Goal: Task Accomplishment & Management: Complete application form

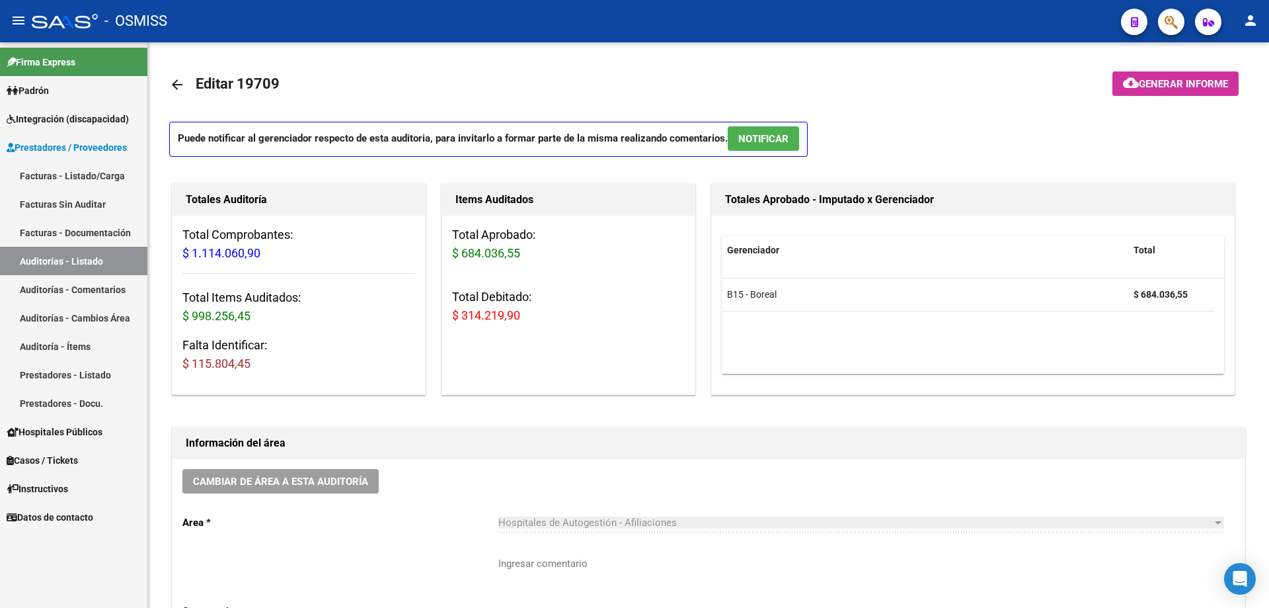
scroll to position [849, 0]
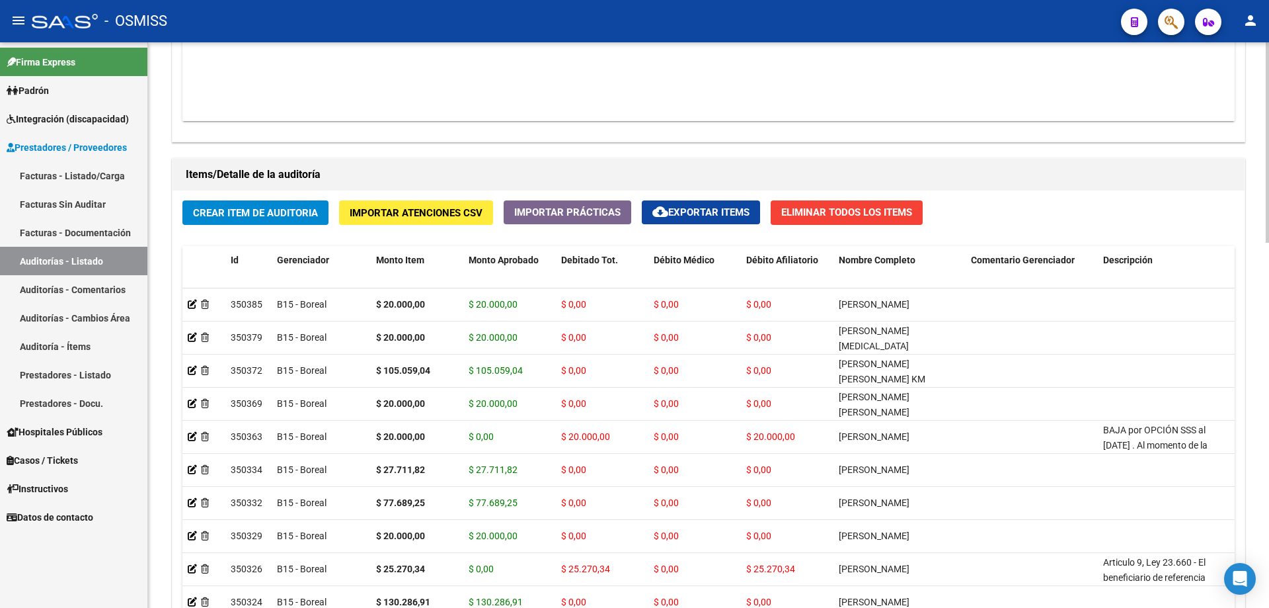
drag, startPoint x: 676, startPoint y: 91, endPoint x: 562, endPoint y: 83, distance: 113.9
click at [676, 91] on datatable-body "$ 1.114.060,90 162288 ESTADO PROVINCIA DE [GEOGRAPHIC_DATA][PERSON_NAME] Factur…" at bounding box center [708, 43] width 1053 height 156
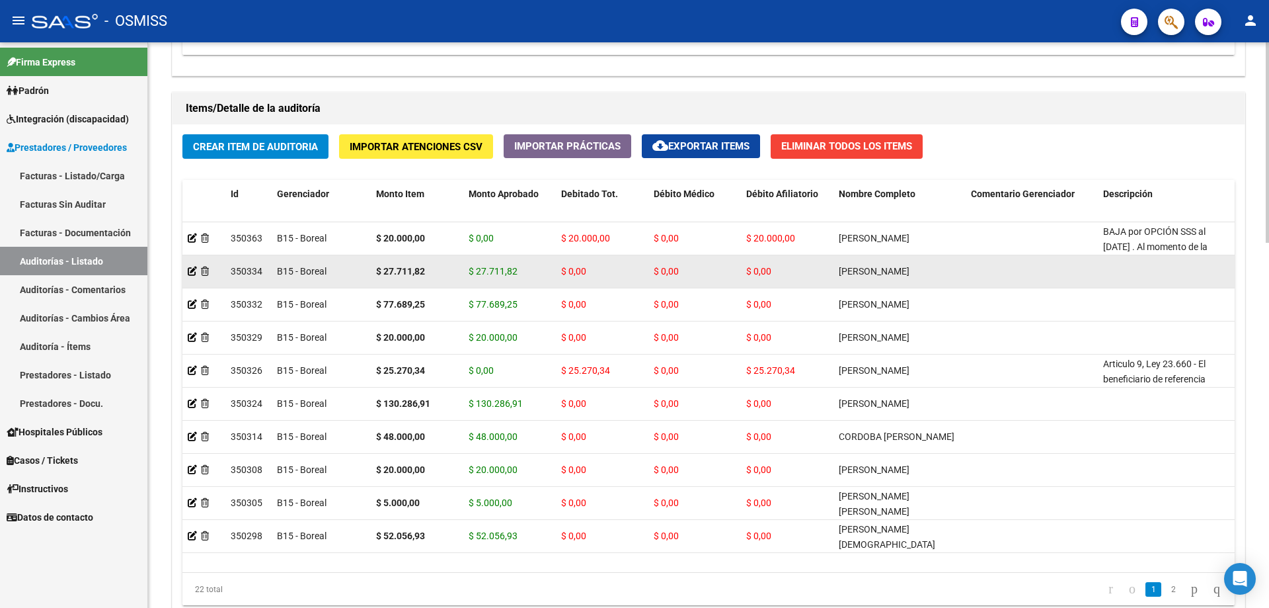
scroll to position [0, 0]
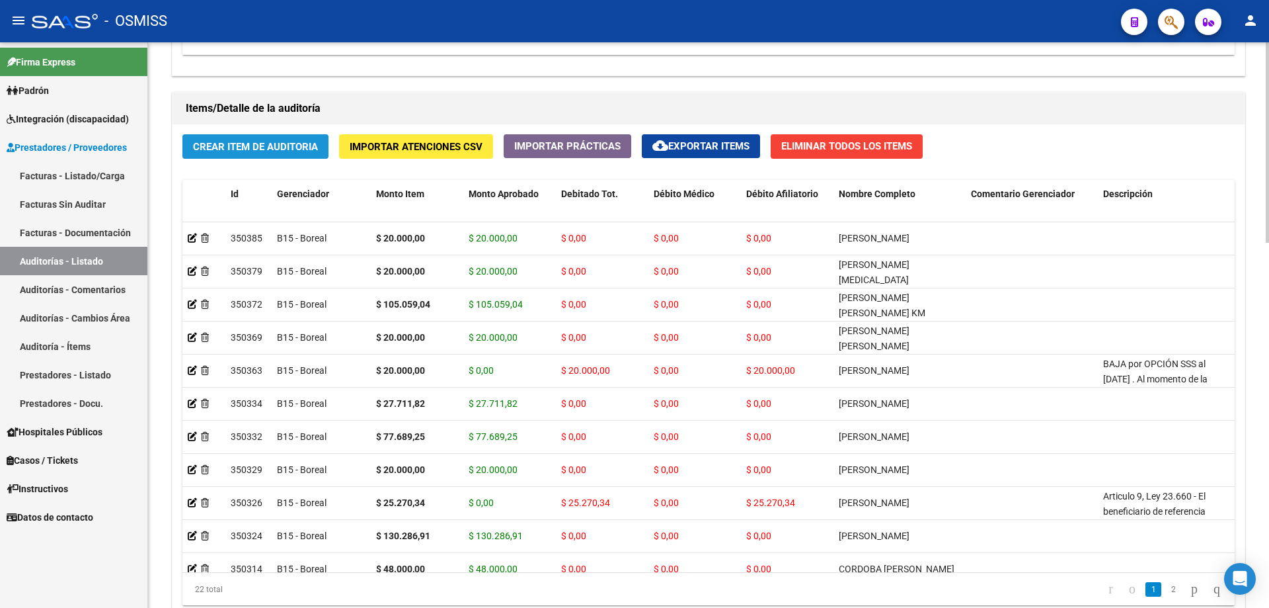
click at [278, 148] on span "Crear Item de Auditoria" at bounding box center [255, 147] width 125 height 12
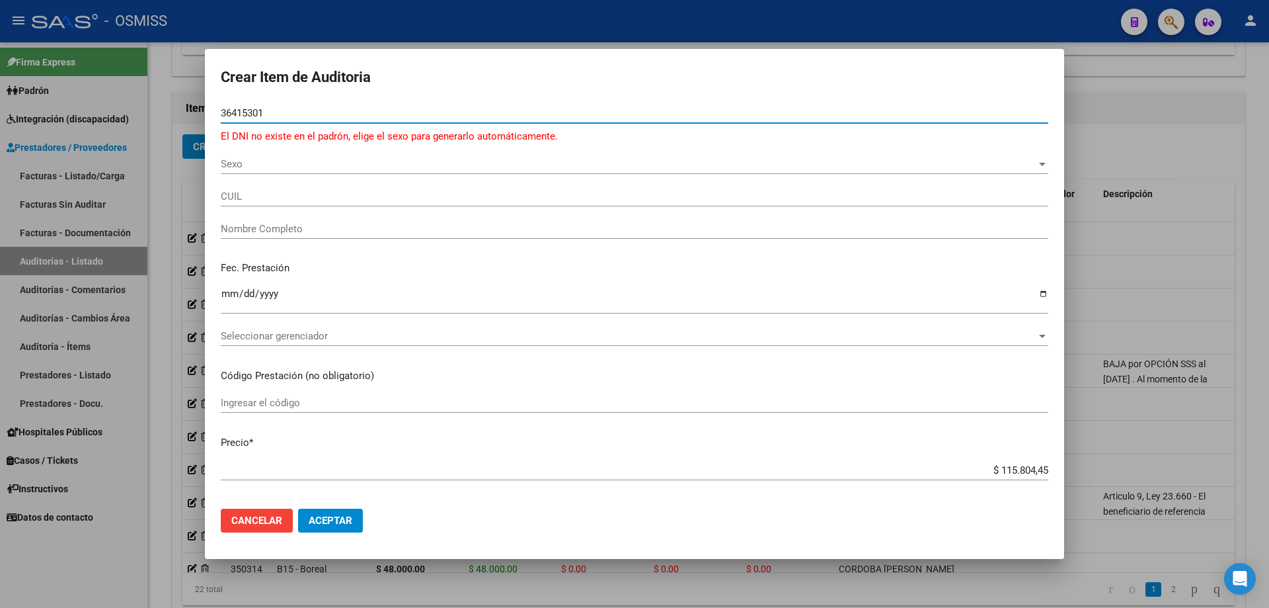
type input "36415301"
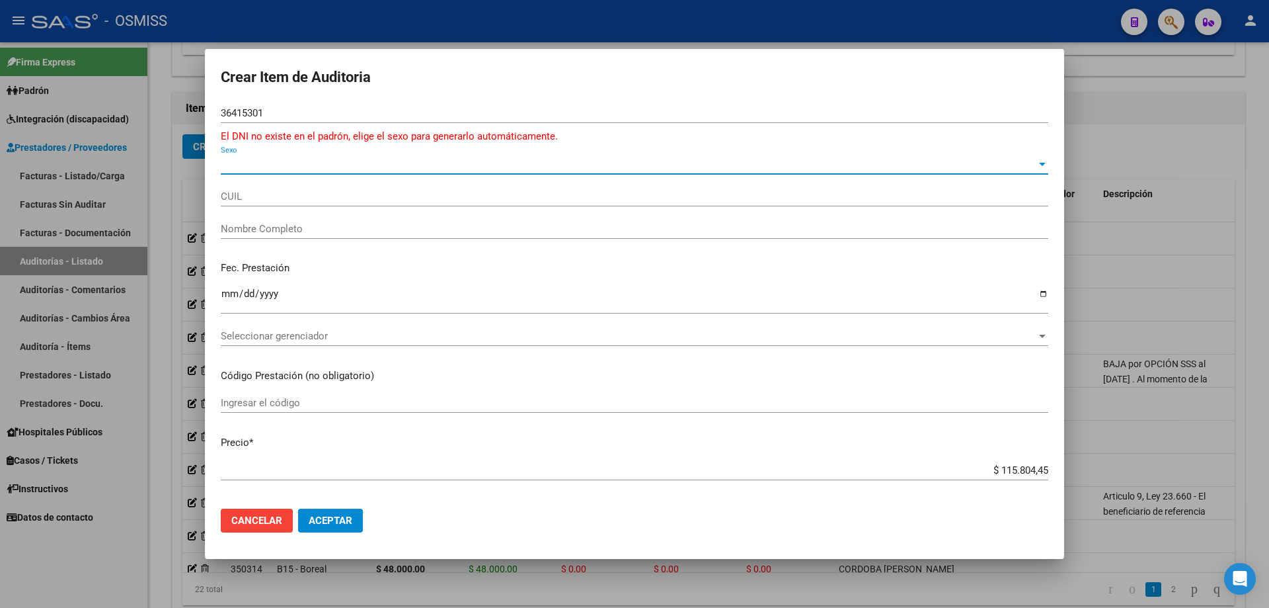
click at [251, 161] on span "Sexo" at bounding box center [629, 164] width 816 height 12
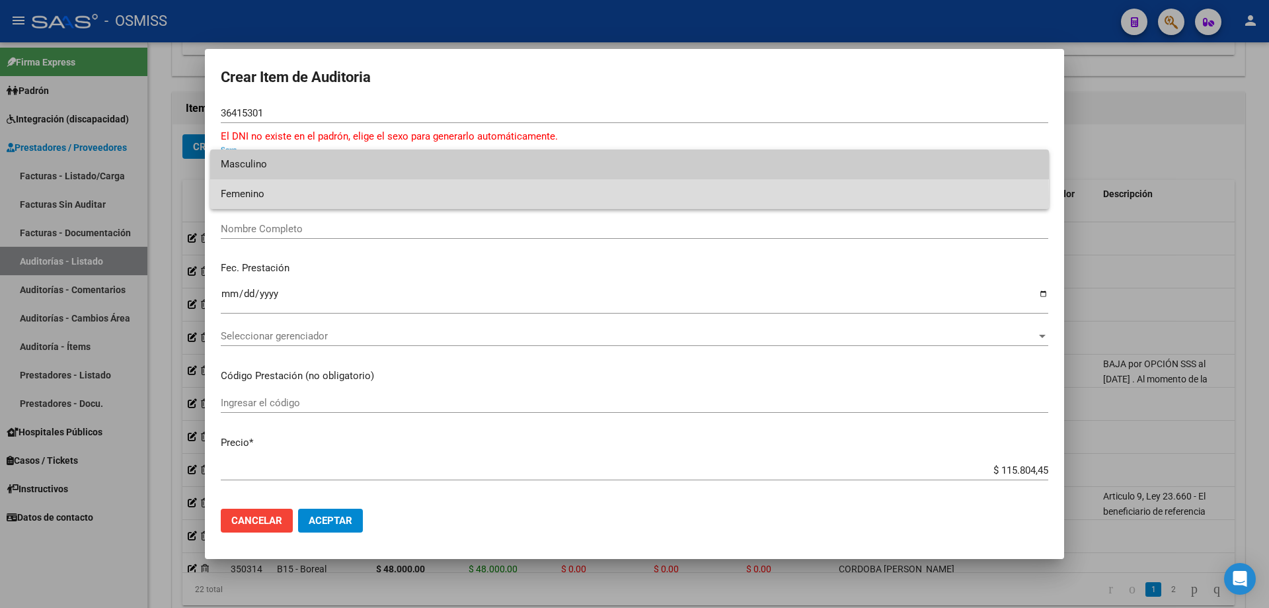
click at [249, 200] on span "Femenino" at bounding box center [630, 194] width 818 height 30
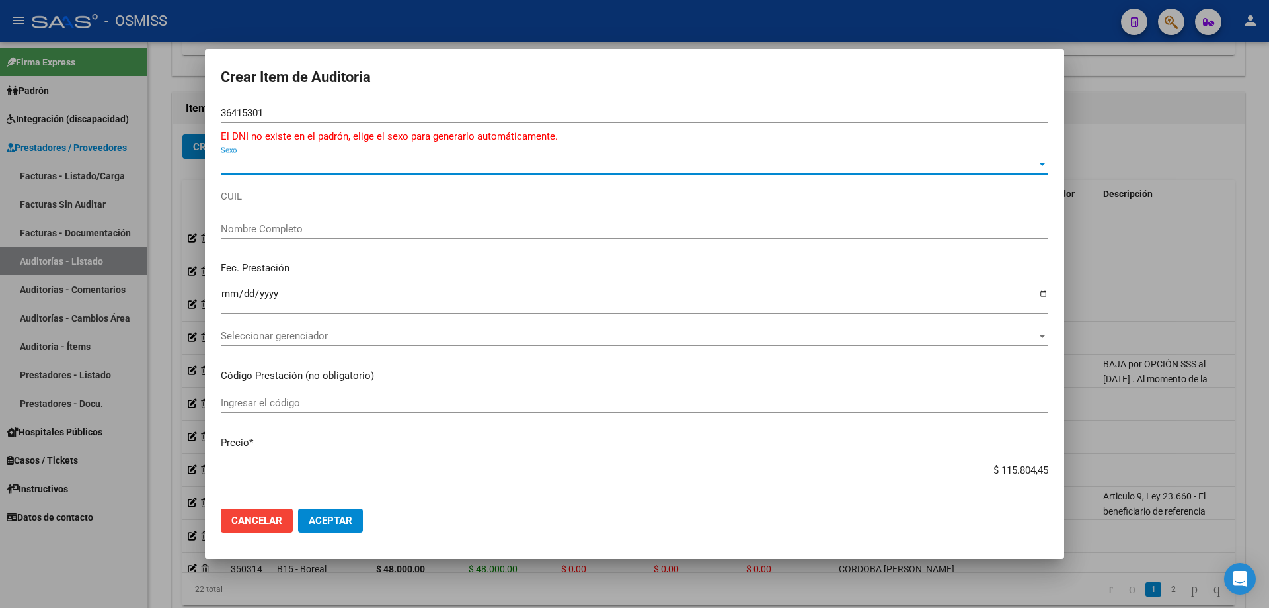
type input "27364153010"
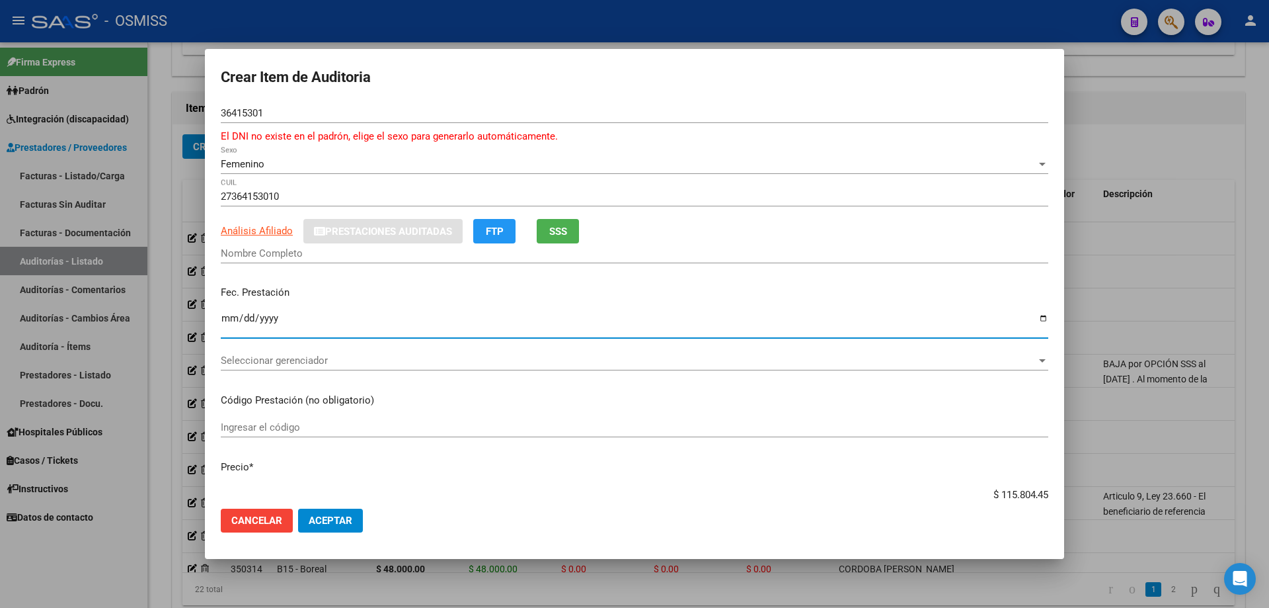
click at [225, 322] on input "Ingresar la fecha" at bounding box center [635, 323] width 828 height 21
type input "[PERSON_NAME]"
type input "[DATE]"
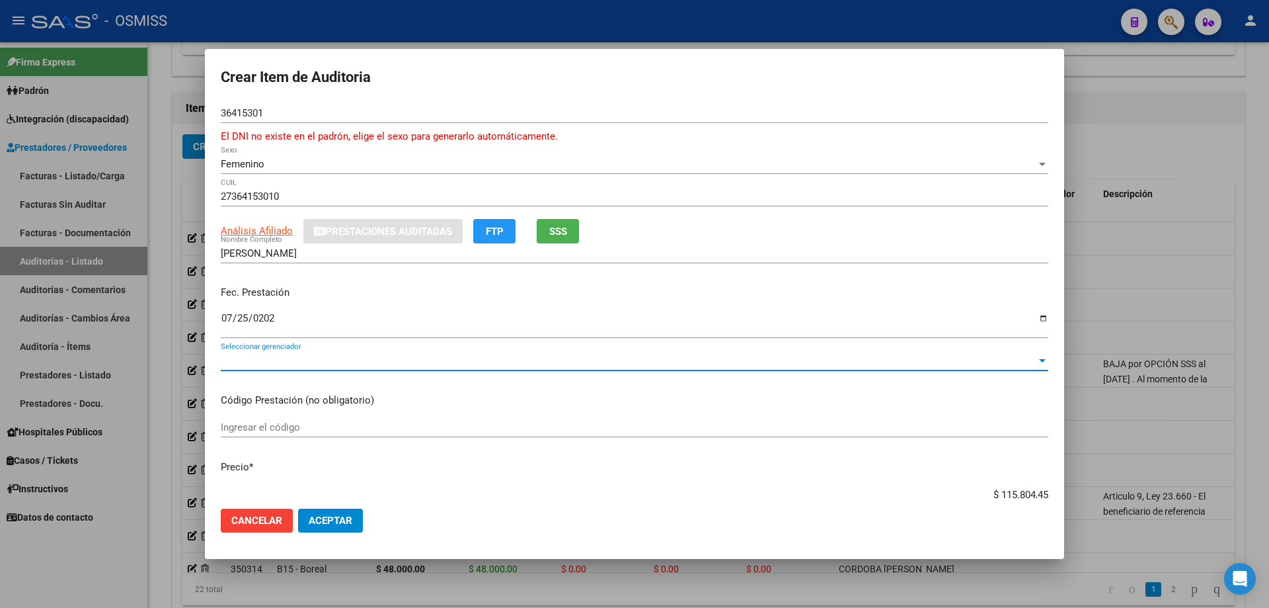
click at [335, 355] on span "Seleccionar gerenciador" at bounding box center [629, 360] width 816 height 12
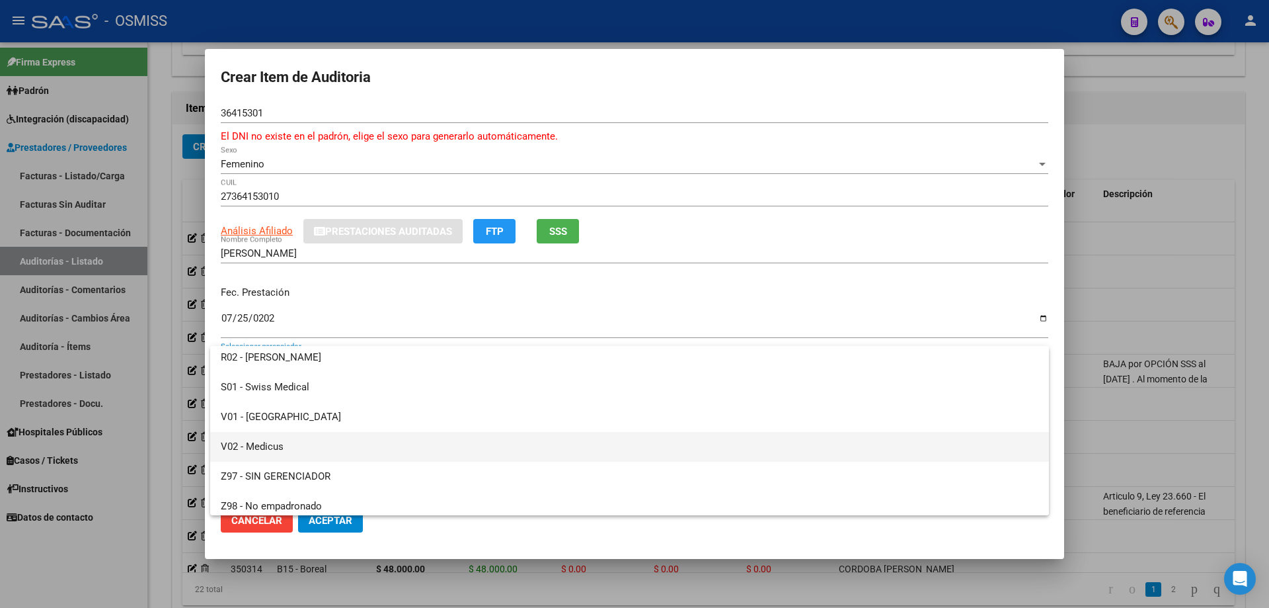
scroll to position [366, 0]
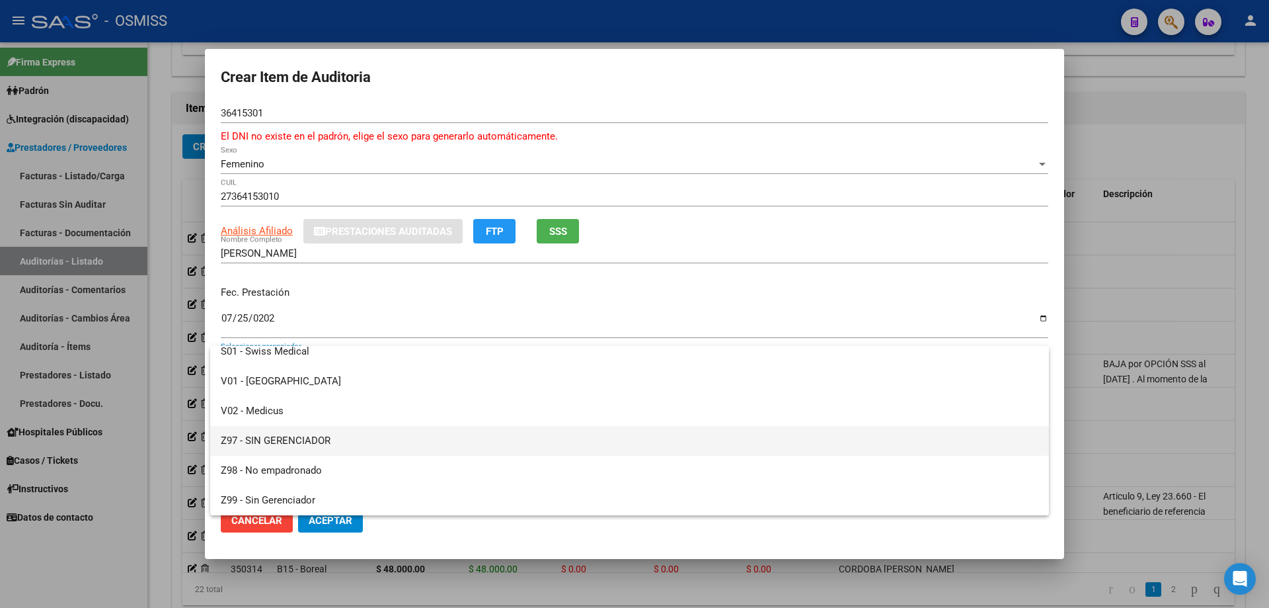
click at [335, 448] on span "Z97 - SIN GERENCIADOR" at bounding box center [630, 441] width 818 height 30
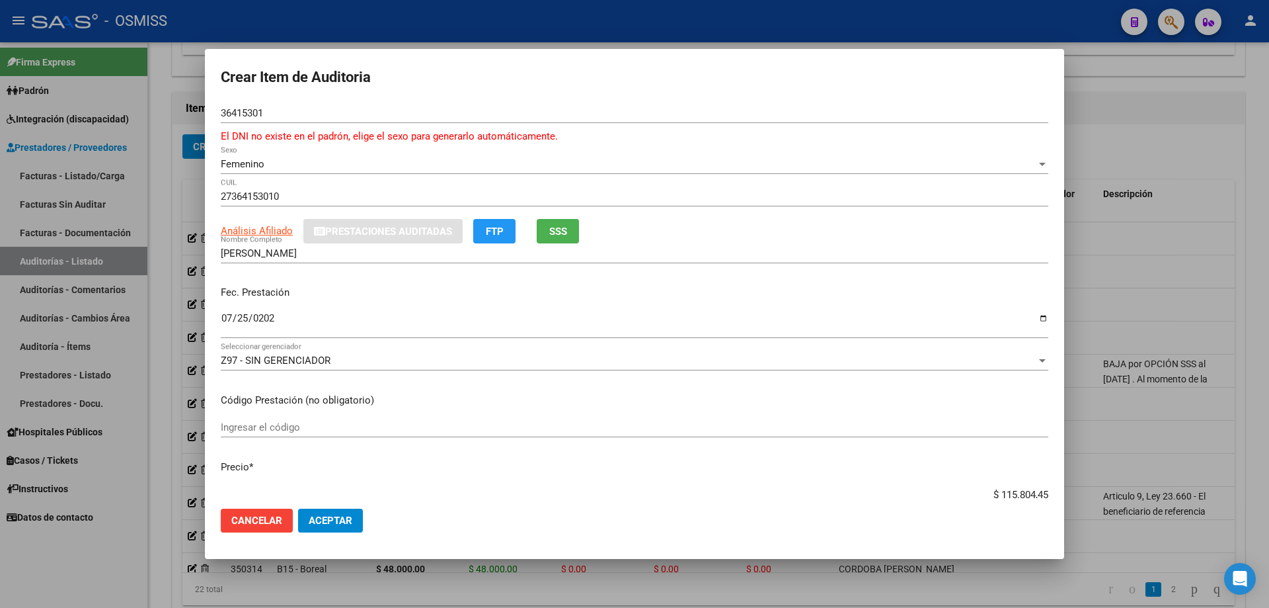
scroll to position [20, 0]
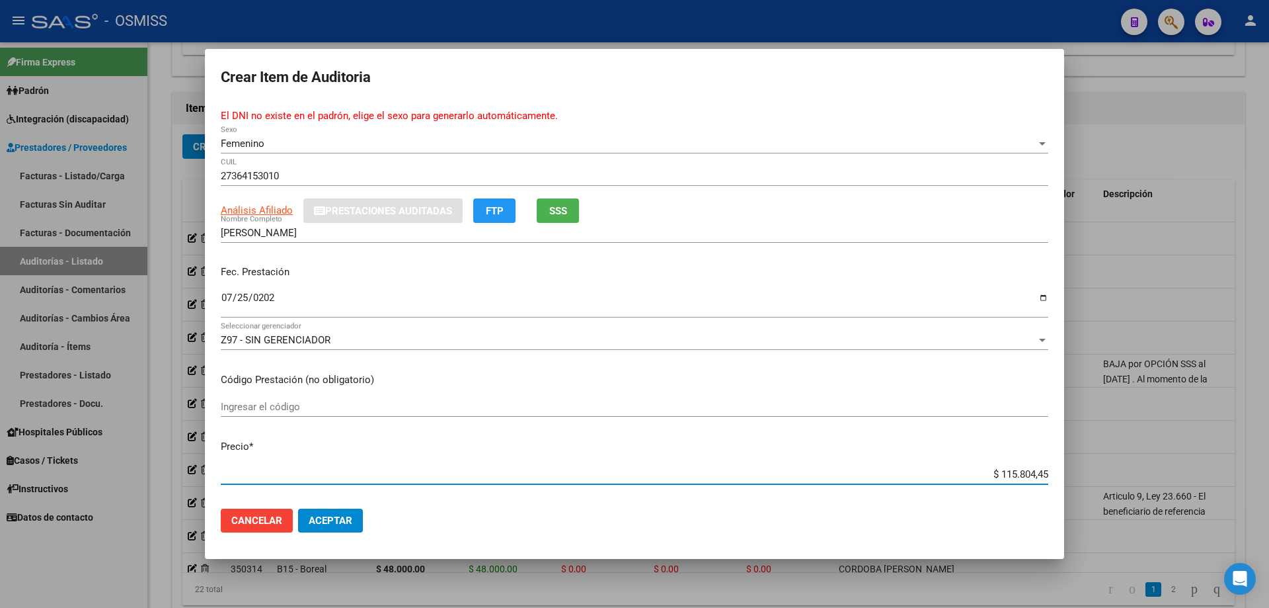
drag, startPoint x: 969, startPoint y: 496, endPoint x: 1154, endPoint y: 477, distance: 185.5
click at [1147, 478] on div "Crear Item de Auditoria 36415301 Nro Documento El DNI no existe en el padrón, e…" at bounding box center [634, 304] width 1269 height 608
type input "$ 0,01"
type input "$ 0,12"
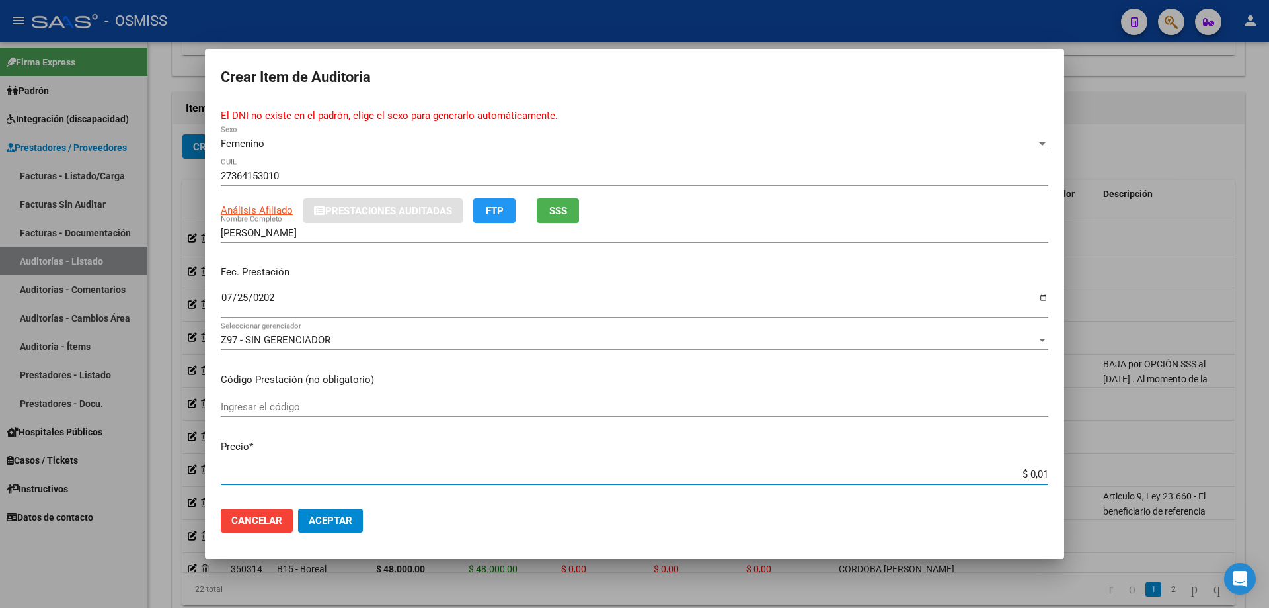
type input "$ 0,12"
type input "$ 1,26"
type input "$ 12,63"
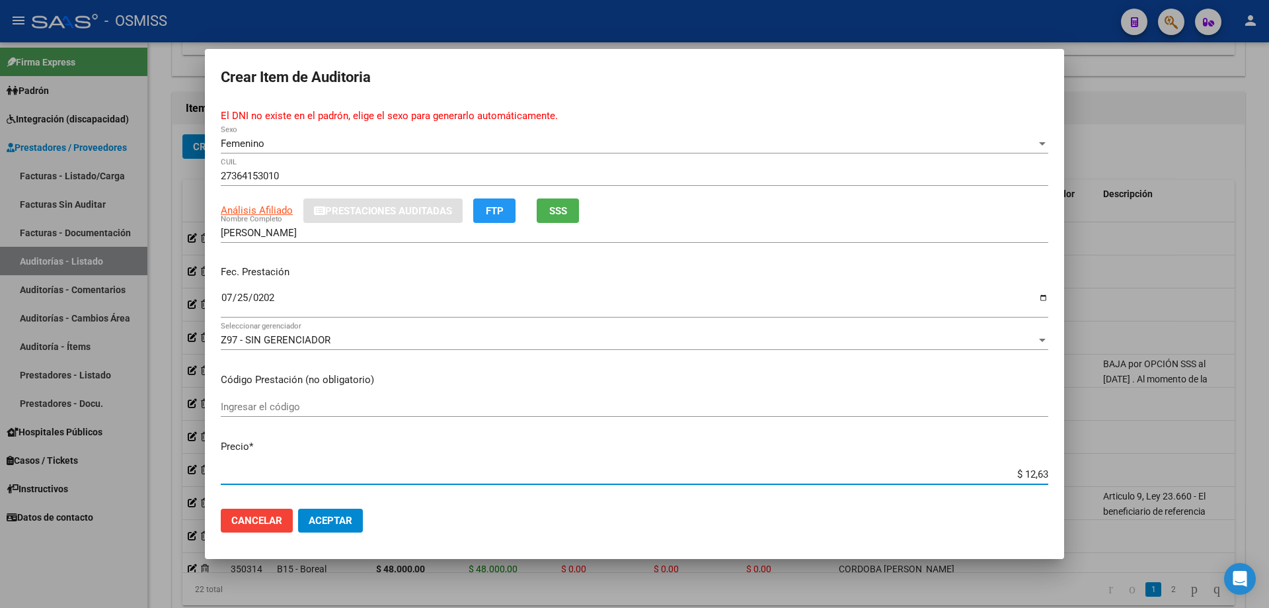
type input "$ 126,35"
type input "$ 1.263,51"
type input "$ 12.635,17"
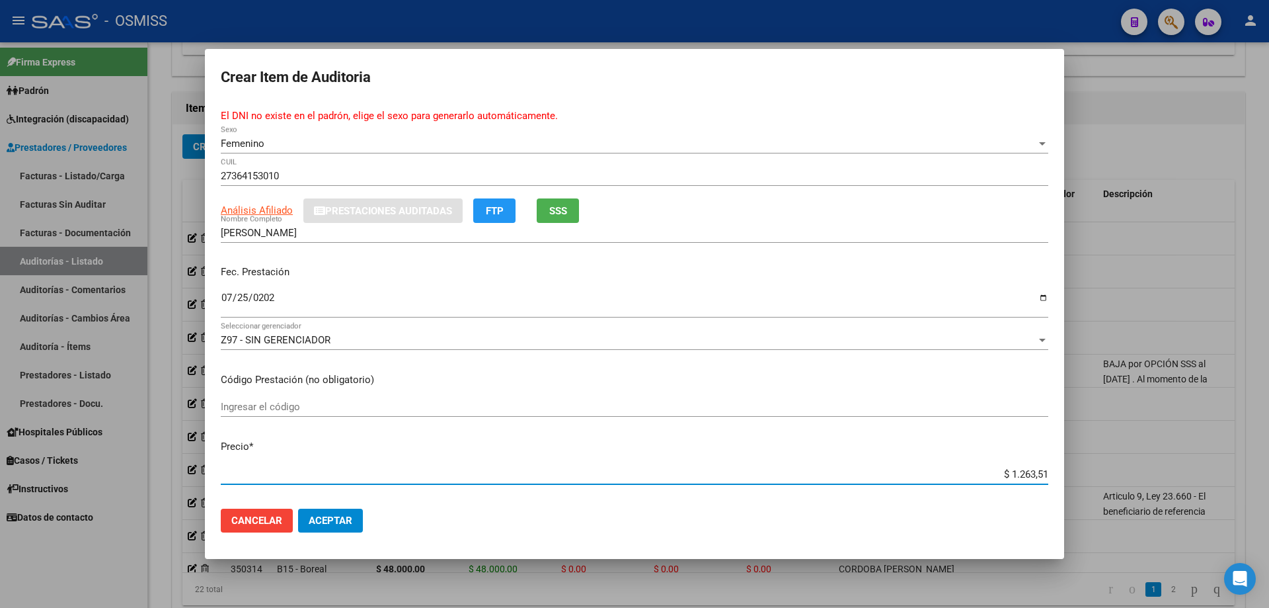
type input "$ 12.635,17"
drag, startPoint x: 980, startPoint y: 479, endPoint x: 1062, endPoint y: 473, distance: 82.2
click at [1062, 473] on mat-dialog-content "36415301 Nro Documento El DNI no existe en el padrón, elige el sexo para genera…" at bounding box center [634, 300] width 859 height 395
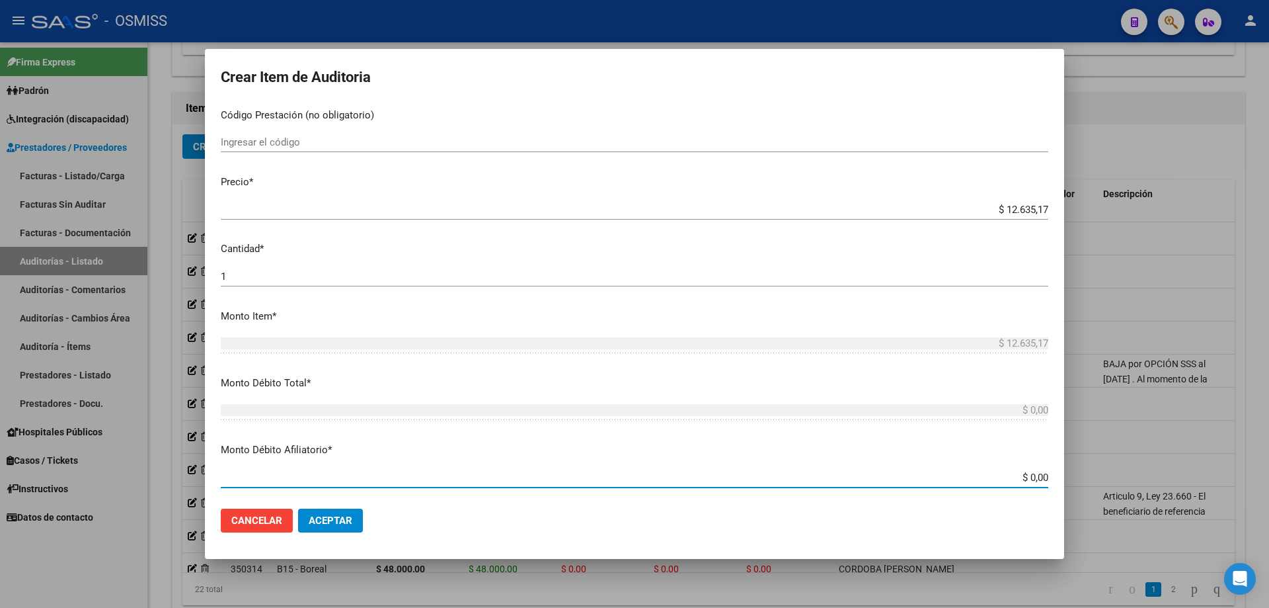
drag, startPoint x: 970, startPoint y: 478, endPoint x: 1095, endPoint y: 470, distance: 125.2
click at [1095, 470] on div "Crear Item de Auditoria 36415301 Nro Documento El DNI no existe en el padrón, e…" at bounding box center [634, 304] width 1269 height 608
paste input "12.635,17"
type input "$ 12.635,17"
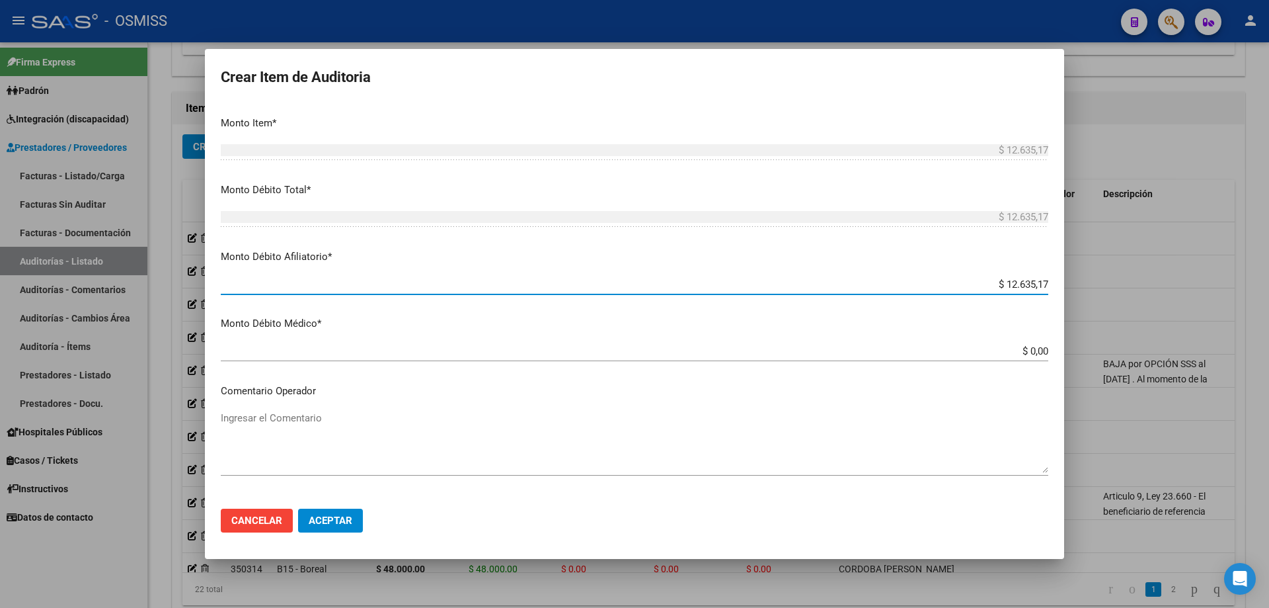
scroll to position [616, 0]
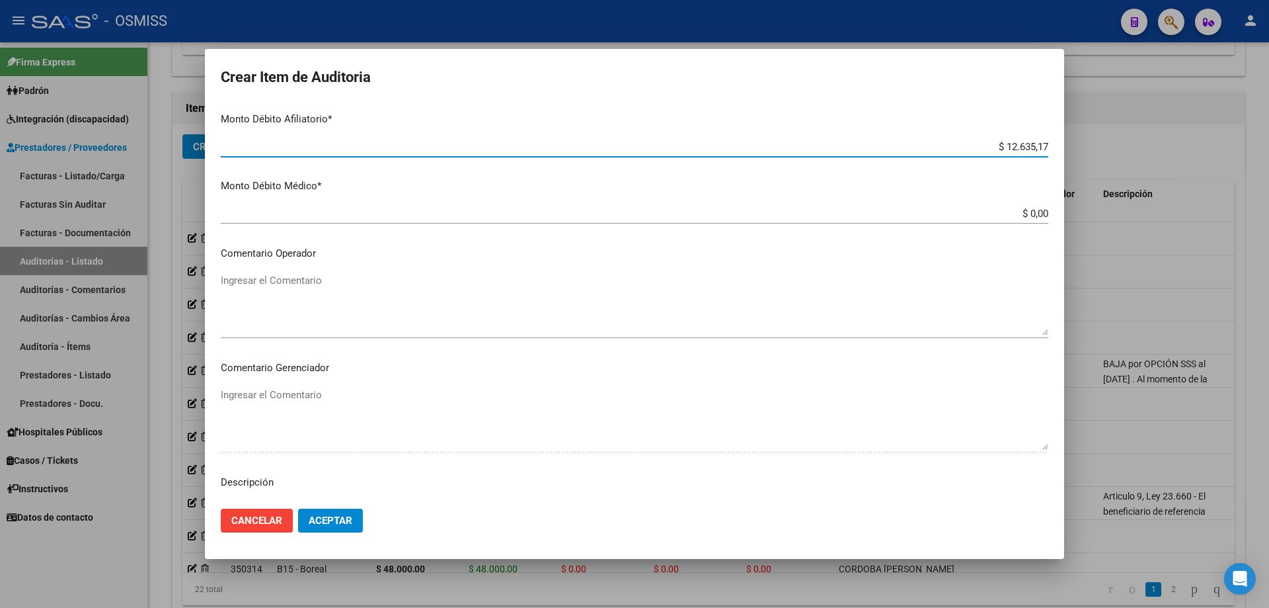
type input "$ 12.635,17"
click at [426, 294] on textarea "Ingresar el Comentario" at bounding box center [635, 304] width 828 height 62
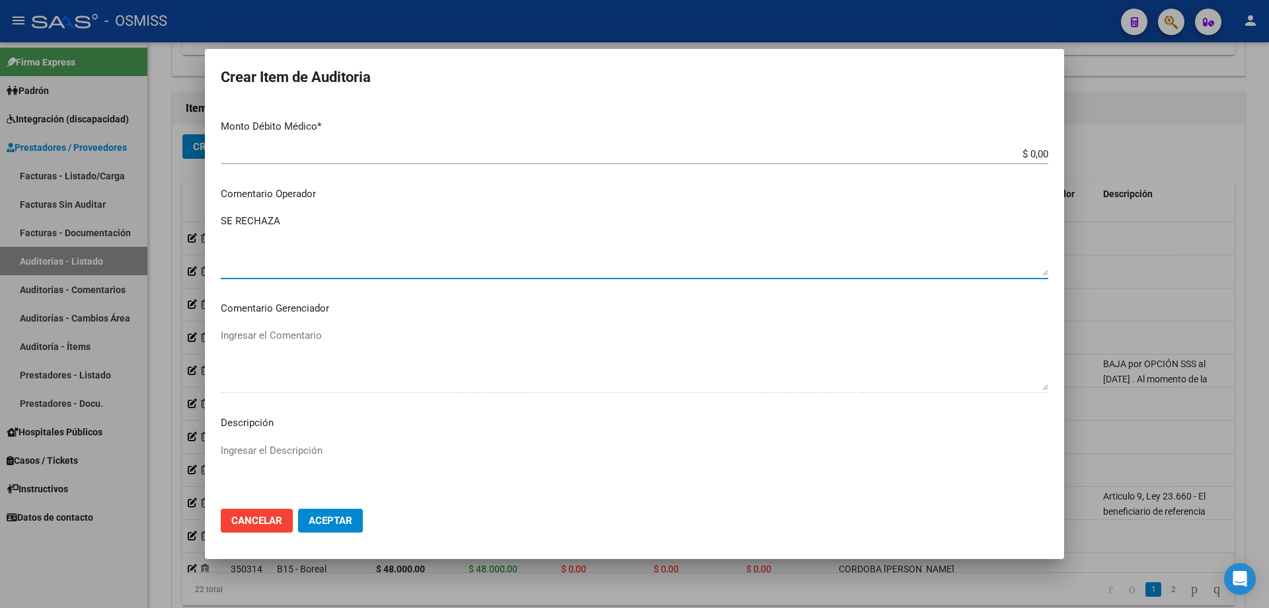
scroll to position [748, 0]
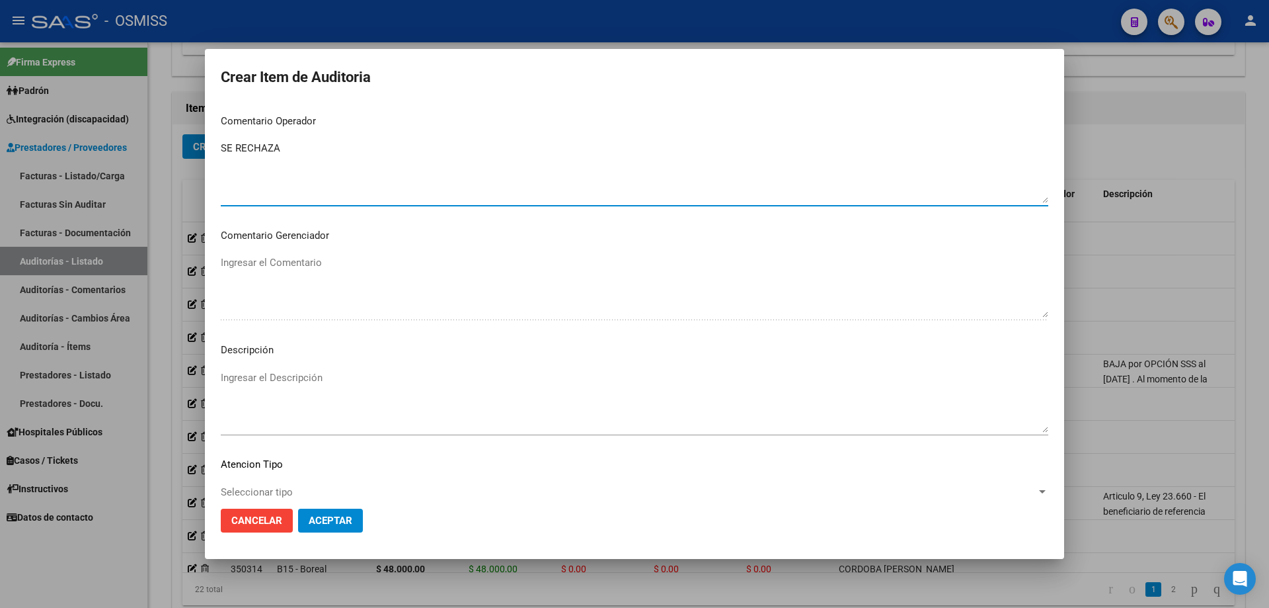
type textarea "SE RECHAZA"
click at [299, 395] on textarea "Ingresar el Descripción" at bounding box center [635, 401] width 828 height 62
drag, startPoint x: 474, startPoint y: 553, endPoint x: 463, endPoint y: 547, distance: 12.7
click at [474, 553] on mat-dialog-container "Crear Item de Auditoria 36415301 Nro Documento El DNI no existe en el padrón, e…" at bounding box center [634, 304] width 859 height 510
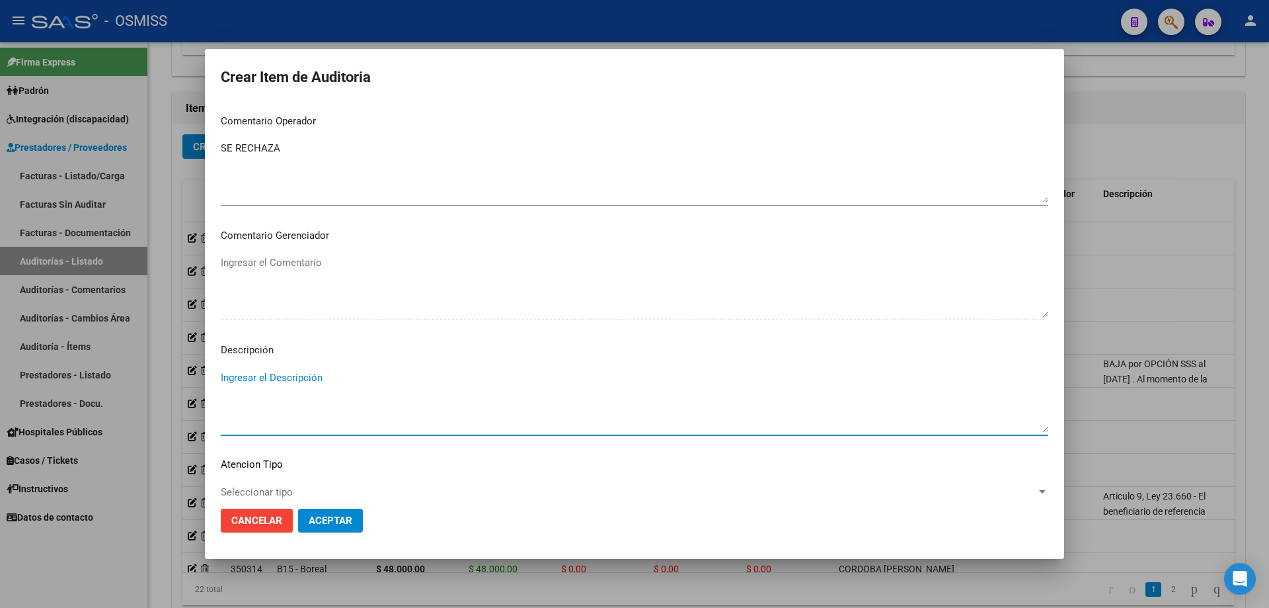
click at [253, 382] on textarea "Ingresar el Descripción" at bounding box center [635, 401] width 828 height 62
paste textarea "No existe en [GEOGRAPHIC_DATA]. Según registros oficiales SSS corresponde cober…"
click at [280, 379] on textarea "No existe en [GEOGRAPHIC_DATA]. Según registros oficiales SSS corresponde cober…" at bounding box center [635, 401] width 828 height 62
click at [619, 379] on textarea "No existe en nuestro padrón. Según registros oficiales SSS corresponde cobertur…" at bounding box center [635, 401] width 828 height 62
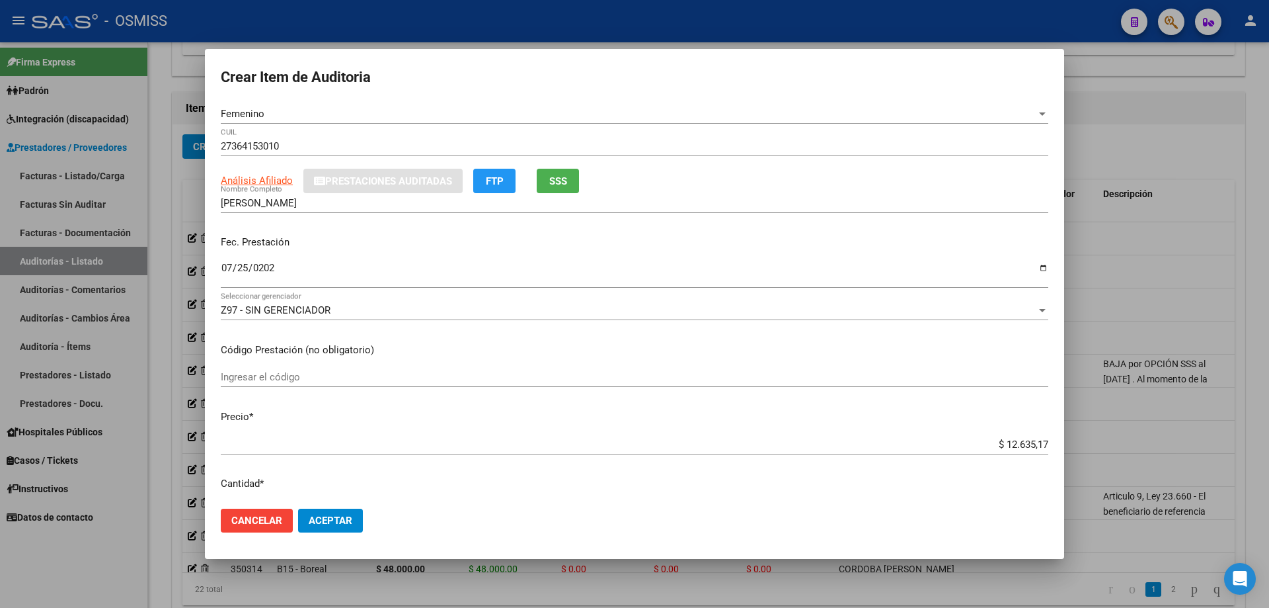
scroll to position [0, 0]
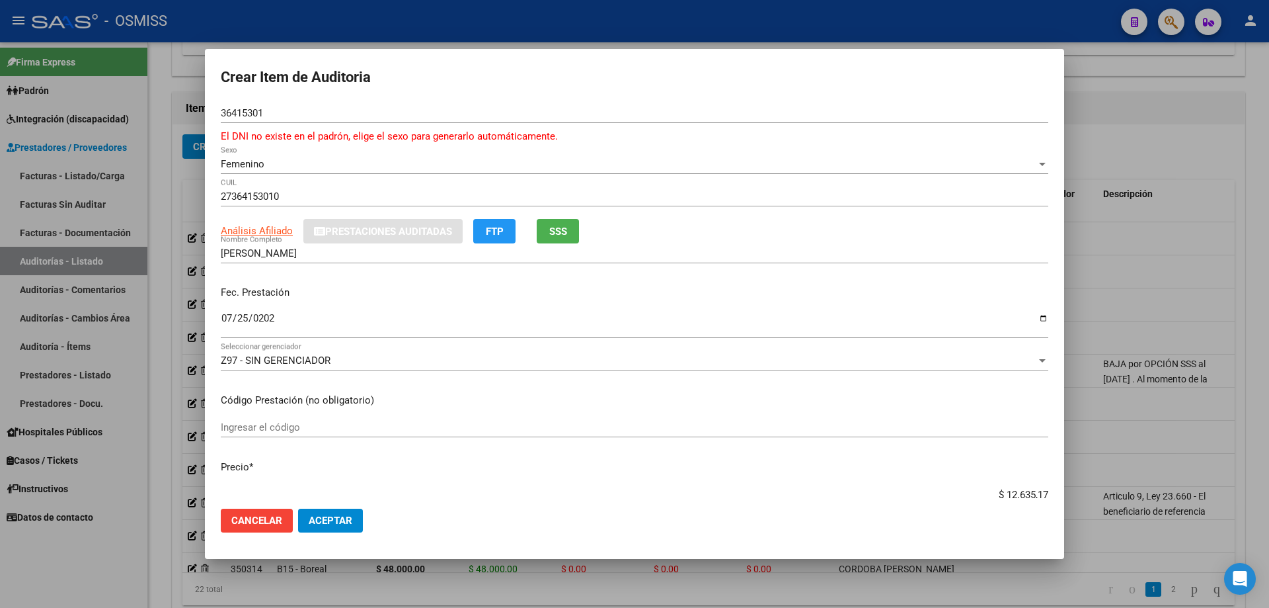
click at [248, 116] on input "36415301" at bounding box center [635, 113] width 828 height 12
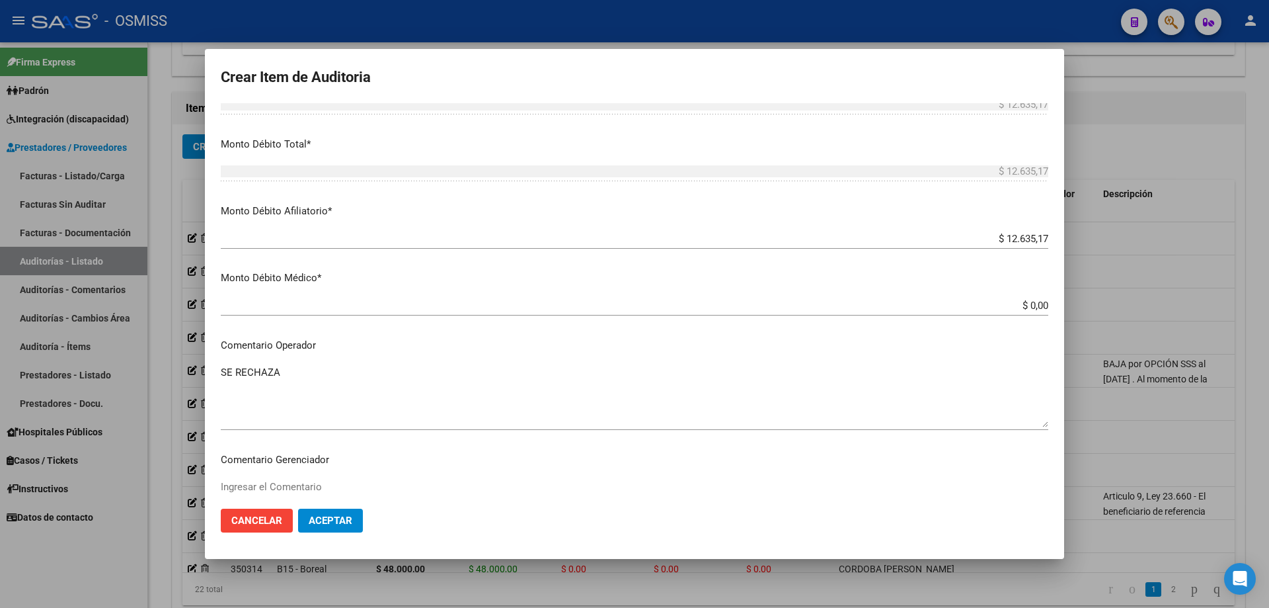
scroll to position [727, 0]
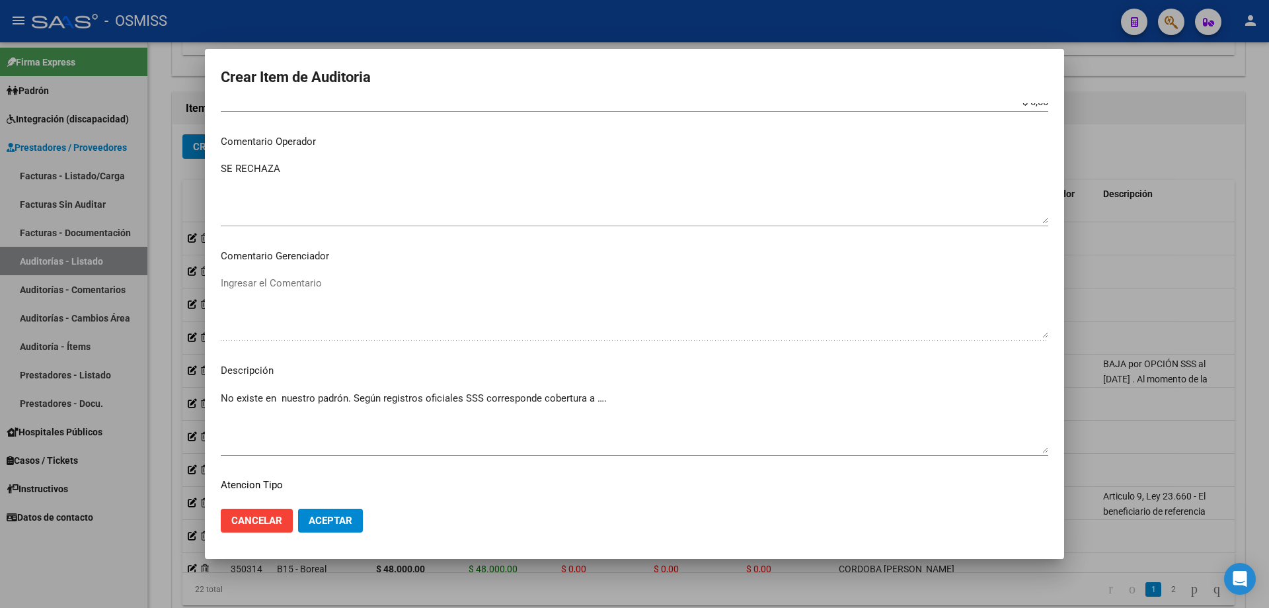
drag, startPoint x: 508, startPoint y: 551, endPoint x: 498, endPoint y: 537, distance: 17.1
click at [508, 551] on mat-dialog-container "Crear Item de Auditoria 36415301 Nro Documento El DNI no existe en el padrón, e…" at bounding box center [634, 304] width 859 height 510
click at [675, 416] on textarea "No existe en nuestro padrón. Según registros oficiales SSS corresponde cobertur…" at bounding box center [635, 422] width 828 height 62
click at [633, 405] on textarea "No existe en nuestro padrón. Según registros oficiales SSS corresponde cobertur…" at bounding box center [635, 422] width 828 height 62
click at [617, 399] on textarea "No existe en nuestro padrón. Según registros oficiales SSS corresponde cobertur…" at bounding box center [635, 422] width 828 height 62
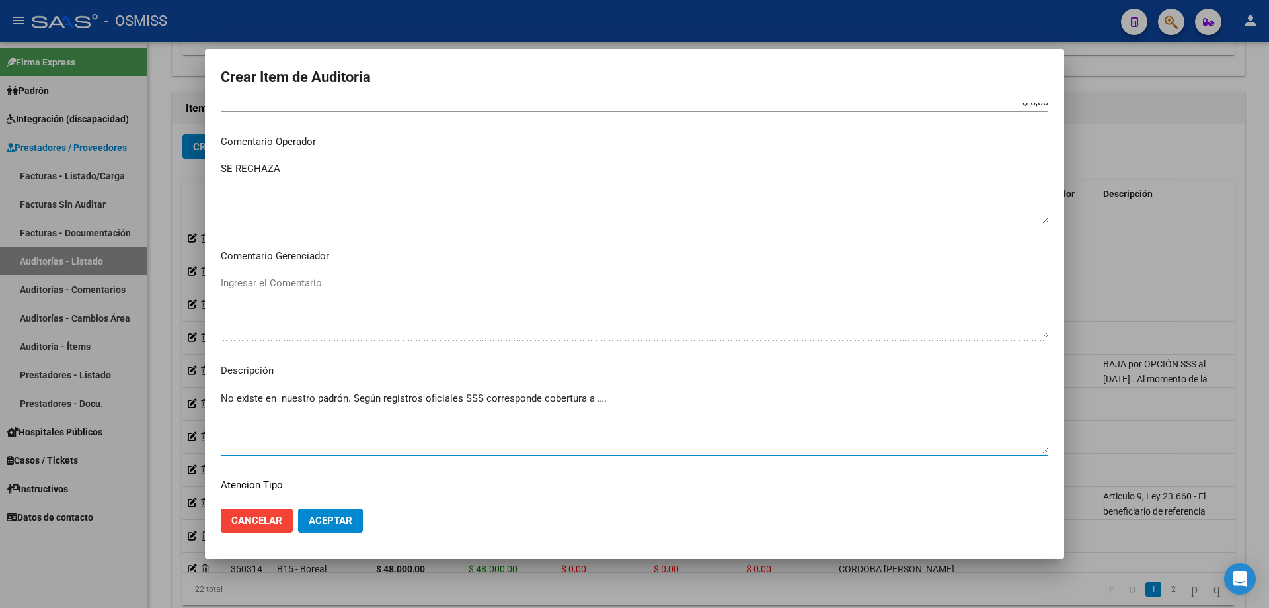
paste textarea "El afiliado de referencia no existe en el padrón de nuestra Obra Social. No se …"
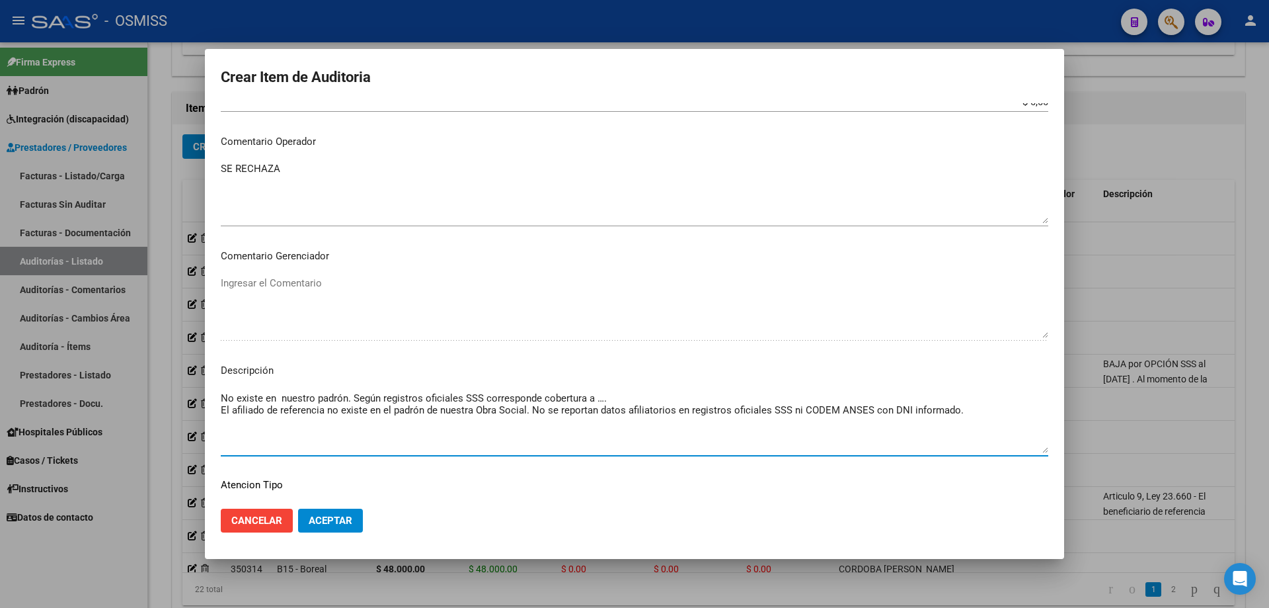
drag, startPoint x: 607, startPoint y: 399, endPoint x: 352, endPoint y: 401, distance: 255.2
click at [352, 401] on textarea "No existe en nuestro padrón. Según registros oficiales SSS corresponde cobertur…" at bounding box center [635, 422] width 828 height 62
drag, startPoint x: 350, startPoint y: 398, endPoint x: 179, endPoint y: 385, distance: 171.0
click at [179, 385] on div "Crear Item de Auditoria 36415301 Nro Documento El DNI no existe en el padrón, e…" at bounding box center [634, 304] width 1269 height 608
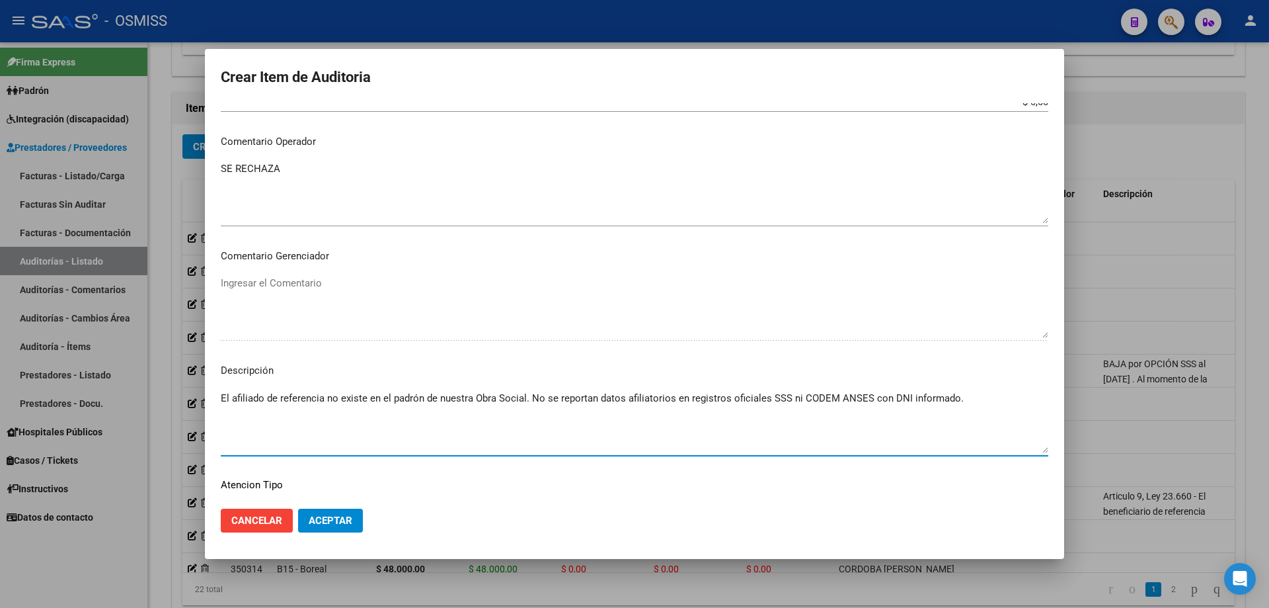
click at [222, 407] on textarea "El afiliado de referencia no existe en el padrón de nuestra Obra Social. No se …" at bounding box center [635, 422] width 828 height 62
click at [955, 401] on textarea "El afiliado de referencia no existe en el padrón de nuestra Obra Social. No se …" at bounding box center [635, 422] width 828 height 62
type textarea "El afiliado de referencia no existe en el padrón de nuestra Obra Social. No se …"
click at [333, 541] on mat-dialog-actions "Cancelar Aceptar" at bounding box center [635, 520] width 828 height 45
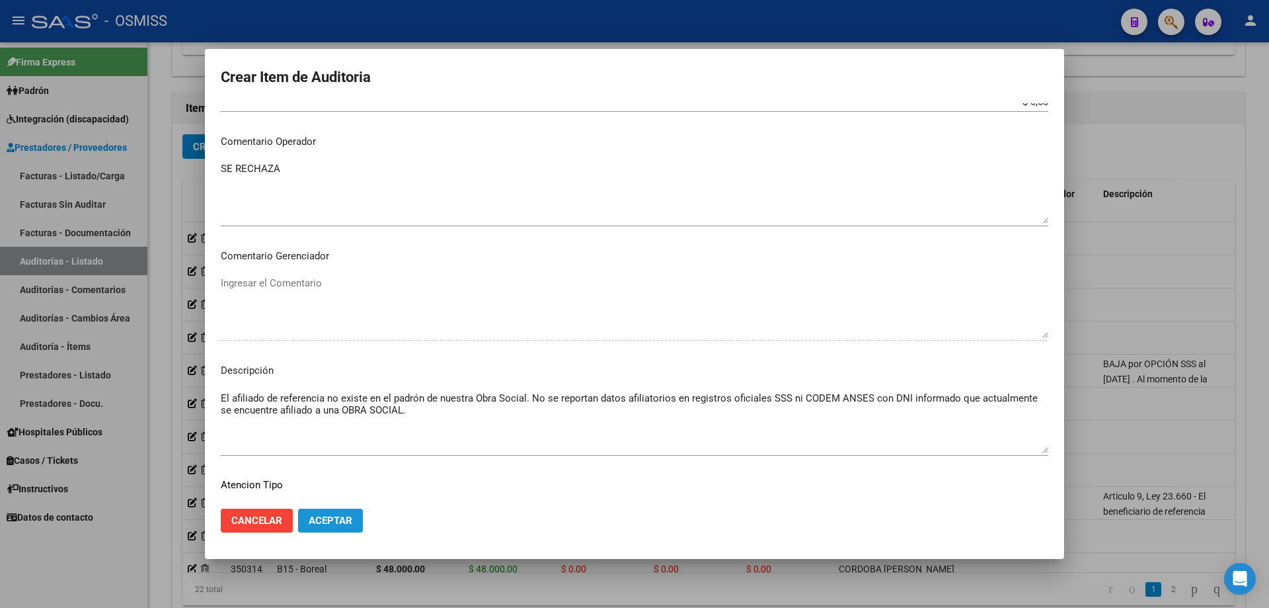
click at [335, 519] on span "Aceptar" at bounding box center [331, 520] width 44 height 12
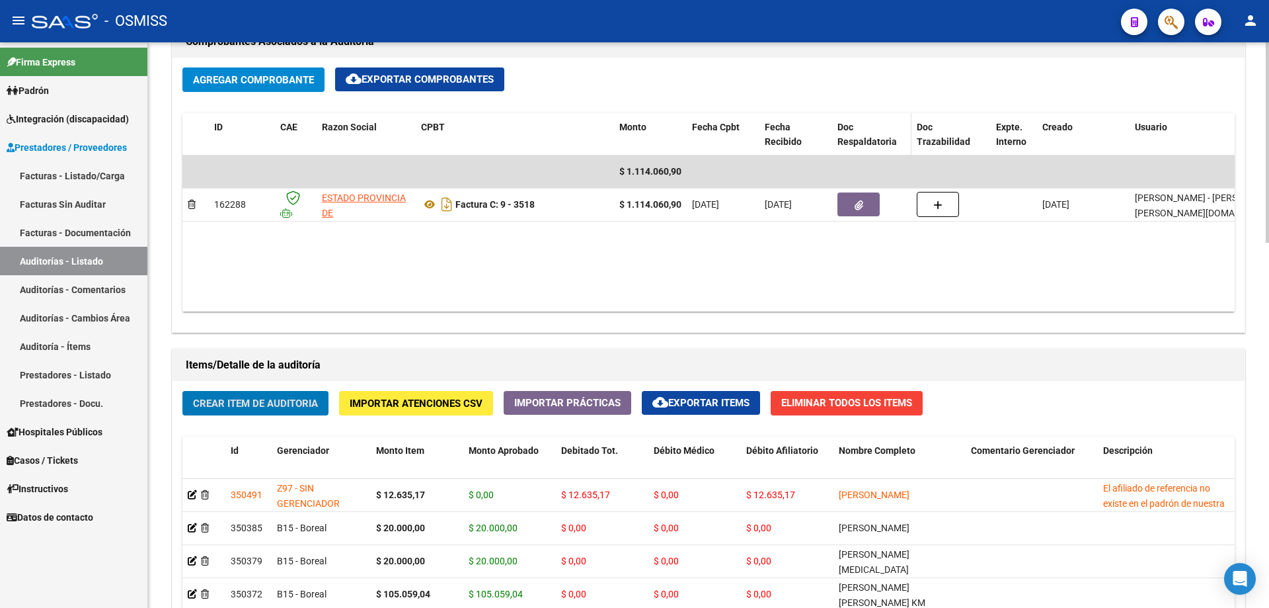
scroll to position [651, 0]
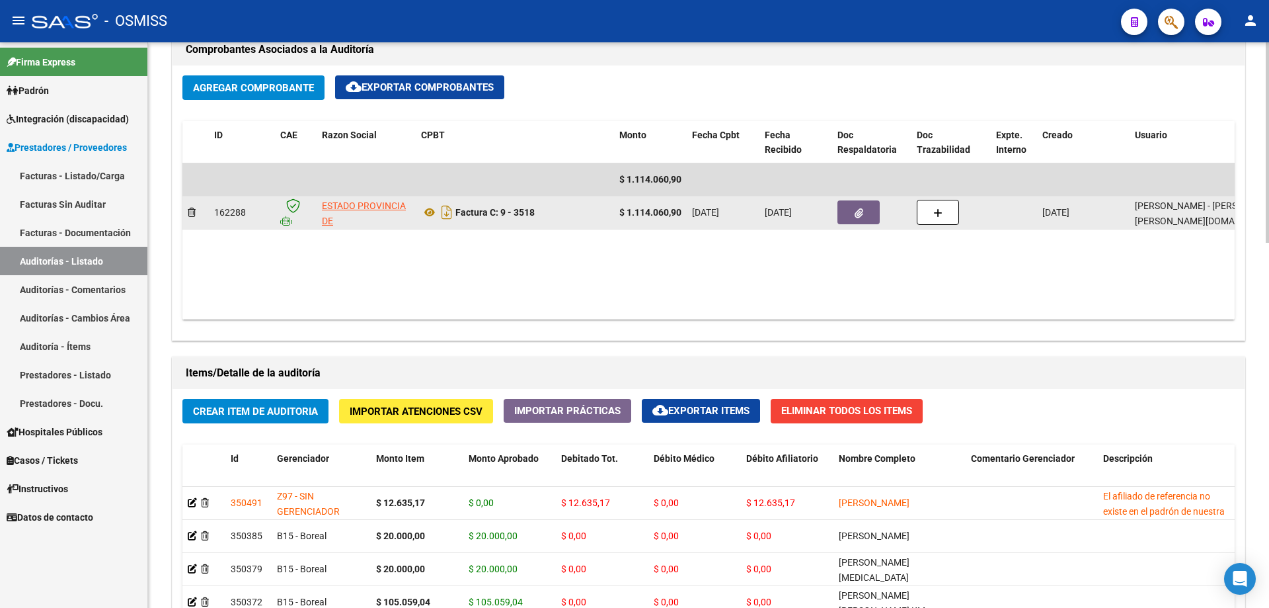
click at [848, 198] on datatable-body-cell at bounding box center [871, 212] width 79 height 32
click at [857, 219] on button "button" at bounding box center [859, 212] width 42 height 24
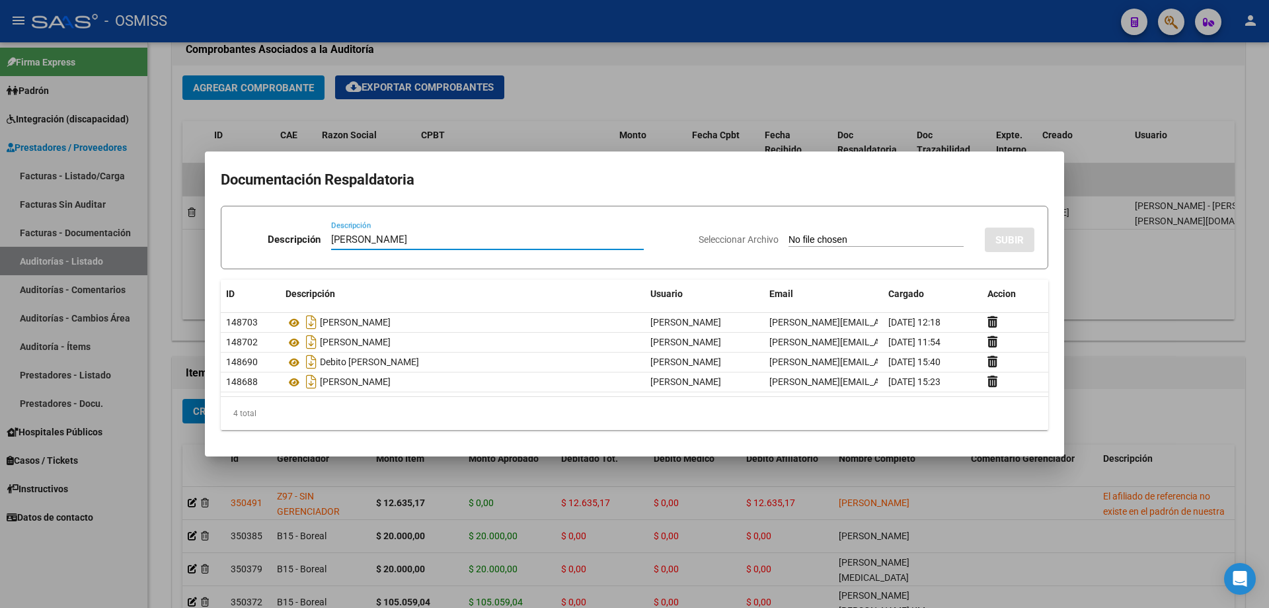
type input "[PERSON_NAME]"
click at [829, 238] on input "Seleccionar Archivo" at bounding box center [876, 240] width 175 height 13
type input "C:\fakepath\[PERSON_NAME] - S [PERSON_NAME].pdf"
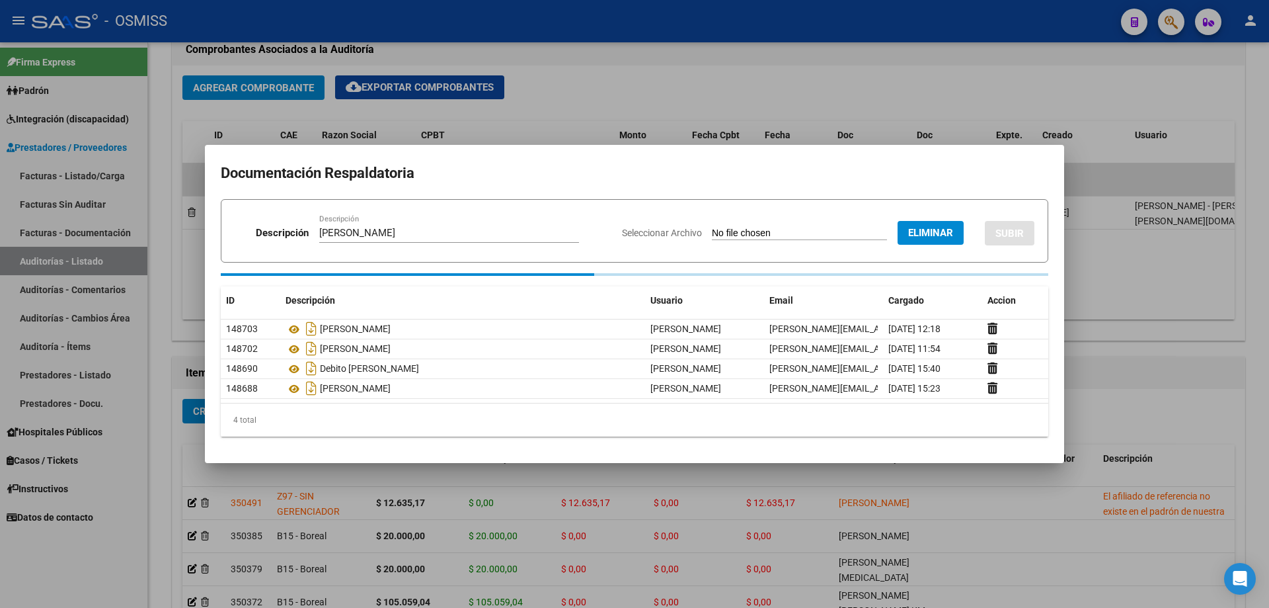
click at [1004, 237] on span "SUBIR" at bounding box center [1010, 233] width 28 height 12
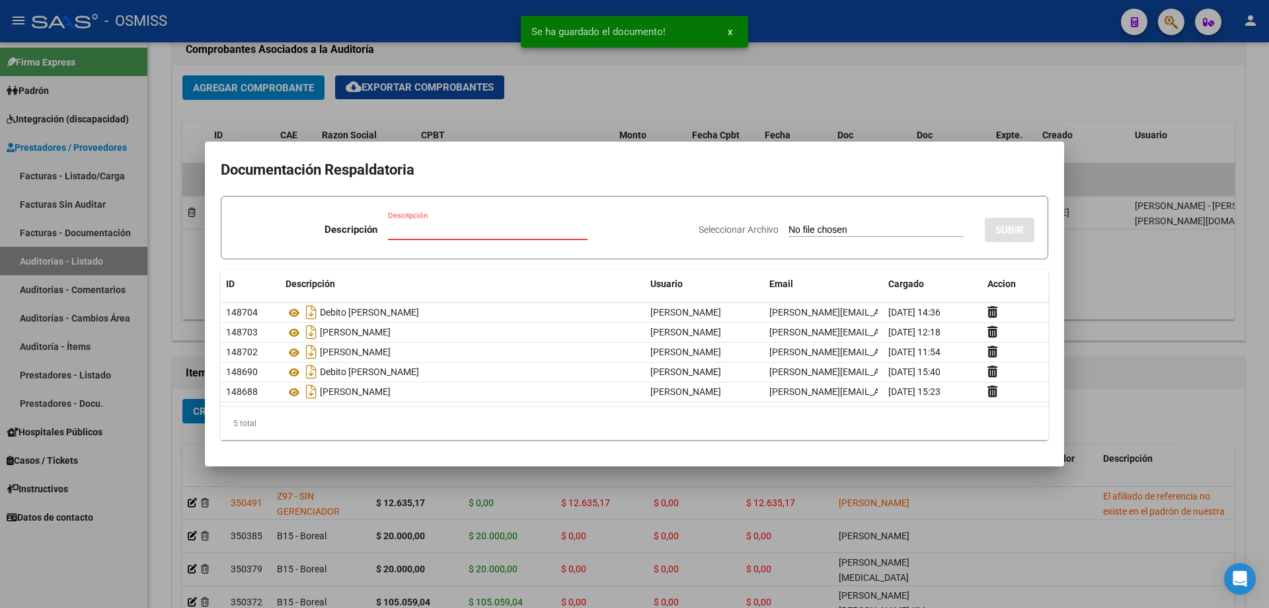
click at [430, 232] on input "Descripción" at bounding box center [488, 229] width 200 height 12
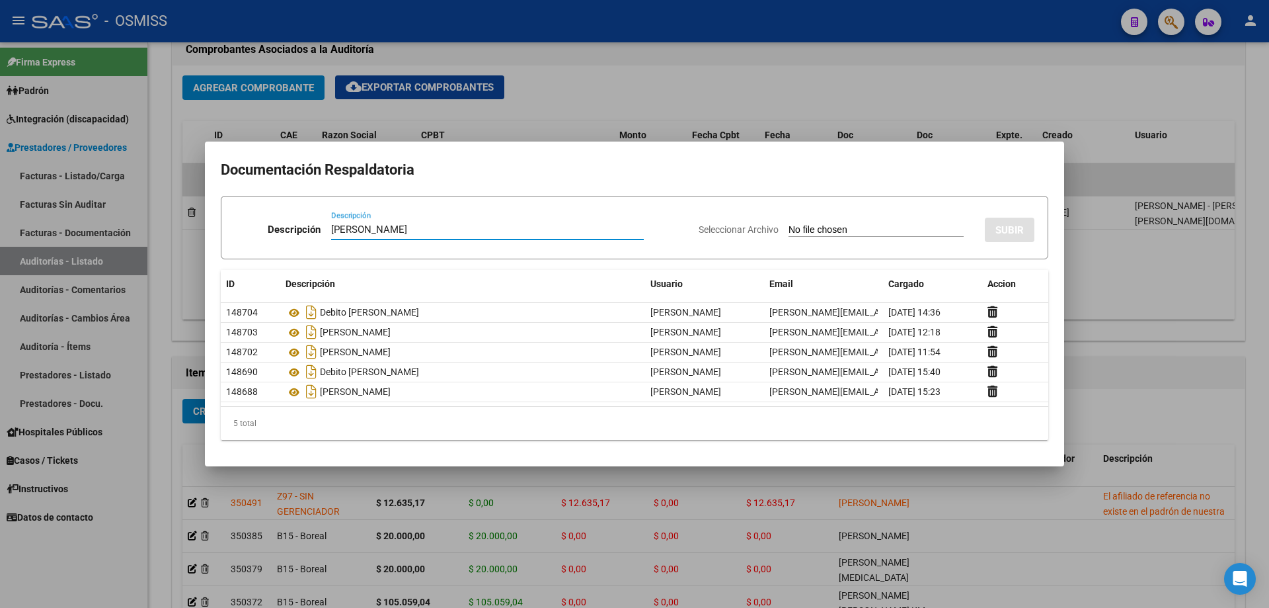
type input "[PERSON_NAME]"
click at [793, 237] on div "Seleccionar Archivo SUBIR" at bounding box center [867, 227] width 336 height 40
click at [799, 233] on input "Seleccionar Archivo" at bounding box center [876, 230] width 175 height 13
type input "C:\fakepath\[PERSON_NAME] (ANSES) - [PERSON_NAME].pdf"
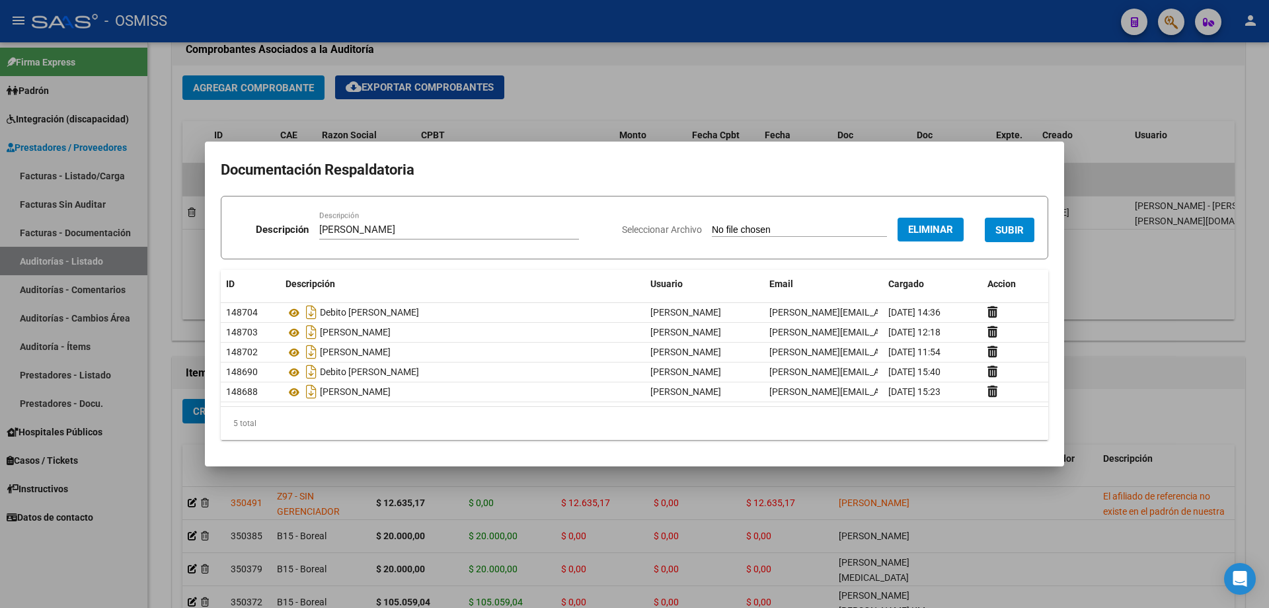
click at [1021, 224] on span "SUBIR" at bounding box center [1010, 230] width 28 height 12
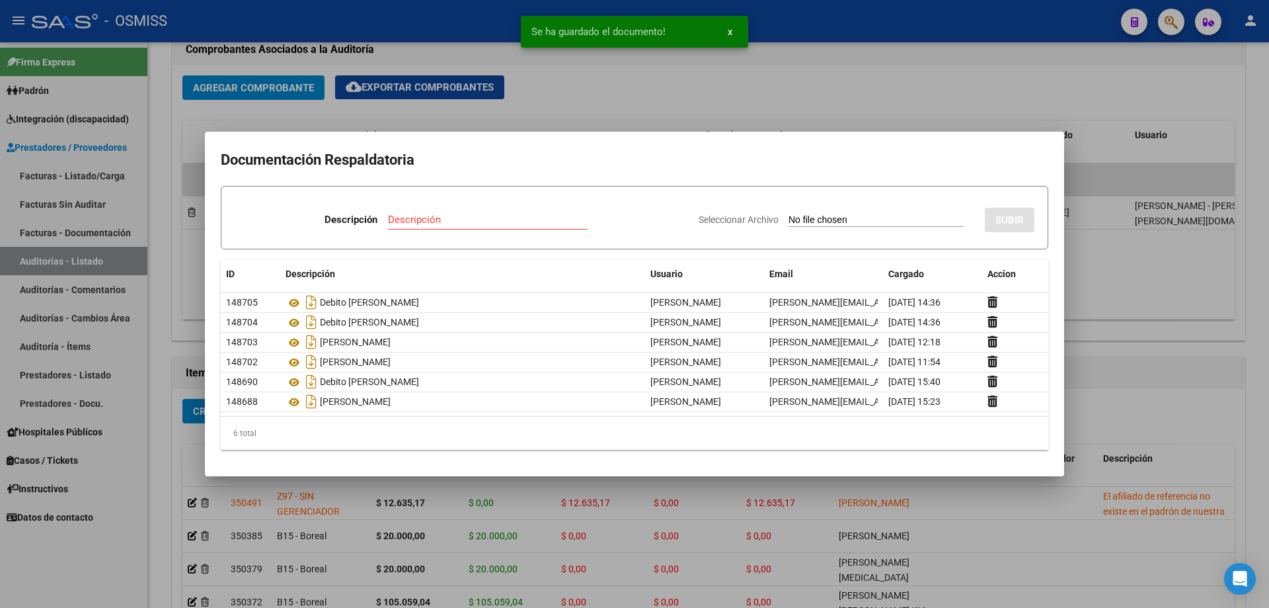
click at [1140, 318] on div at bounding box center [634, 304] width 1269 height 608
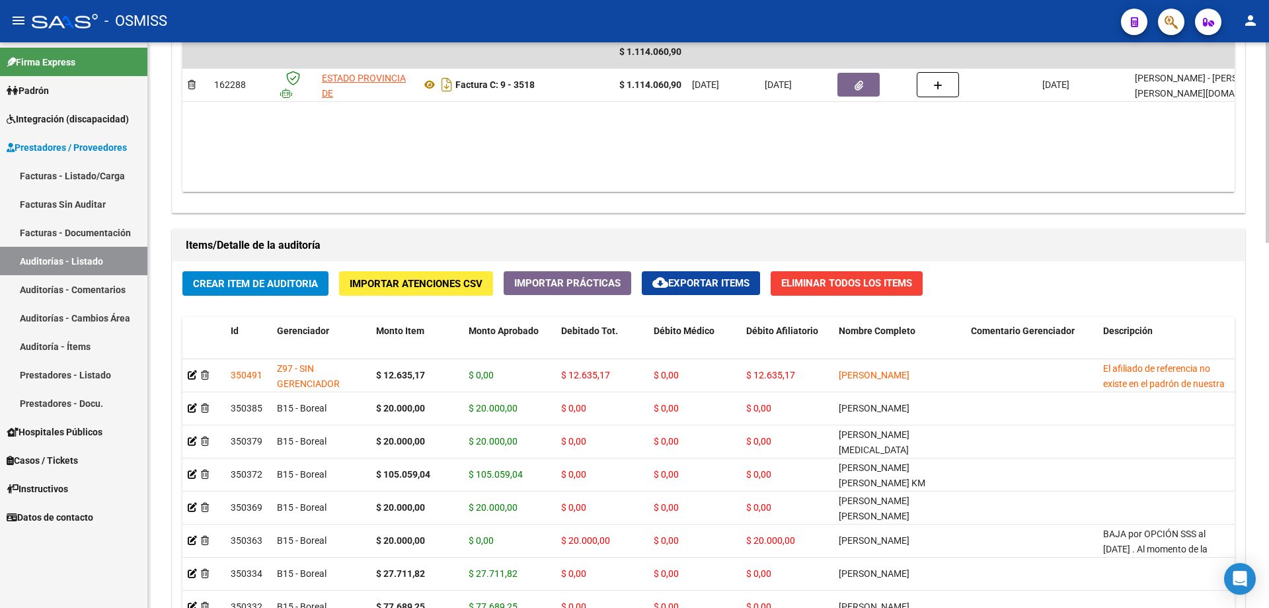
scroll to position [783, 0]
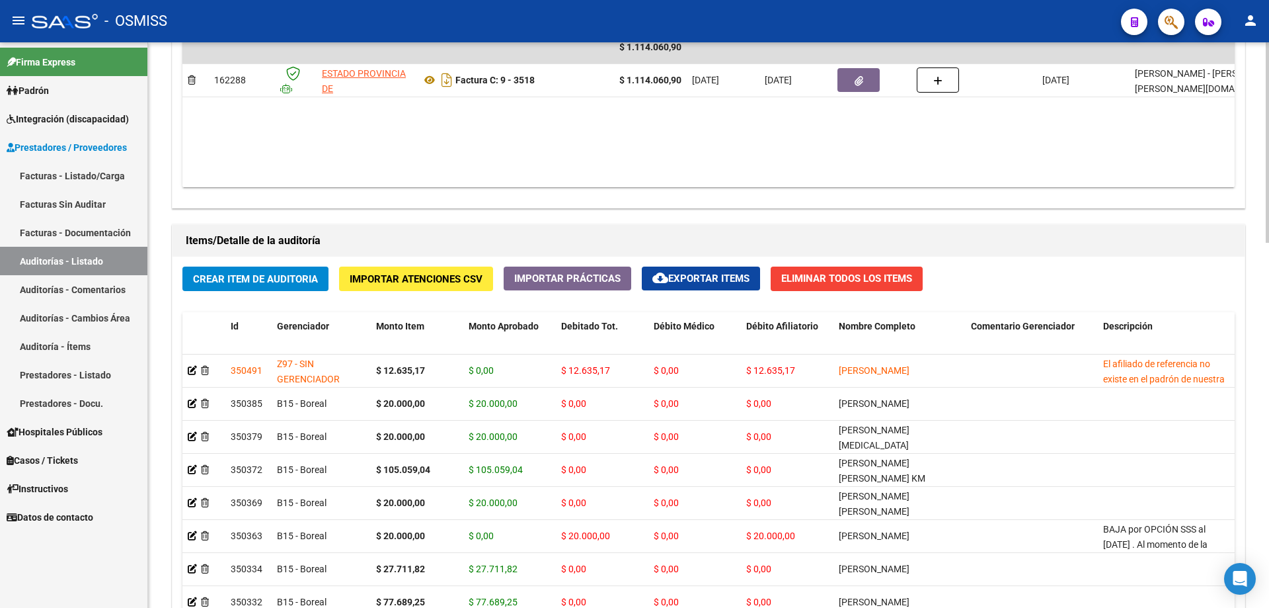
drag, startPoint x: 641, startPoint y: 228, endPoint x: 612, endPoint y: 239, distance: 31.2
click at [641, 228] on div "Items/Detalle de la auditoría" at bounding box center [709, 241] width 1072 height 32
click at [258, 273] on span "Crear Item de Auditoria" at bounding box center [255, 279] width 125 height 12
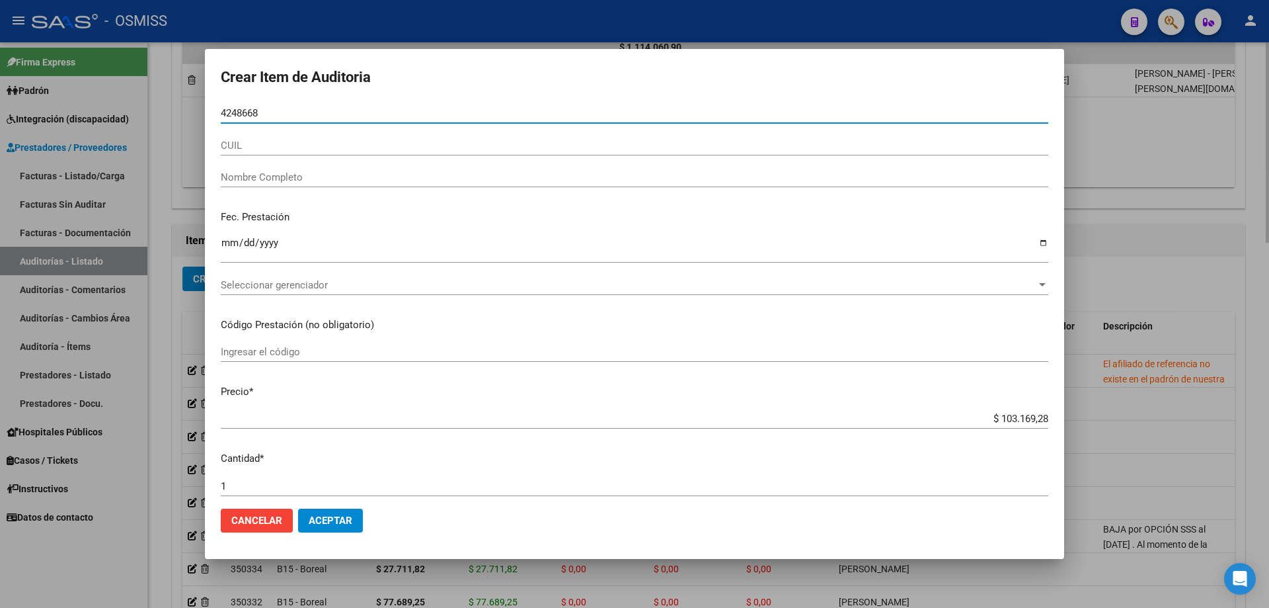
type input "42486689"
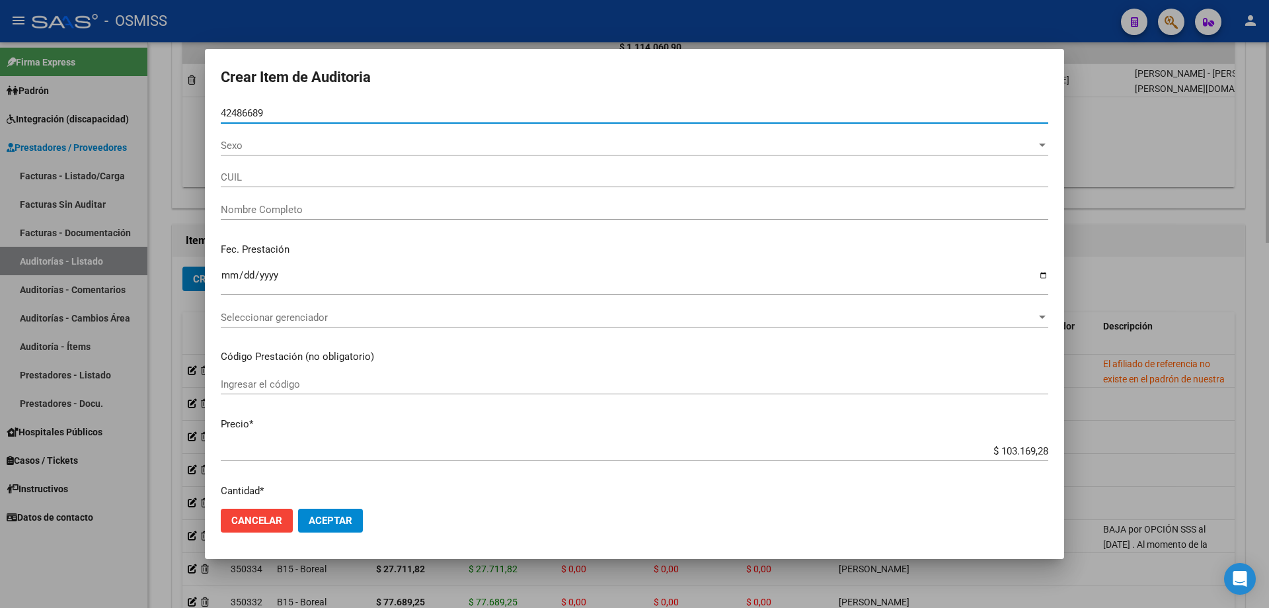
type input "20424866890"
type input "[PERSON_NAME]"
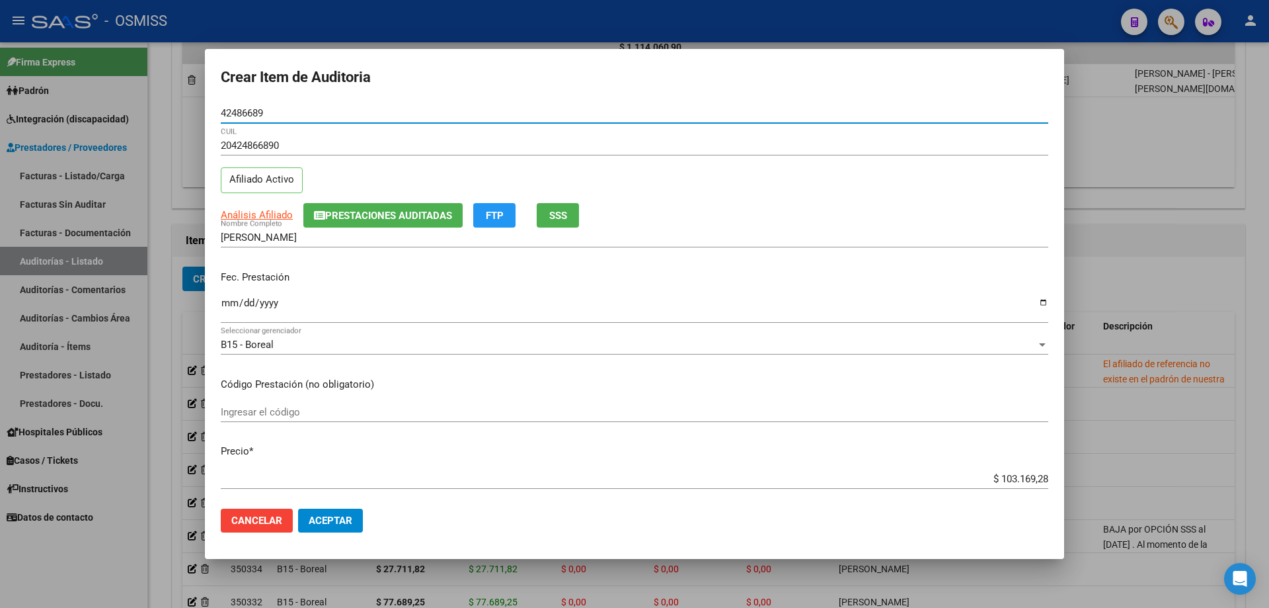
type input "42486689"
click at [229, 304] on input "Ingresar la fecha" at bounding box center [635, 308] width 828 height 21
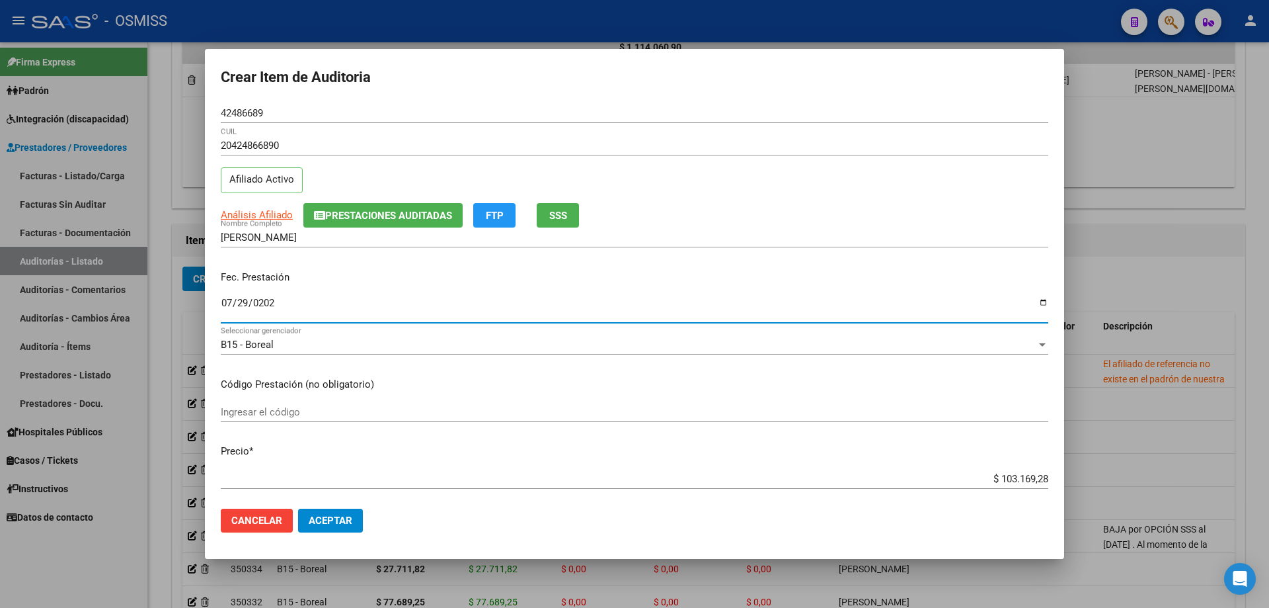
type input "[DATE]"
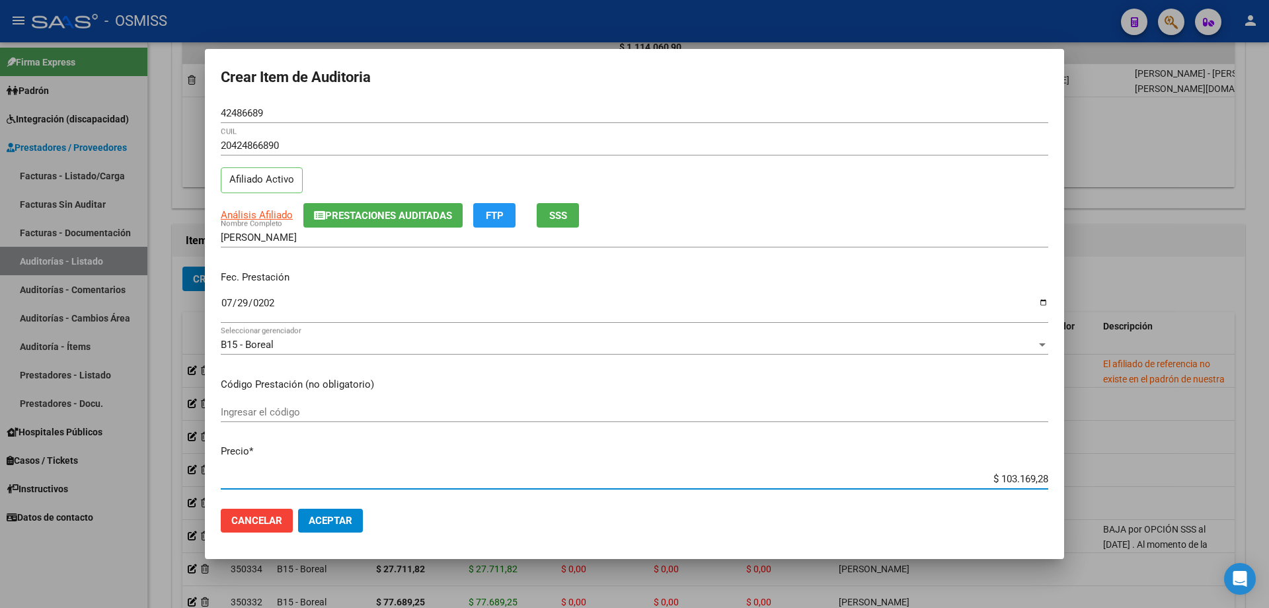
drag, startPoint x: 978, startPoint y: 477, endPoint x: 1269, endPoint y: 428, distance: 295.0
click at [1269, 432] on div "Crear Item de Auditoria 42486689 Nro Documento 20424866890 CUIL Afiliado Activo…" at bounding box center [634, 304] width 1269 height 608
type input "$ 0,02"
type input "$ 0,20"
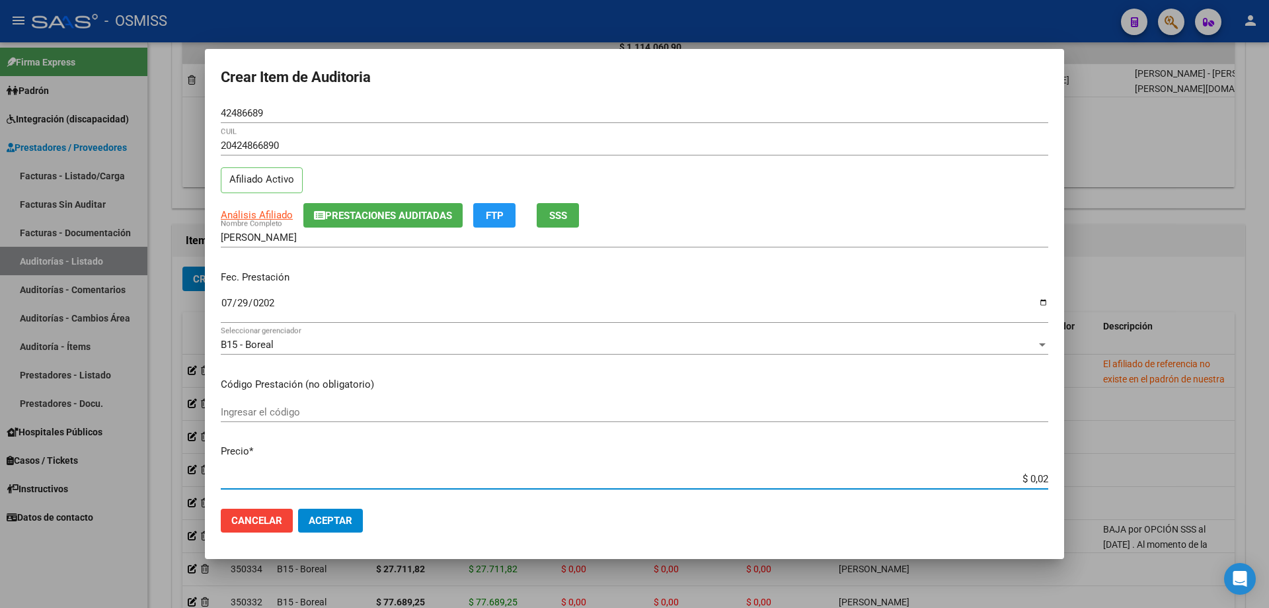
type input "$ 0,20"
type input "$ 2,00"
type input "$ 20,00"
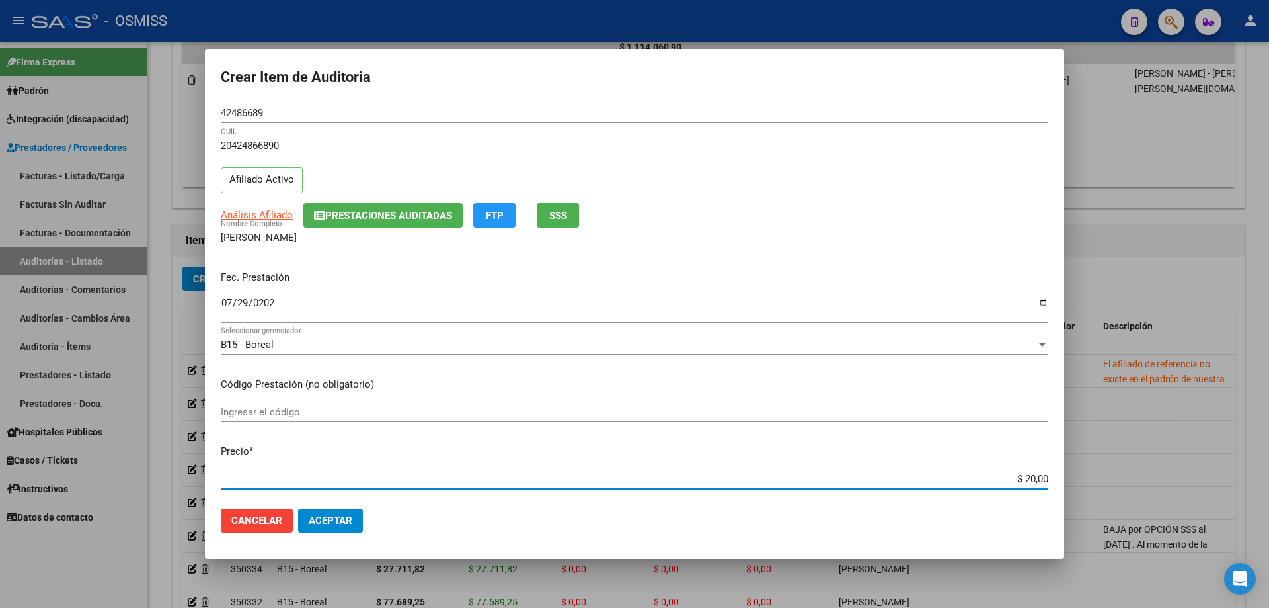
type input "$ 200,00"
type input "$ 2.000,00"
type input "$ 20.000,00"
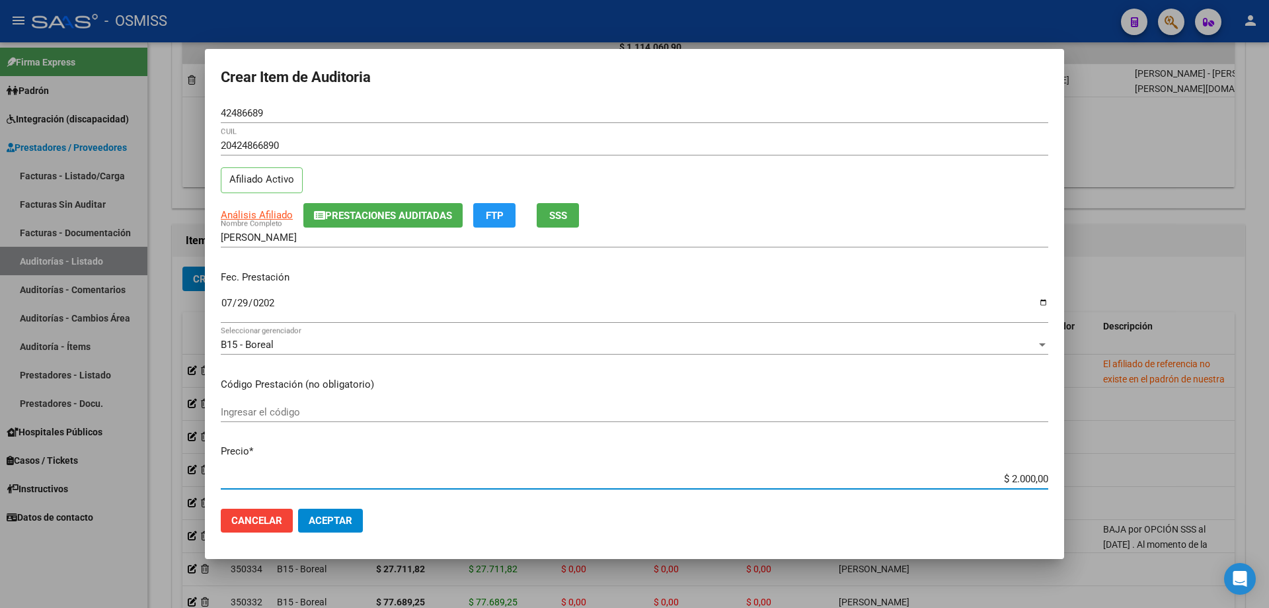
type input "$ 20.000,00"
click at [325, 529] on button "Aceptar" at bounding box center [330, 520] width 65 height 24
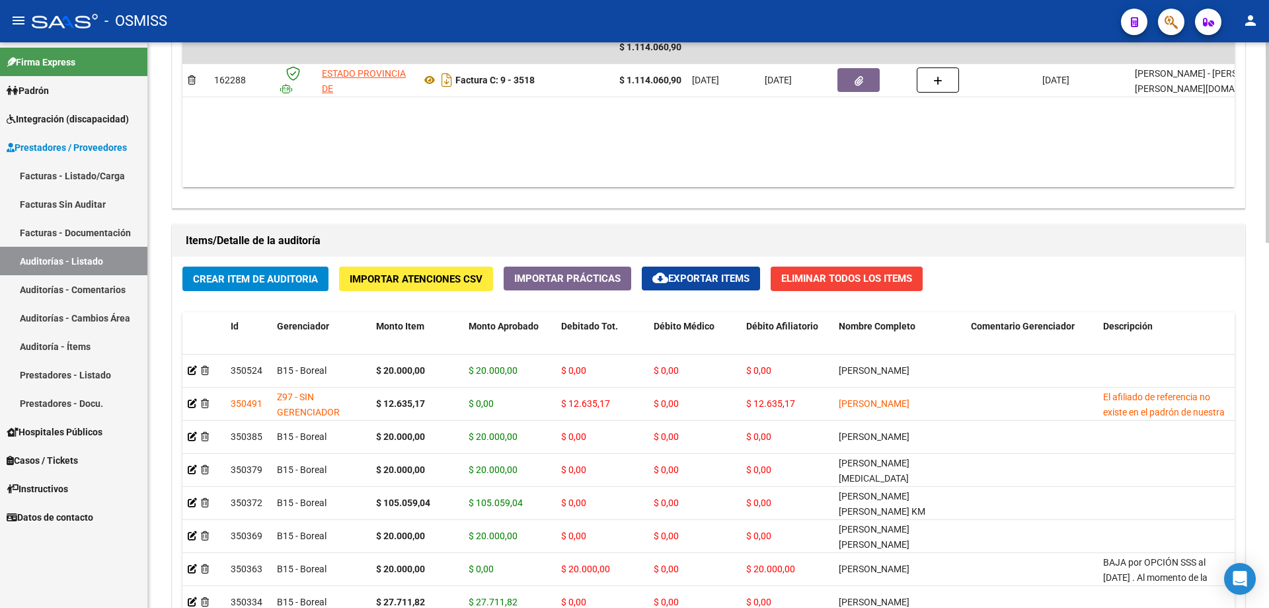
drag, startPoint x: 805, startPoint y: 233, endPoint x: 653, endPoint y: 239, distance: 152.8
click at [805, 233] on h1 "Items/Detalle de la auditoría" at bounding box center [709, 240] width 1046 height 21
click at [290, 286] on button "Crear Item de Auditoria" at bounding box center [255, 278] width 146 height 24
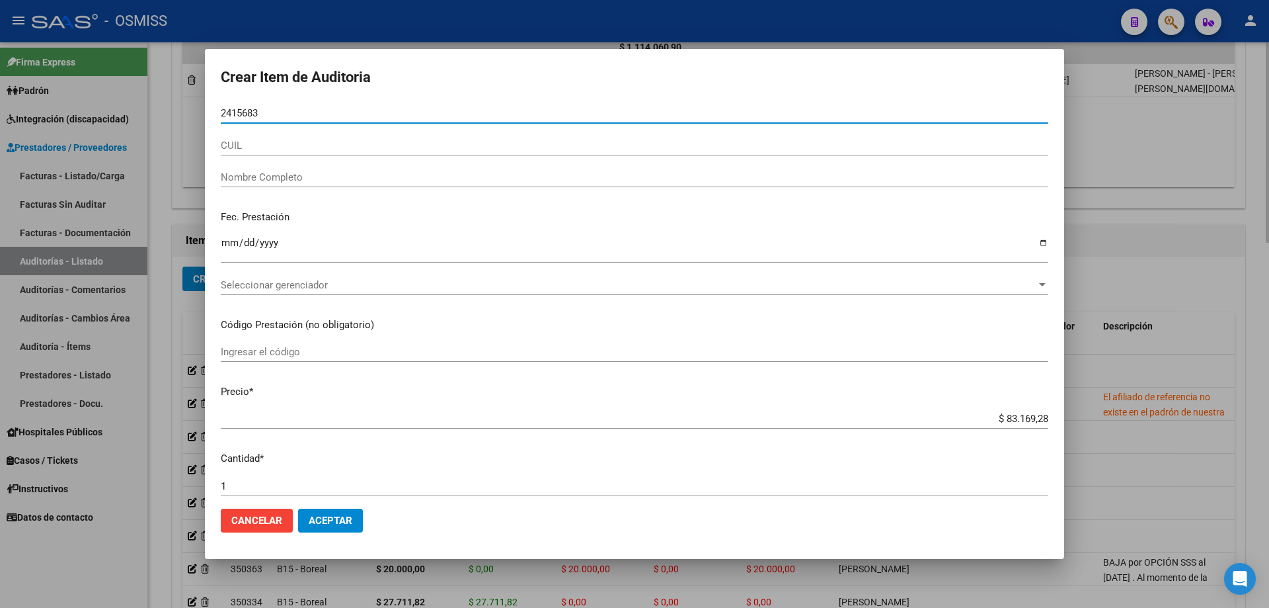
type input "24156832"
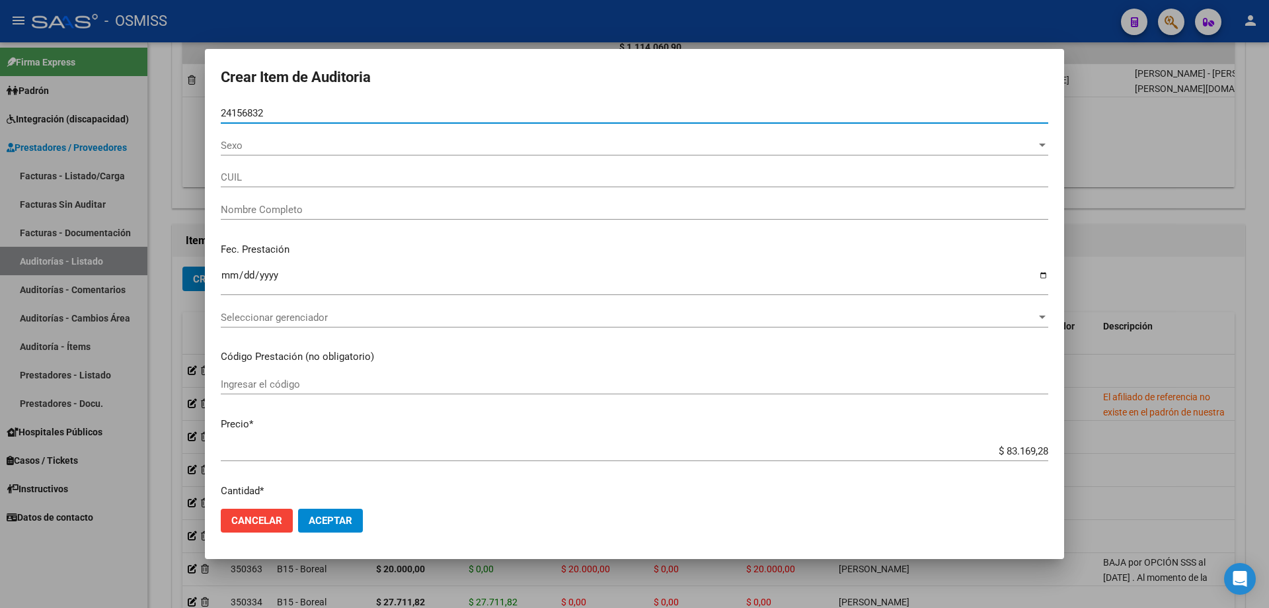
type input "27241568321"
type input "[PERSON_NAME] [PERSON_NAME]"
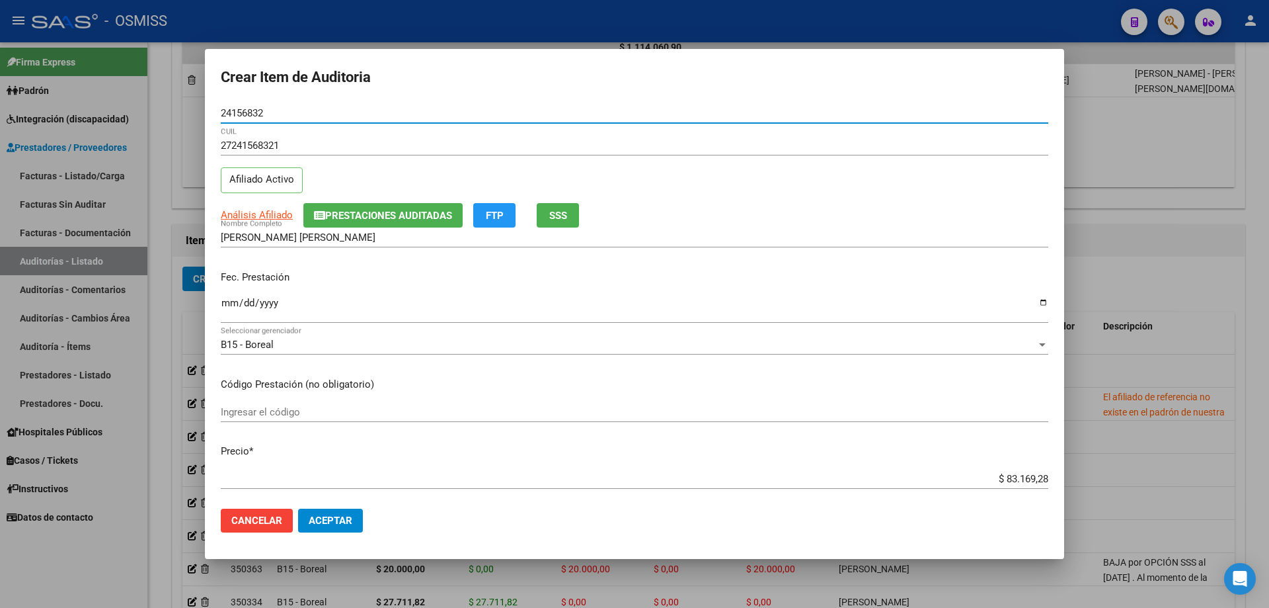
type input "24156832"
click at [224, 307] on input "Ingresar la fecha" at bounding box center [635, 308] width 828 height 21
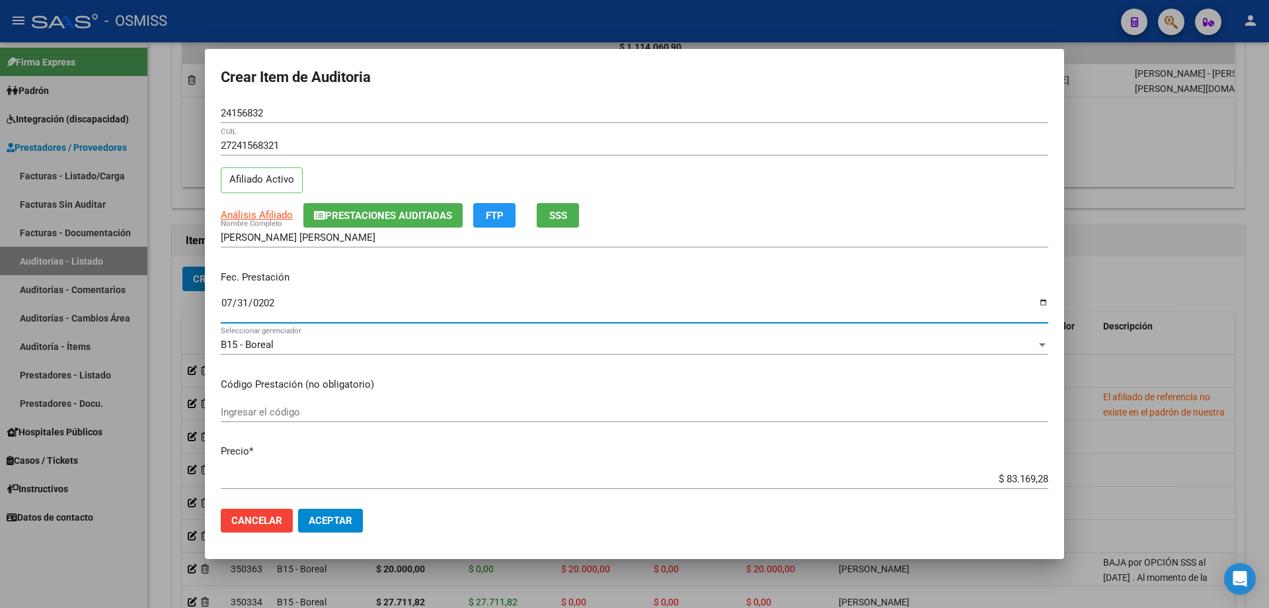
type input "[DATE]"
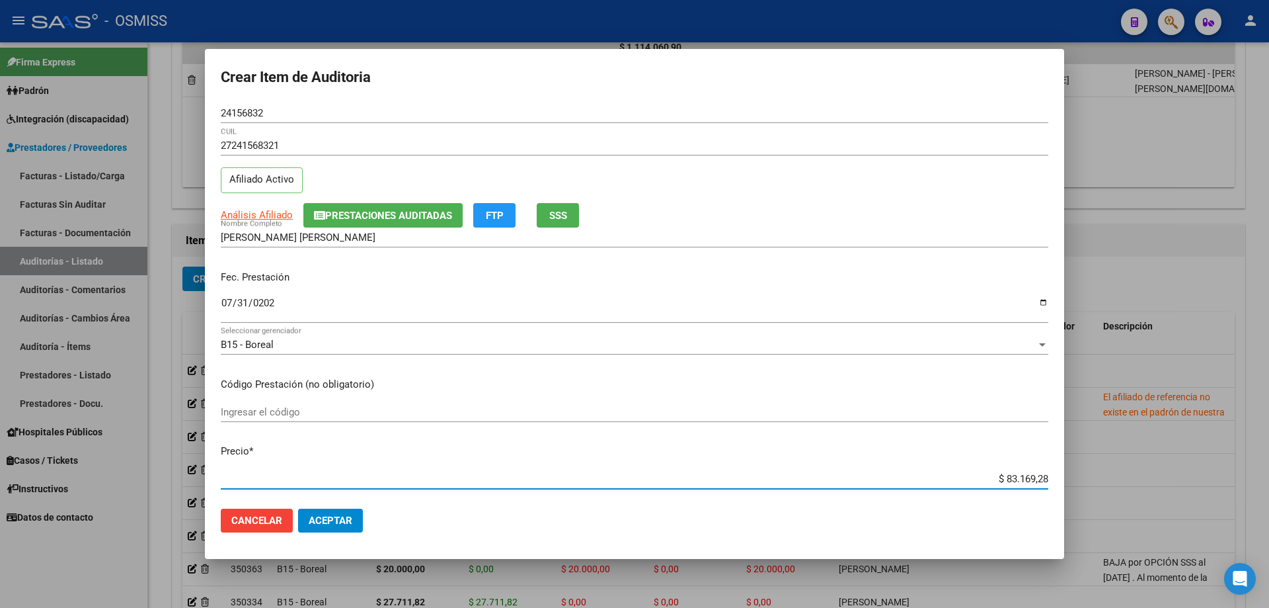
drag, startPoint x: 981, startPoint y: 484, endPoint x: 1269, endPoint y: 469, distance: 288.0
click at [1258, 458] on div "Crear Item de Auditoria 24156832 Nro Documento 27241568321 CUIL Afiliado Activo…" at bounding box center [634, 304] width 1269 height 608
type input "$ 0,02"
type input "$ 0,20"
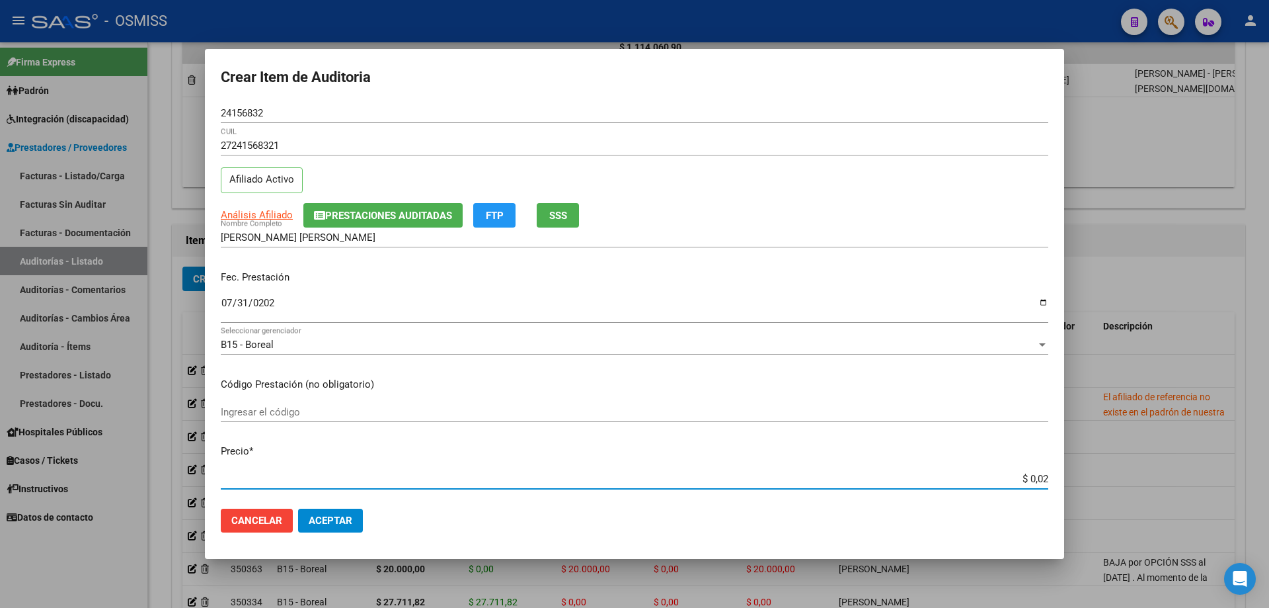
type input "$ 0,20"
type input "$ 2,00"
type input "$ 20,00"
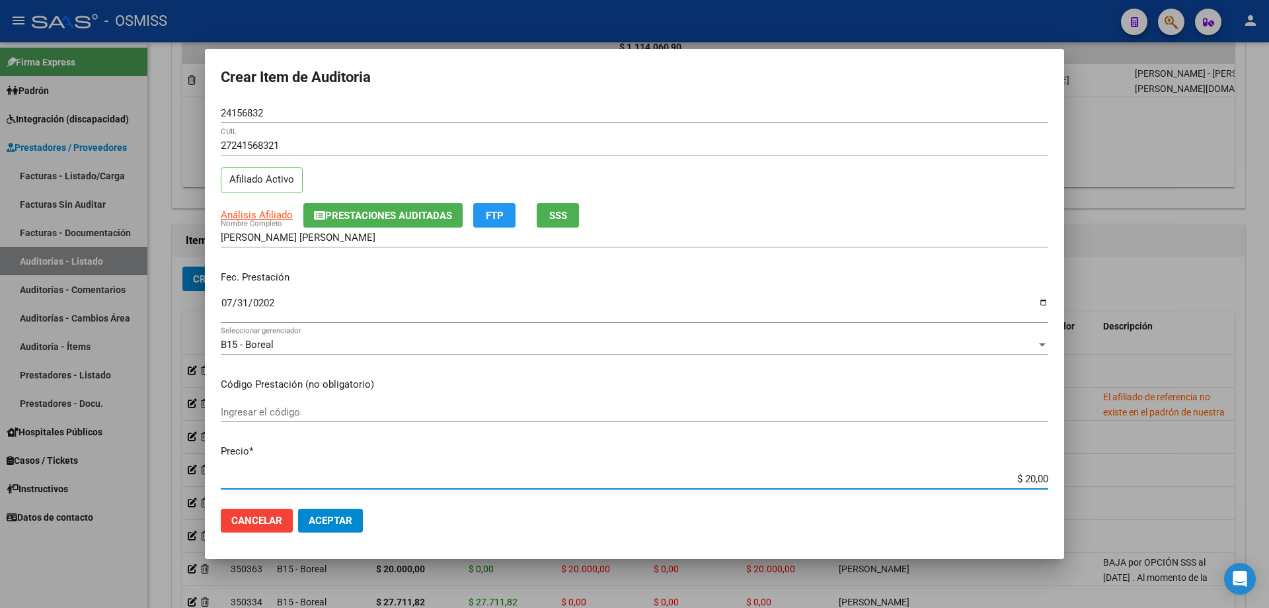
type input "$ 200,00"
type input "$ 2.000,00"
type input "$ 20.000,00"
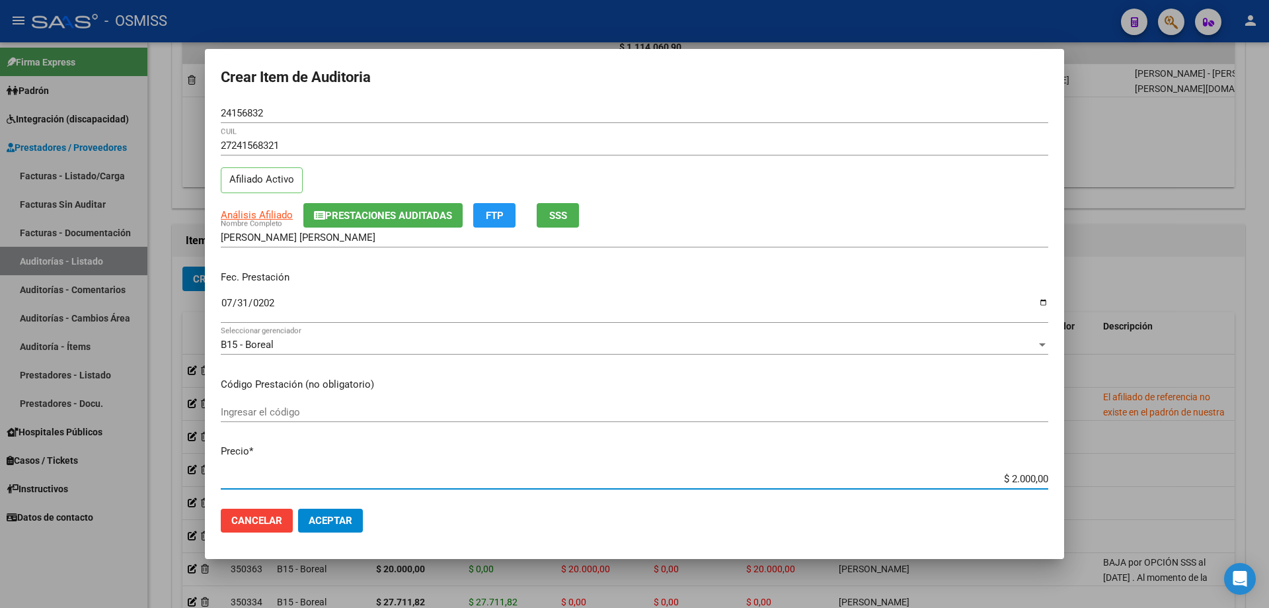
type input "$ 20.000,00"
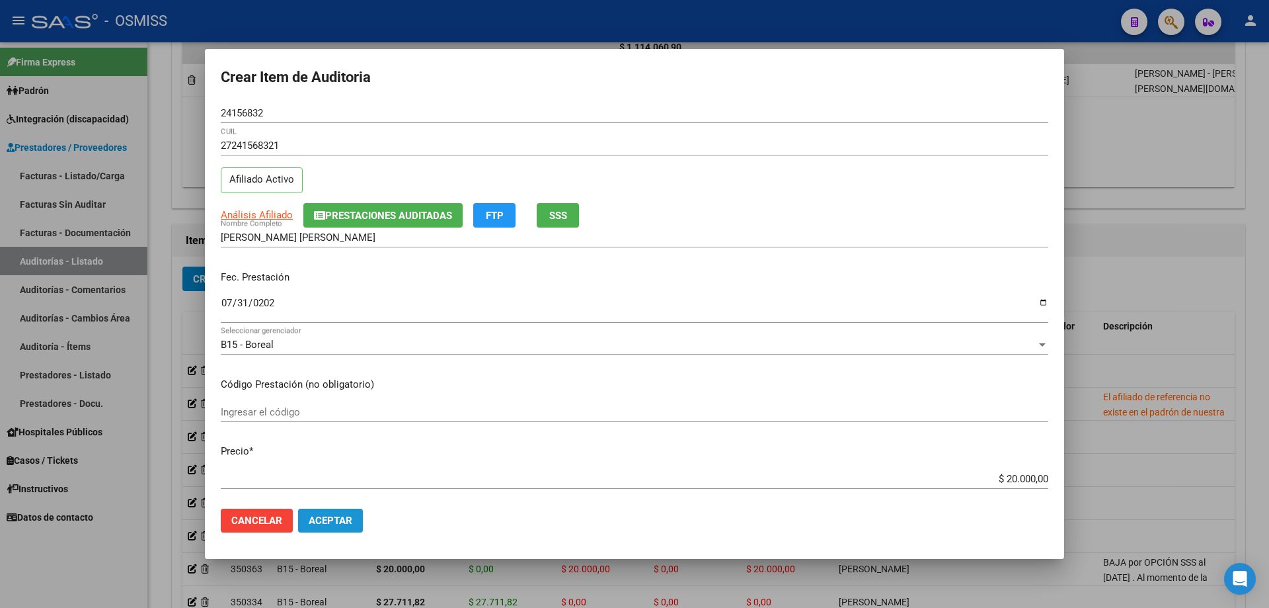
click at [333, 512] on button "Aceptar" at bounding box center [330, 520] width 65 height 24
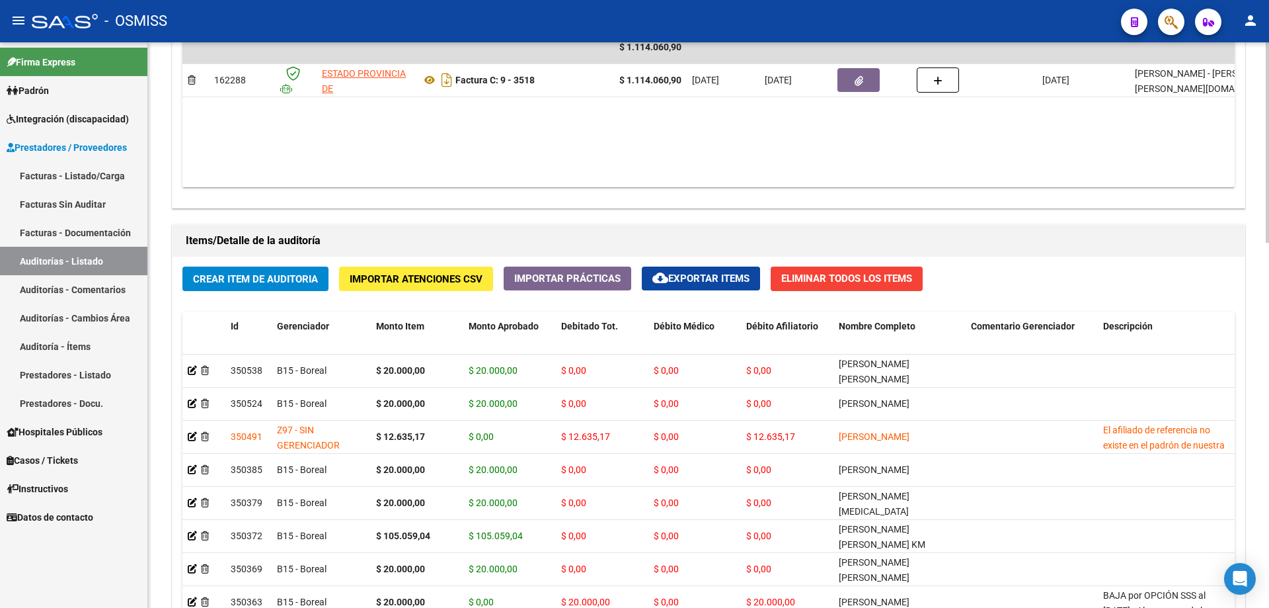
click at [686, 188] on div "Agregar Comprobante cloud_download Exportar Comprobantes ID CAE Razon Social CP…" at bounding box center [709, 70] width 1072 height 274
drag, startPoint x: 656, startPoint y: 123, endPoint x: 597, endPoint y: 141, distance: 61.5
click at [656, 123] on datatable-body "$ 1.114.060,90 162288 ESTADO PROVINCIA DE [GEOGRAPHIC_DATA][PERSON_NAME] Factur…" at bounding box center [708, 109] width 1053 height 156
click at [263, 273] on span "Crear Item de Auditoria" at bounding box center [255, 279] width 125 height 12
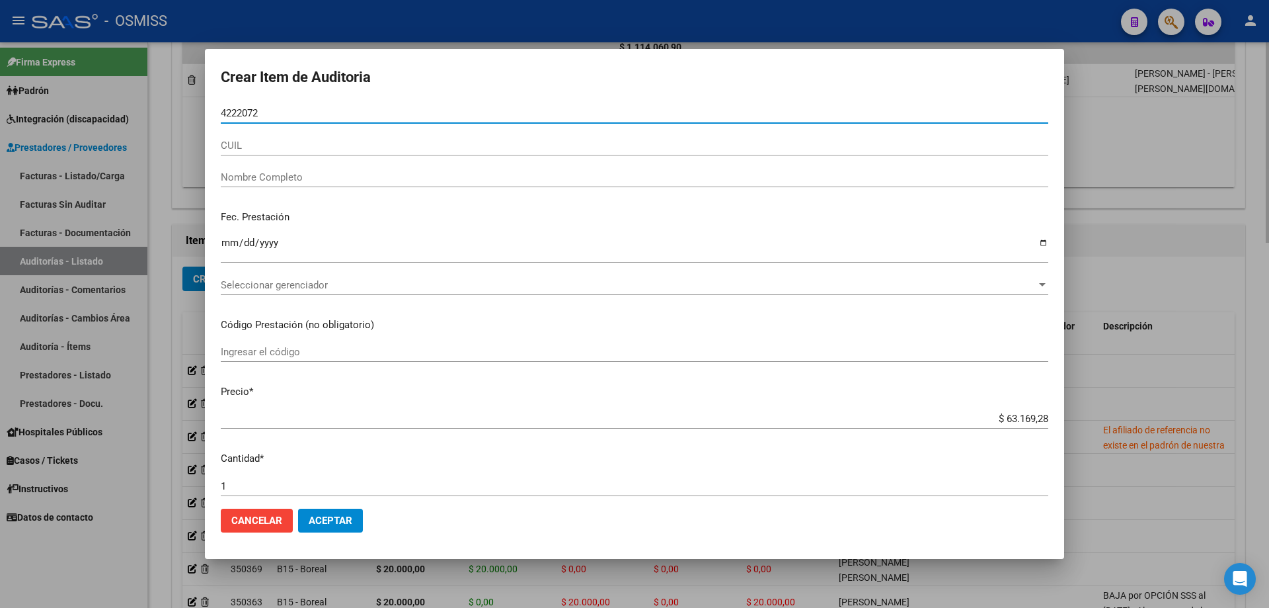
type input "42220727"
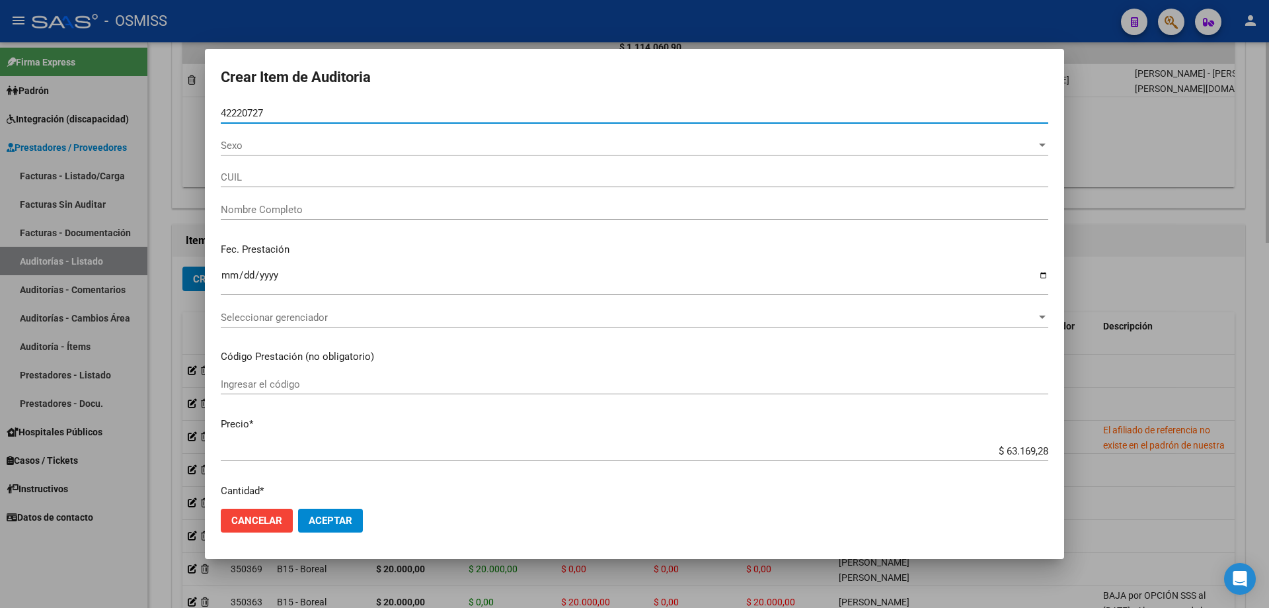
type input "27422207274"
type input "[PERSON_NAME] [PERSON_NAME] KM"
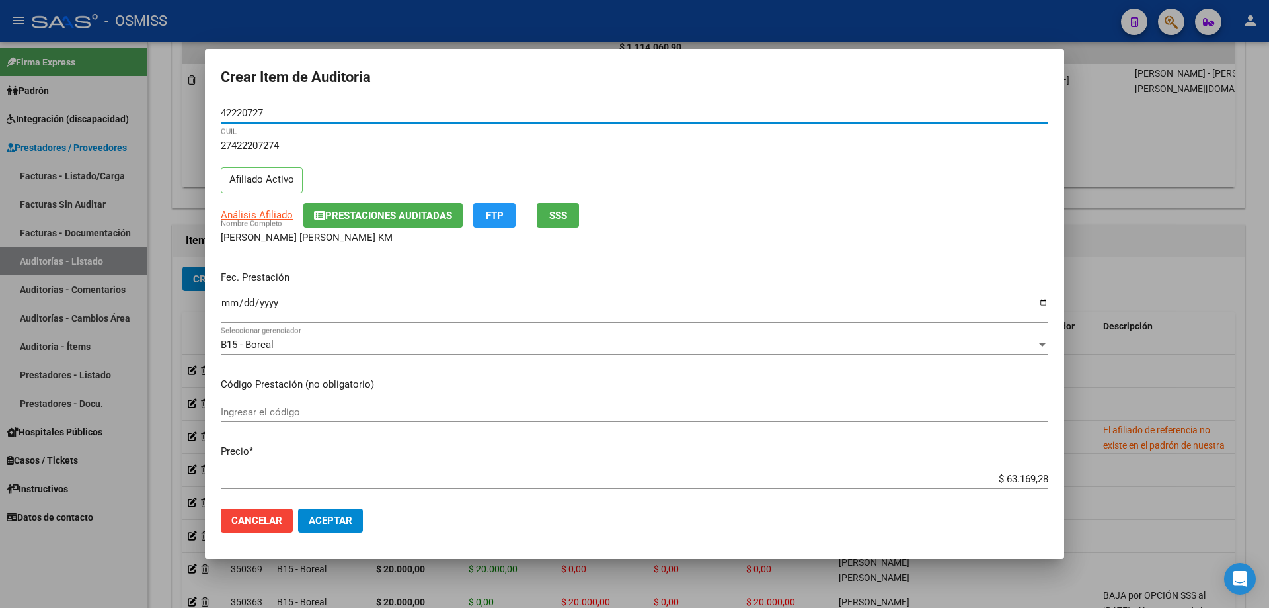
type input "42220727"
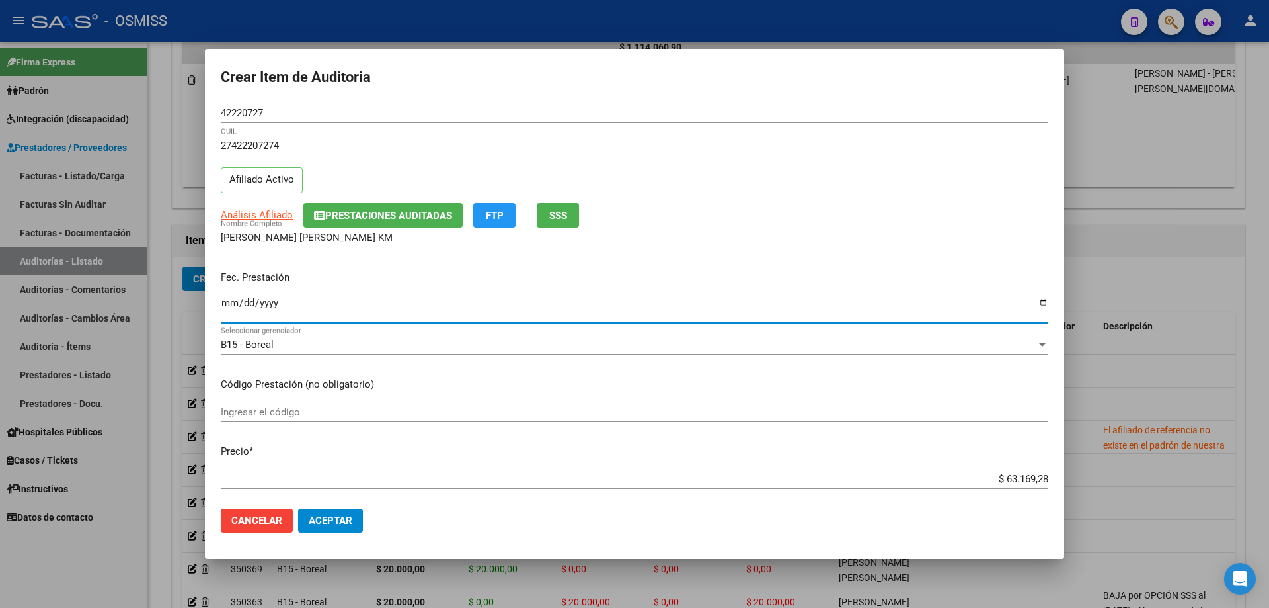
click at [223, 303] on input "Ingresar la fecha" at bounding box center [635, 308] width 828 height 21
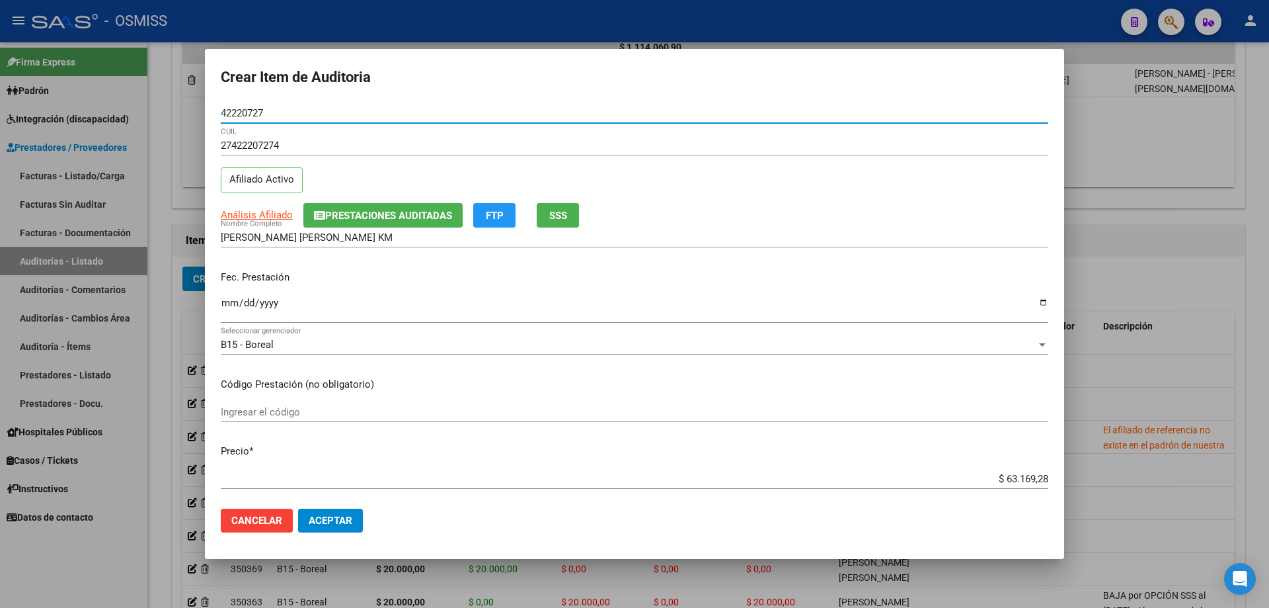
drag, startPoint x: 303, startPoint y: 114, endPoint x: 212, endPoint y: 108, distance: 91.4
click at [212, 108] on mat-dialog-content "42220727 Nro Documento 27422207274 CUIL Afiliado Activo Análisis Afiliado Prest…" at bounding box center [634, 300] width 859 height 395
click at [1087, 232] on div at bounding box center [634, 304] width 1269 height 608
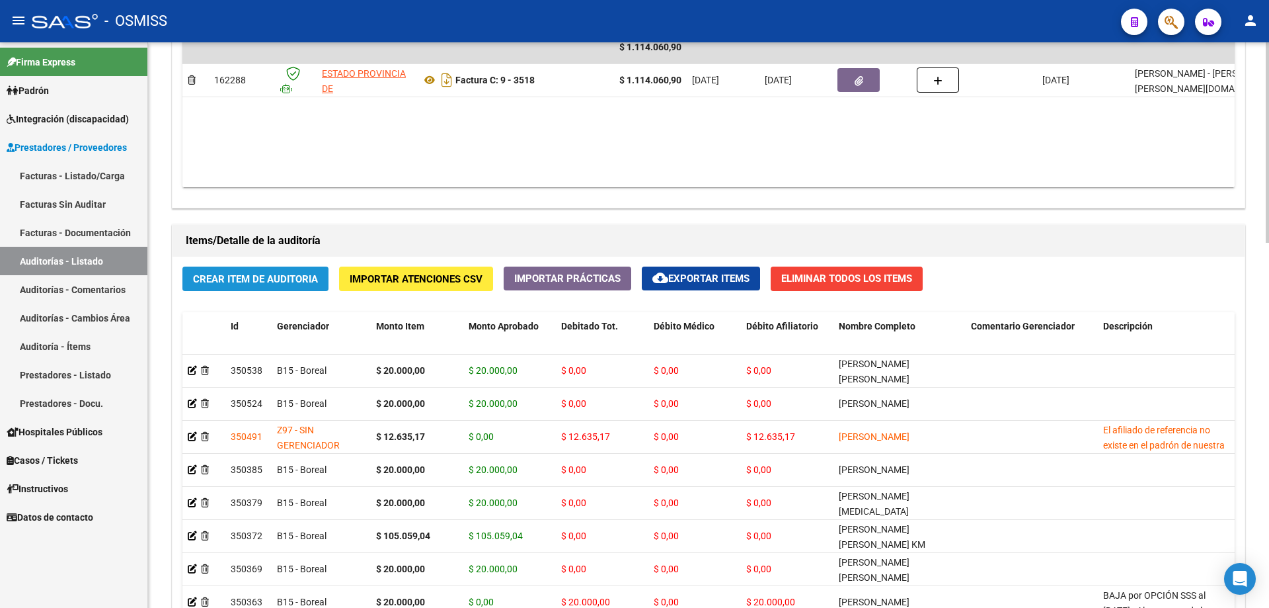
click at [282, 282] on span "Crear Item de Auditoria" at bounding box center [255, 279] width 125 height 12
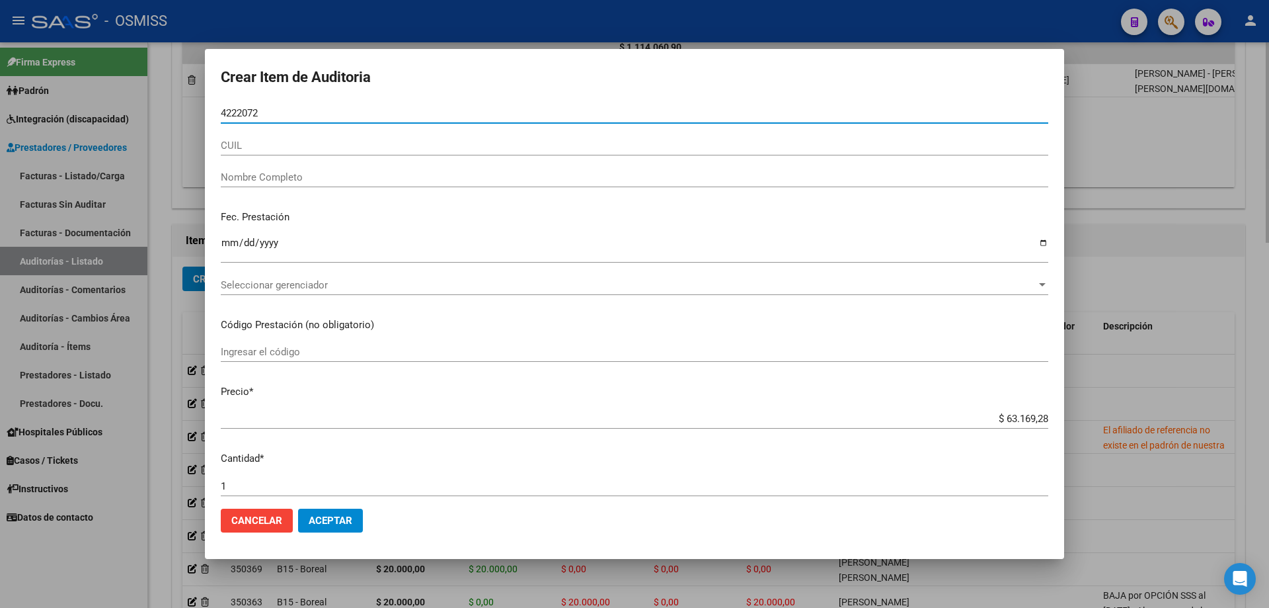
type input "42220727"
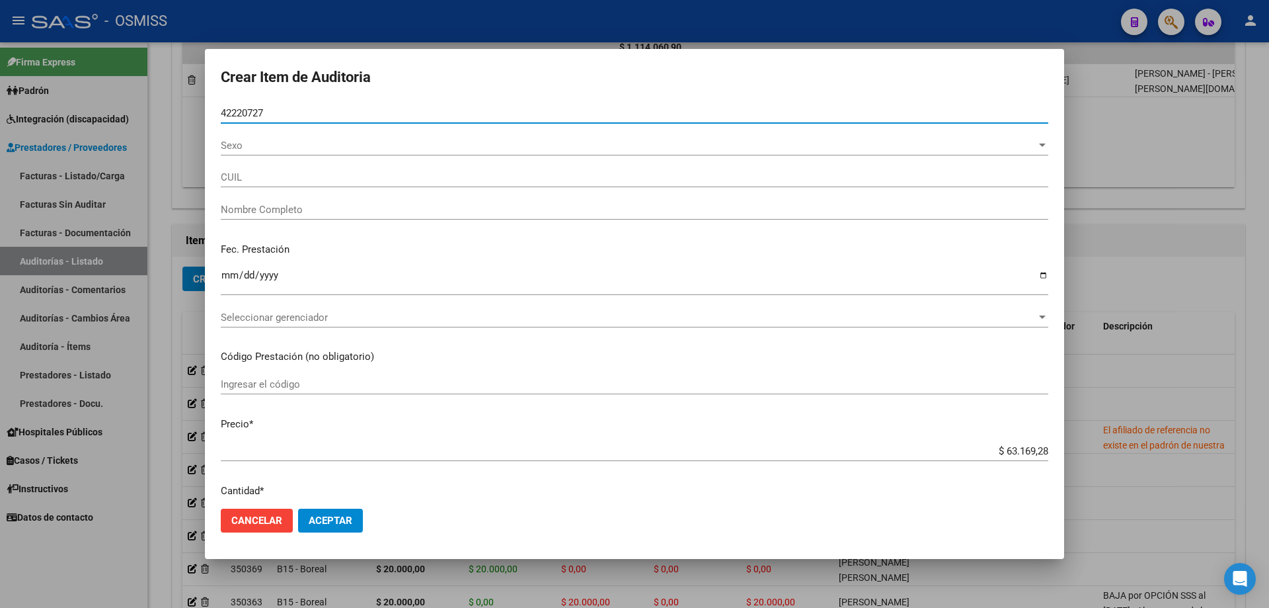
type input "27422207274"
type input "[PERSON_NAME] [PERSON_NAME] KM"
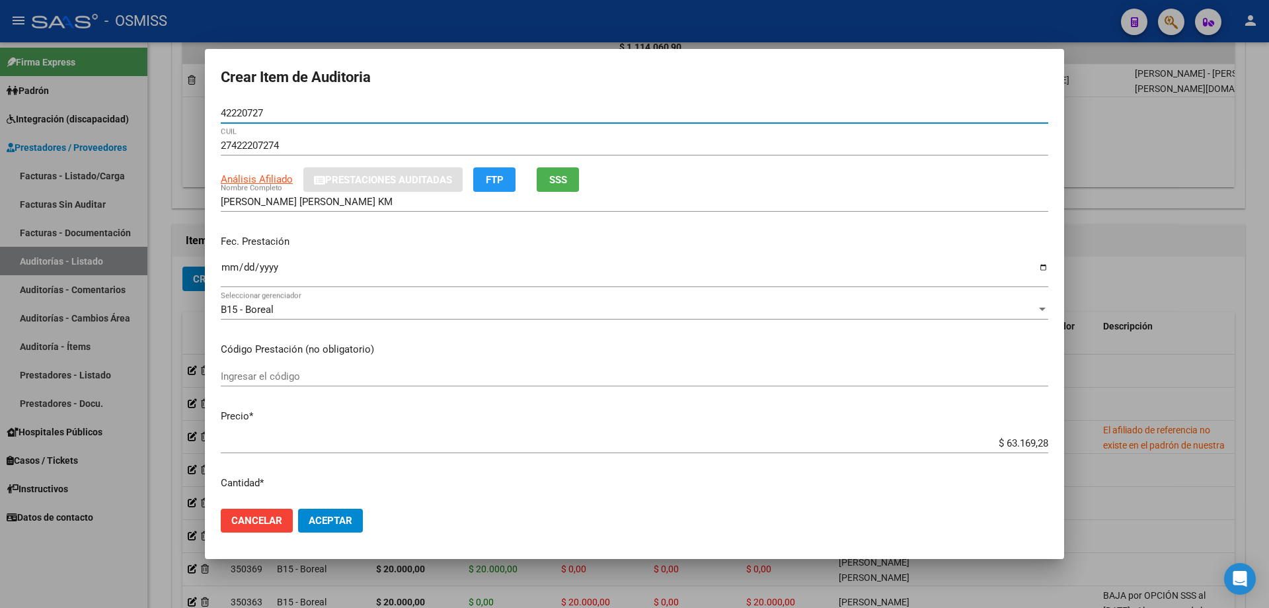
type input "42220727"
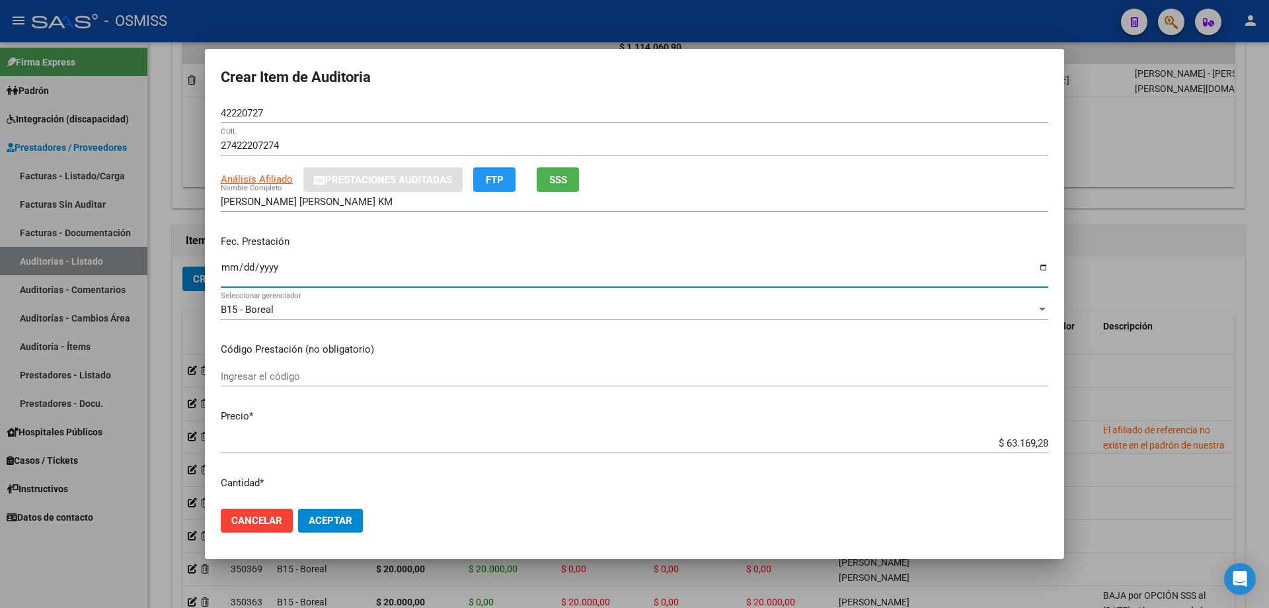
click at [227, 276] on app-form-text-field "Fec. Prestación Ingresar la fecha" at bounding box center [640, 258] width 838 height 49
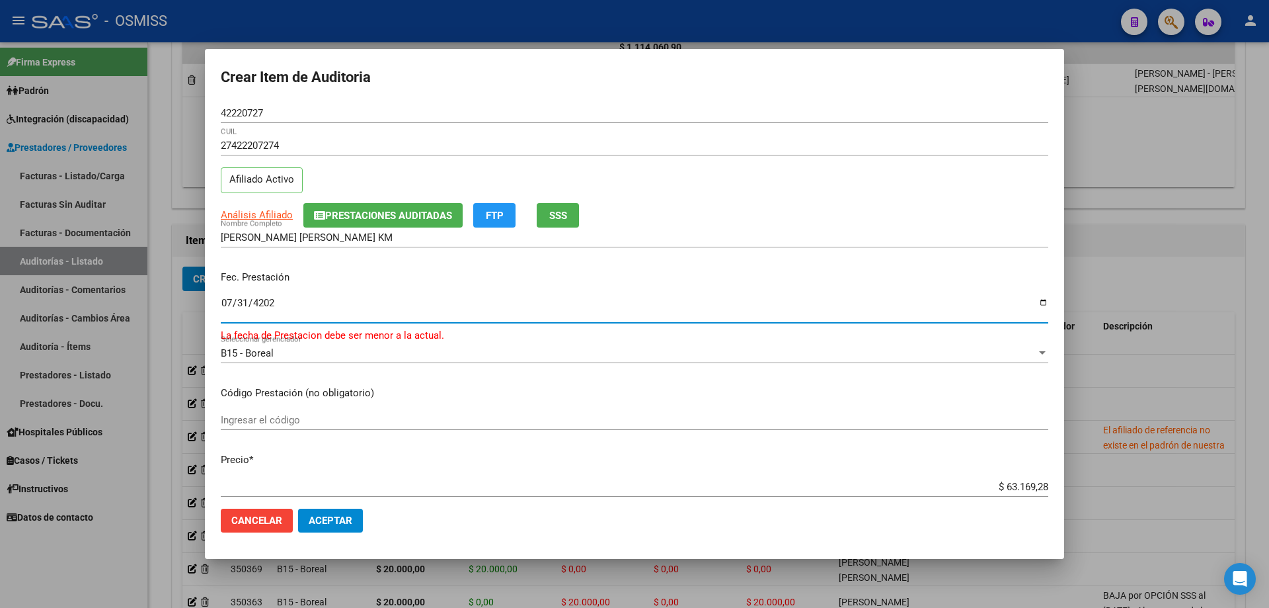
type input "[DATE]"
click at [1085, 285] on div at bounding box center [634, 304] width 1269 height 608
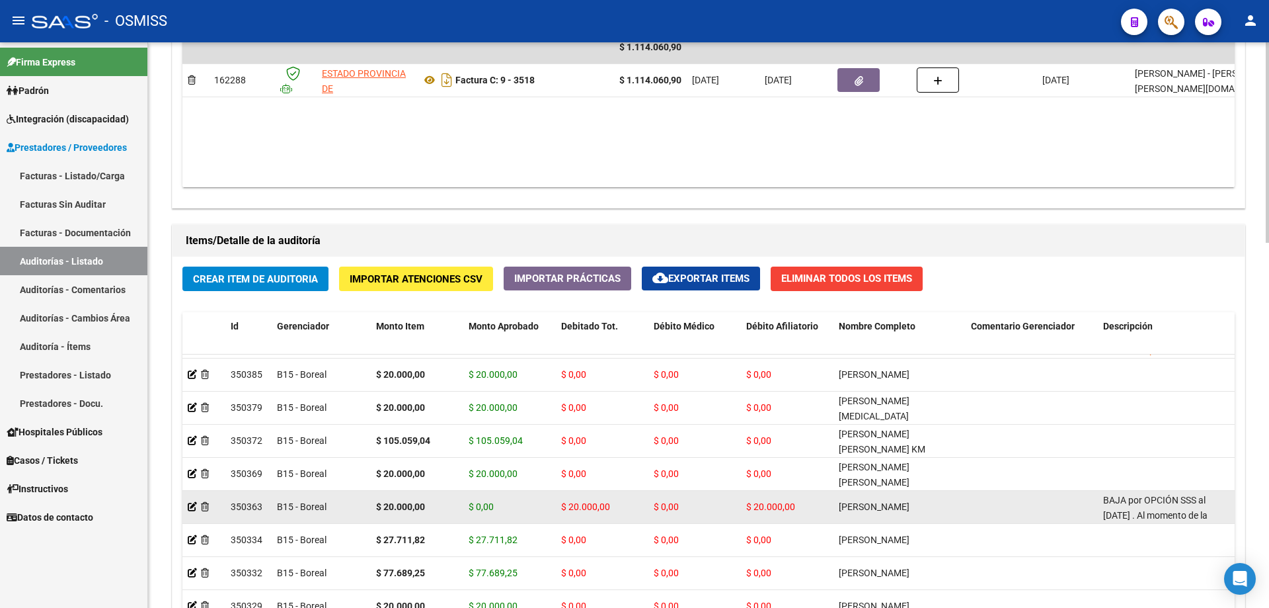
scroll to position [132, 0]
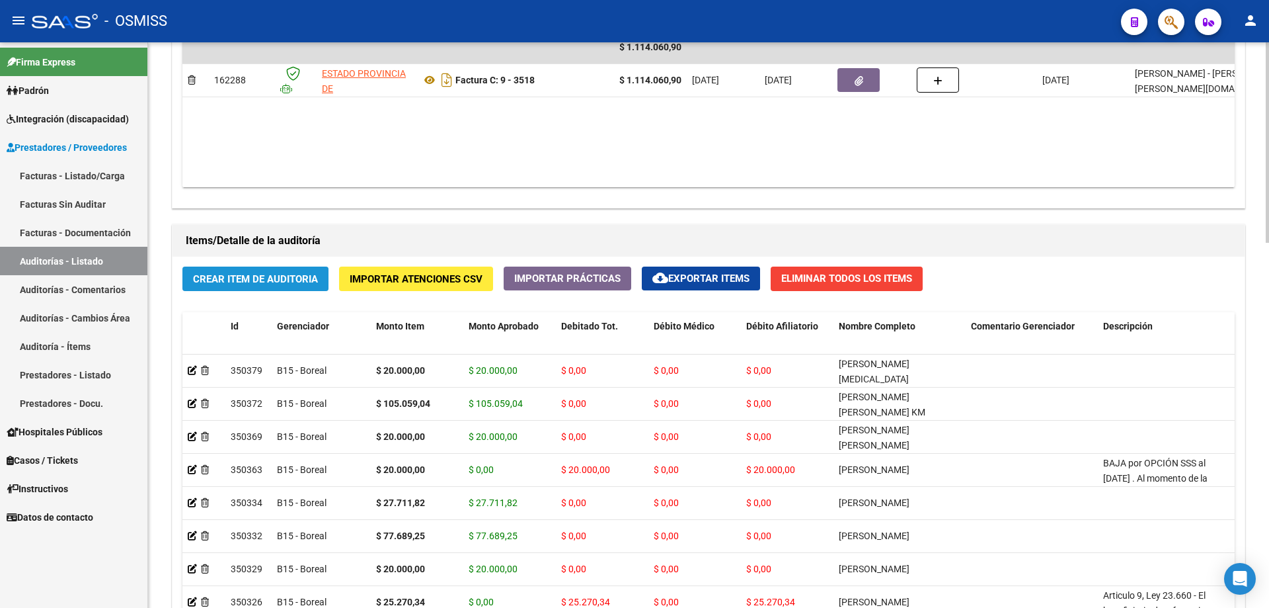
click at [267, 270] on button "Crear Item de Auditoria" at bounding box center [255, 278] width 146 height 24
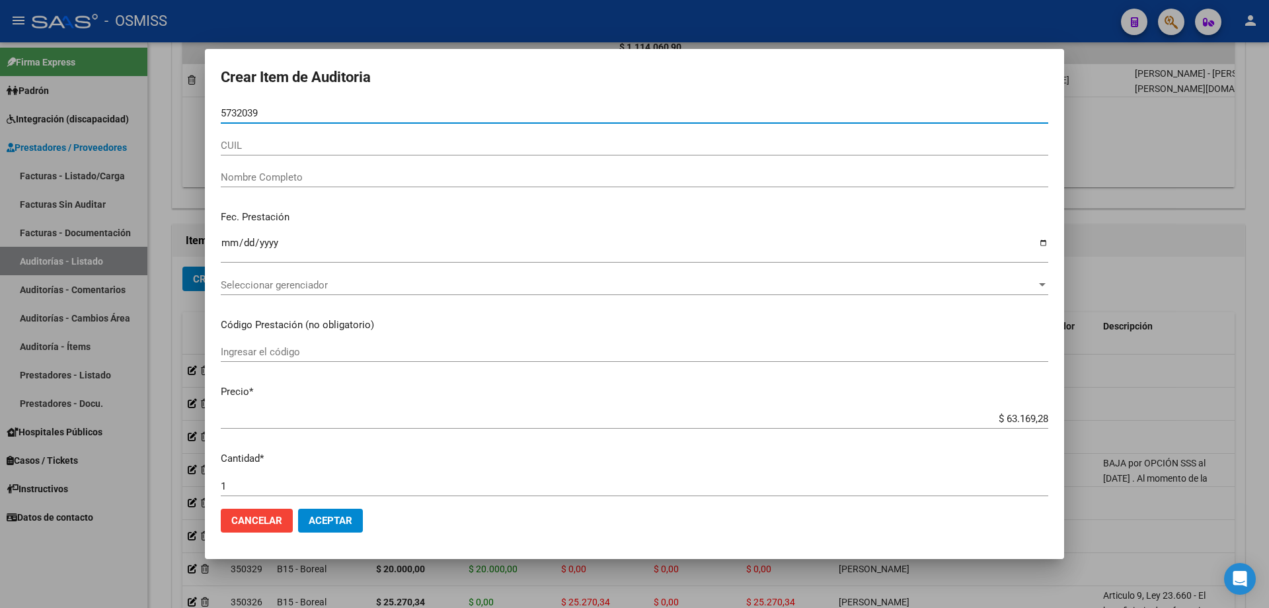
type input "57320394"
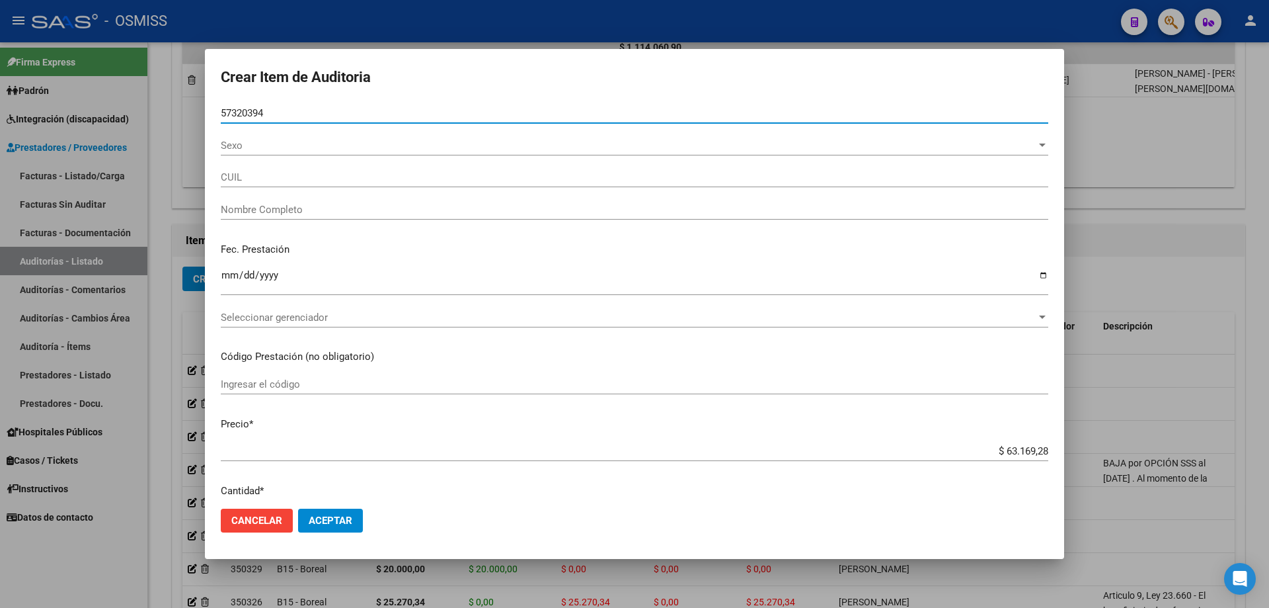
type input "27573203947"
type input "[PERSON_NAME] [PERSON_NAME]"
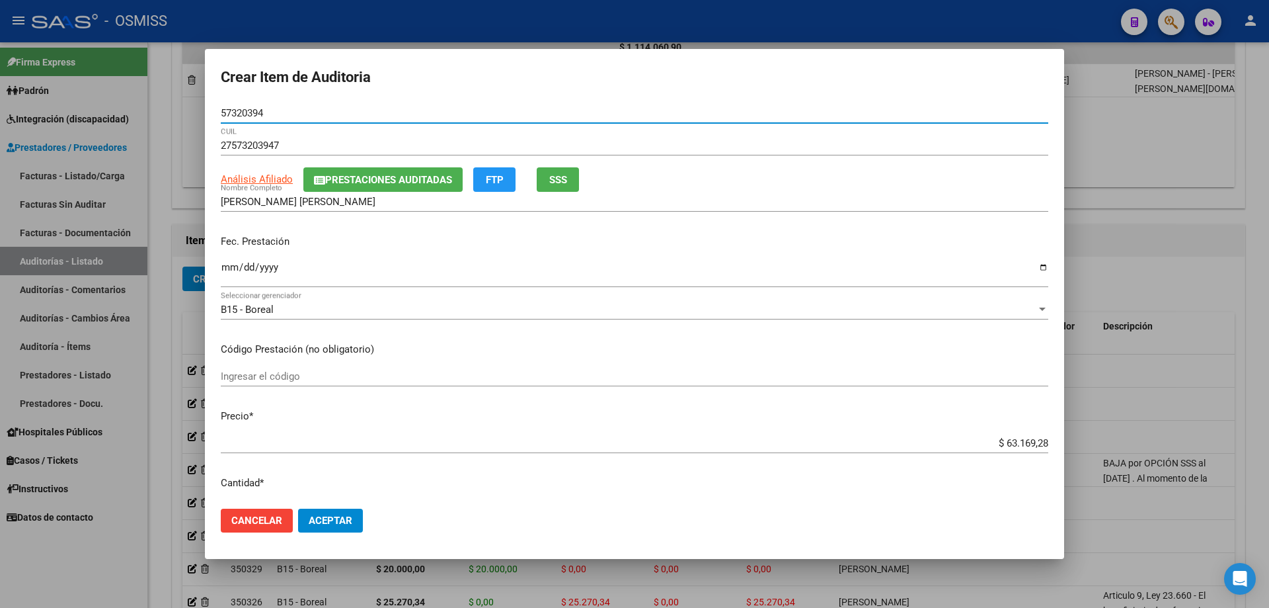
type input "57320394"
click at [229, 259] on div "Ingresar la fecha" at bounding box center [635, 273] width 828 height 28
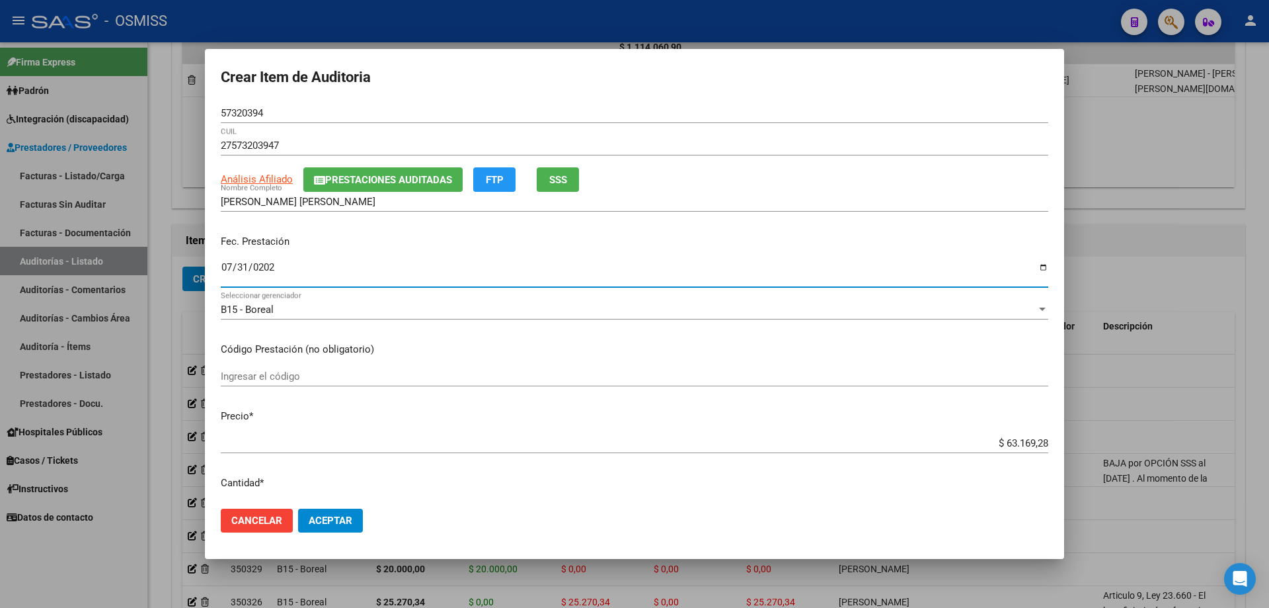
type input "[DATE]"
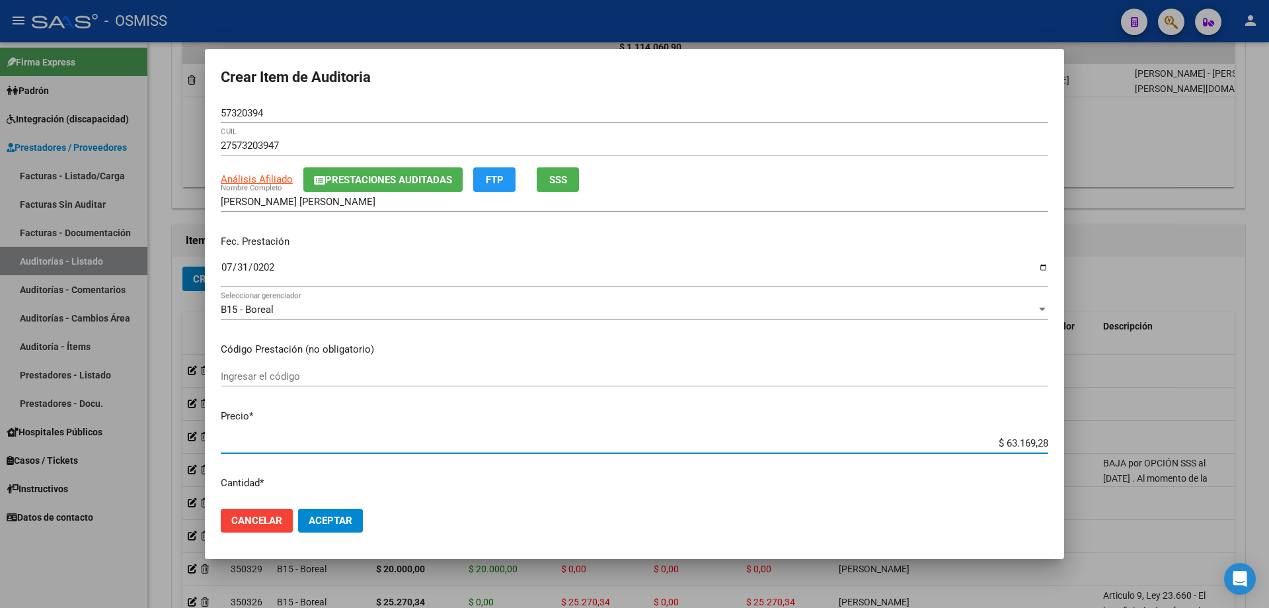
drag, startPoint x: 962, startPoint y: 442, endPoint x: 1269, endPoint y: 425, distance: 307.2
click at [1269, 420] on div "Crear Item de Auditoria 57320394 Nro Documento 27573203947 CUIL Análisis Afilia…" at bounding box center [634, 304] width 1269 height 608
type input "$ 0,02"
type input "$ 0,20"
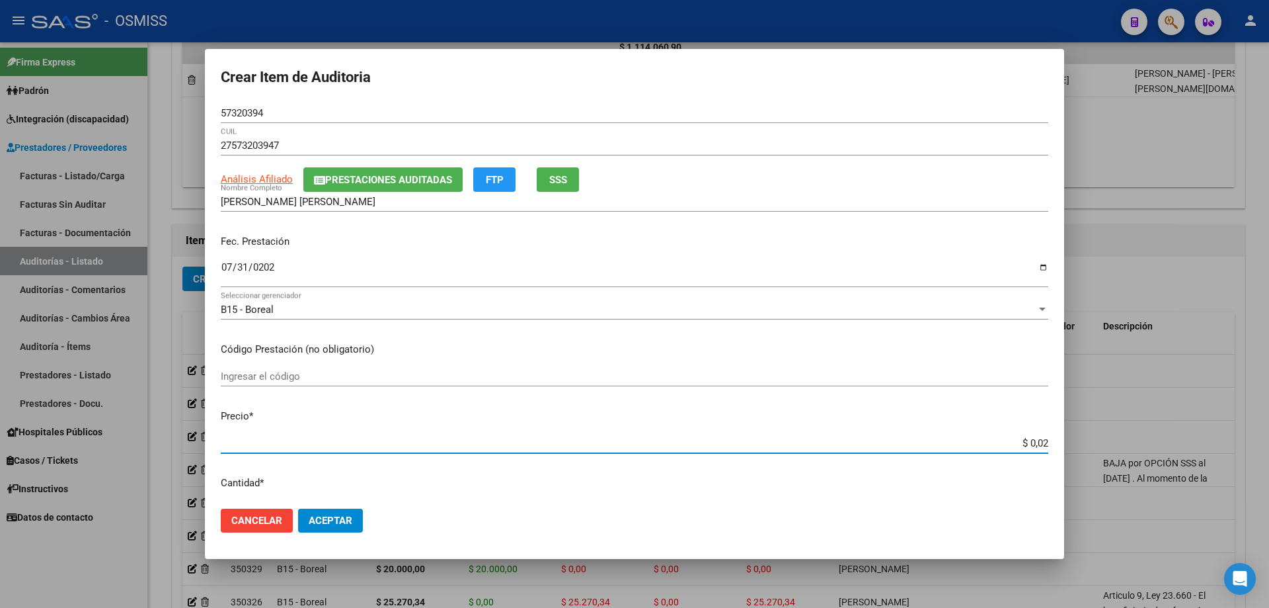
type input "$ 0,20"
type input "$ 2,00"
type input "$ 20,00"
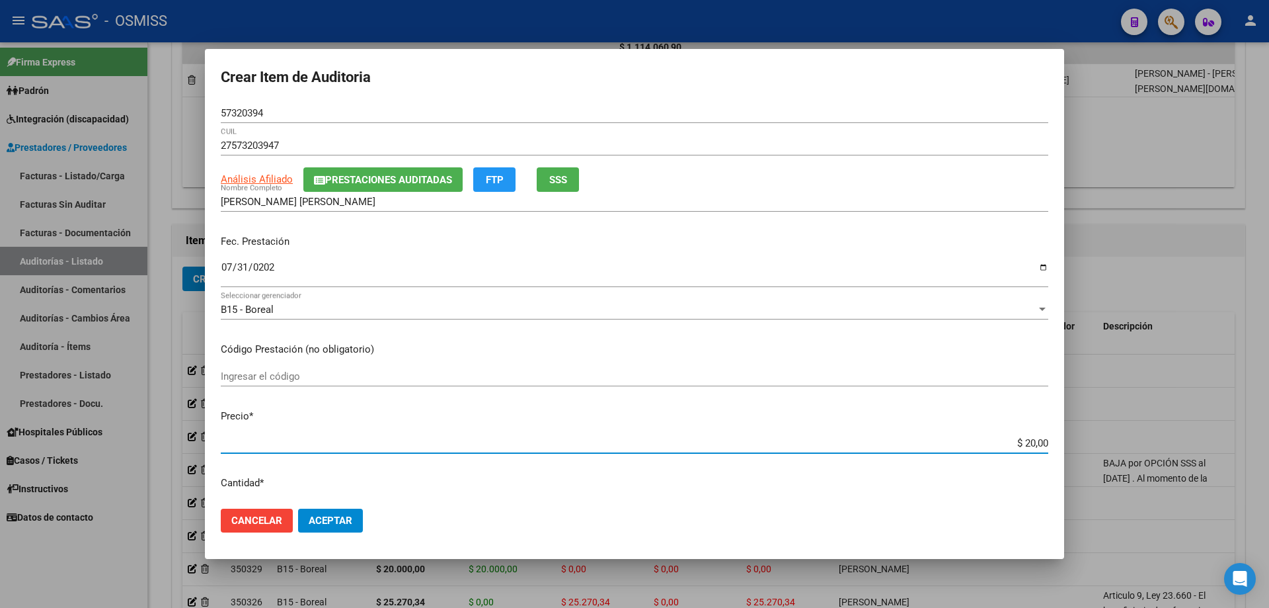
type input "$ 200,00"
type input "$ 2.000,00"
type input "$ 20.000,00"
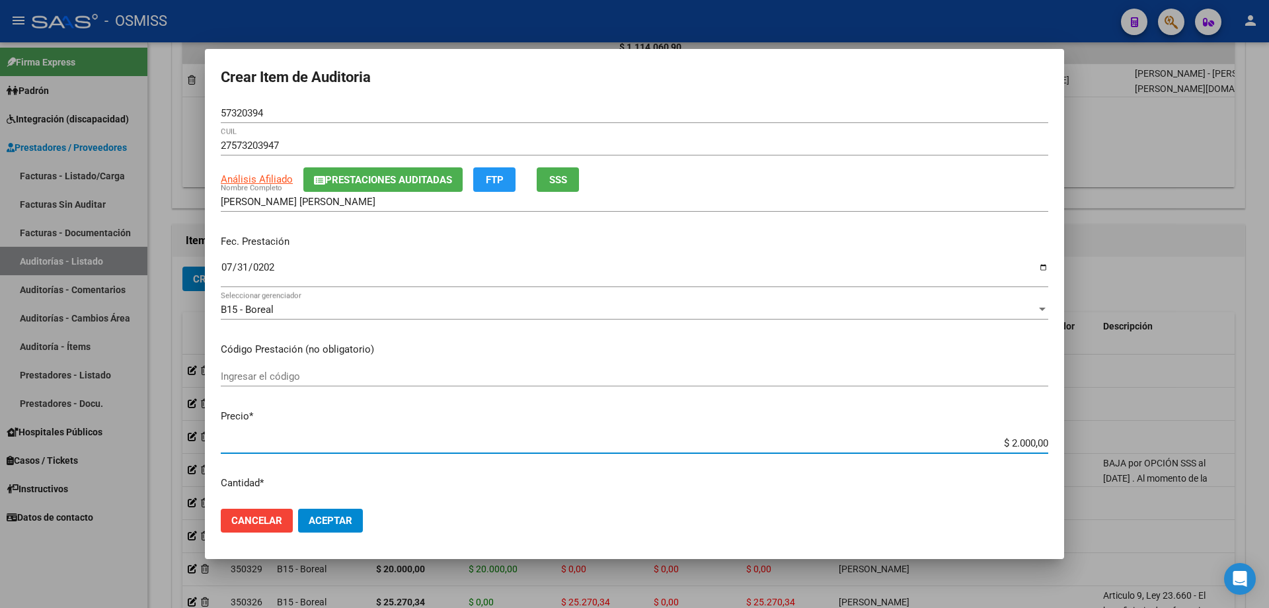
type input "$ 20.000,00"
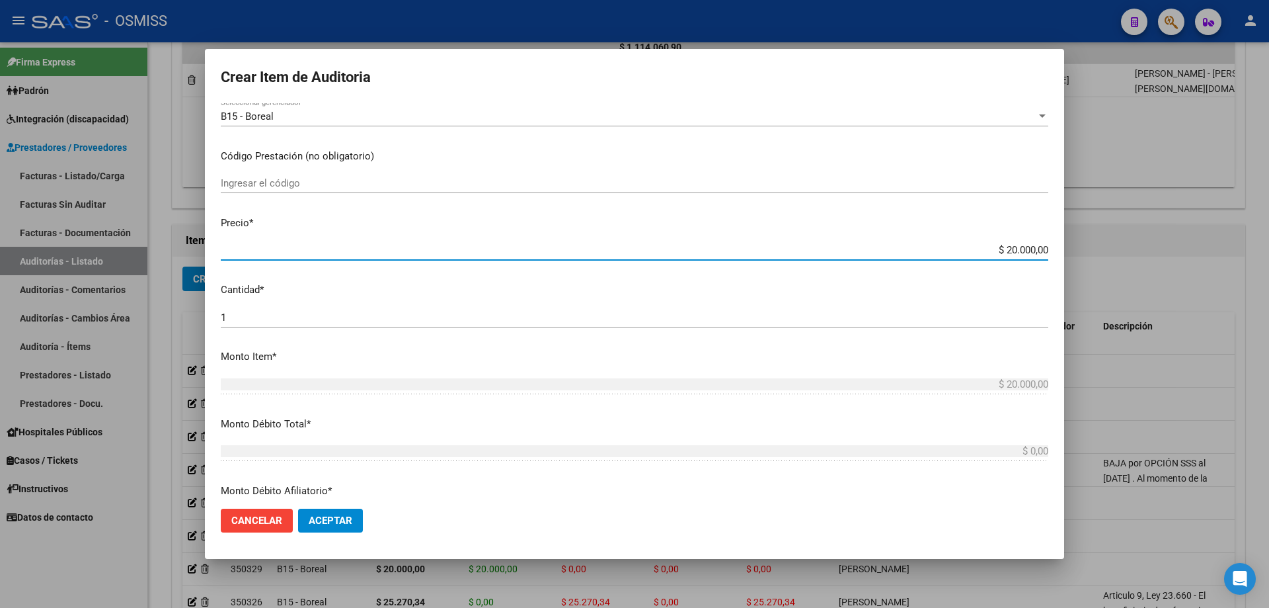
scroll to position [198, 0]
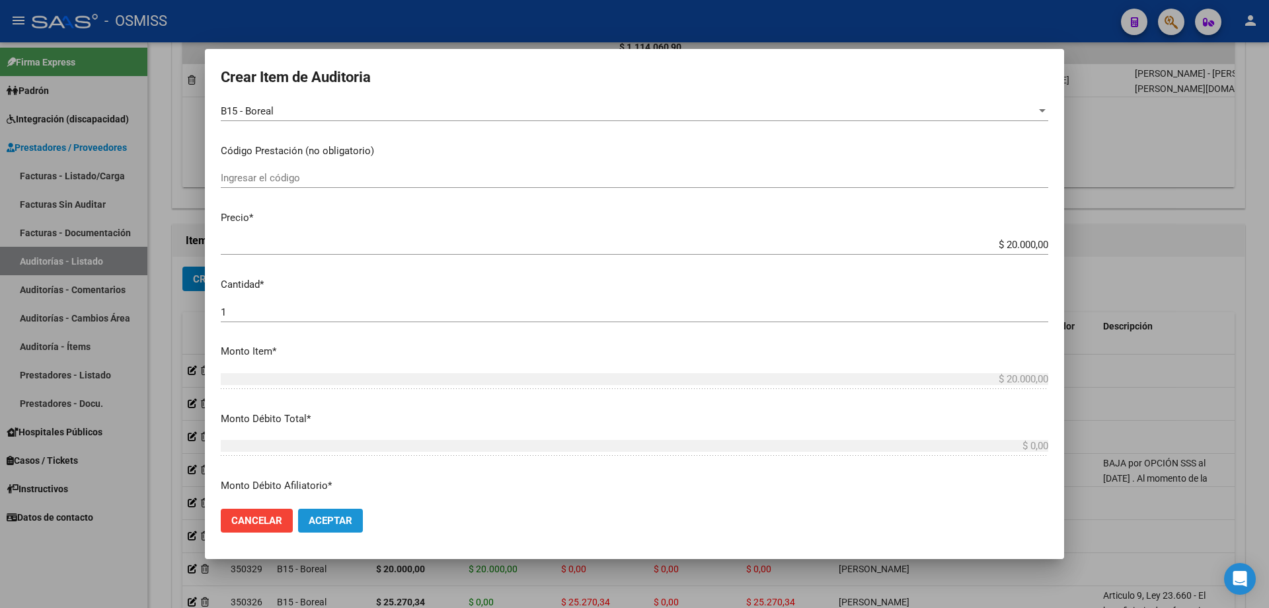
click at [358, 512] on button "Aceptar" at bounding box center [330, 520] width 65 height 24
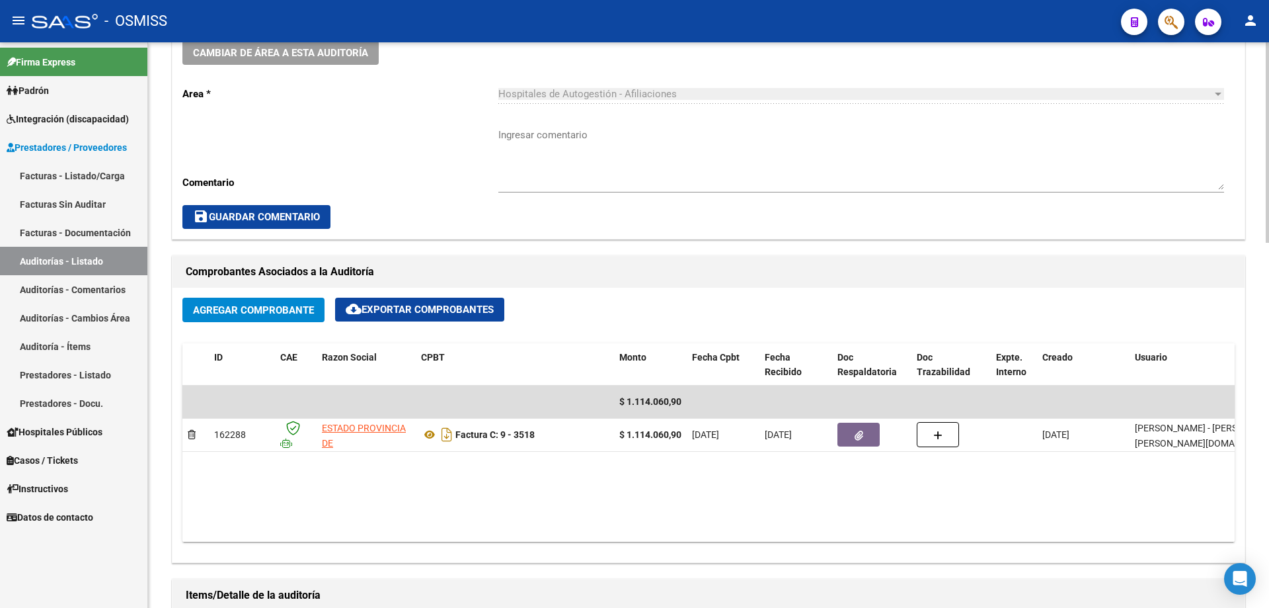
scroll to position [584, 0]
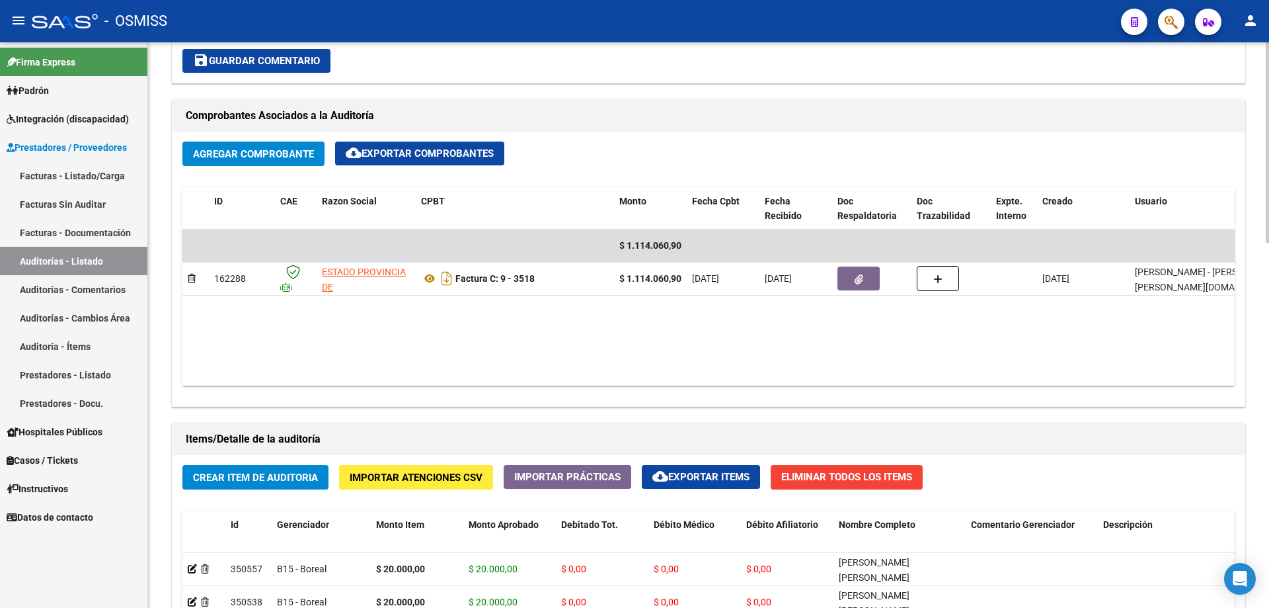
click at [742, 374] on datatable-body "$ 1.114.060,90 162288 ESTADO PROVINCIA DE [GEOGRAPHIC_DATA][PERSON_NAME] Factur…" at bounding box center [708, 307] width 1053 height 156
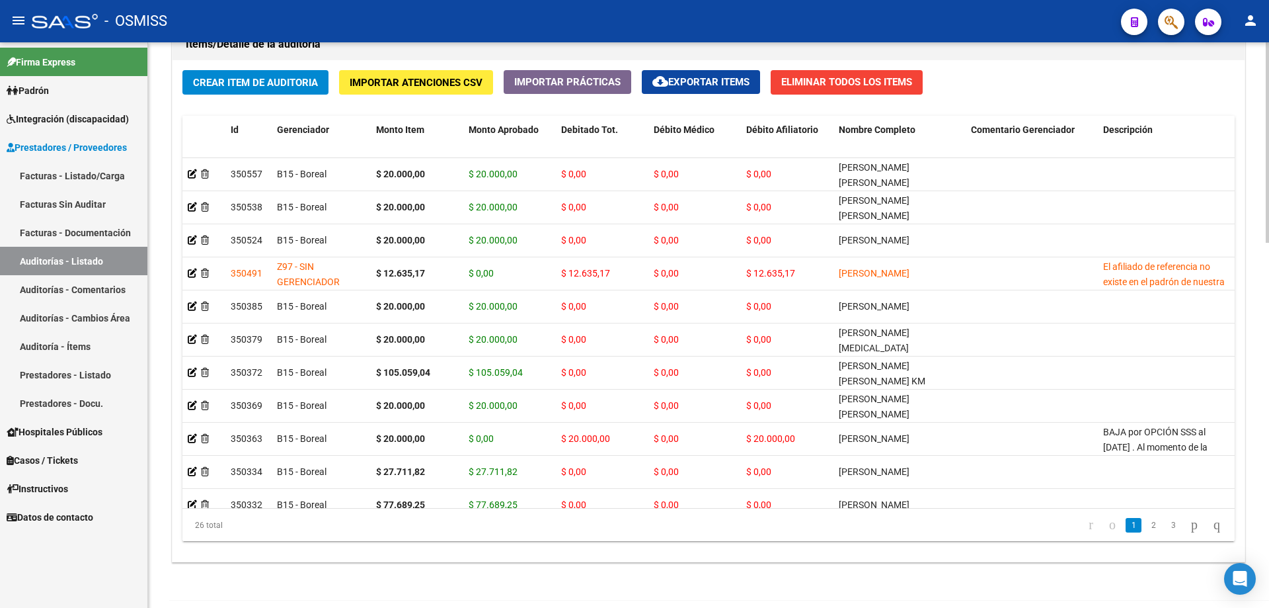
scroll to position [961, 0]
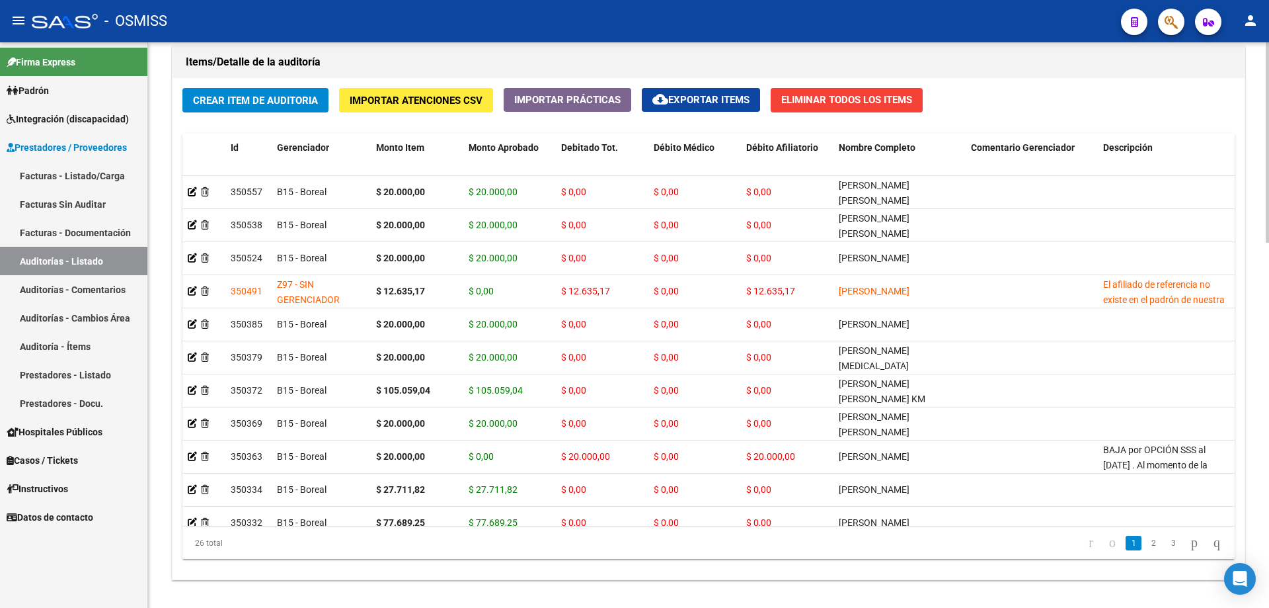
click at [678, 60] on h1 "Items/Detalle de la auditoría" at bounding box center [709, 62] width 1046 height 21
click at [267, 99] on span "Crear Item de Auditoria" at bounding box center [255, 101] width 125 height 12
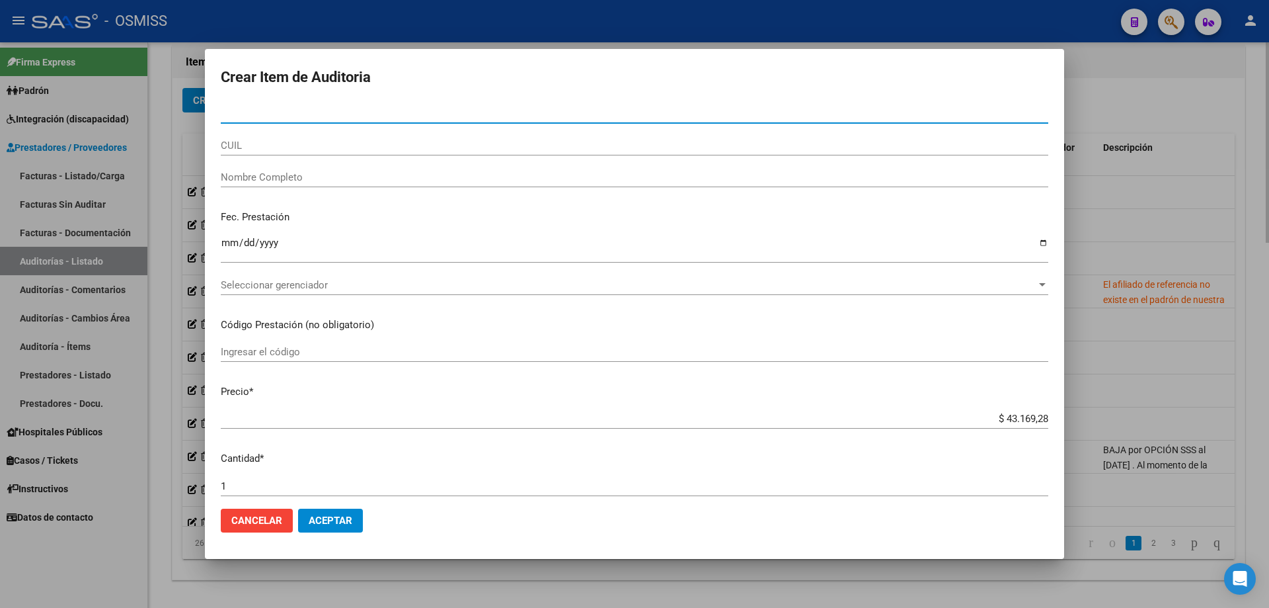
paste input "92879050"
type input "92879050"
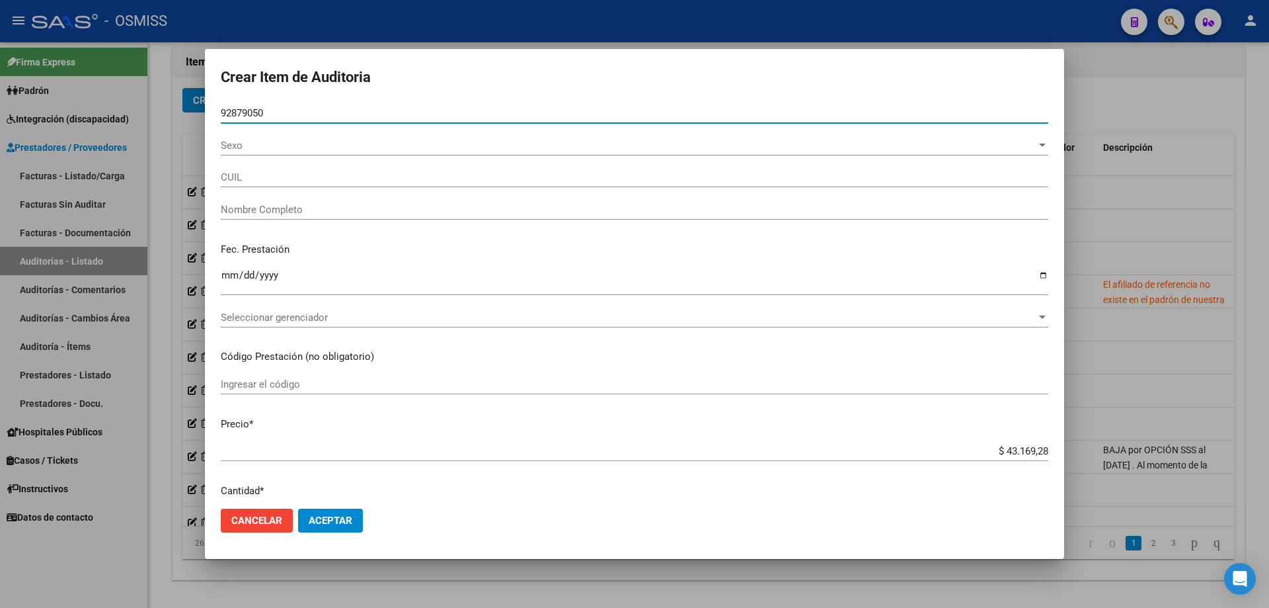
type input "27928790504"
type input "[PERSON_NAME]"
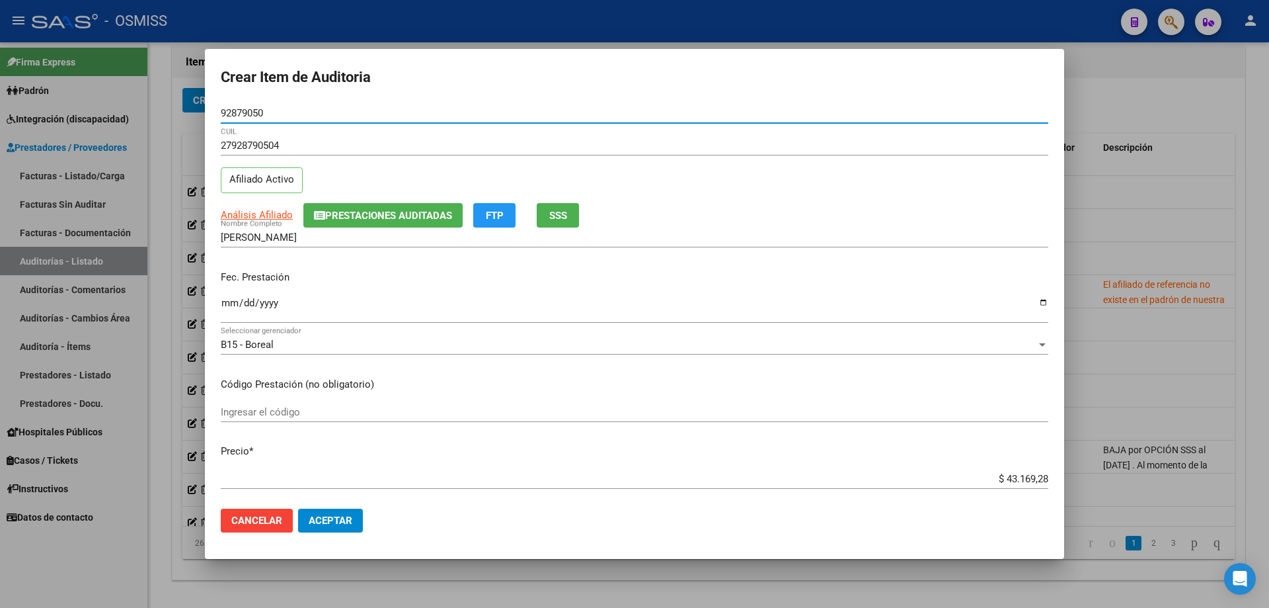
type input "92879050"
click at [228, 284] on p "Fec. Prestación" at bounding box center [635, 277] width 828 height 15
click at [219, 314] on mat-dialog-content "92879050 Nro Documento 27928790504 CUIL Afiliado Activo Análisis Afiliado Prest…" at bounding box center [634, 300] width 859 height 395
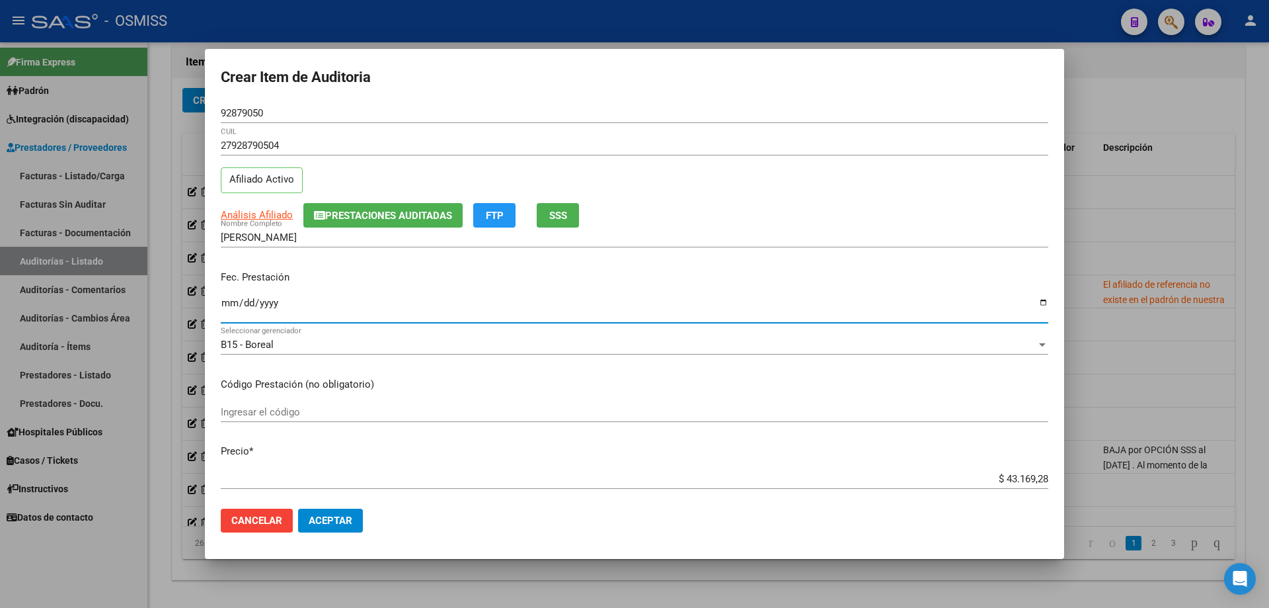
click at [227, 307] on input "Ingresar la fecha" at bounding box center [635, 308] width 828 height 21
type input "[DATE]"
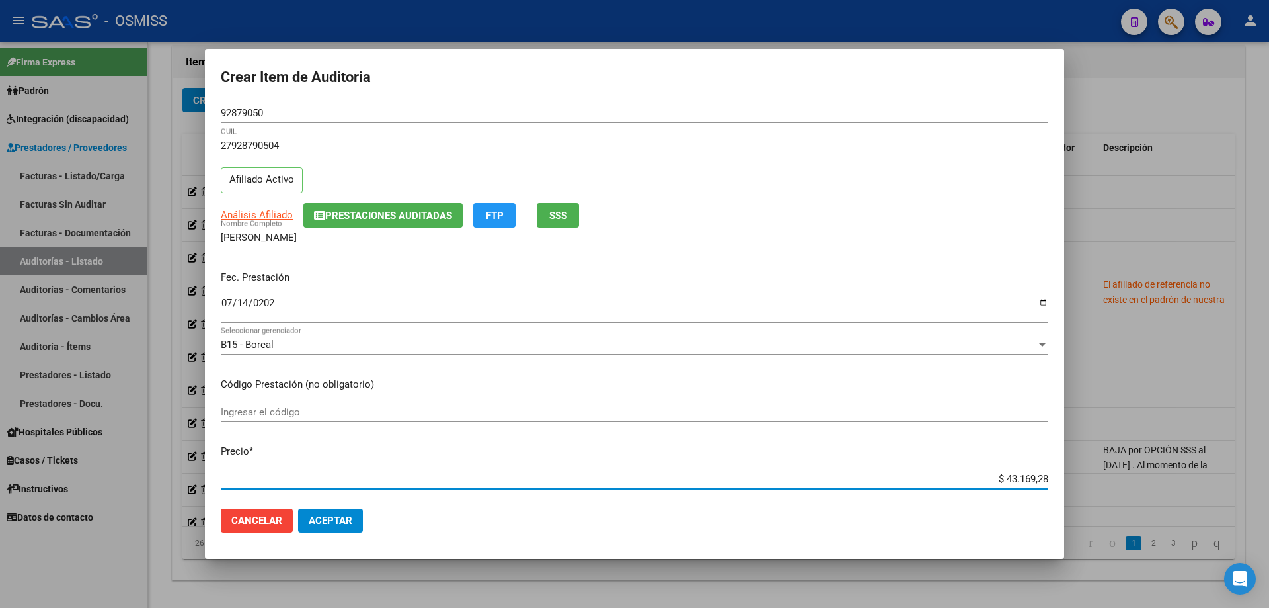
drag, startPoint x: 919, startPoint y: 481, endPoint x: 1269, endPoint y: 411, distance: 356.7
click at [1269, 413] on div "Crear Item de Auditoria 92879050 Nro Documento 27928790504 CUIL Afiliado Activo…" at bounding box center [634, 304] width 1269 height 608
type input "$ 0,03"
type input "$ 0,32"
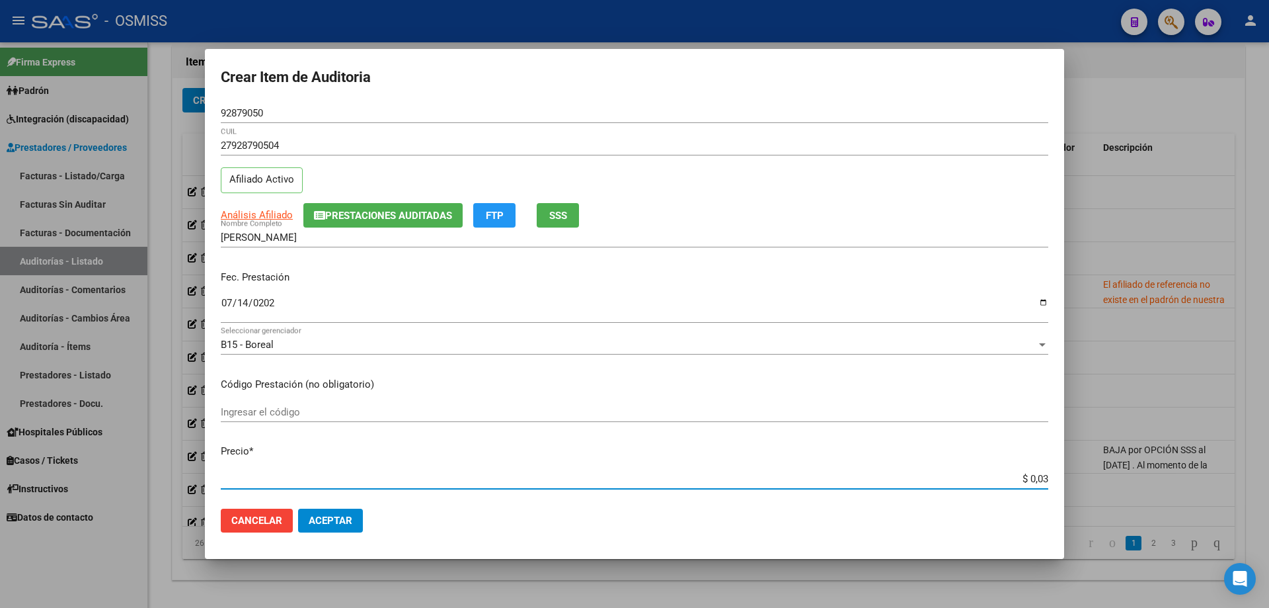
type input "$ 0,32"
type input "$ 3,28"
type input "$ 32,85"
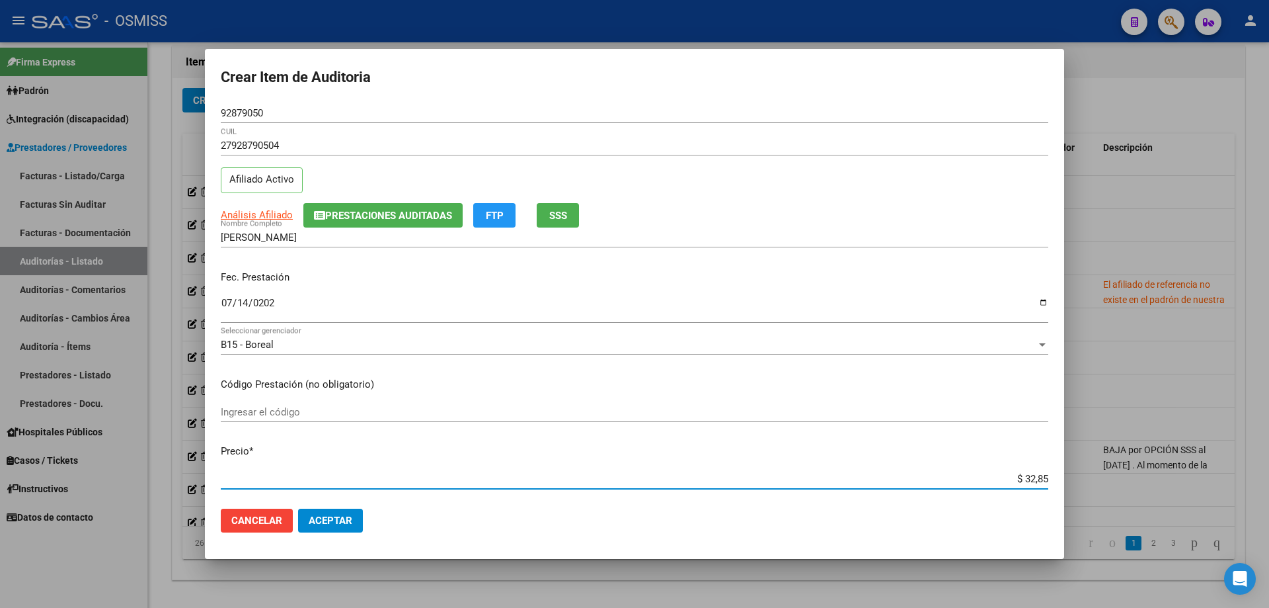
type input "$ 328,51"
type input "$ 3.285,14"
type input "$ 32.851,48"
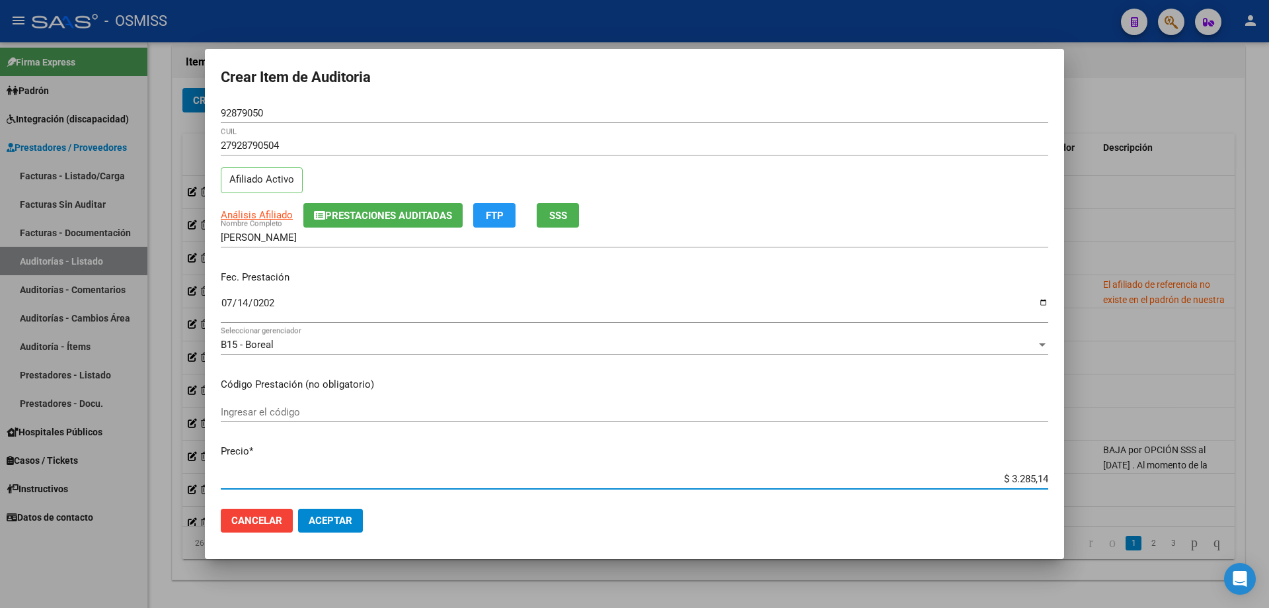
type input "$ 32.851,48"
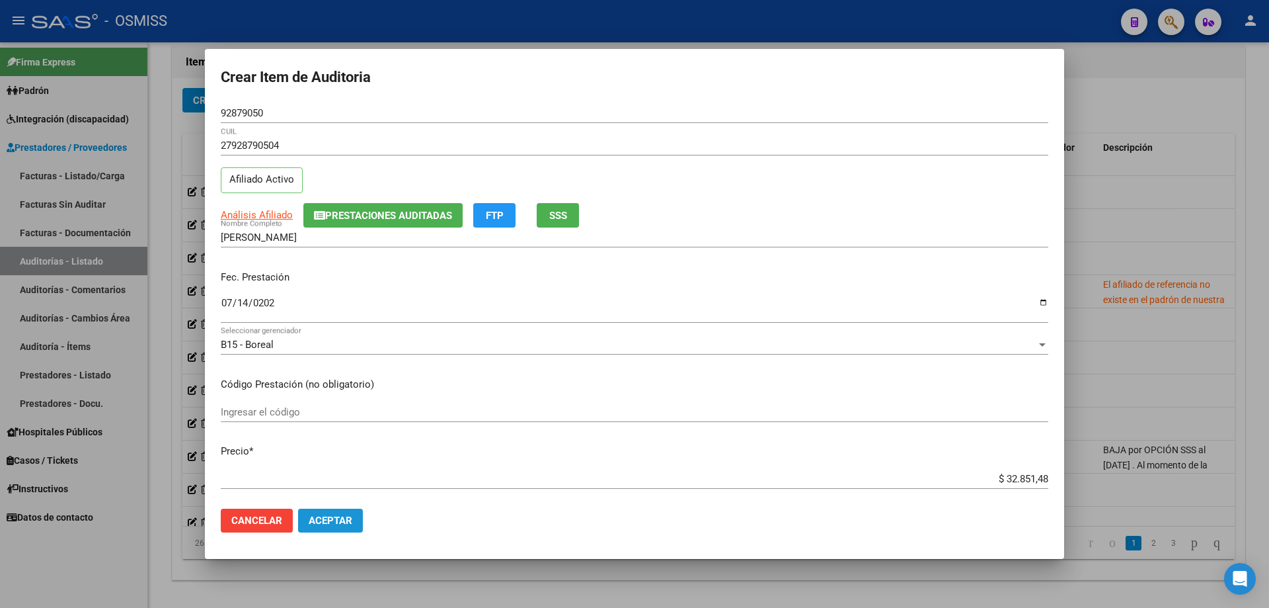
click at [323, 517] on span "Aceptar" at bounding box center [331, 520] width 44 height 12
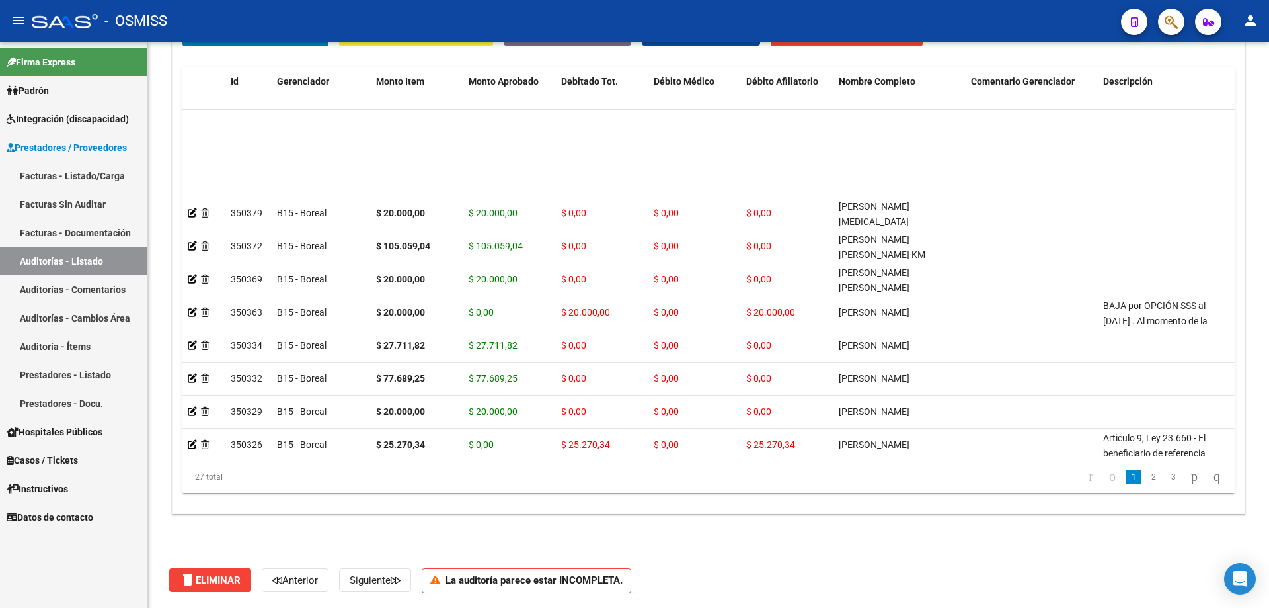
scroll to position [0, 0]
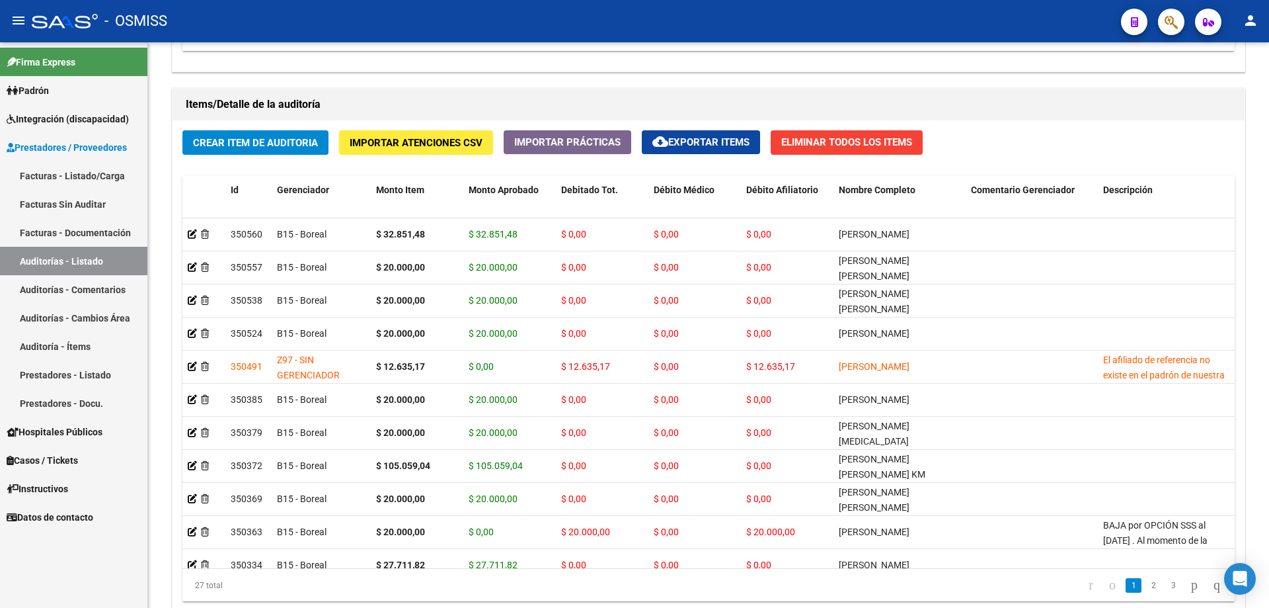
scroll to position [829, 0]
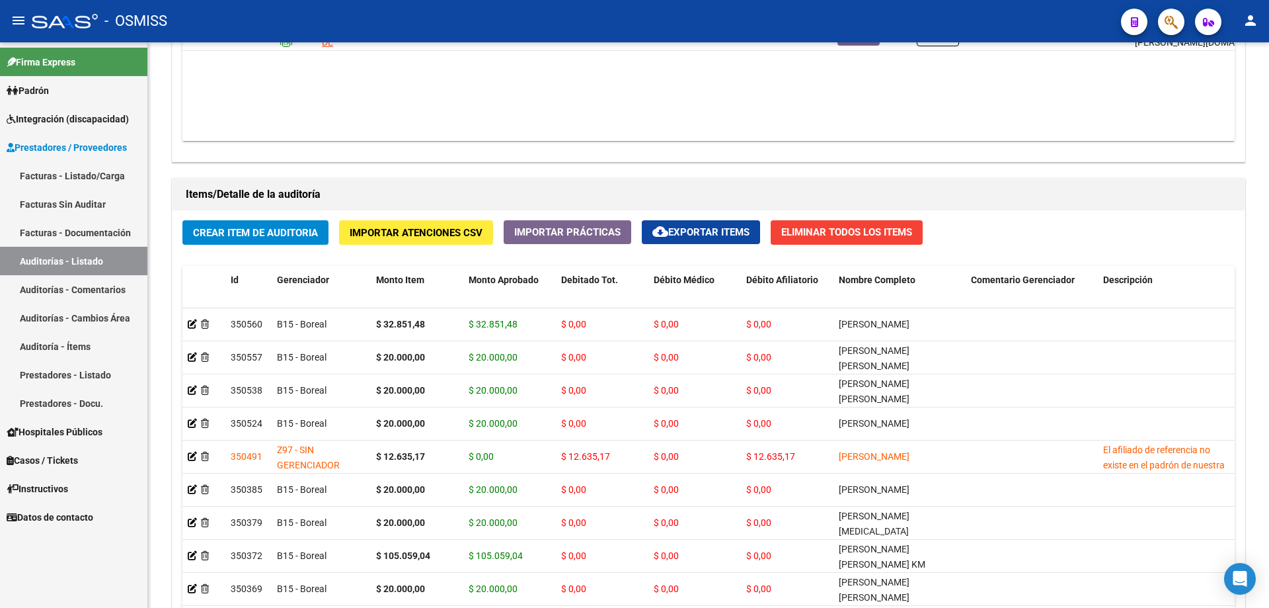
click at [281, 240] on button "Crear Item de Auditoria" at bounding box center [255, 232] width 146 height 24
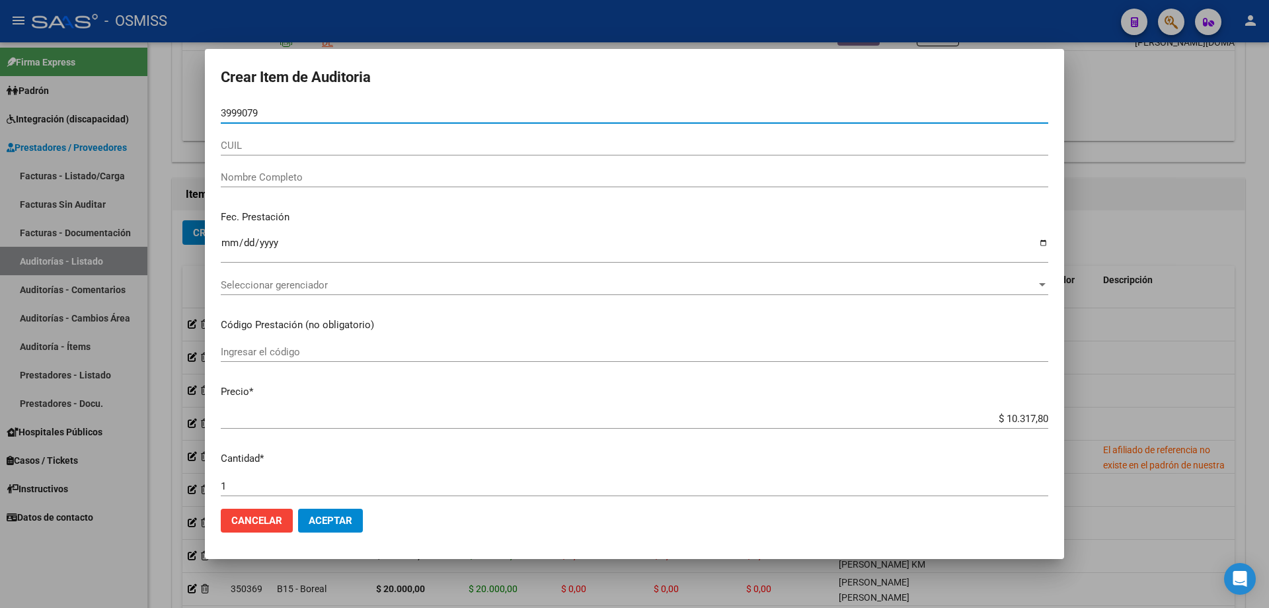
type input "39990790"
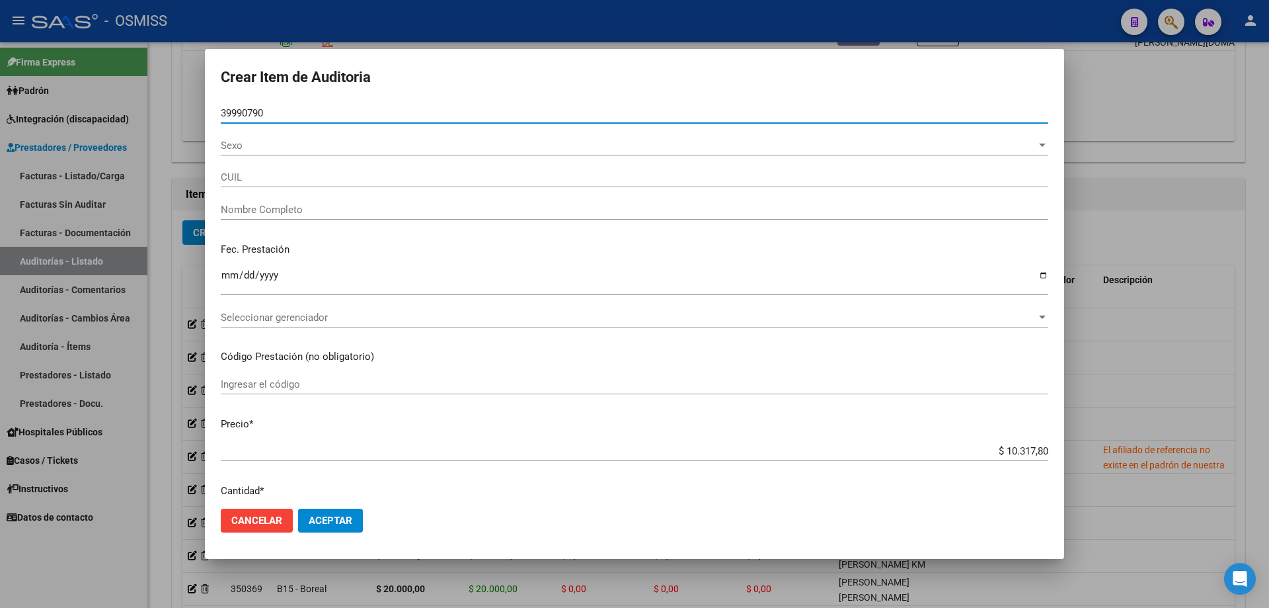
type input "27399907905"
type input "[PERSON_NAME] [PERSON_NAME]"
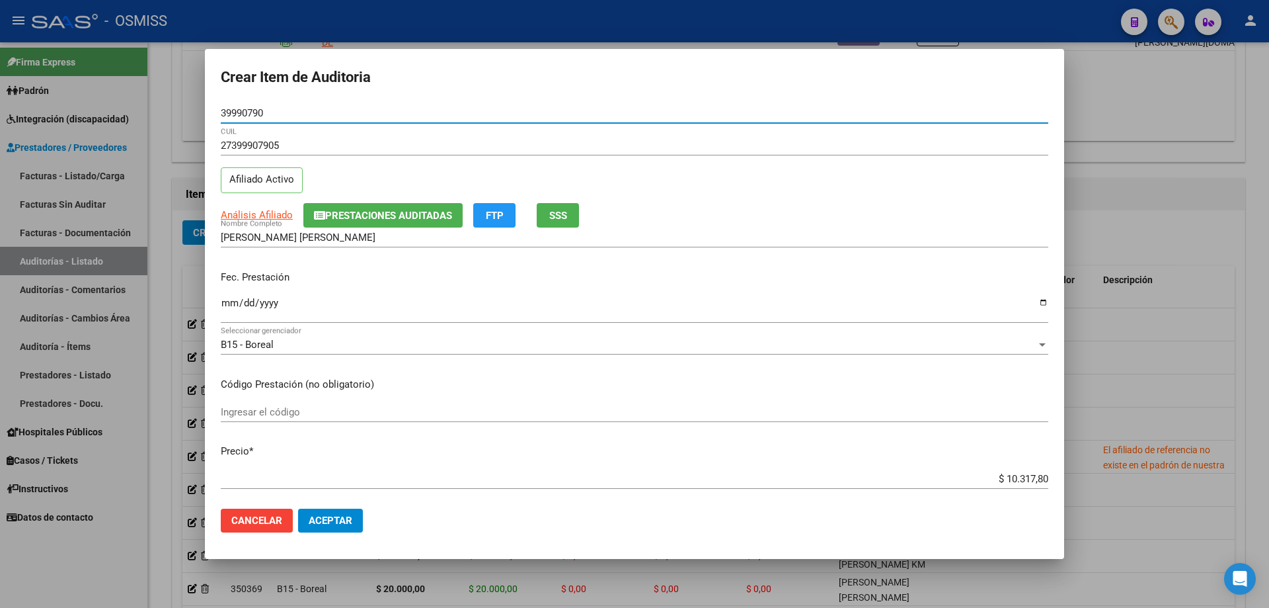
type input "39990790"
click at [233, 307] on input "Ingresar la fecha" at bounding box center [635, 308] width 828 height 21
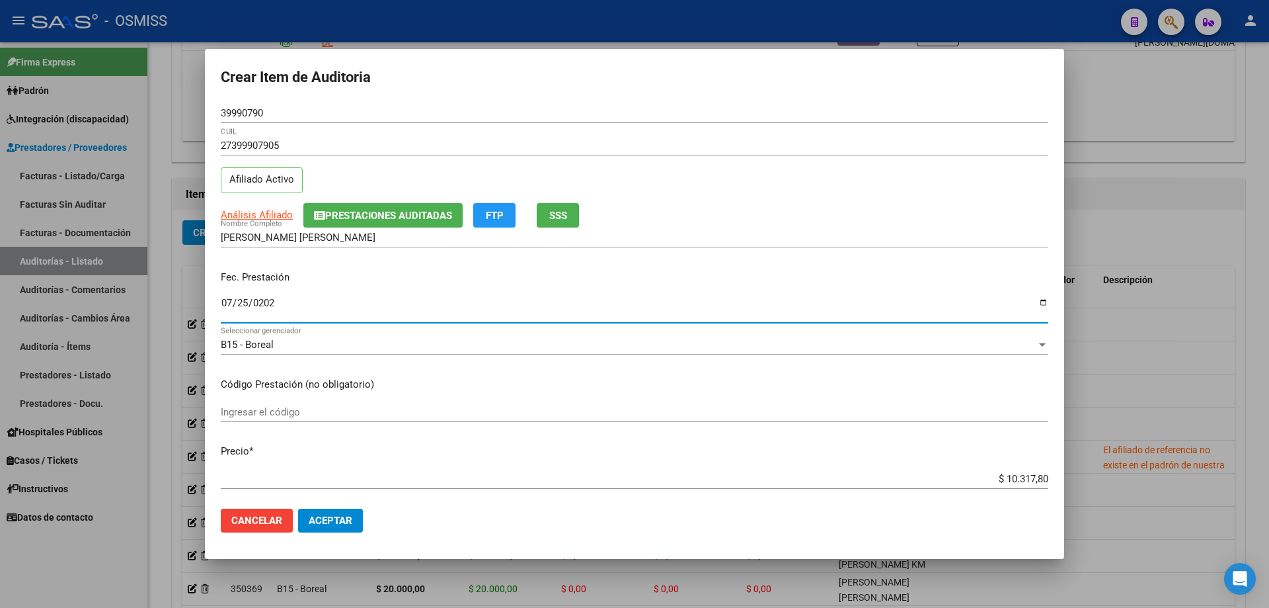
type input "[DATE]"
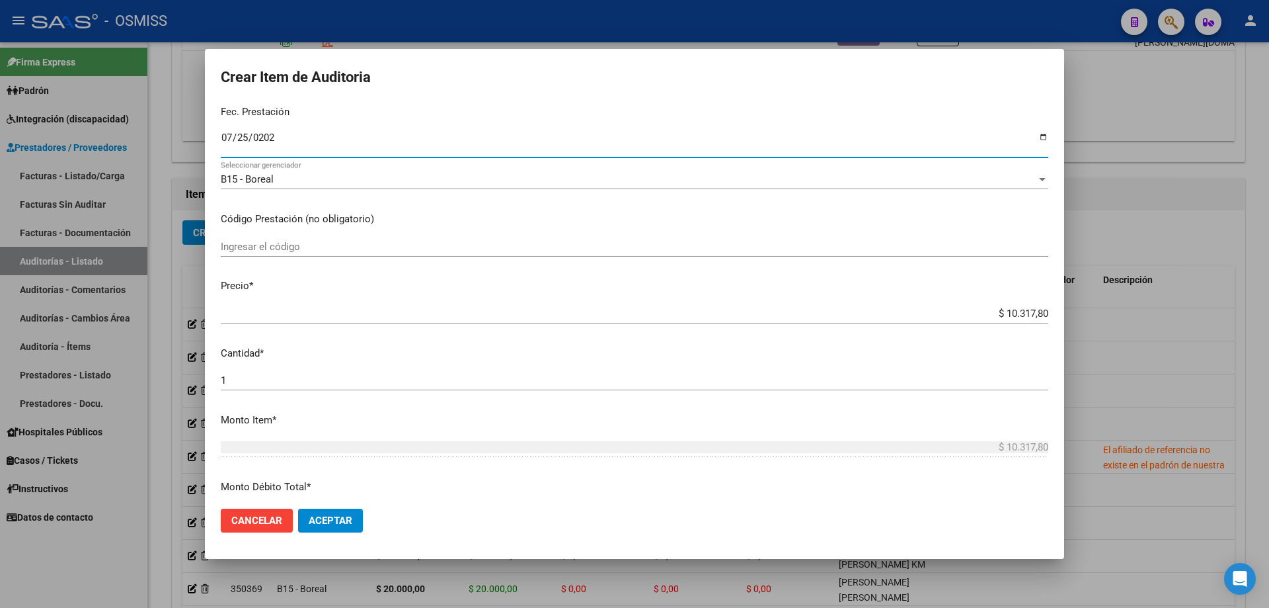
scroll to position [264, 0]
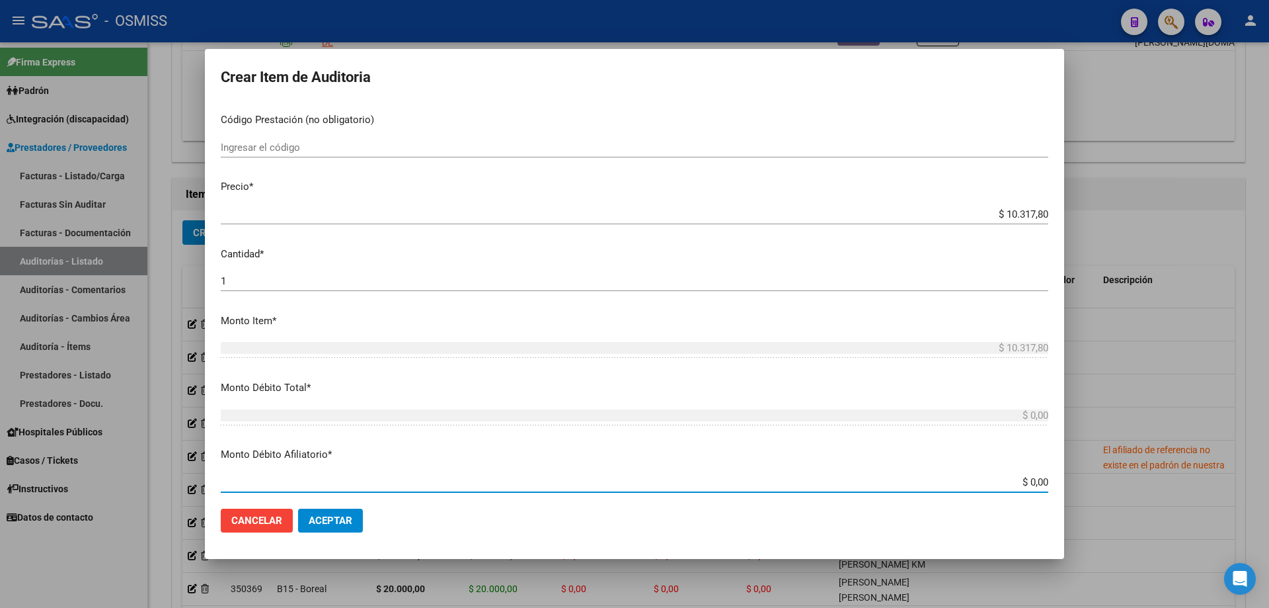
drag, startPoint x: 986, startPoint y: 475, endPoint x: 1269, endPoint y: 427, distance: 287.1
click at [1269, 436] on div "Crear Item de Auditoria 39990790 Nro Documento 27399907905 CUIL Afiliado Activo…" at bounding box center [634, 304] width 1269 height 608
type input "$ 0,01"
type input "$ 0,10"
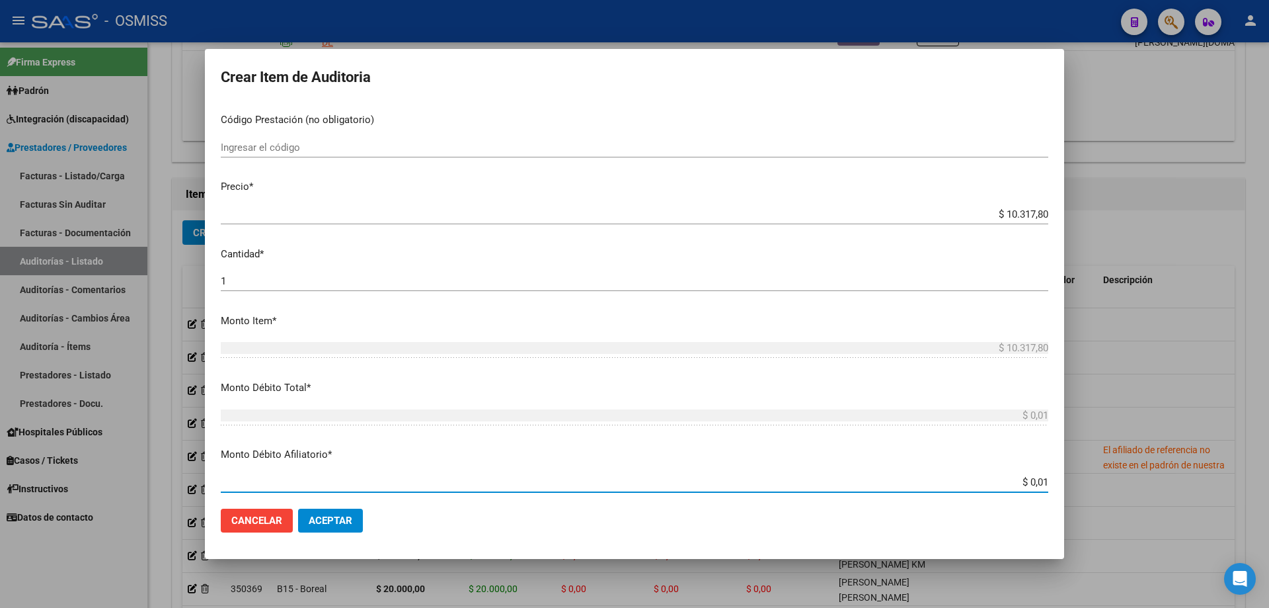
type input "$ 0,10"
type input "$ 1,03"
type input "$ 10,31"
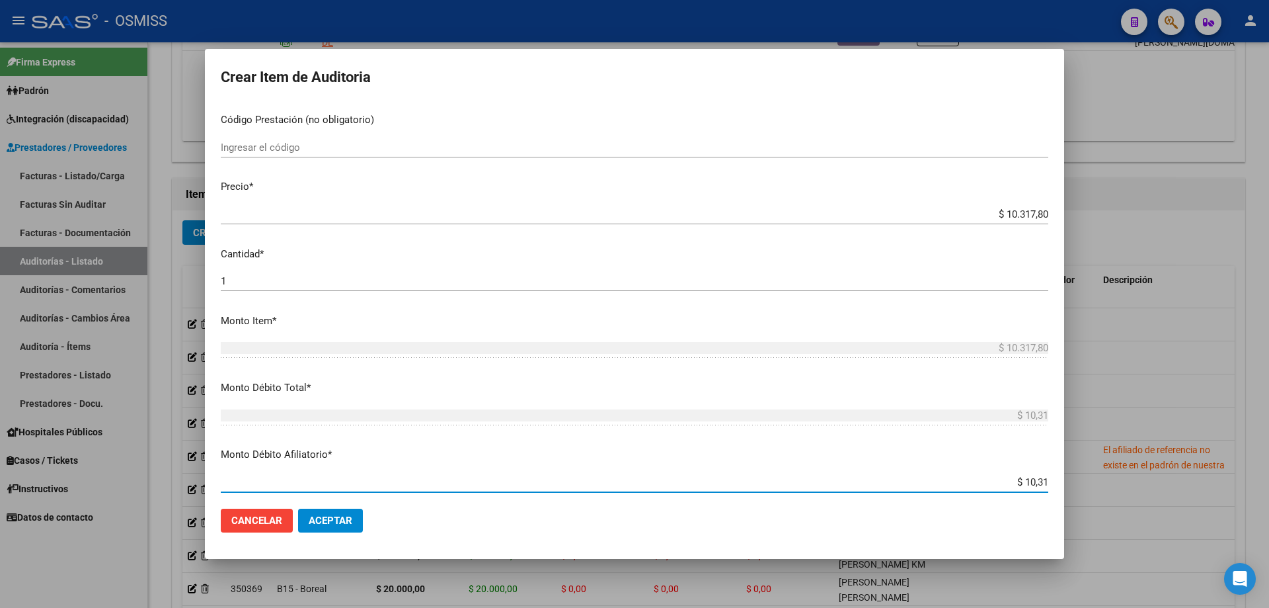
type input "$ 103,17"
type input "$ 1.031,70"
type input "$ 103,17"
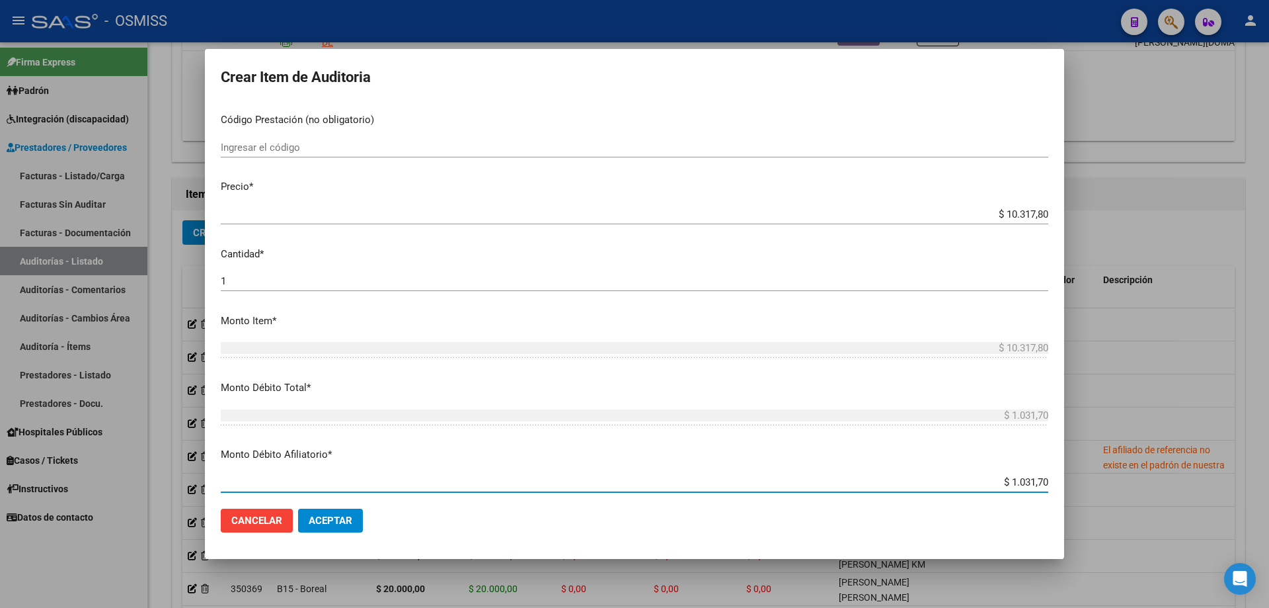
type input "$ 103,17"
type input "$ 1.031,78"
type input "$ 10.317,80"
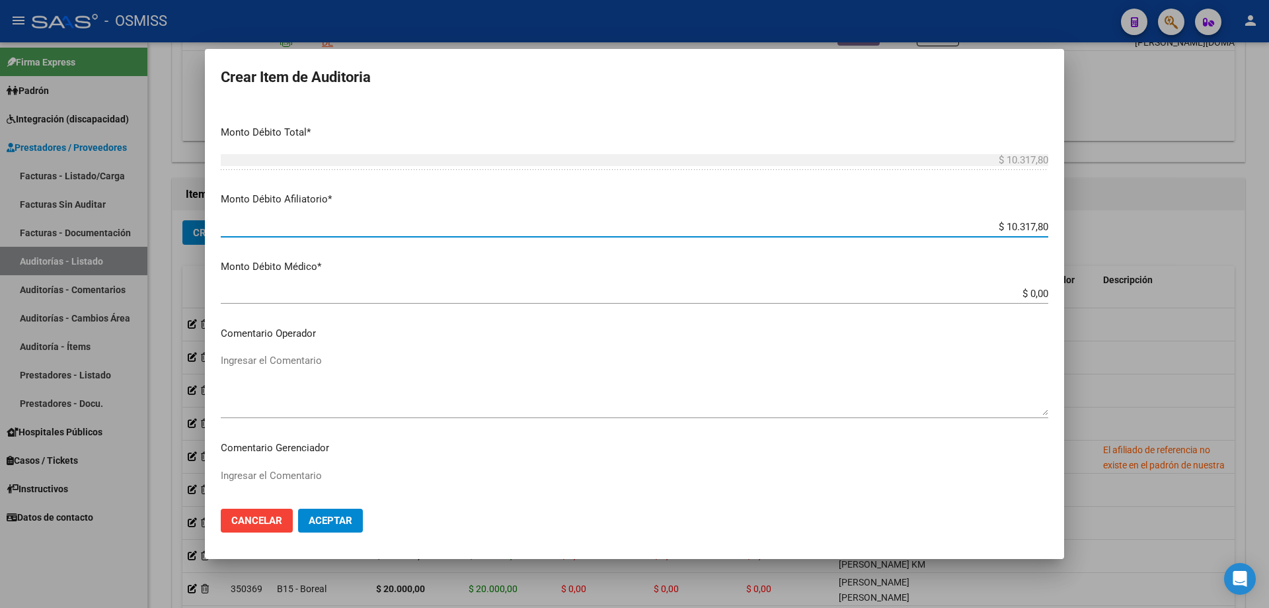
scroll to position [529, 0]
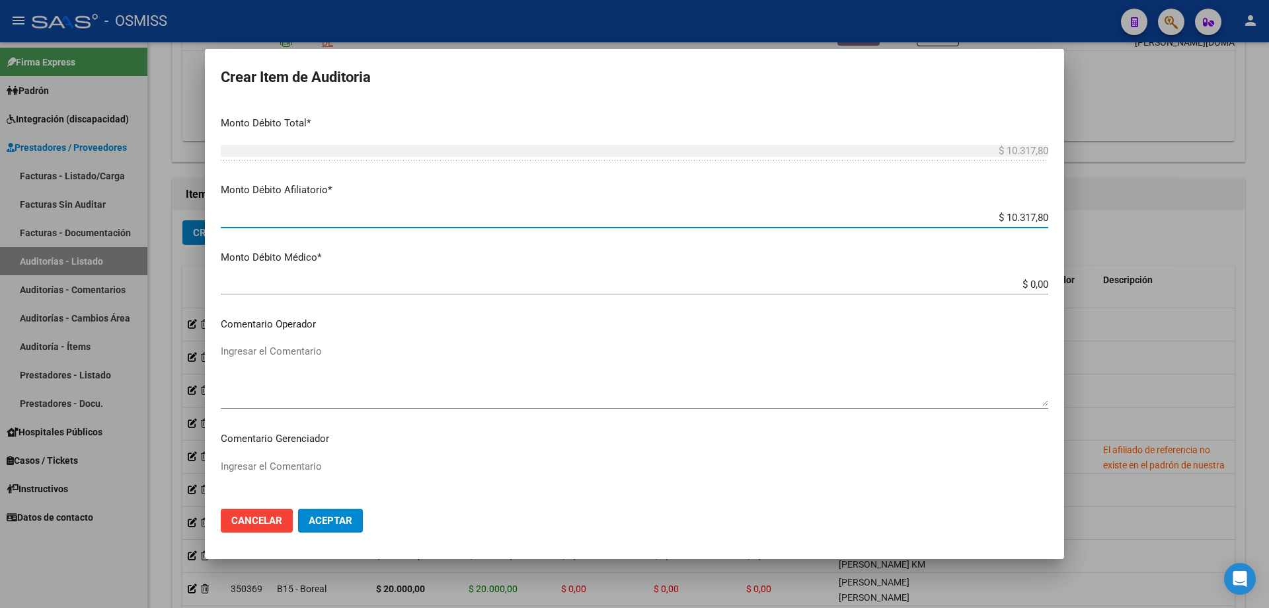
click at [266, 381] on textarea "Ingresar el Comentario" at bounding box center [635, 375] width 828 height 62
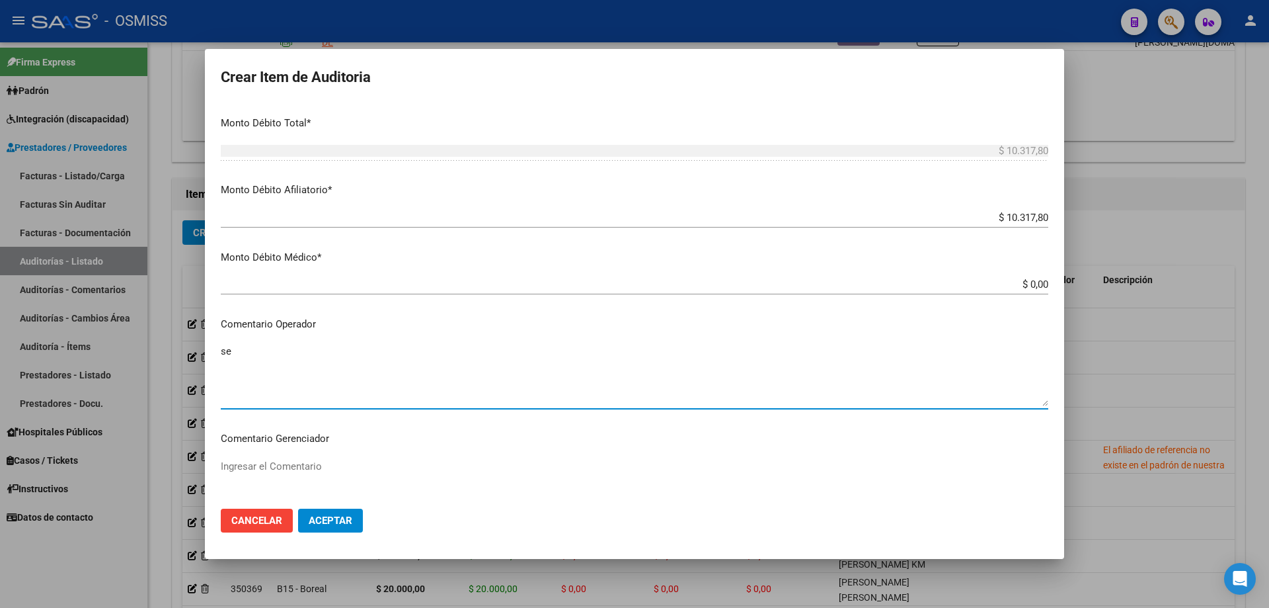
type textarea "s"
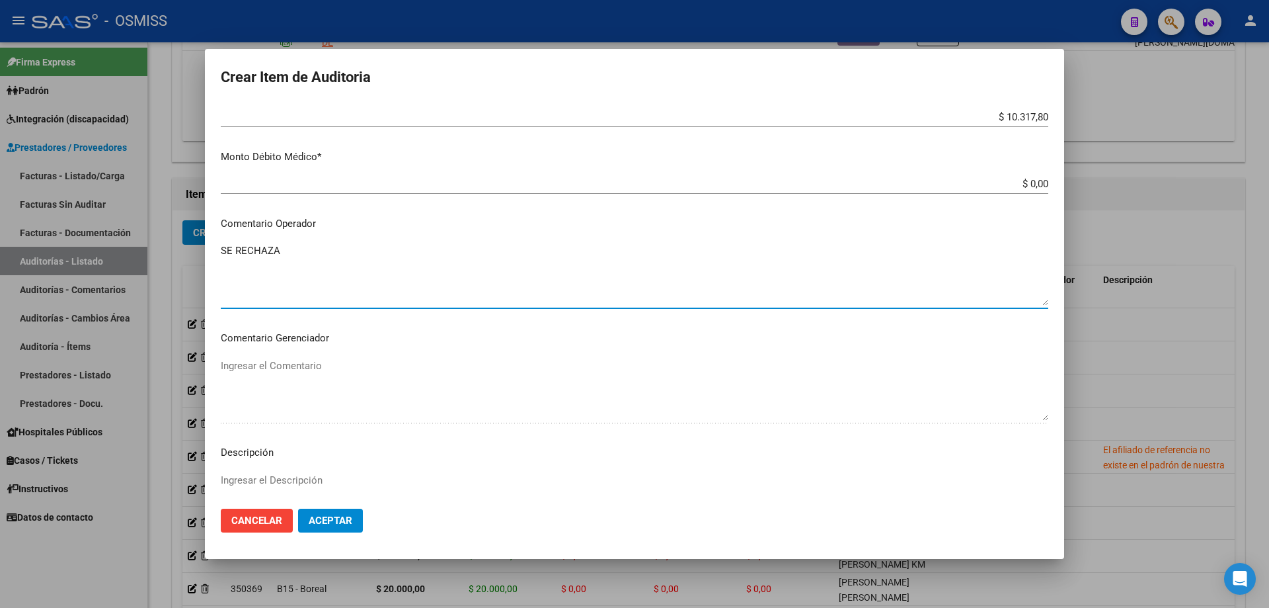
scroll to position [793, 0]
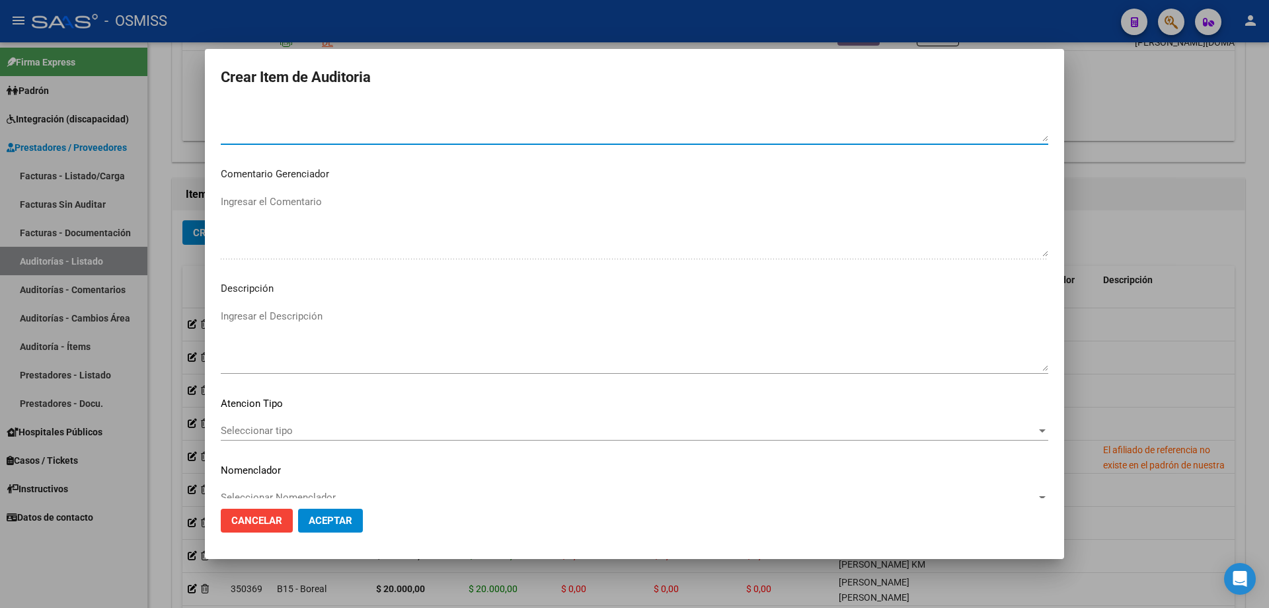
type textarea "SE RECHAZA"
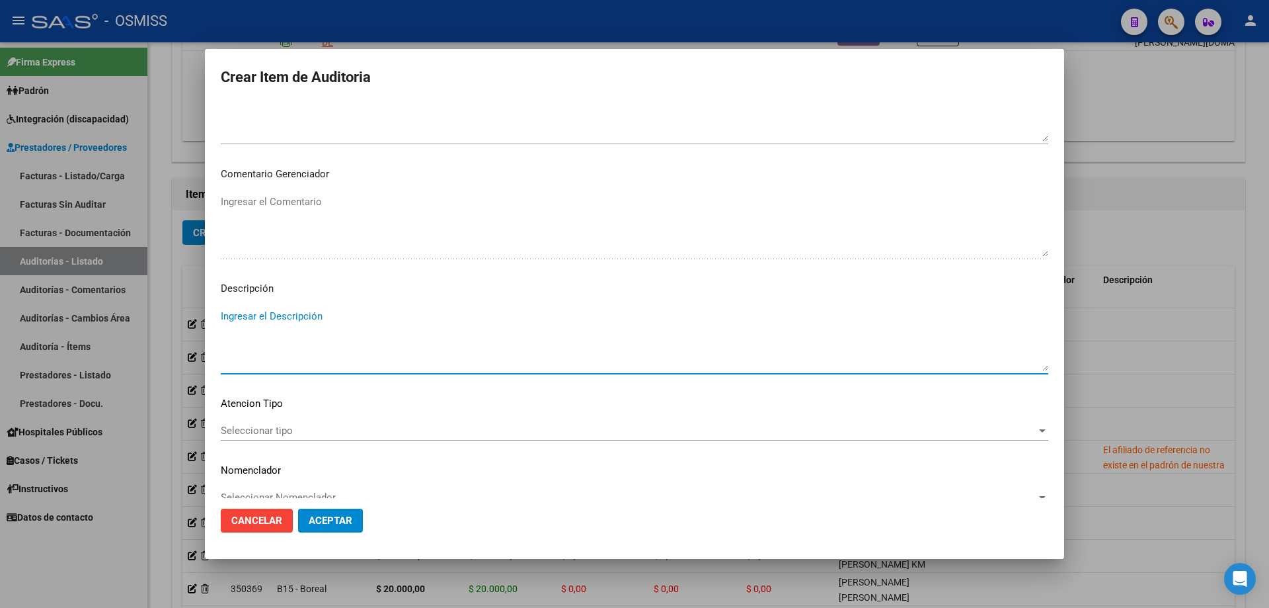
click at [266, 325] on textarea "Ingresar el Descripción" at bounding box center [635, 340] width 828 height 62
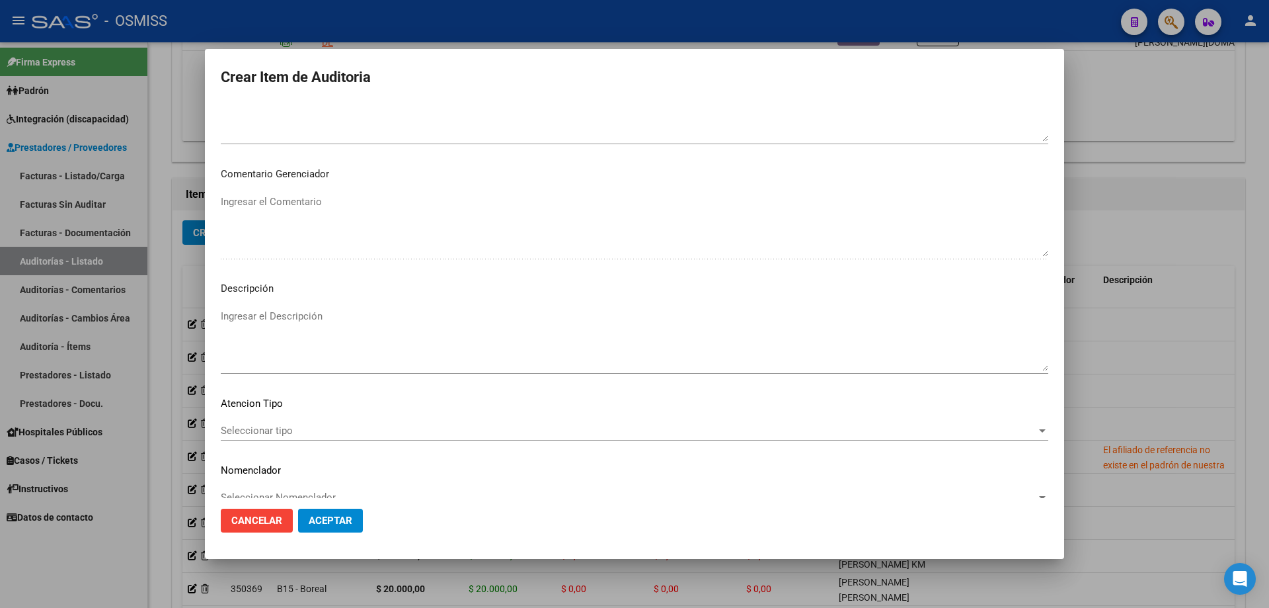
click at [518, 556] on mat-dialog-container "Crear Item de Auditoria 39990790 Nro Documento 27399907905 CUIL Afiliado Activo…" at bounding box center [634, 304] width 859 height 510
click at [364, 349] on textarea "Ingresar el Descripción" at bounding box center [635, 340] width 828 height 62
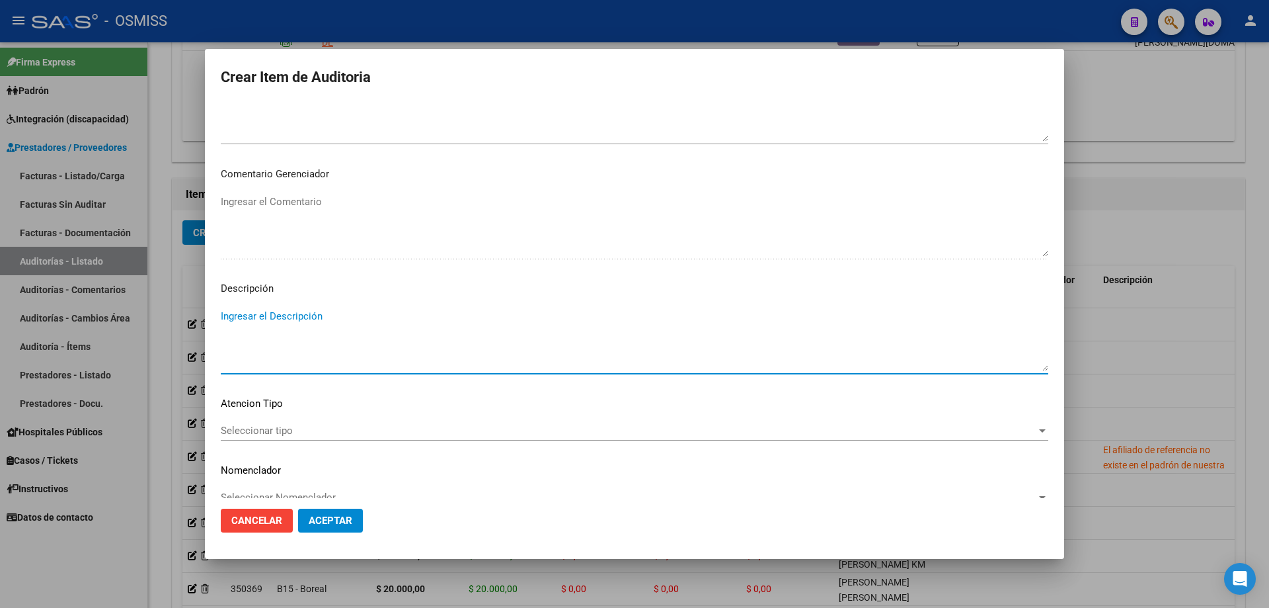
paste textarea "BAJA por finalización de la cobertura legal al ……. - Ley 23,660 art. 10 inc. A."
click at [223, 315] on textarea "BAJA por finalización de la cobertura legal al ……. - Ley 23,660 art. 10 inc. A." at bounding box center [635, 340] width 828 height 62
drag, startPoint x: 436, startPoint y: 329, endPoint x: 420, endPoint y: 331, distance: 15.9
click at [420, 331] on textarea "BAJA LABORAL AL [DATE]. BAJA por finalización de la cobertura legal al ……. - Le…" at bounding box center [635, 340] width 828 height 62
type textarea "BAJA LABORAL AL [DATE]. BAJA por finalización de la cobertura legal al [DATE] -…"
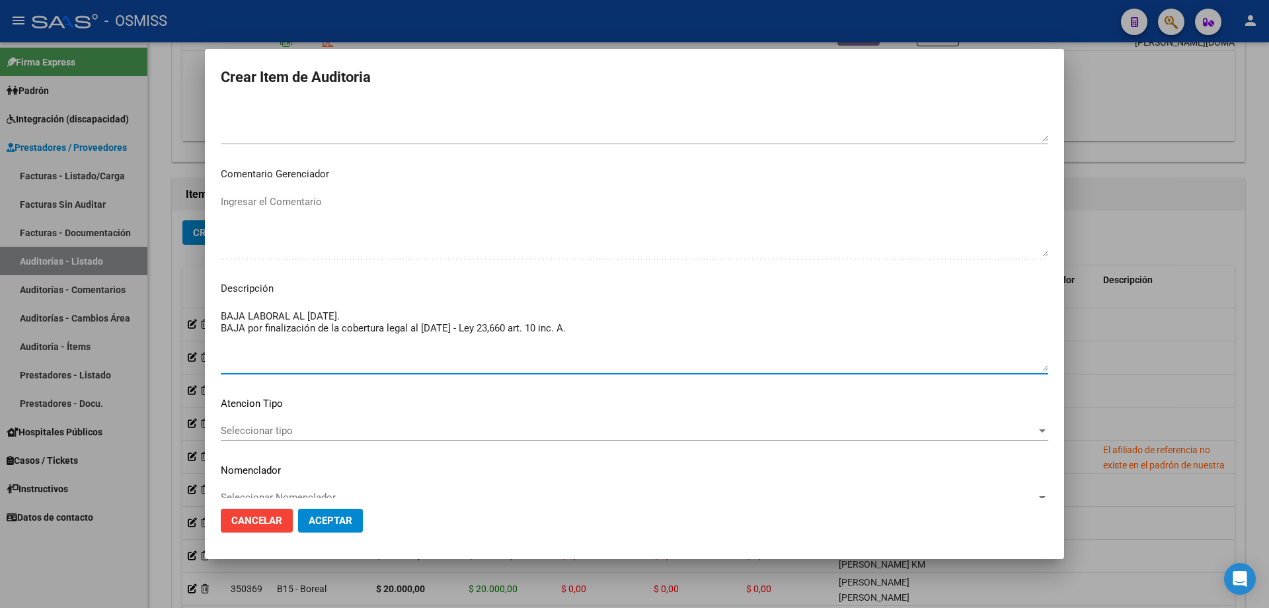
click at [354, 528] on button "Aceptar" at bounding box center [330, 520] width 65 height 24
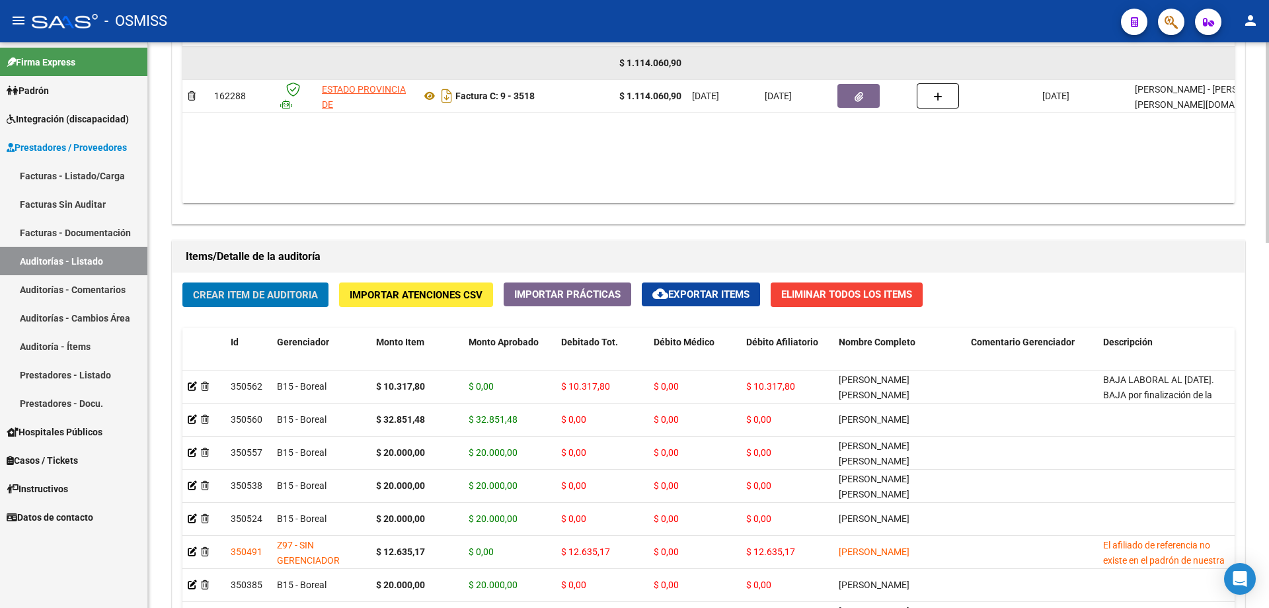
scroll to position [697, 0]
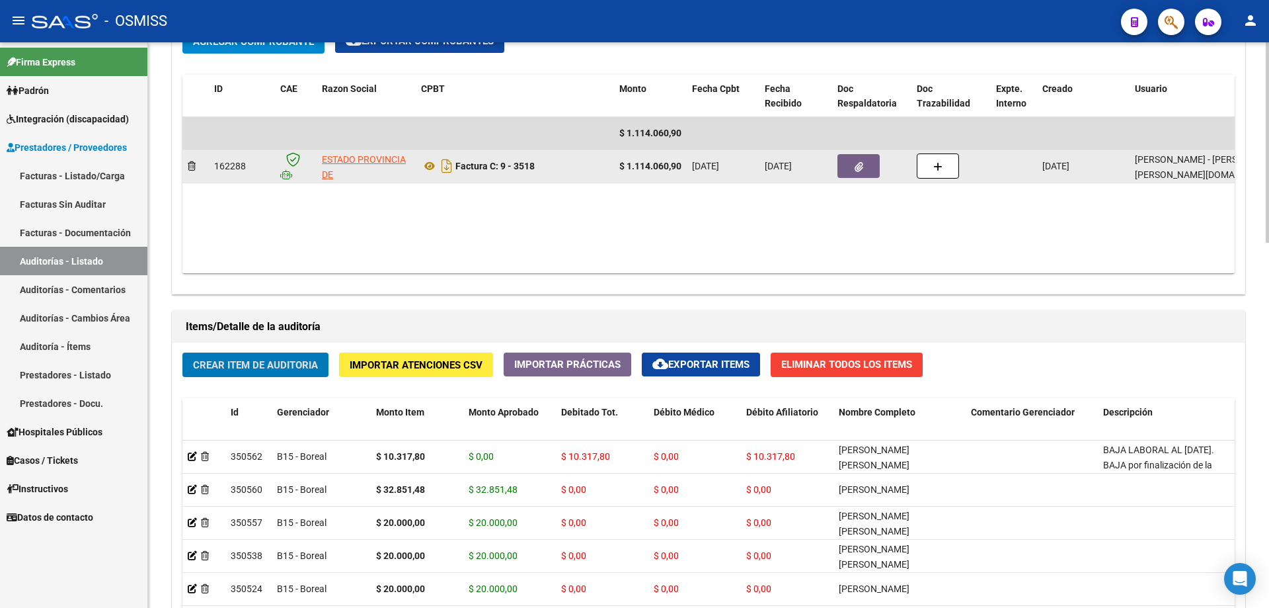
click at [845, 169] on button "button" at bounding box center [859, 166] width 42 height 24
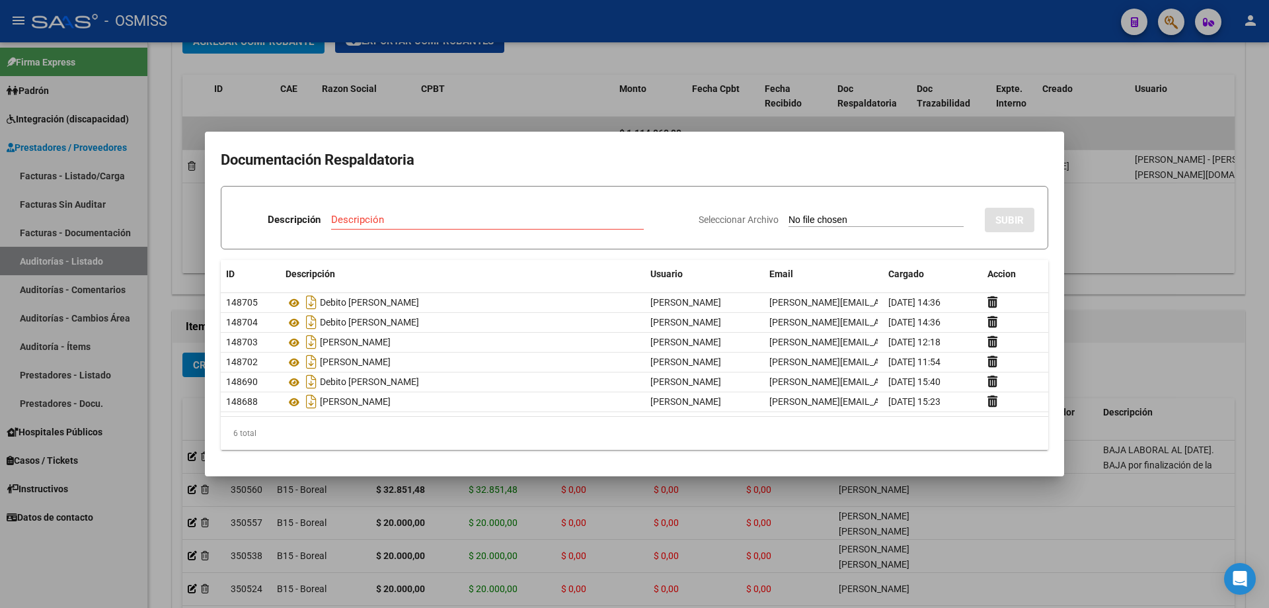
click at [1100, 241] on div at bounding box center [634, 304] width 1269 height 608
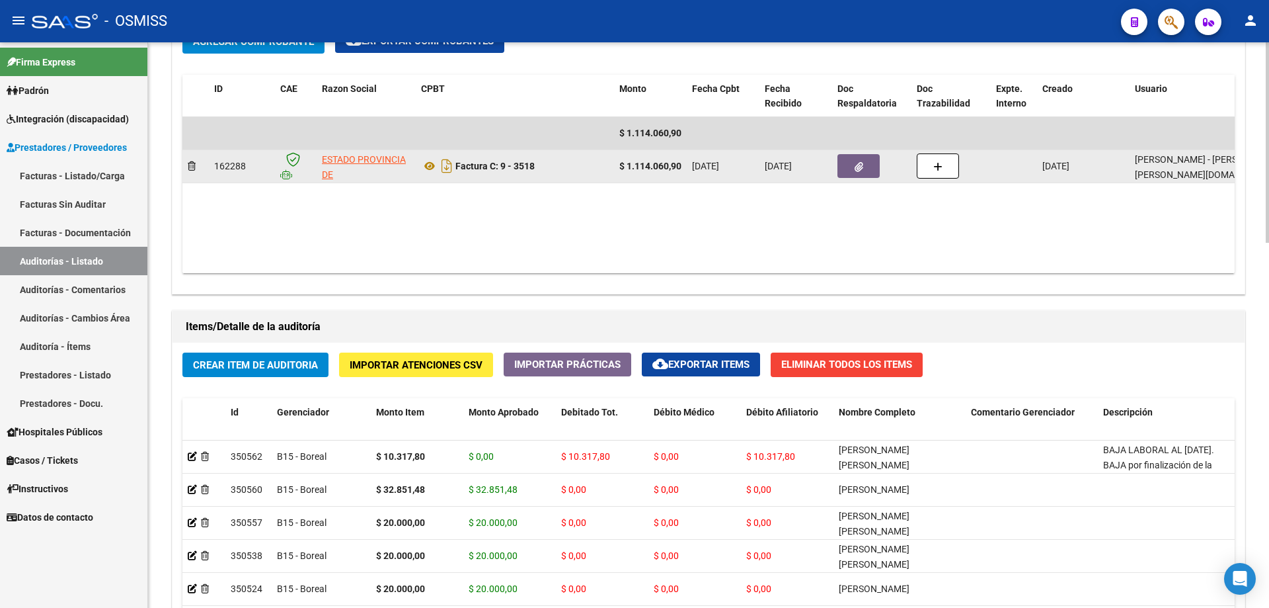
click at [851, 179] on datatable-body-cell at bounding box center [871, 166] width 79 height 32
click at [861, 167] on icon "button" at bounding box center [859, 167] width 9 height 10
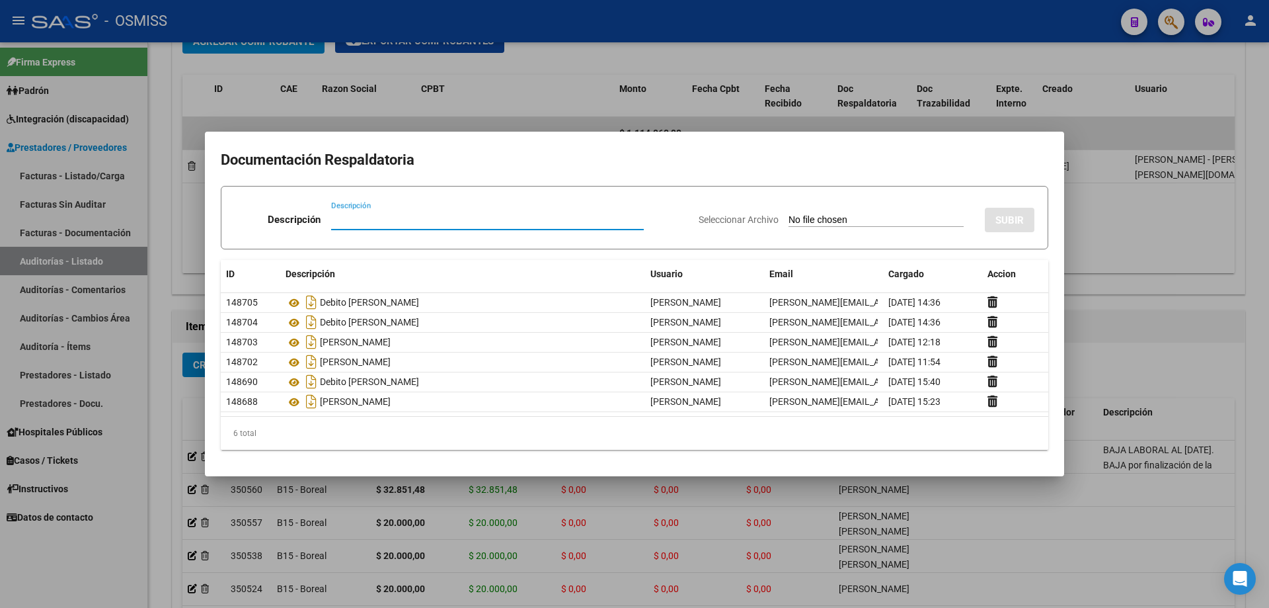
click at [424, 216] on input "Descripción" at bounding box center [487, 220] width 313 height 12
type input "[PERSON_NAME]"
click at [789, 221] on input "Seleccionar Archivo" at bounding box center [876, 220] width 175 height 13
type input "C:\fakepath\[PERSON_NAME] - S [PERSON_NAME].pdf"
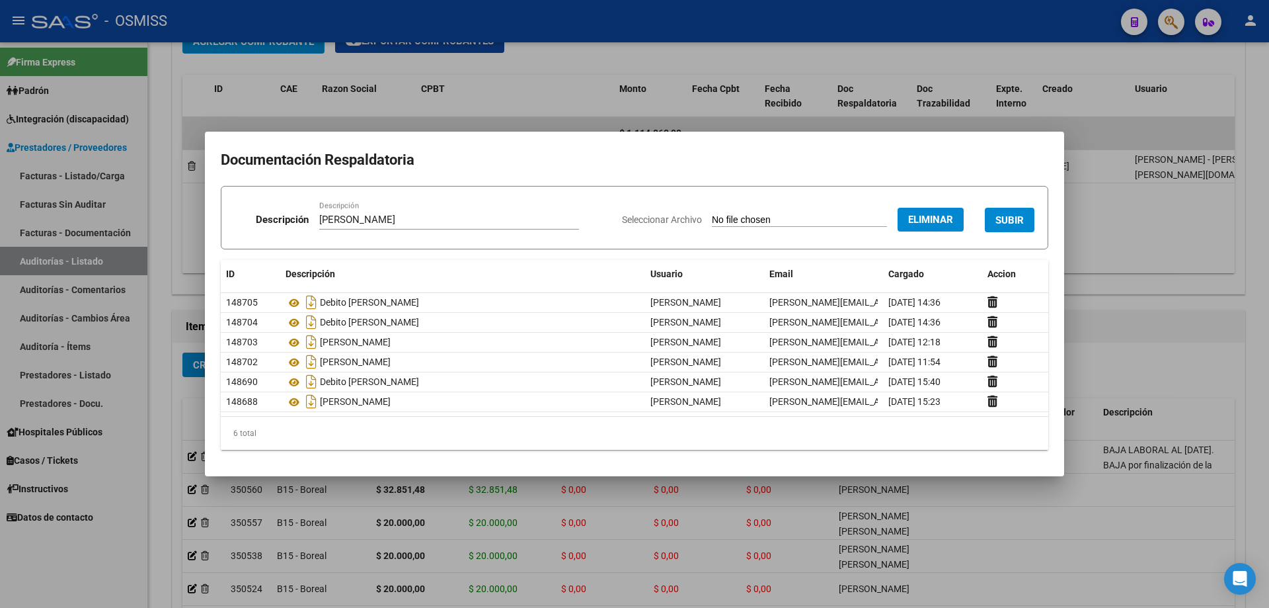
click at [1007, 220] on span "SUBIR" at bounding box center [1010, 220] width 28 height 12
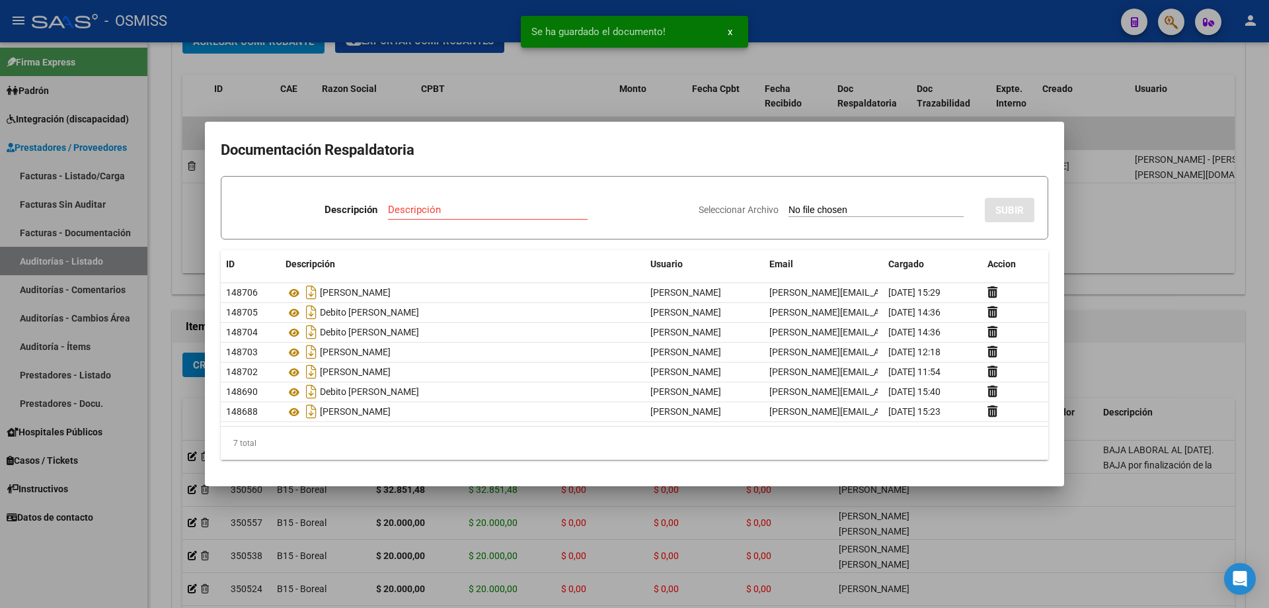
click at [1076, 284] on div at bounding box center [634, 304] width 1269 height 608
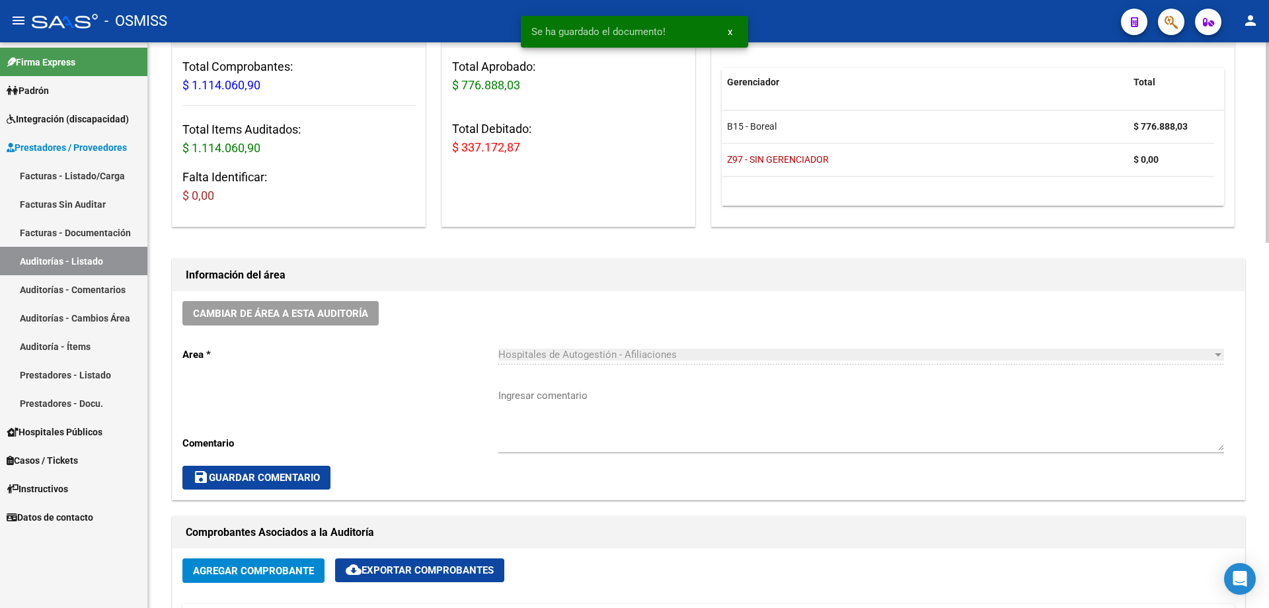
scroll to position [0, 0]
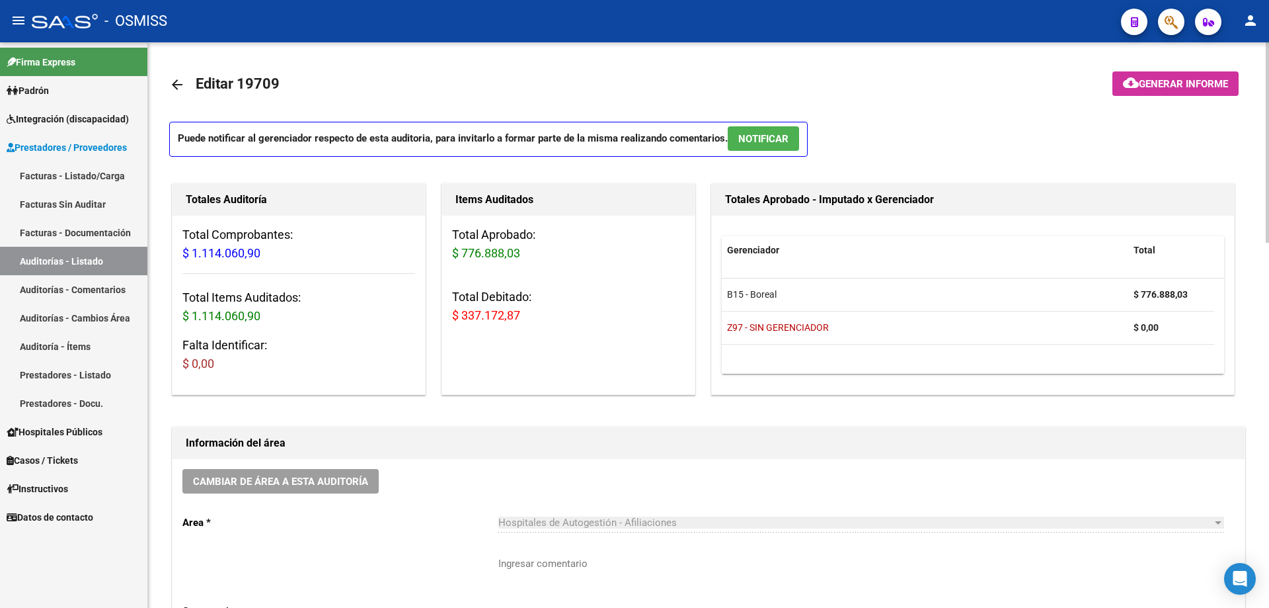
click at [1164, 90] on span "Generar informe" at bounding box center [1183, 84] width 89 height 12
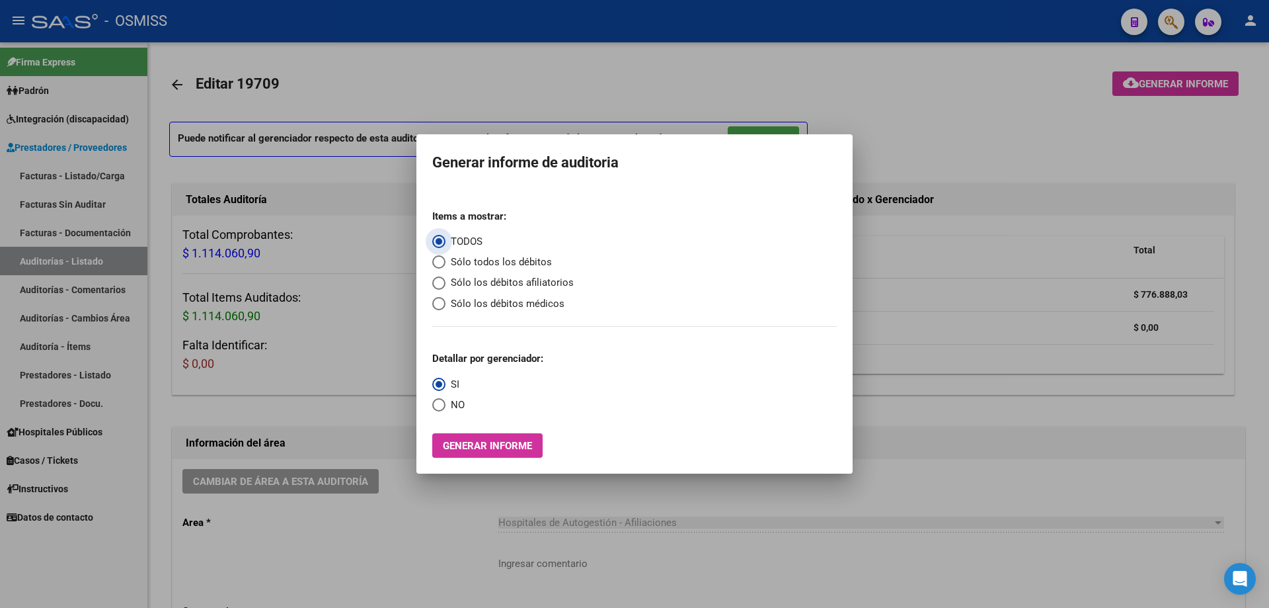
click at [463, 282] on span "Sólo los débitos afiliatorios" at bounding box center [510, 282] width 128 height 15
click at [446, 282] on input "Sólo los débitos afiliatorios" at bounding box center [438, 282] width 13 height 13
radio input "true"
click at [441, 409] on span "Select an option" at bounding box center [438, 404] width 13 height 13
click at [441, 409] on input "NO" at bounding box center [438, 404] width 13 height 13
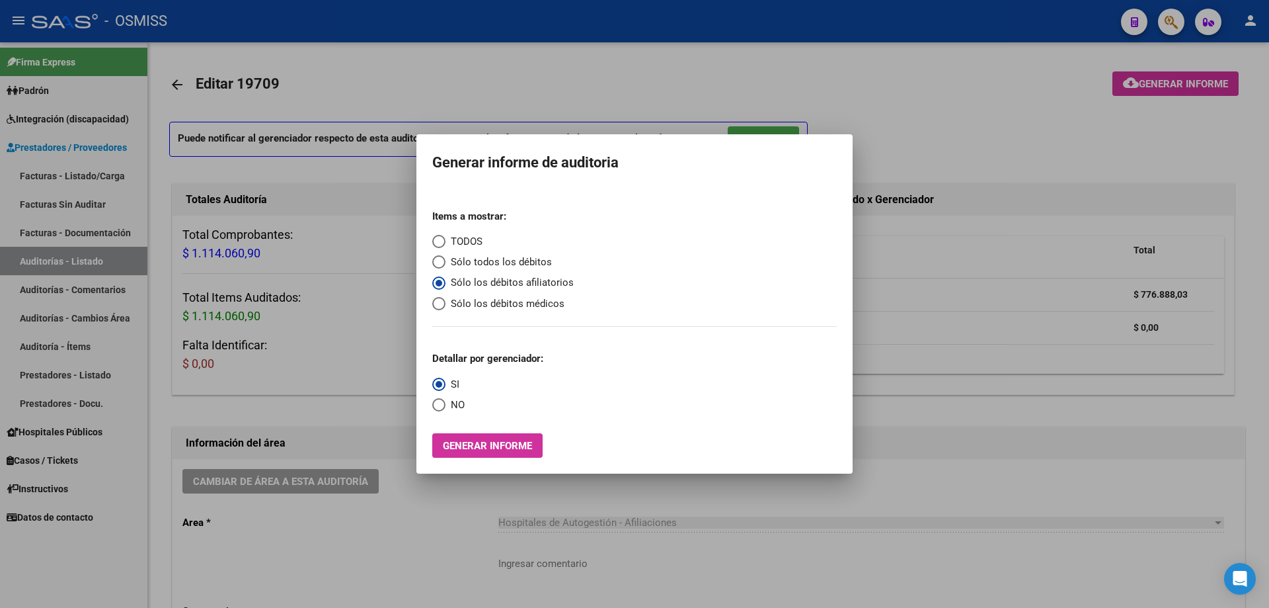
radio input "true"
click at [474, 432] on div "Items a mostrar: TODOS Sólo todos los débitos Sólo los débitos afiliatorios Sól…" at bounding box center [634, 328] width 405 height 259
click at [458, 448] on span "Generar informe" at bounding box center [487, 446] width 89 height 12
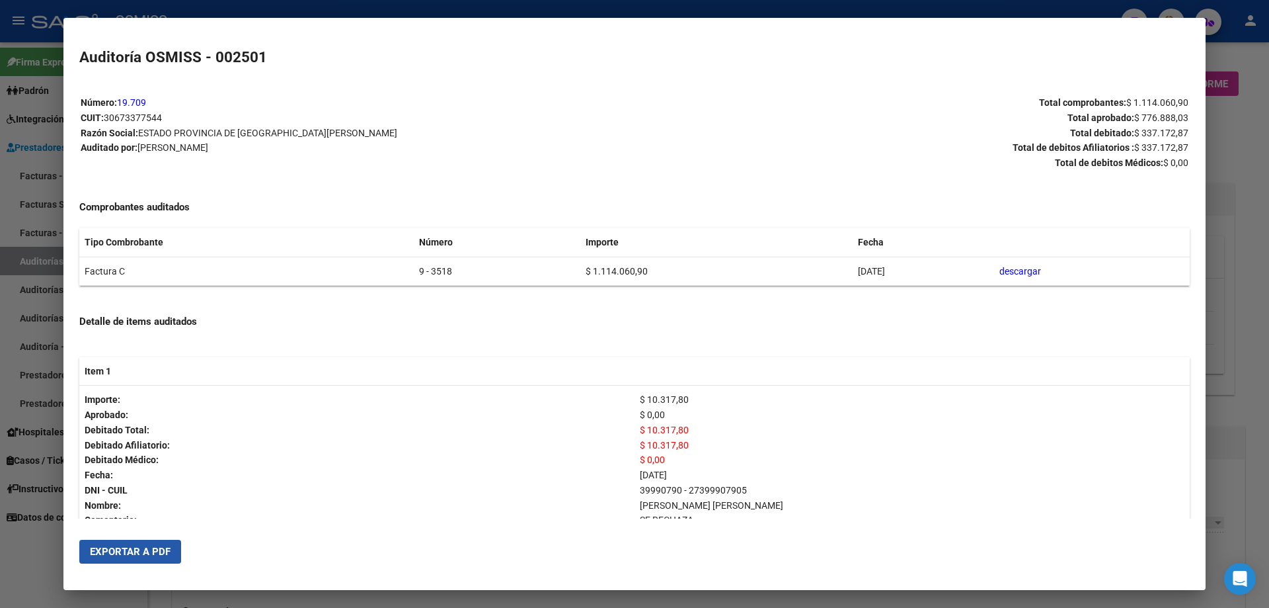
click at [149, 549] on span "Exportar a PDF" at bounding box center [130, 551] width 81 height 12
click at [1230, 402] on div at bounding box center [634, 304] width 1269 height 608
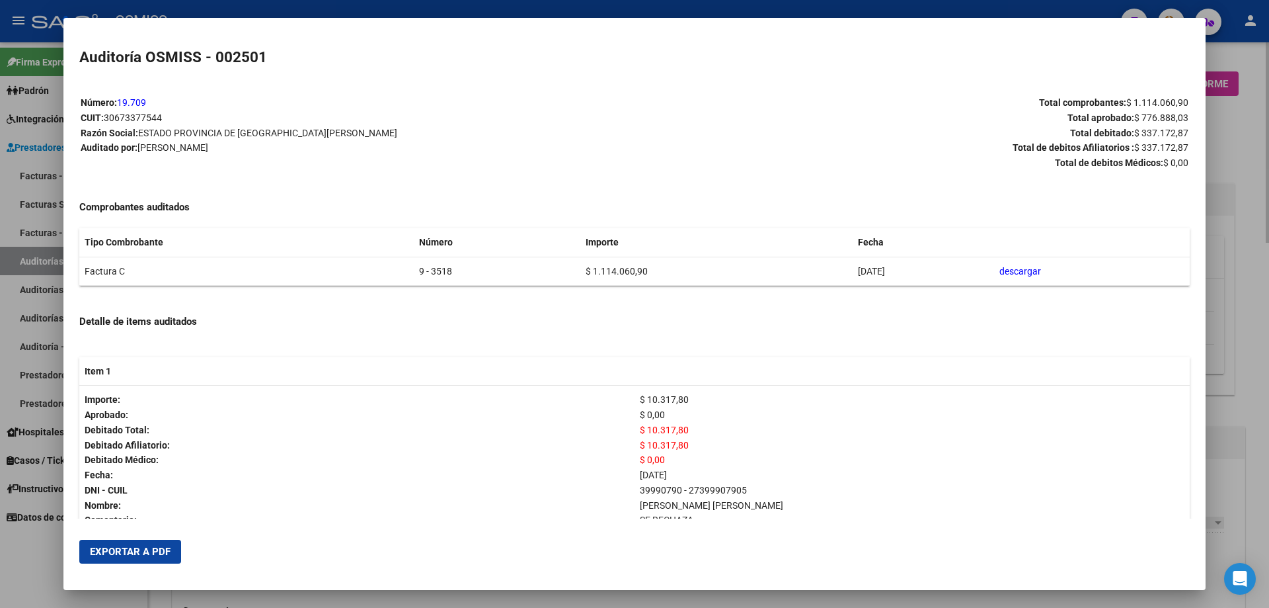
click at [1230, 402] on div at bounding box center [634, 304] width 1269 height 608
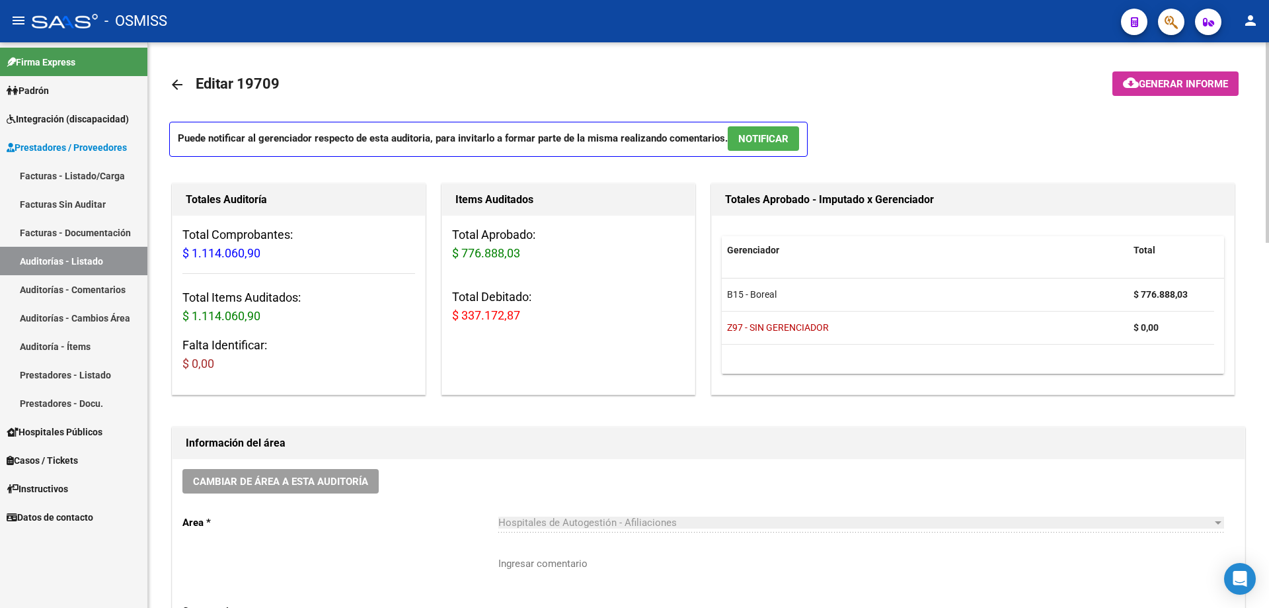
drag, startPoint x: 1230, startPoint y: 402, endPoint x: 840, endPoint y: 412, distance: 389.5
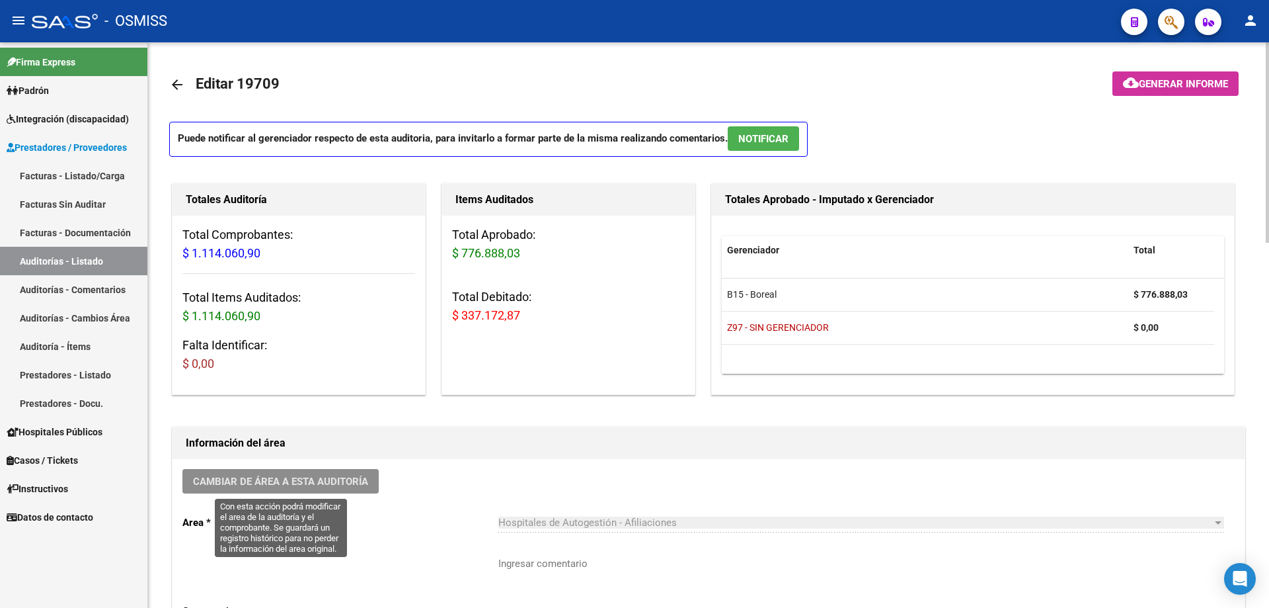
click at [315, 481] on span "Cambiar de área a esta auditoría" at bounding box center [280, 481] width 175 height 12
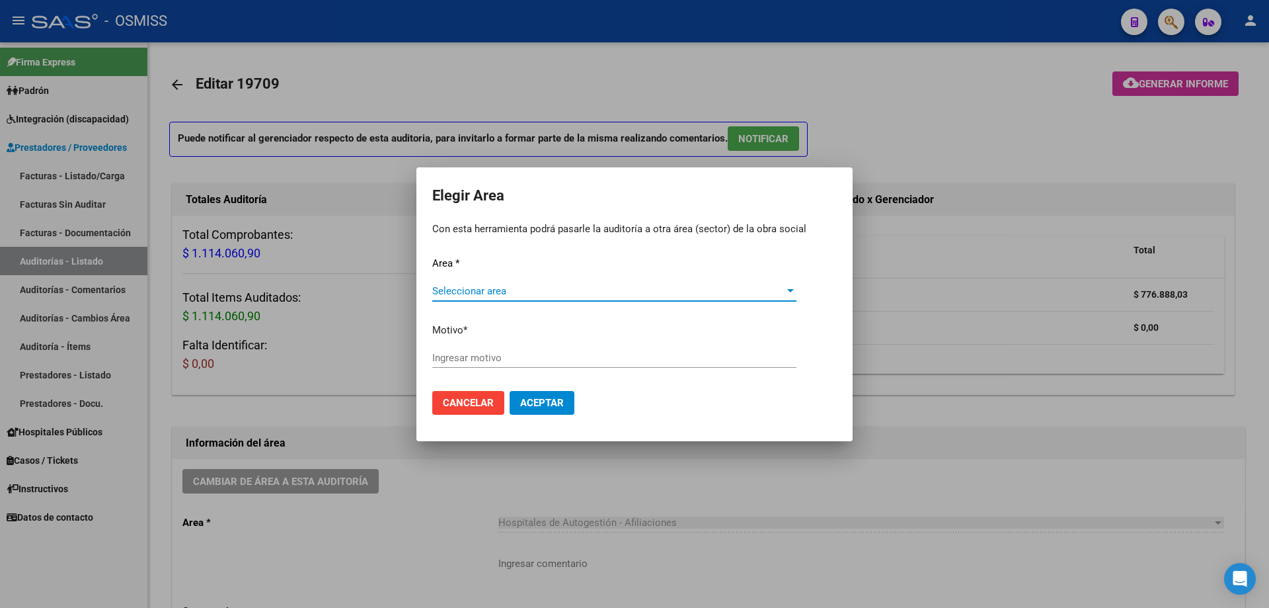
click at [538, 291] on span "Seleccionar area" at bounding box center [608, 291] width 352 height 12
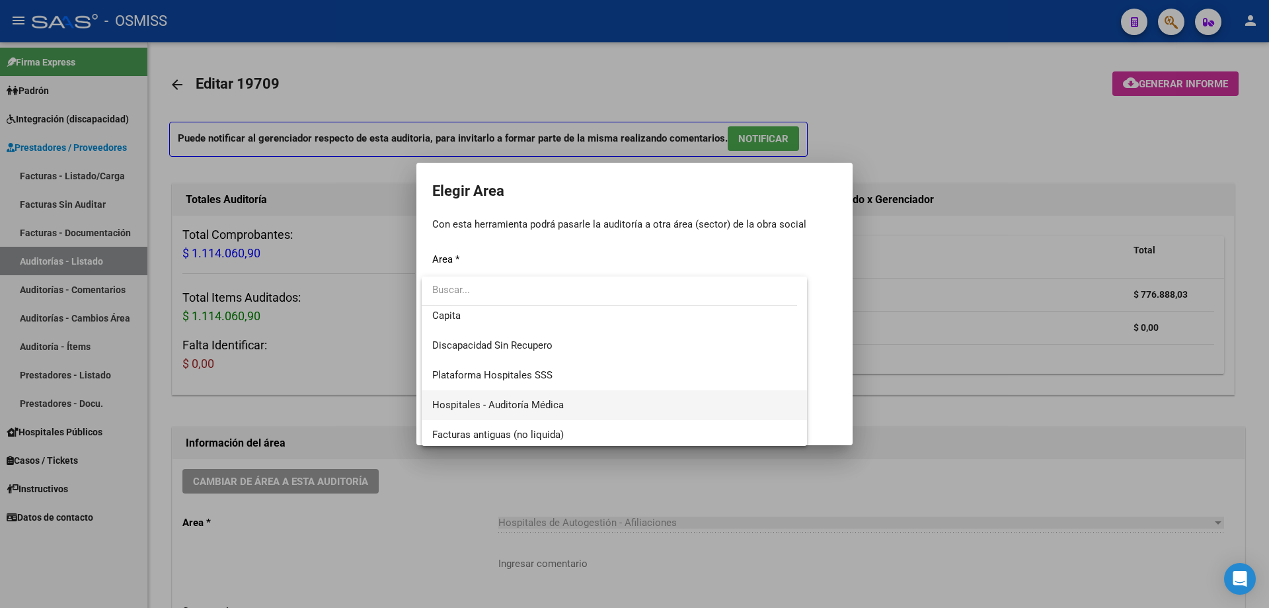
scroll to position [198, 0]
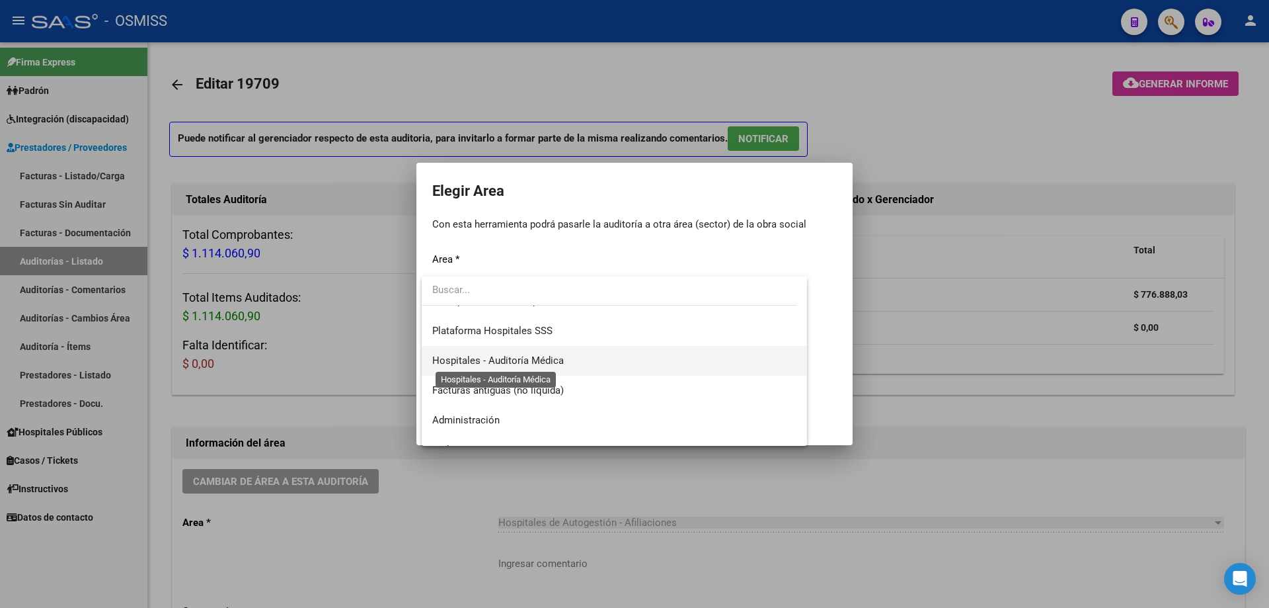
click at [555, 361] on span "Hospitales - Auditoría Médica" at bounding box center [498, 360] width 132 height 12
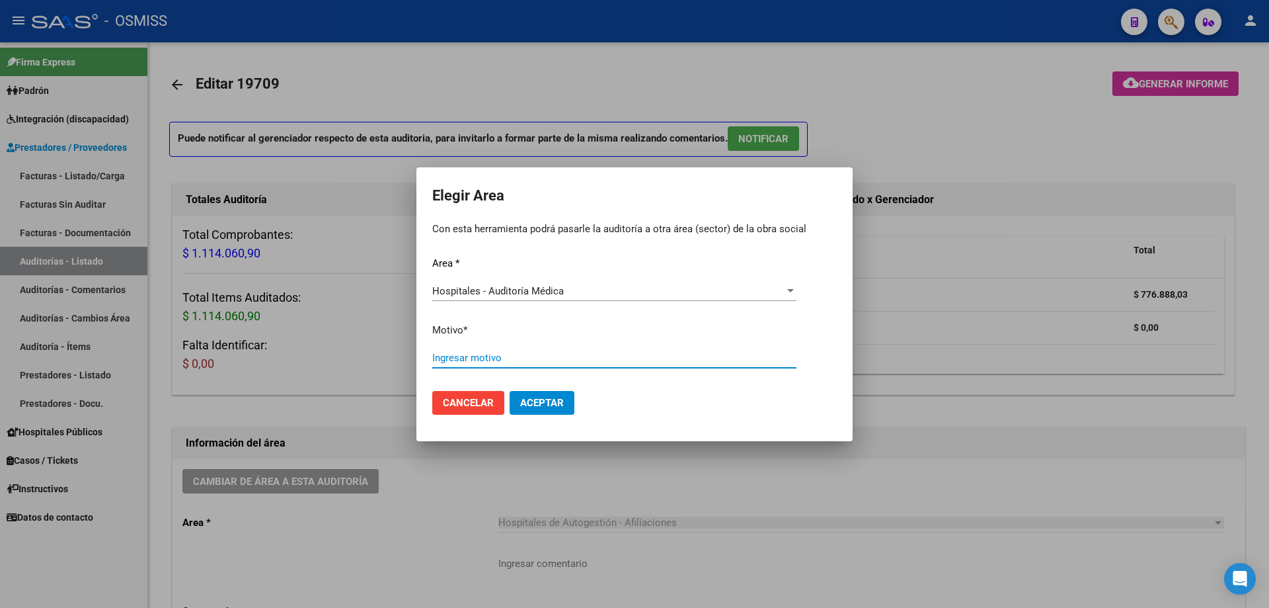
click at [555, 361] on input "Ingresar motivo" at bounding box center [614, 358] width 364 height 12
type input "AUDITADO"
click at [557, 407] on span "Aceptar" at bounding box center [542, 403] width 44 height 12
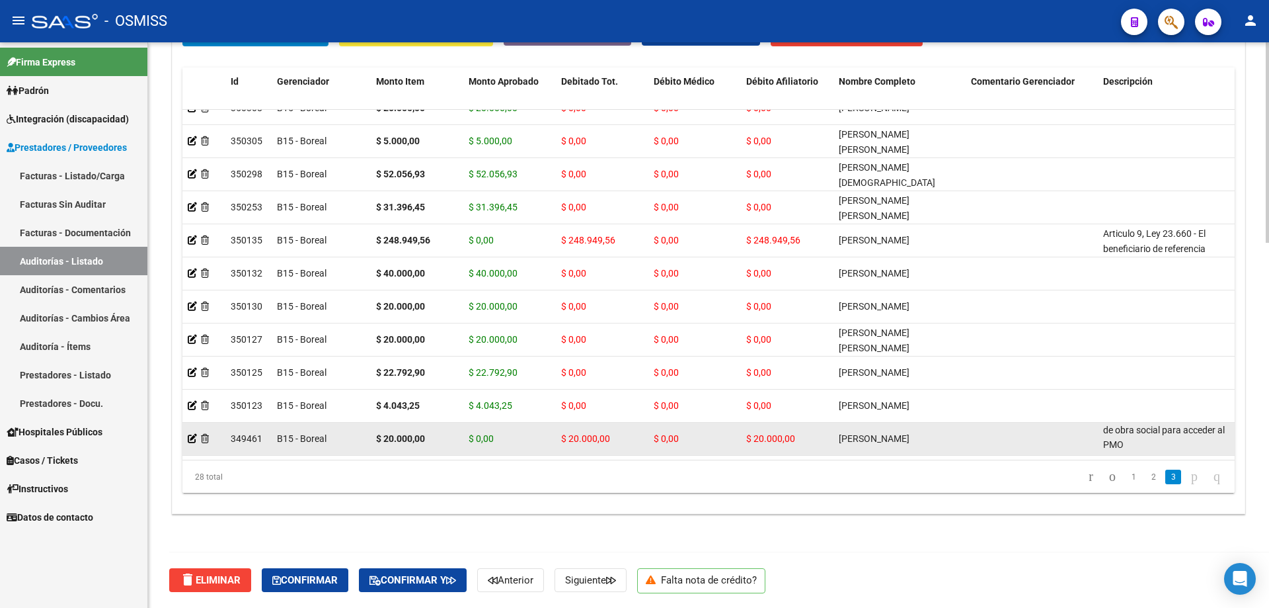
scroll to position [1, 0]
drag, startPoint x: 1104, startPoint y: 419, endPoint x: 1153, endPoint y: 442, distance: 54.1
click at [1153, 442] on datatable-body-cell "REMUNERACIÓN DECLARADA NO CUBRE EL MINIMO DE APORTES - Grupo familiar sin cober…" at bounding box center [1164, 438] width 132 height 32
copy span "REMUNERACIÓN DECLARADA NO CUBRE EL MINIMO DE APORTES - Grupo familiar sin cober…"
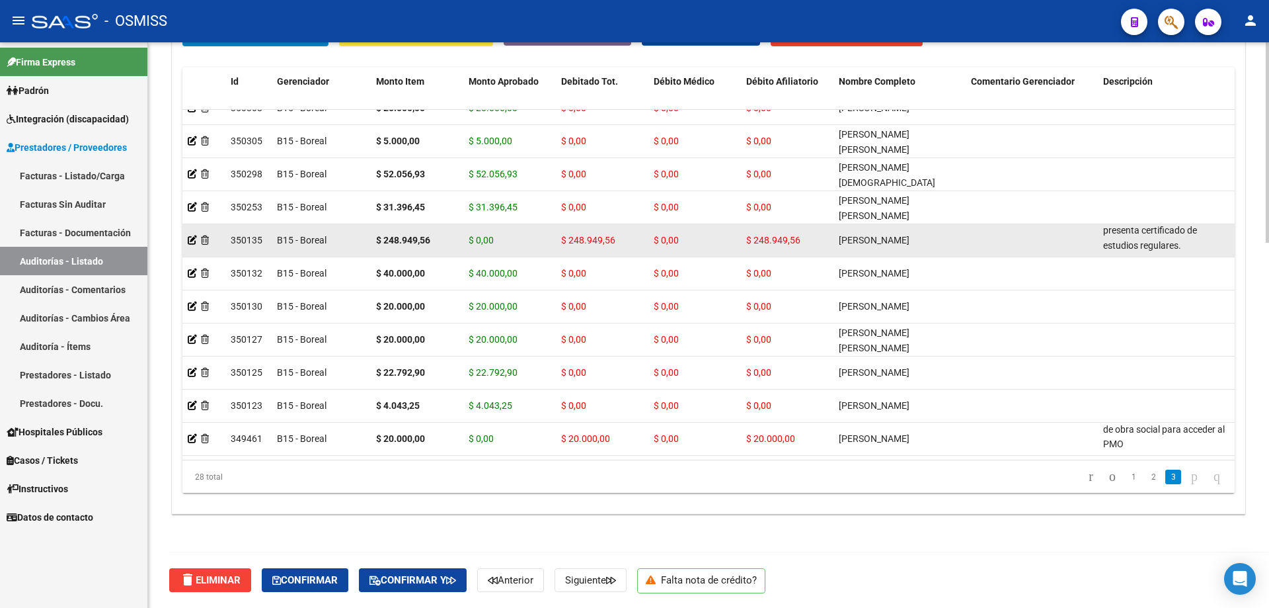
drag, startPoint x: 1105, startPoint y: 223, endPoint x: 1192, endPoint y: 237, distance: 87.6
click at [1192, 237] on div "Articulo 9, Ley 23.660 - El beneficiario de referencia registra cumplida la may…" at bounding box center [1164, 239] width 122 height 28
copy span "Articulo 9, Ley 23.660 - El beneficiario de referencia registra cumplida la may…"
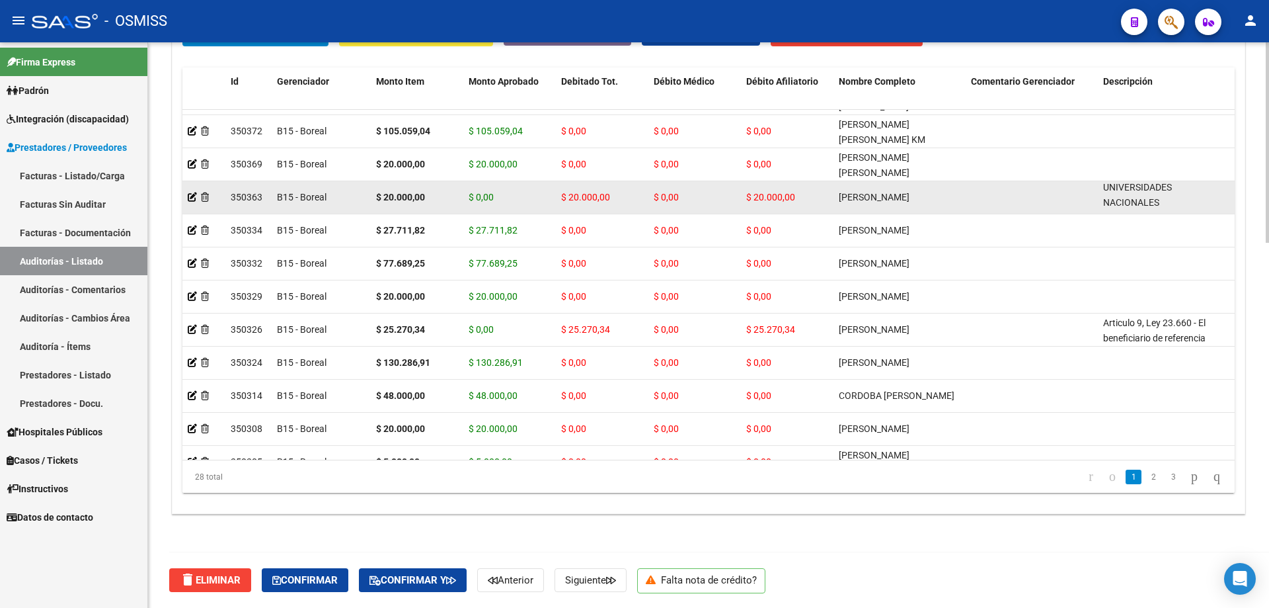
drag, startPoint x: 1105, startPoint y: 191, endPoint x: 1160, endPoint y: 199, distance: 55.4
click at [1160, 199] on div "BAJA por OPCIÓN SSS al [DATE] . Al momento de la prestación, corresponde la cob…" at bounding box center [1164, 196] width 122 height 28
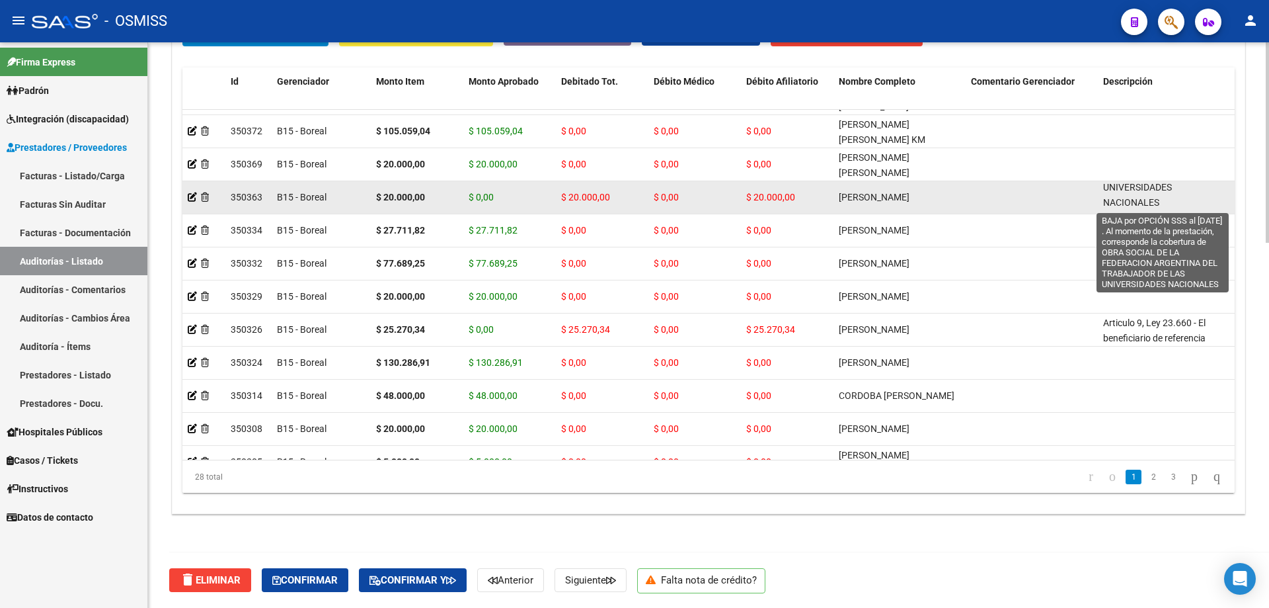
copy span "BAJA por OPCIÓN SSS al [DATE] . Al momento de la prestación, corresponde la cob…"
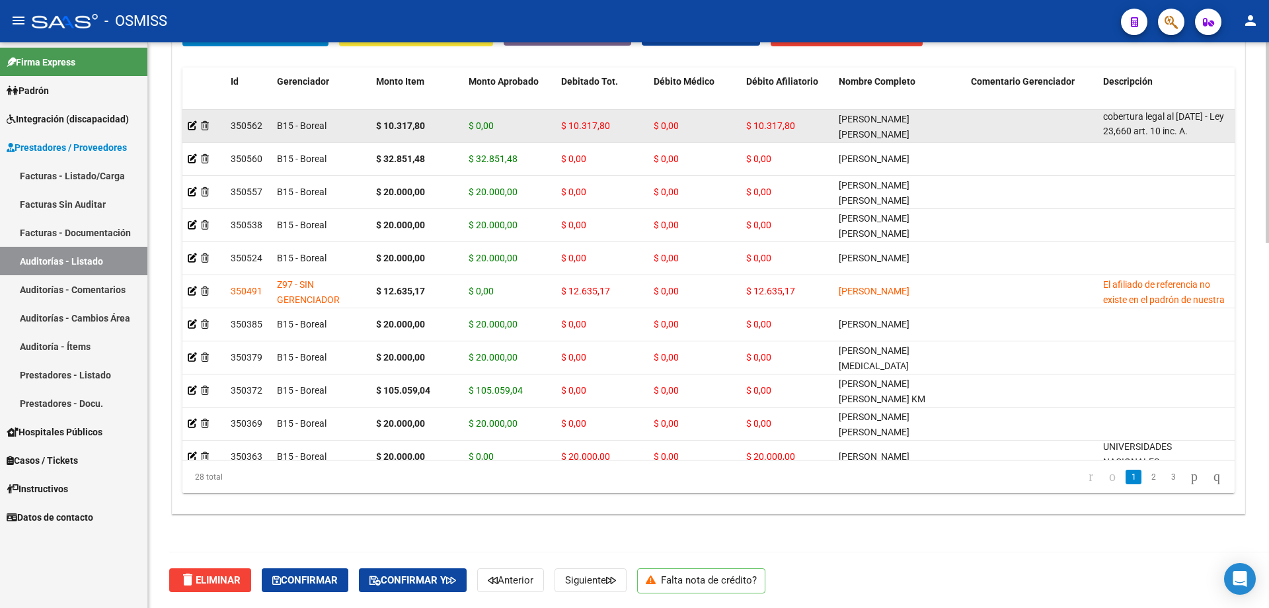
drag, startPoint x: 1103, startPoint y: 116, endPoint x: 1190, endPoint y: 134, distance: 89.2
click at [1190, 134] on datatable-body-cell "BAJA LABORAL AL [DATE]. BAJA por finalización de la cobertura legal al [DATE] -…" at bounding box center [1164, 126] width 132 height 32
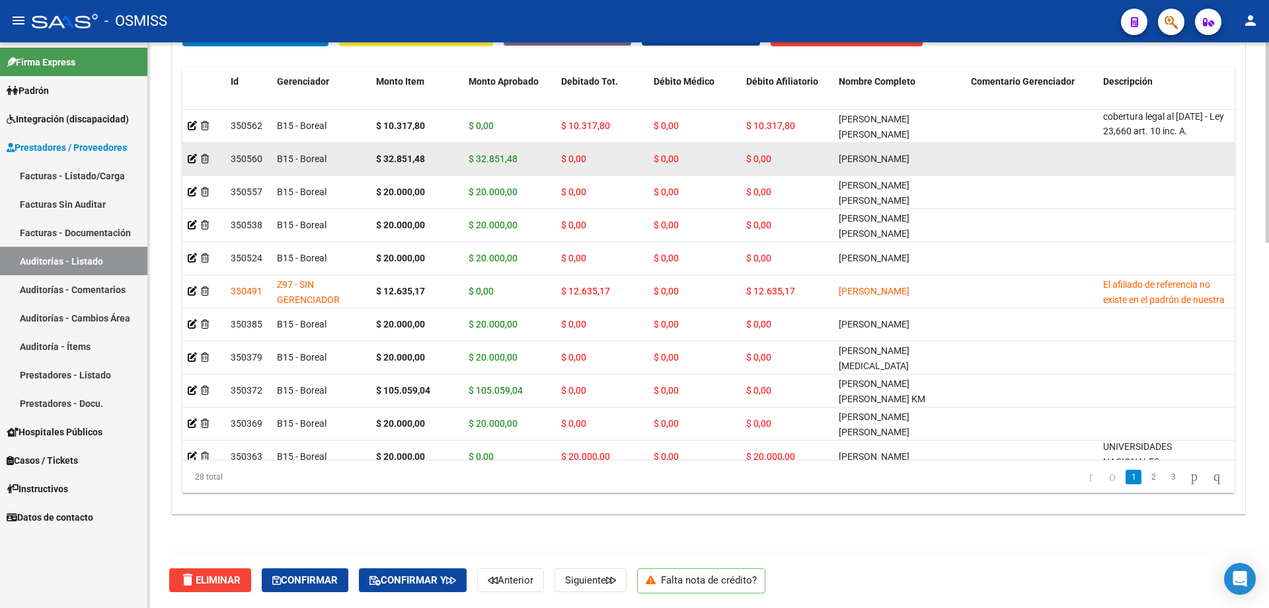
copy span "BAJA LABORAL AL [DATE]. BAJA por finalización de la cobertura legal al [DATE] -…"
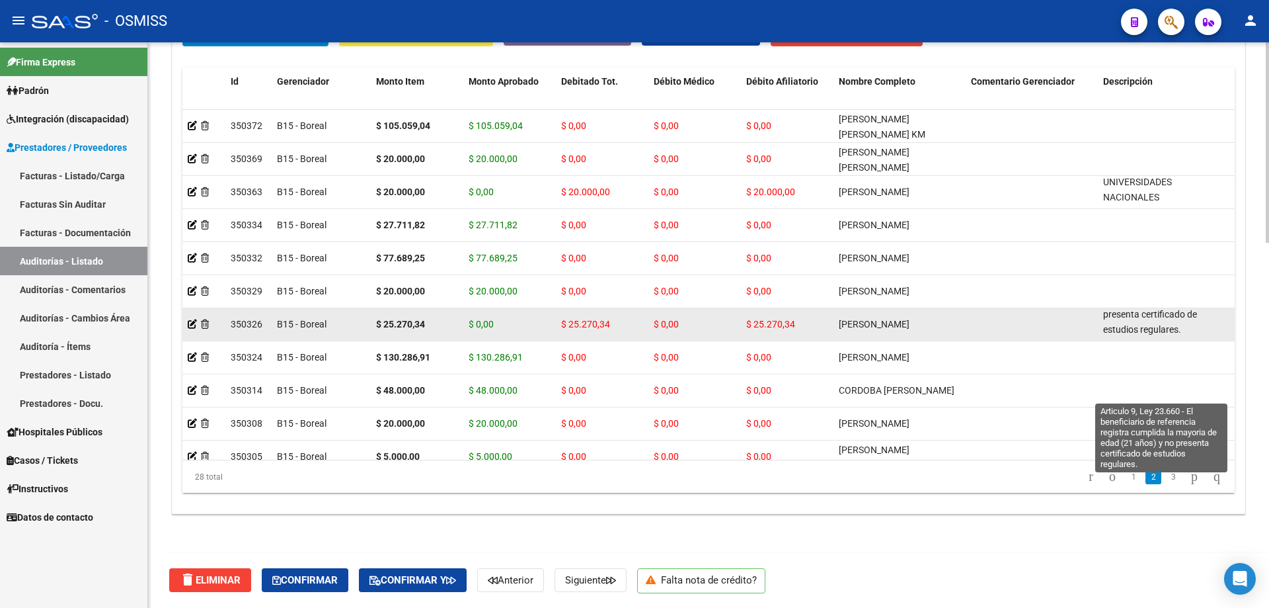
drag, startPoint x: 1105, startPoint y: 317, endPoint x: 1195, endPoint y: 329, distance: 90.8
click at [1195, 329] on div "Articulo 9, Ley 23.660 - El beneficiario de referencia registra cumplida la may…" at bounding box center [1164, 323] width 122 height 28
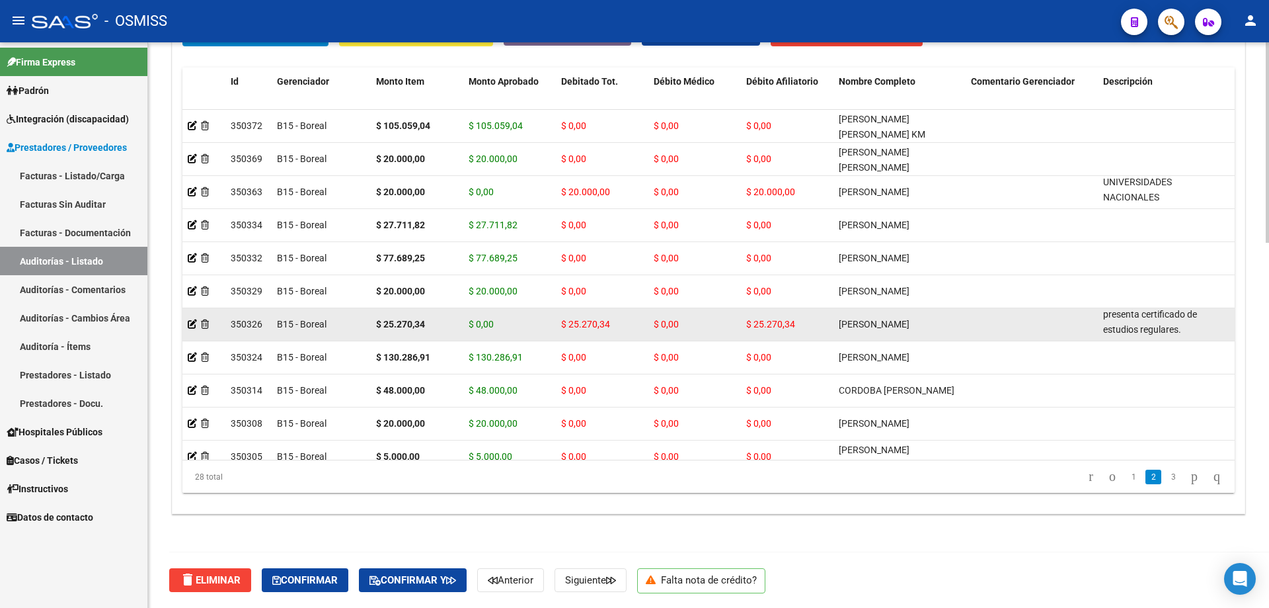
copy span "Articulo 9, Ley 23.660 - El beneficiario de referencia registra cumplida la may…"
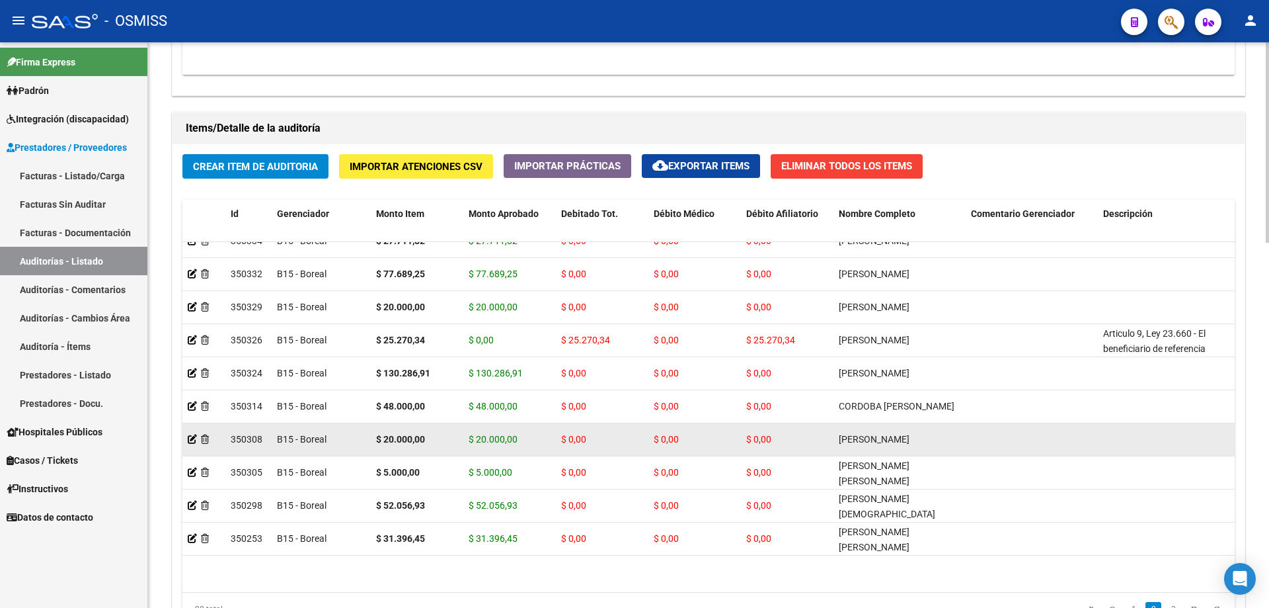
scroll to position [590, 0]
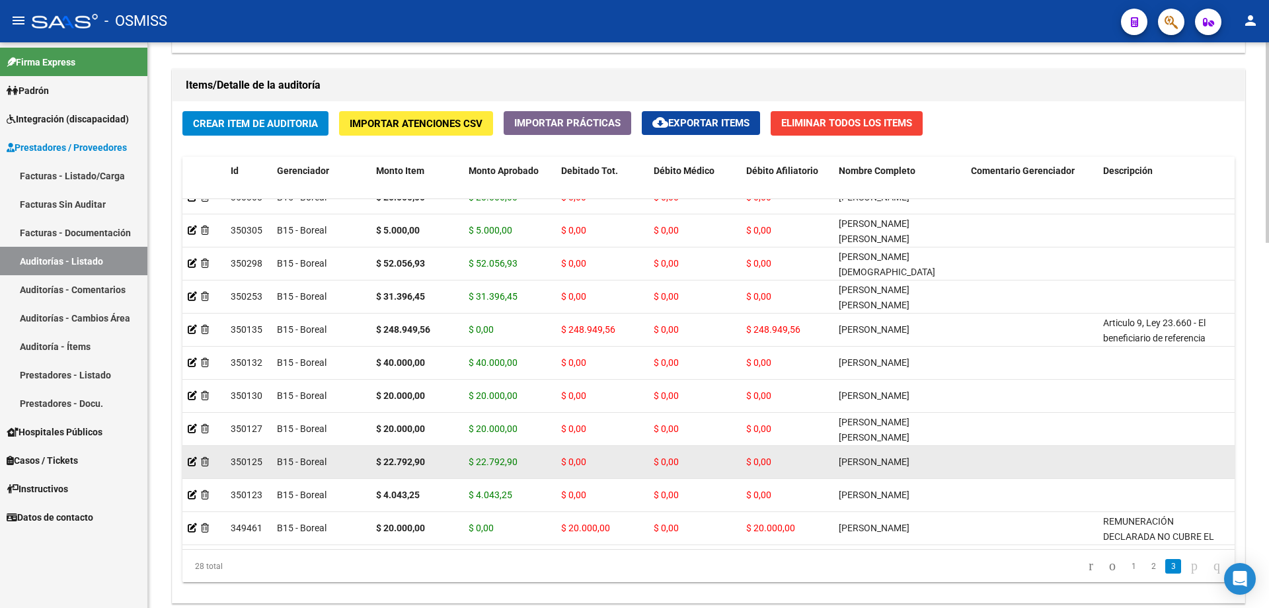
drag, startPoint x: 764, startPoint y: 420, endPoint x: 764, endPoint y: 458, distance: 37.0
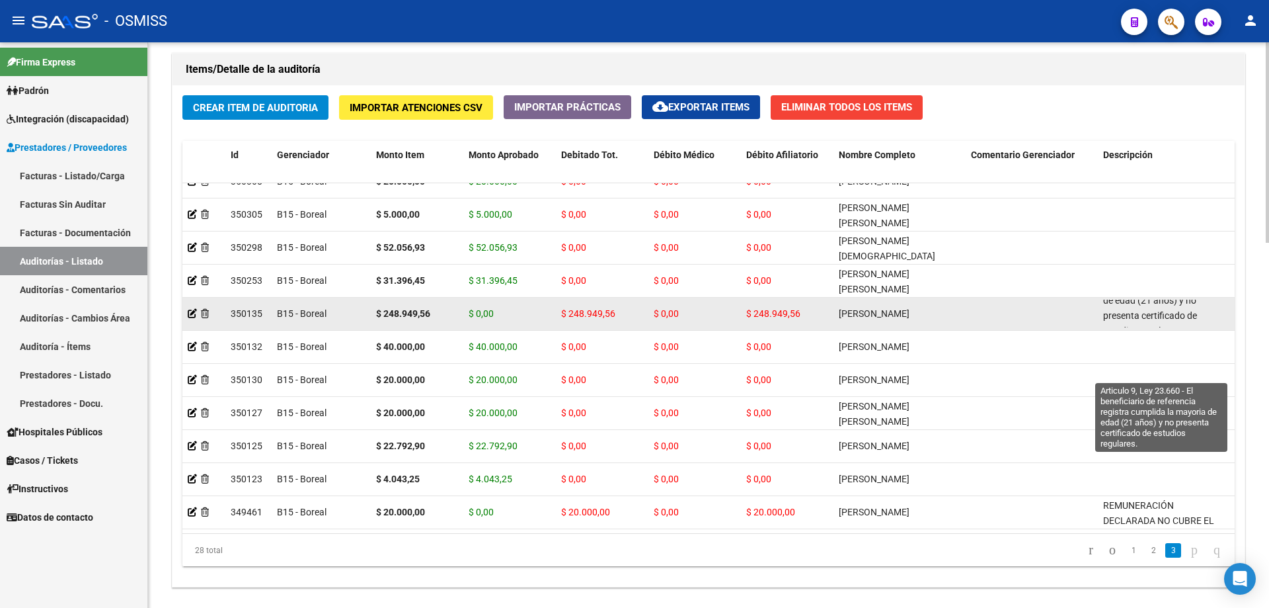
scroll to position [63, 0]
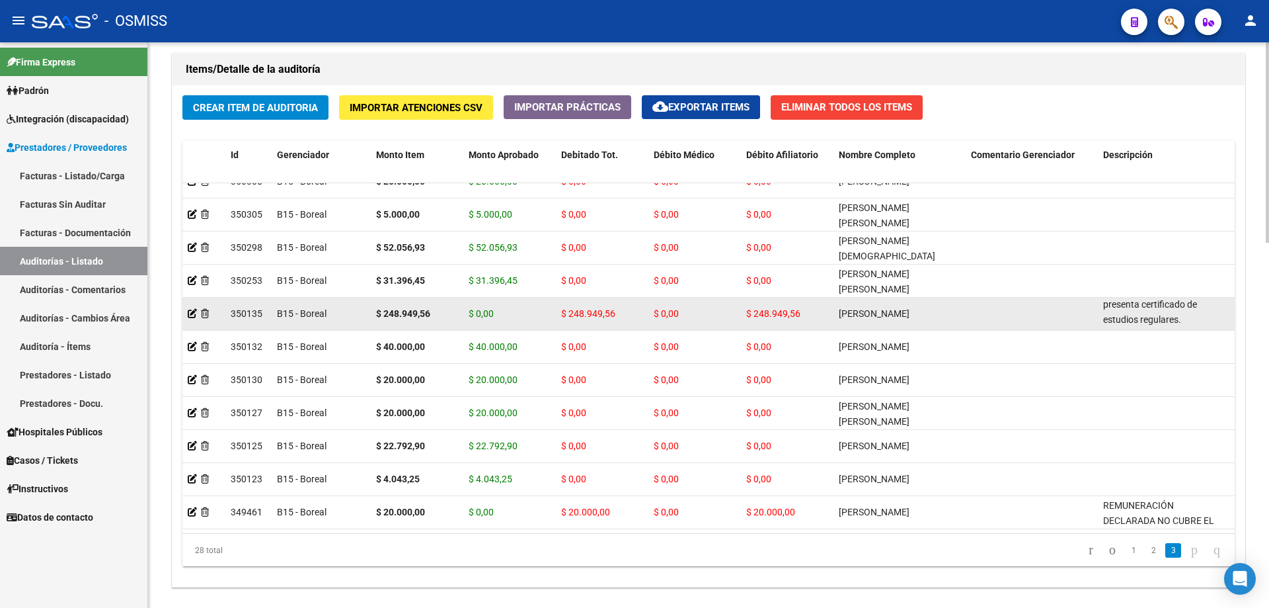
drag, startPoint x: 1106, startPoint y: 299, endPoint x: 1185, endPoint y: 303, distance: 78.8
click at [1185, 303] on div "Articulo 9, Ley 23.660 - El beneficiario de referencia registra cumplida la may…" at bounding box center [1164, 313] width 122 height 28
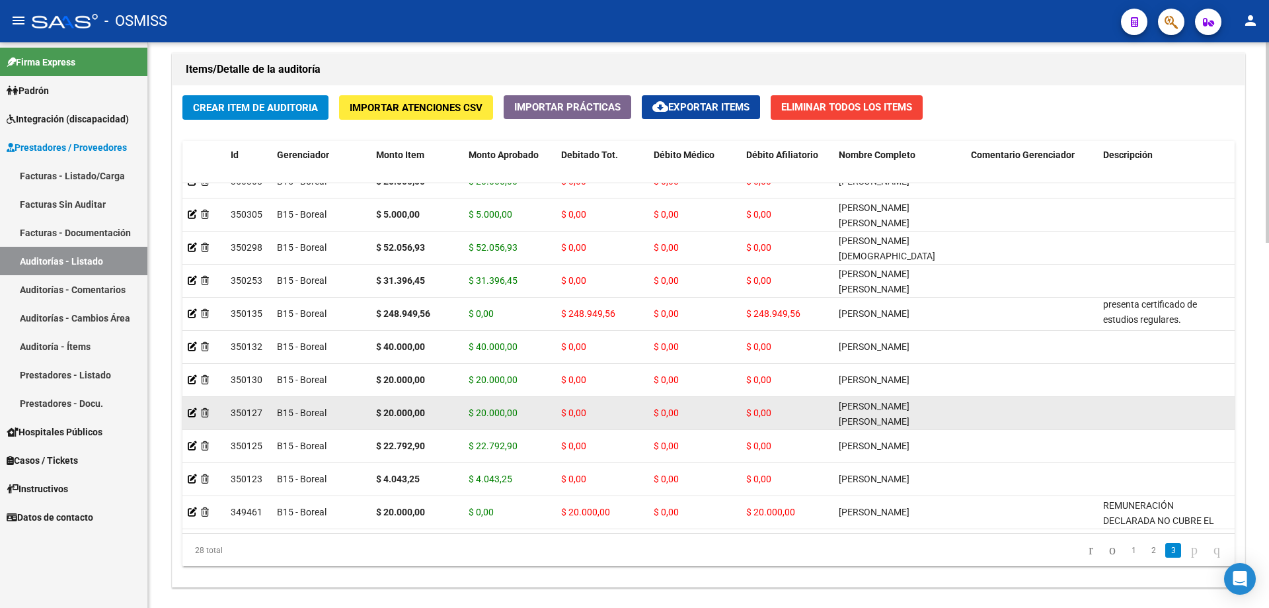
copy span "Articulo 9, Ley 23.660 - El beneficiario de referencia registra cumplida la may…"
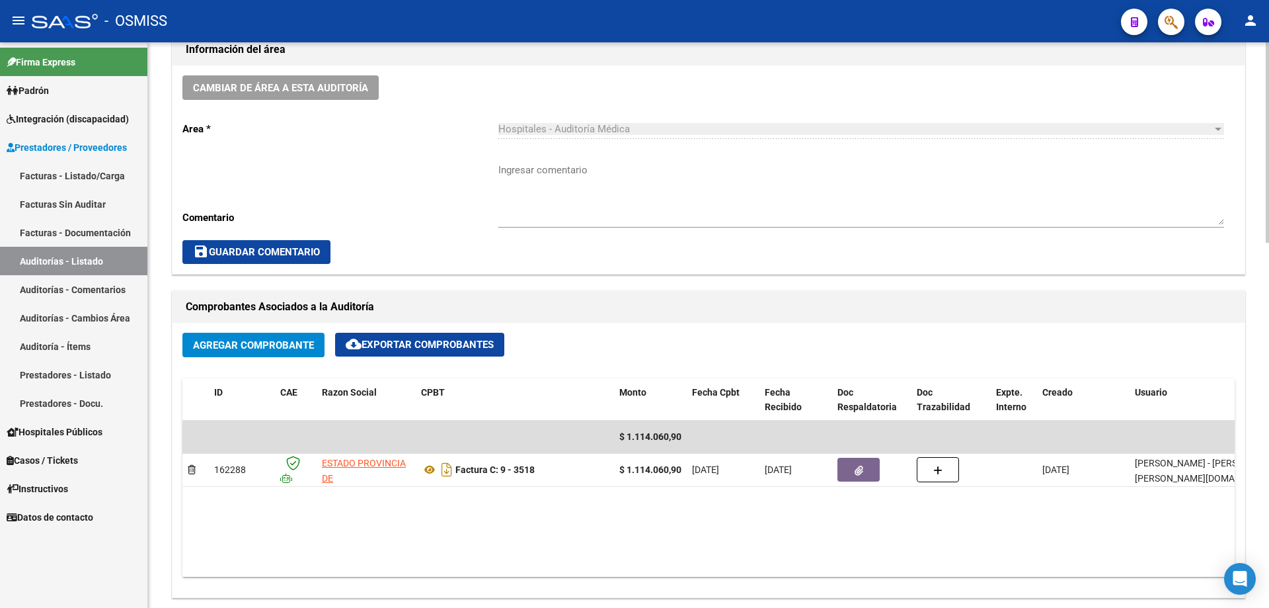
scroll to position [227, 0]
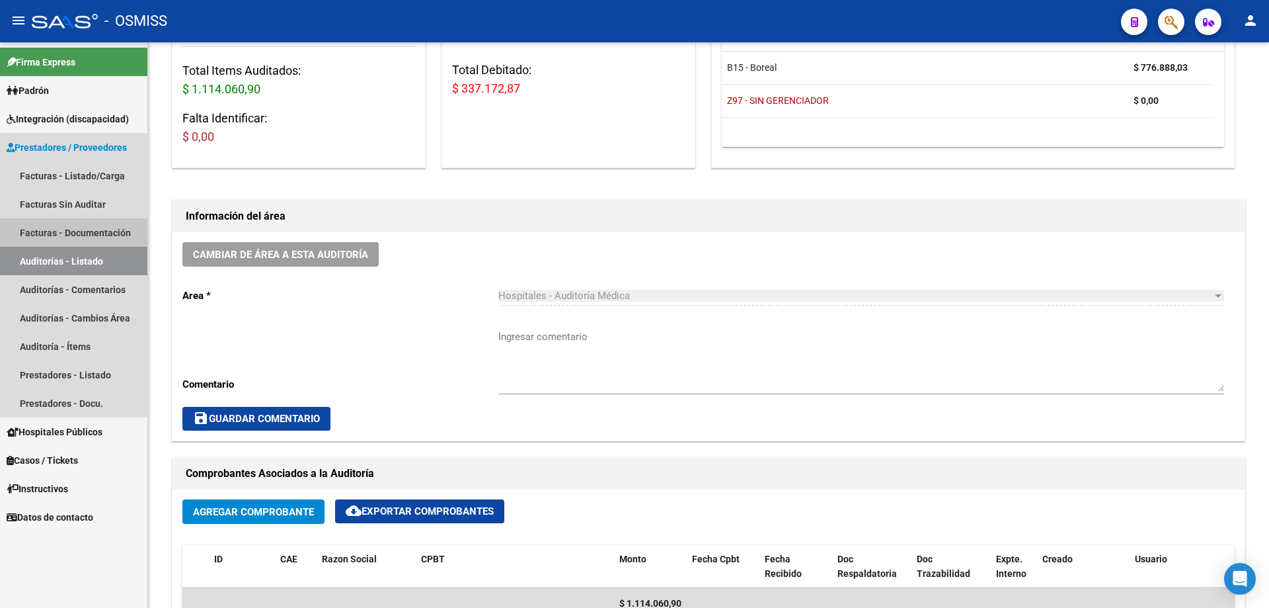
click at [95, 246] on link "Facturas - Documentación" at bounding box center [73, 232] width 147 height 28
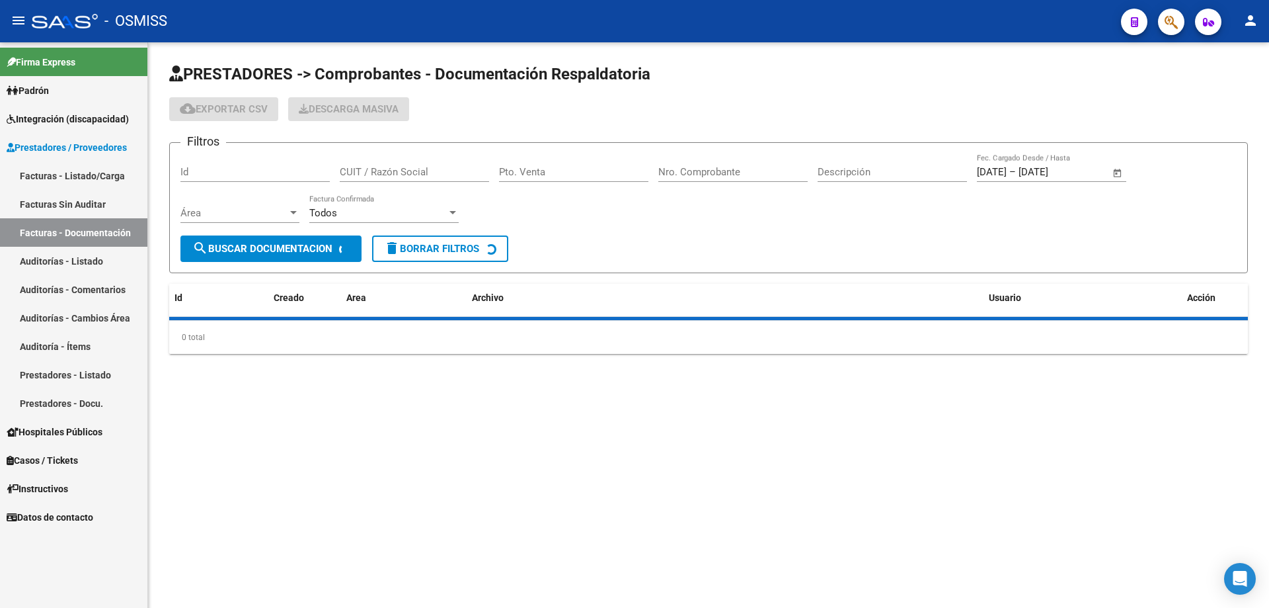
click at [128, 251] on link "Auditorías - Listado" at bounding box center [73, 261] width 147 height 28
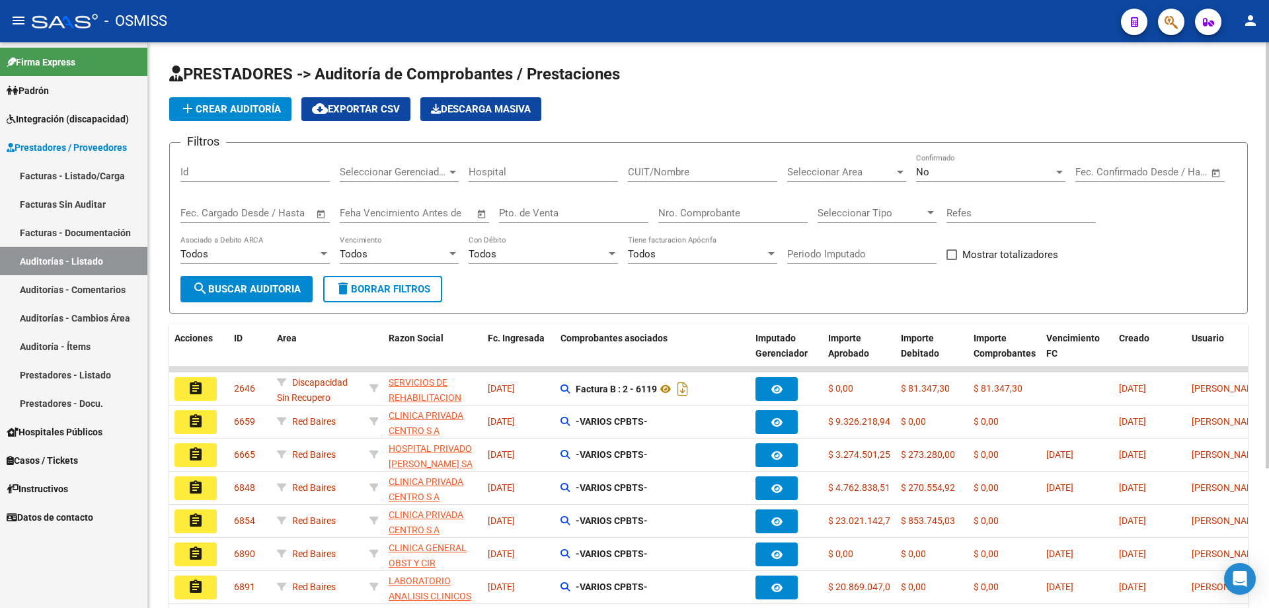
click at [248, 104] on span "add Crear Auditoría" at bounding box center [230, 109] width 101 height 12
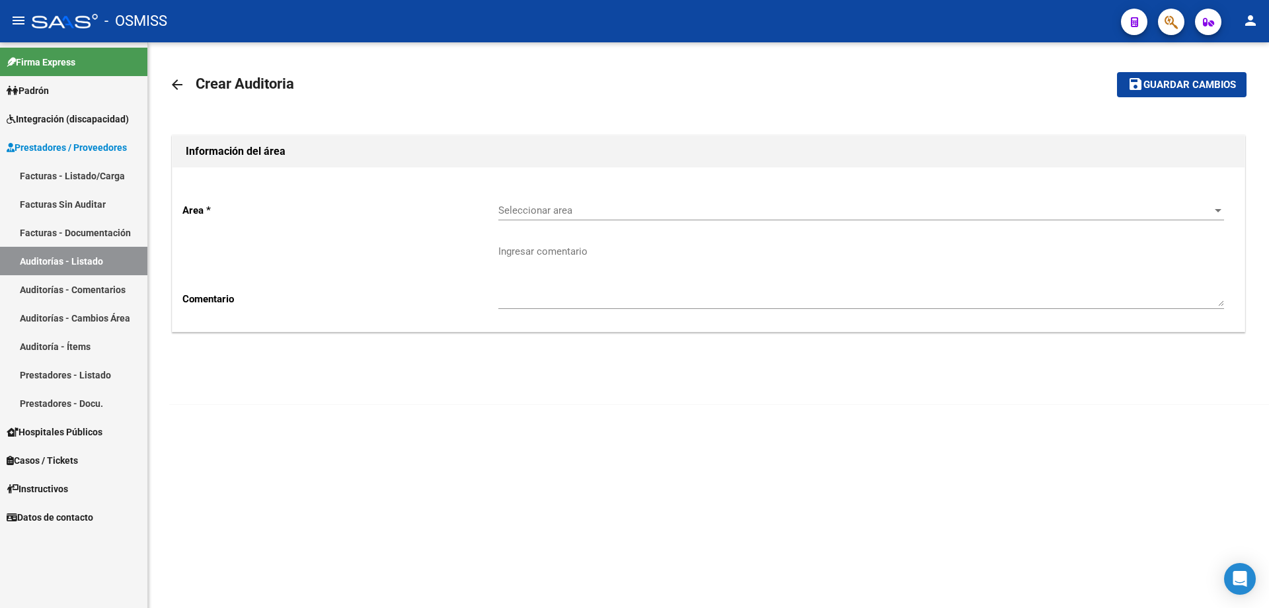
click at [611, 215] on span "Seleccionar area" at bounding box center [855, 210] width 714 height 12
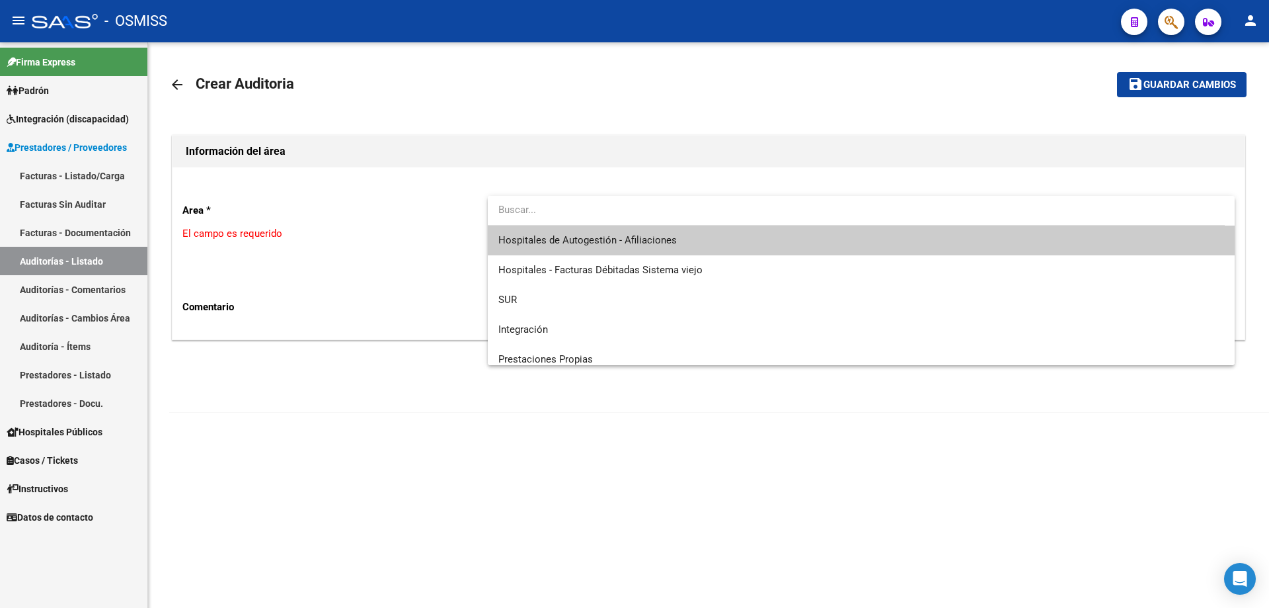
click at [600, 231] on span "Hospitales de Autogestión - Afiliaciones" at bounding box center [861, 240] width 726 height 30
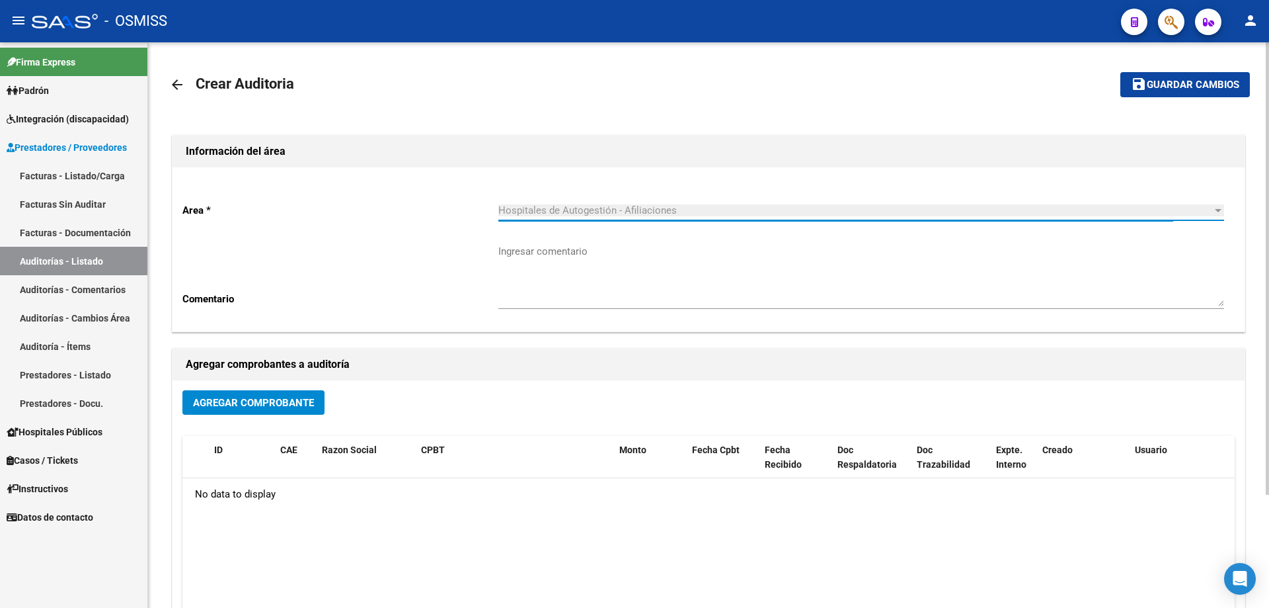
click at [303, 410] on button "Agregar Comprobante" at bounding box center [253, 402] width 142 height 24
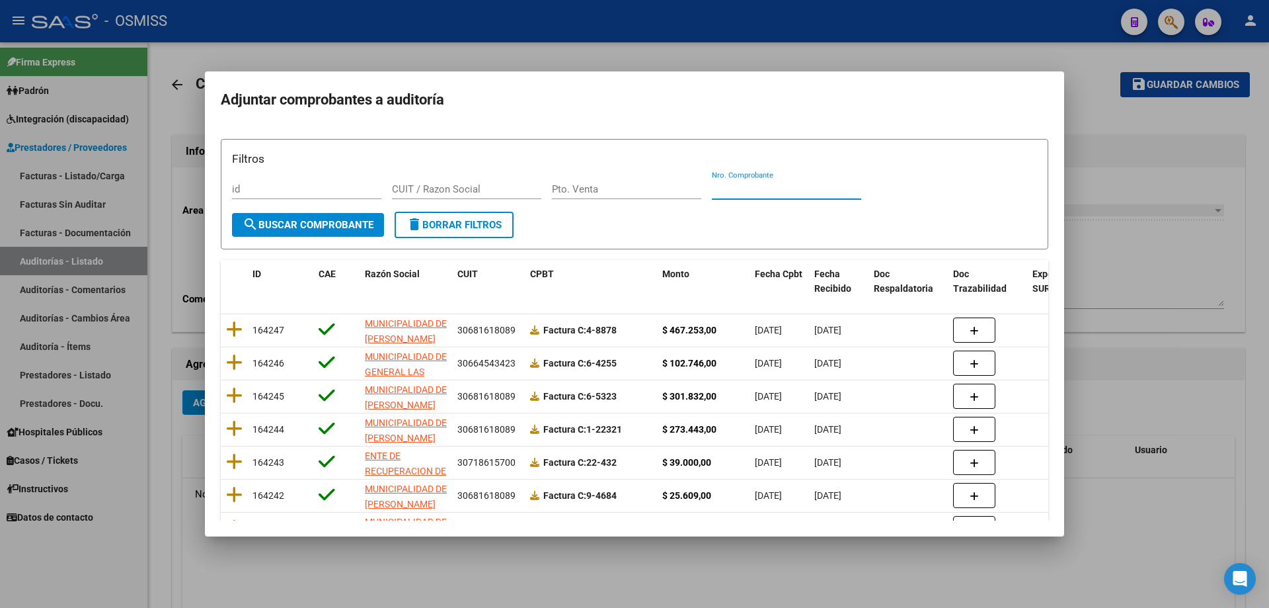
click at [740, 192] on input "Nro. Comprobante" at bounding box center [786, 189] width 149 height 12
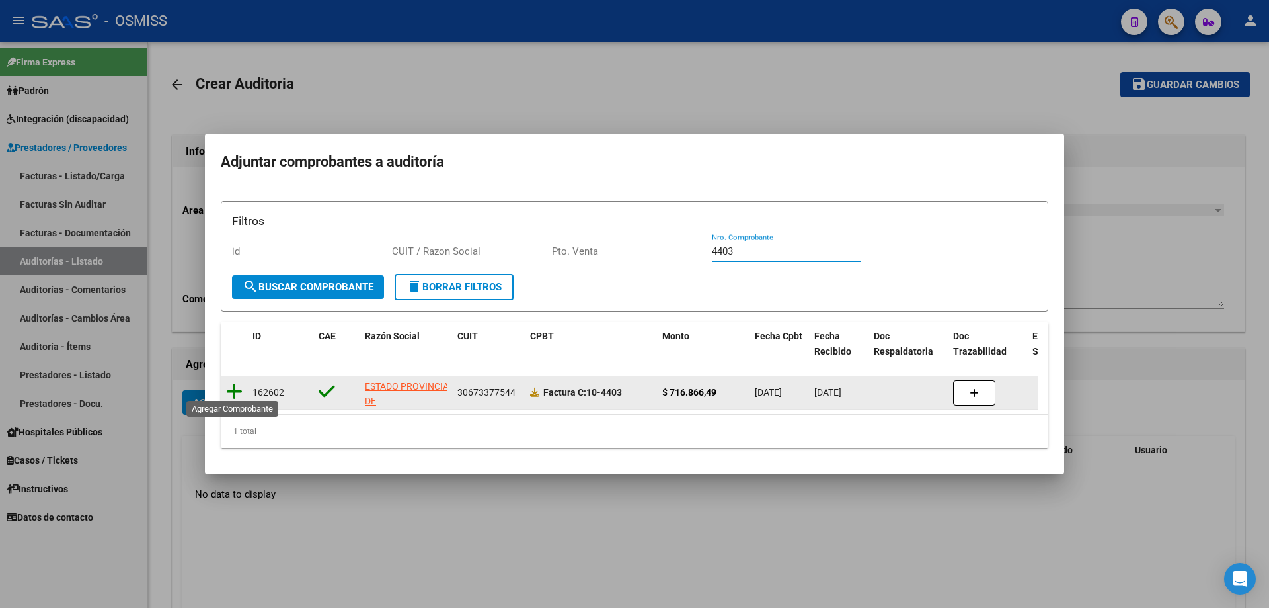
type input "4403"
click at [230, 393] on icon at bounding box center [234, 391] width 17 height 19
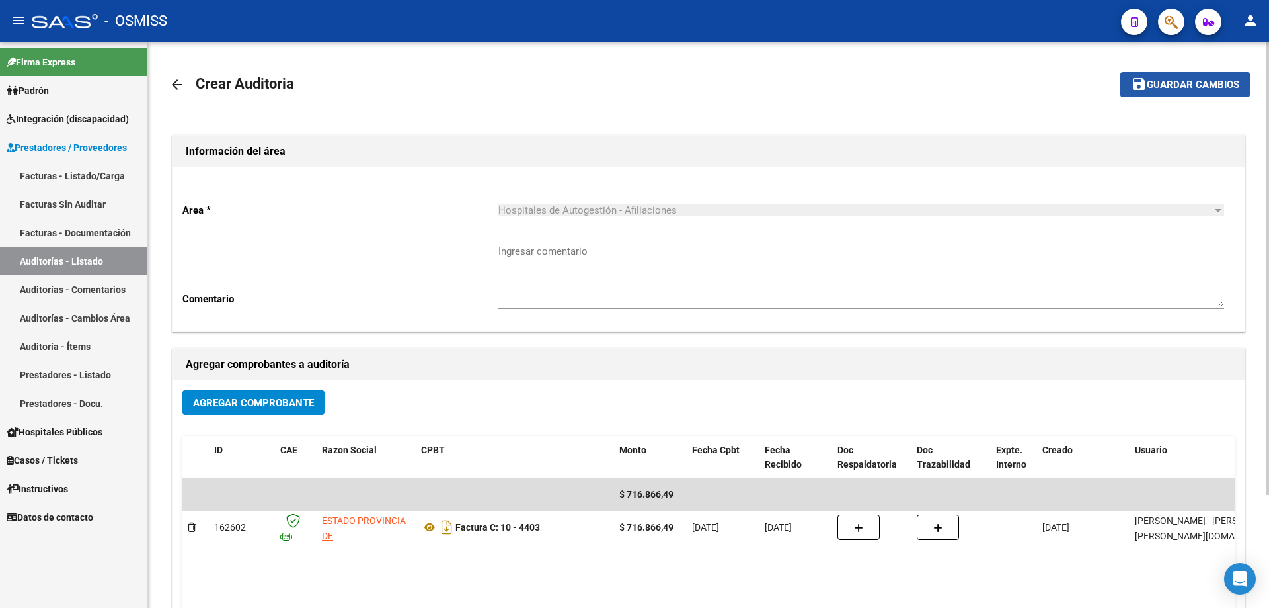
click at [1184, 87] on span "Guardar cambios" at bounding box center [1193, 85] width 93 height 12
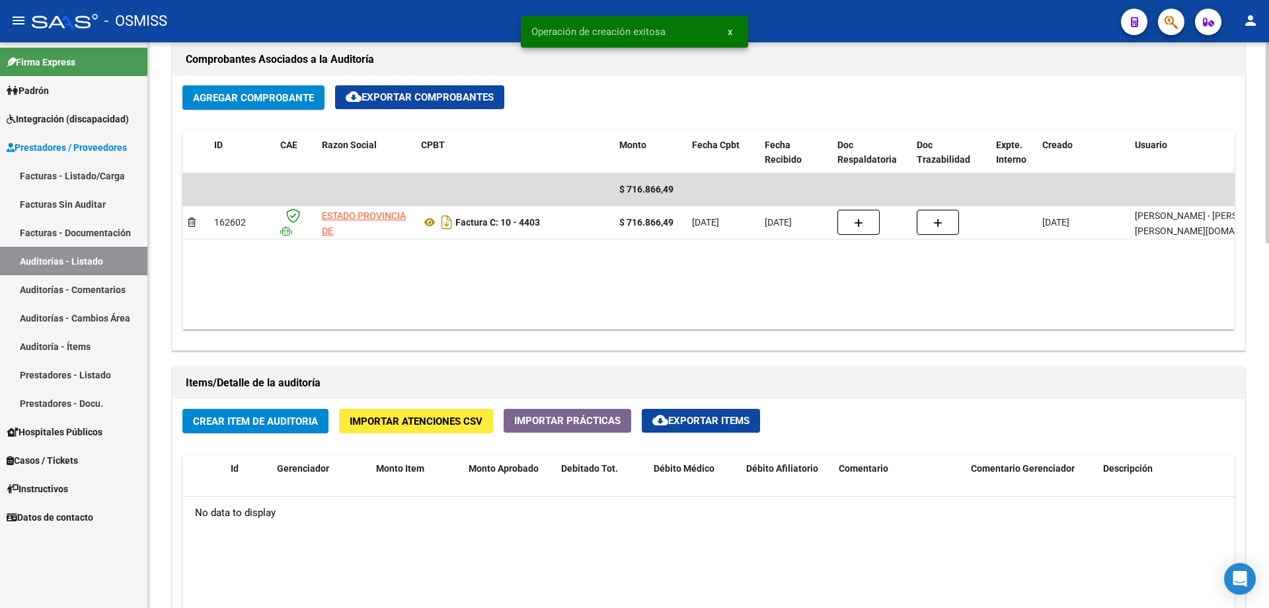
scroll to position [661, 0]
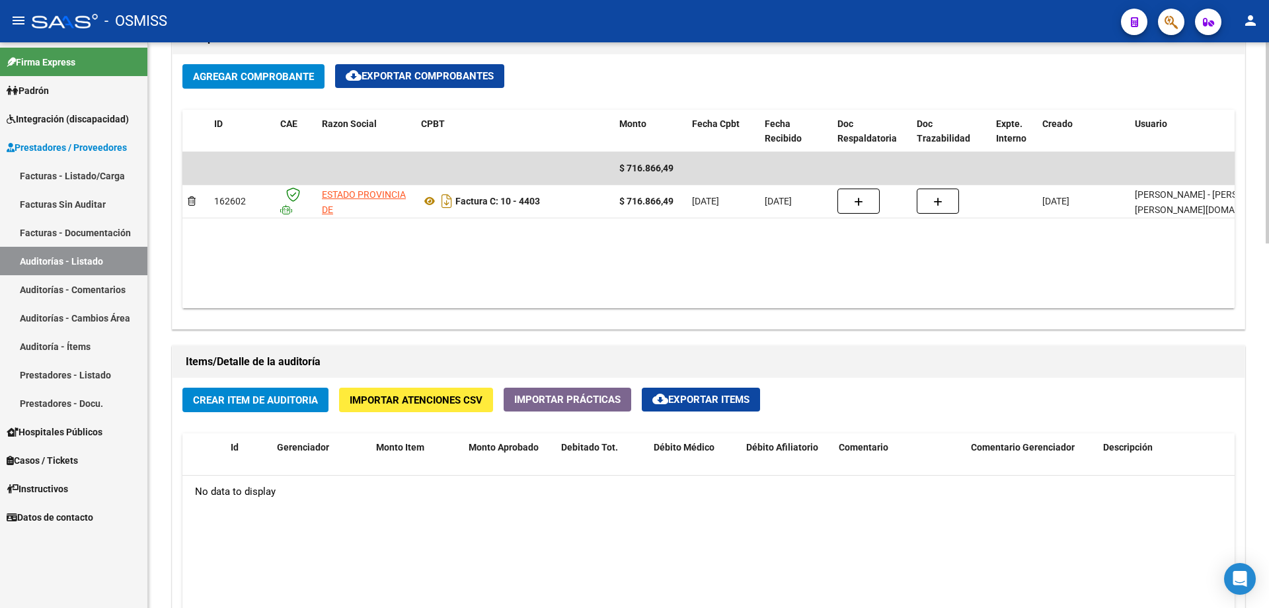
click at [698, 248] on datatable-body "$ 716.866,49 162602 ESTADO PROVINCIA DE [GEOGRAPHIC_DATA][PERSON_NAME] Factura …" at bounding box center [708, 230] width 1053 height 156
drag, startPoint x: 701, startPoint y: 259, endPoint x: 438, endPoint y: 22, distance: 353.9
click at [704, 254] on datatable-body "$ 716.866,49 162602 ESTADO PROVINCIA DE [GEOGRAPHIC_DATA][PERSON_NAME] Factura …" at bounding box center [708, 230] width 1053 height 156
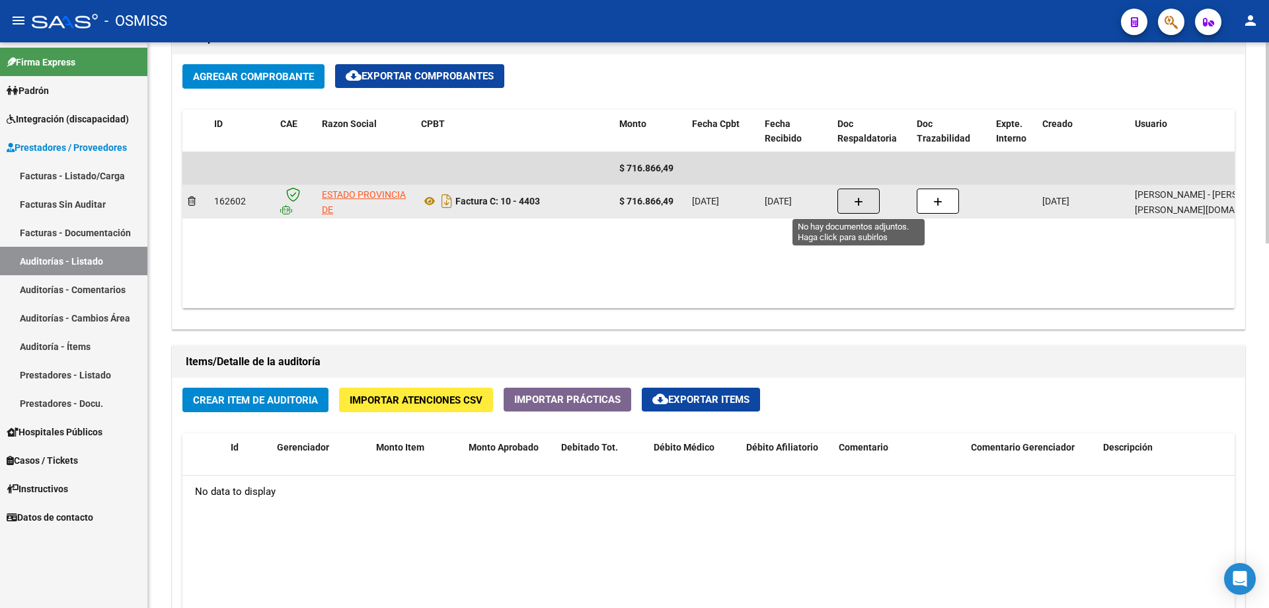
click at [856, 202] on icon "button" at bounding box center [858, 202] width 9 height 10
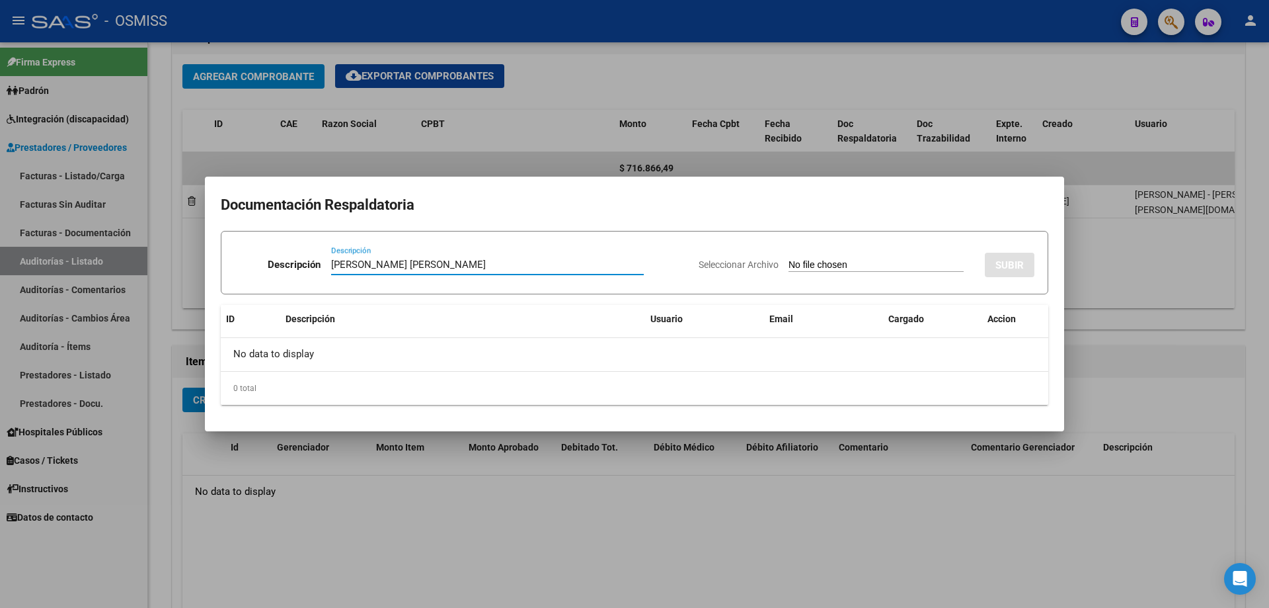
click at [406, 267] on input "[PERSON_NAME] [PERSON_NAME]" at bounding box center [487, 265] width 313 height 12
type input "DEBITO [PERSON_NAME]"
click at [851, 259] on app-file-uploader "Seleccionar Archivo" at bounding box center [837, 265] width 276 height 12
click at [845, 267] on input "Seleccionar Archivo" at bounding box center [876, 265] width 175 height 13
type input "C:\fakepath\[PERSON_NAME] - [GEOGRAPHIC_DATA][PERSON_NAME]pdf"
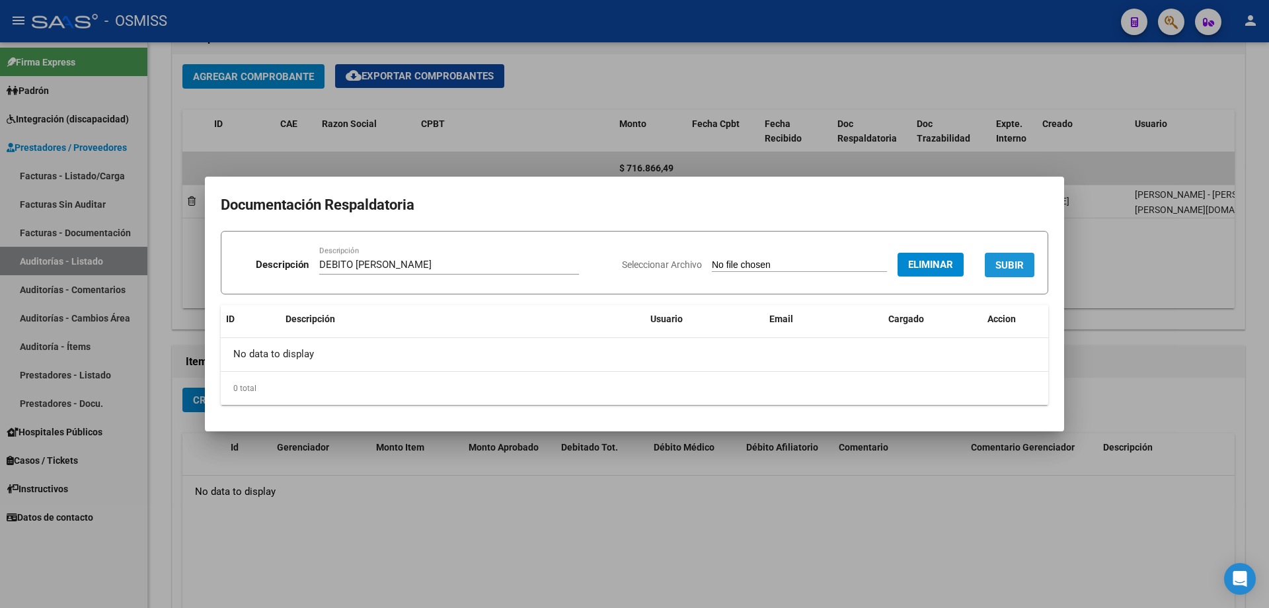
click at [1006, 255] on button "SUBIR" at bounding box center [1010, 265] width 50 height 24
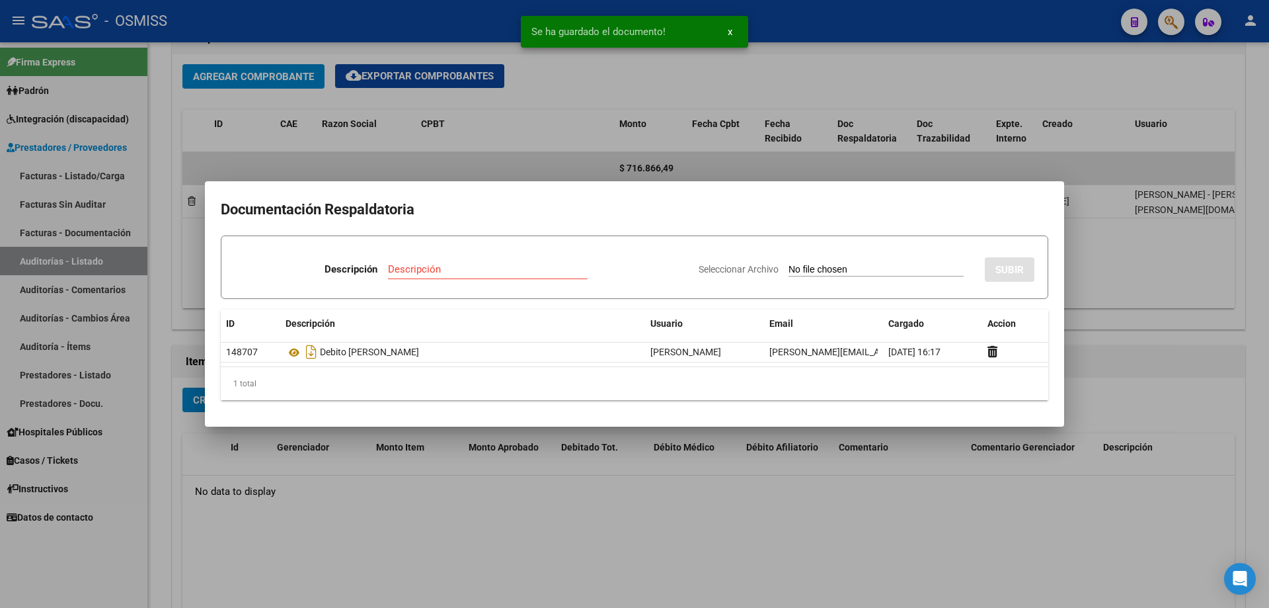
click at [1094, 291] on div at bounding box center [634, 304] width 1269 height 608
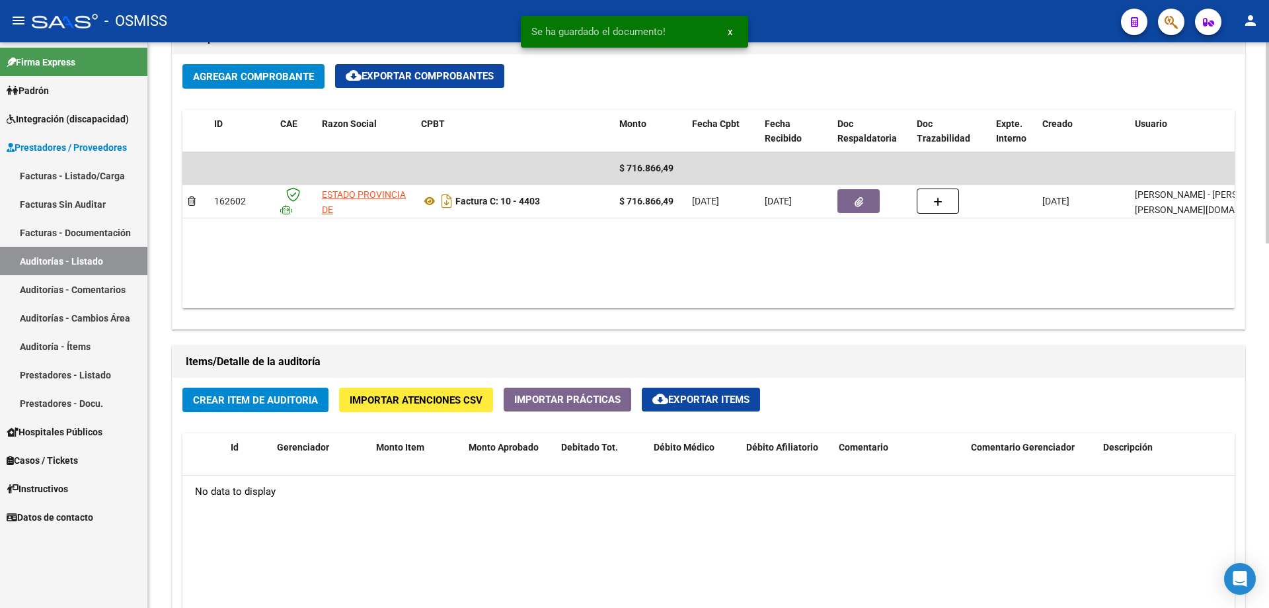
click at [312, 401] on span "Crear Item de Auditoria" at bounding box center [255, 400] width 125 height 12
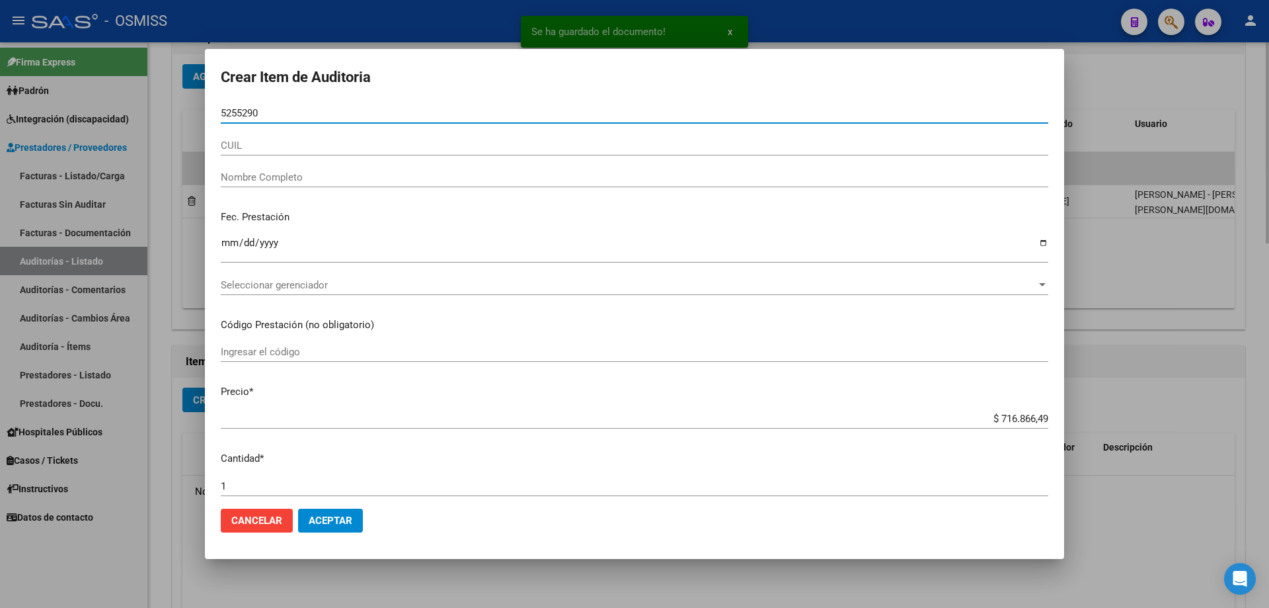
type input "52552904"
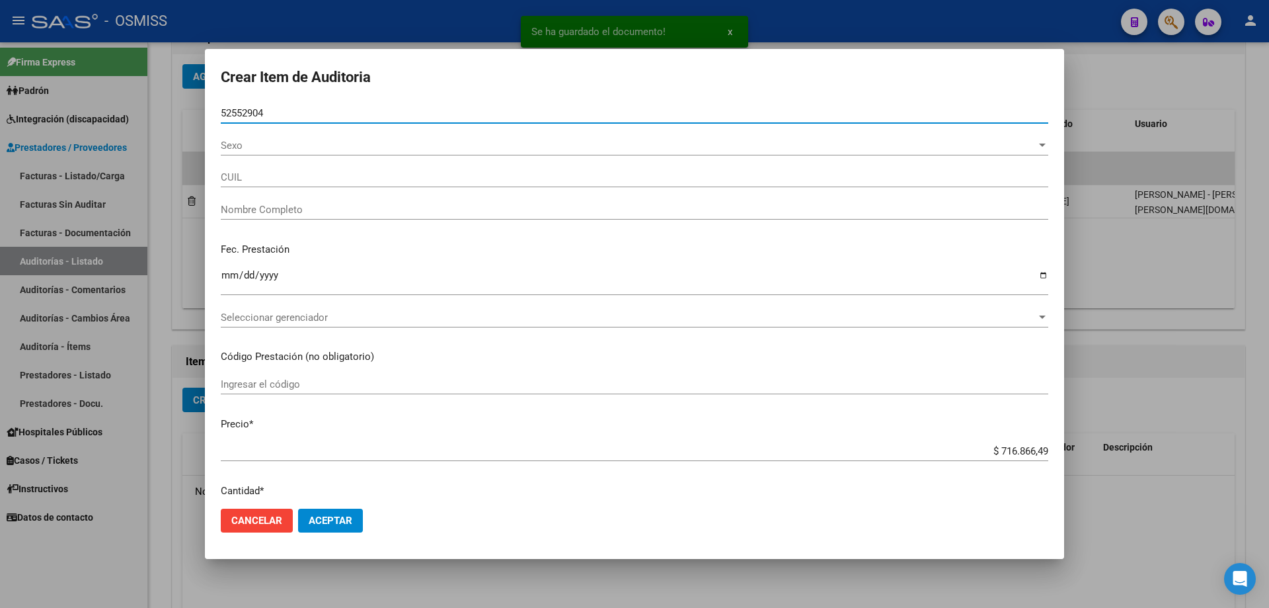
type input "20525529046"
type input "[PERSON_NAME] [PERSON_NAME]"
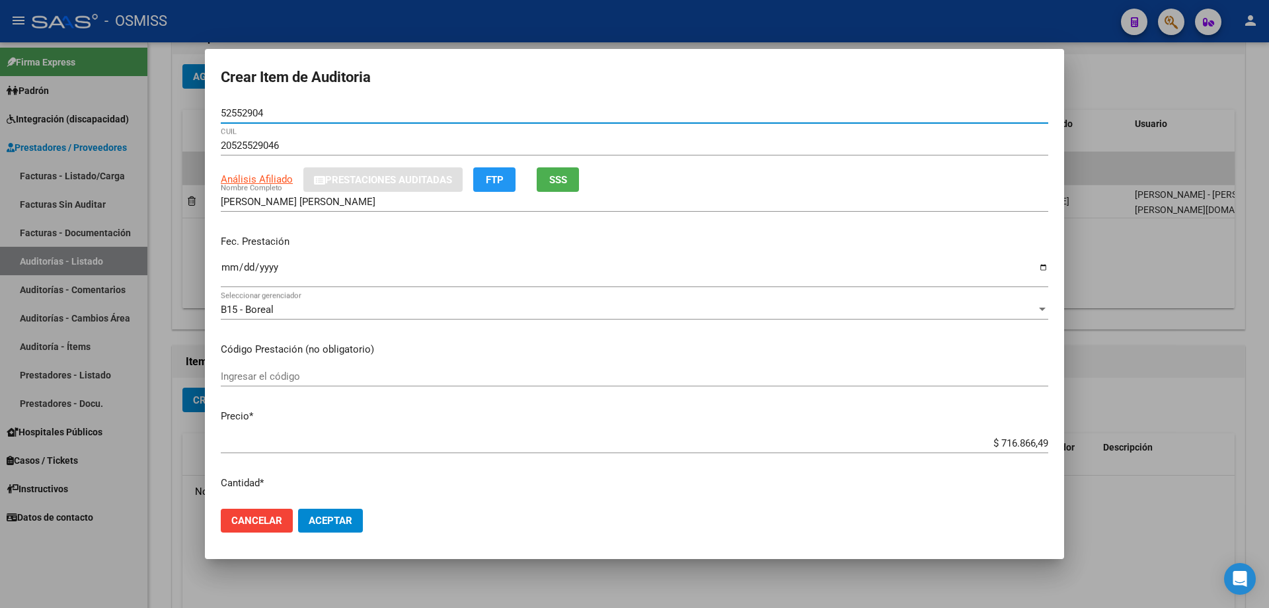
type input "52552904"
click at [228, 279] on input "Ingresar la fecha" at bounding box center [635, 272] width 828 height 21
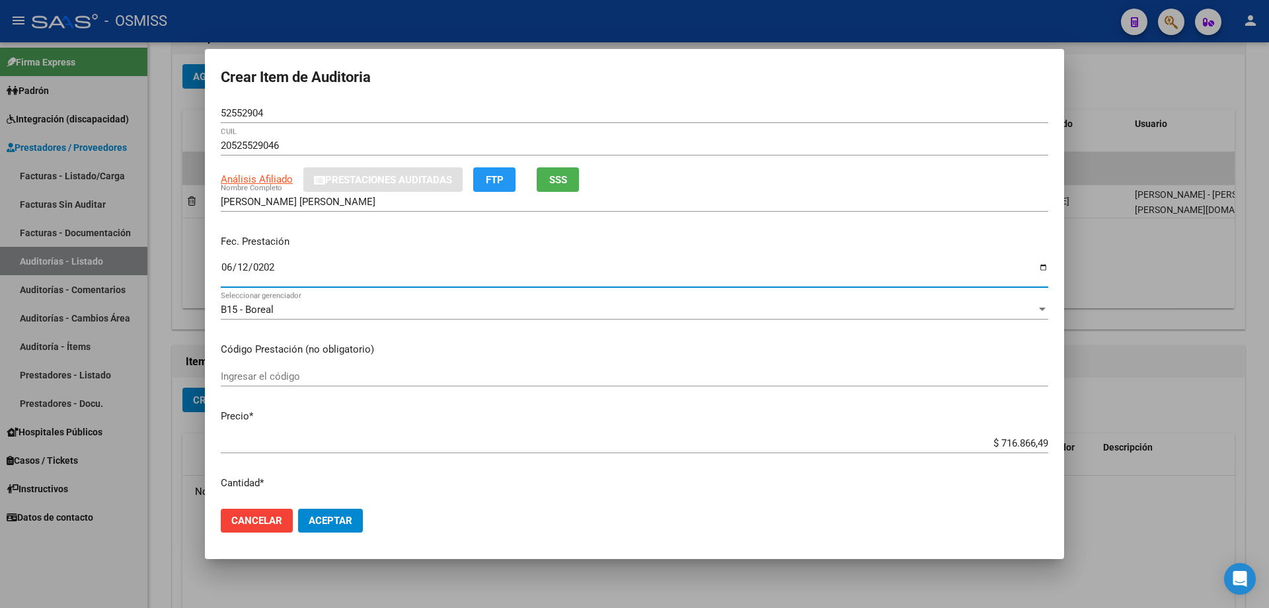
type input "[DATE]"
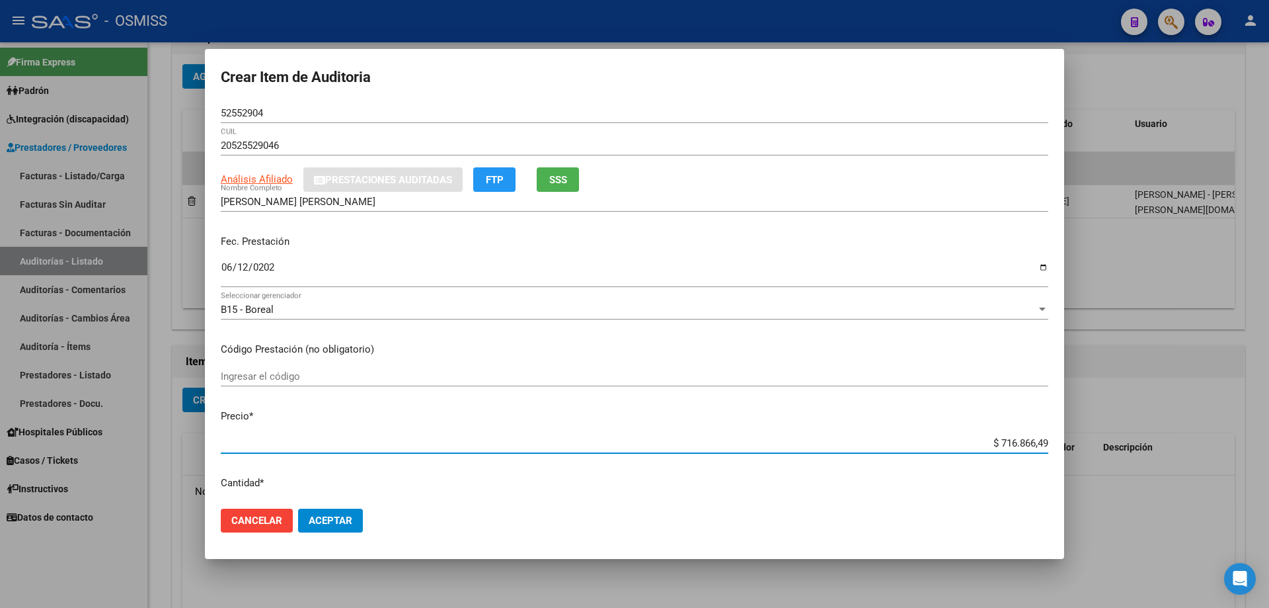
drag, startPoint x: 975, startPoint y: 442, endPoint x: 1269, endPoint y: 372, distance: 302.6
click at [1269, 378] on div "Crear Item de Auditoria 52552904 Nro Documento 20525529046 CUIL Análisis Afilia…" at bounding box center [634, 304] width 1269 height 608
type input "$ 0,09"
type input "$ 0,94"
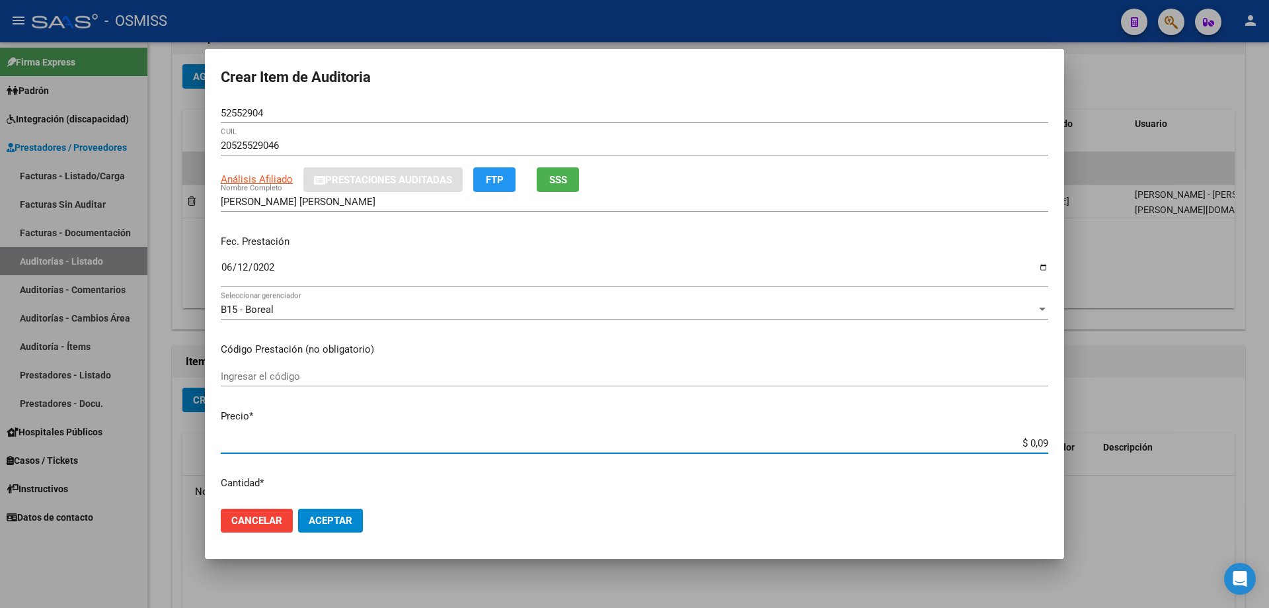
type input "$ 0,94"
type input "$ 9,49"
type input "$ 94,97"
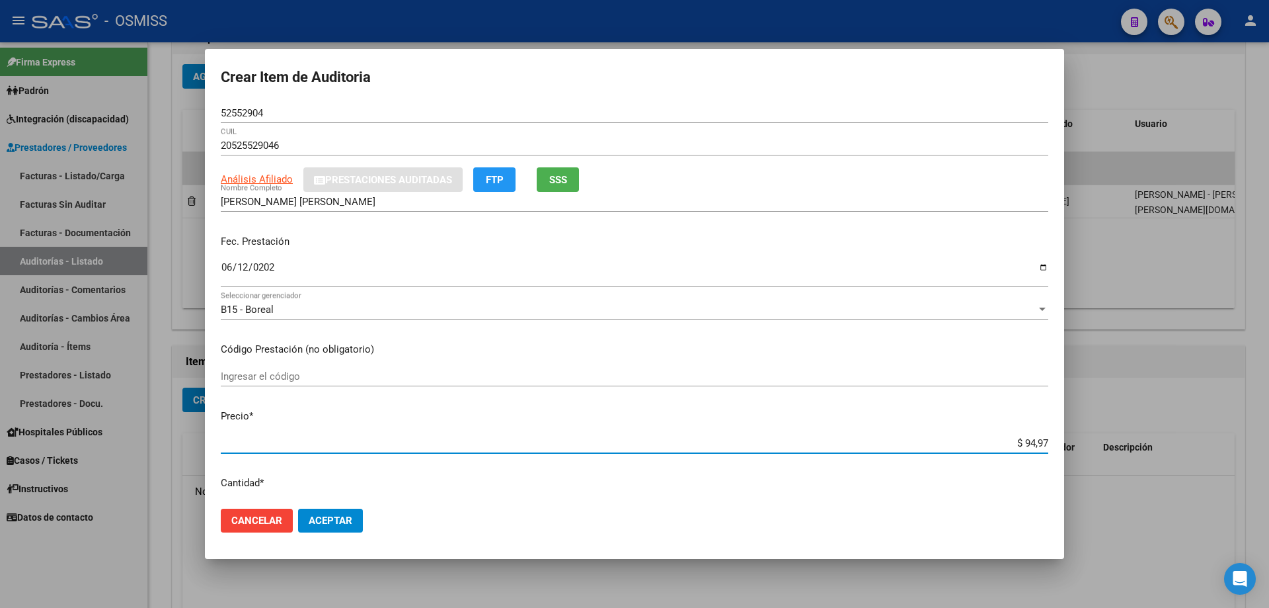
type input "$ 949,70"
type input "$ 9.497,04"
drag, startPoint x: 981, startPoint y: 446, endPoint x: 1065, endPoint y: 438, distance: 84.3
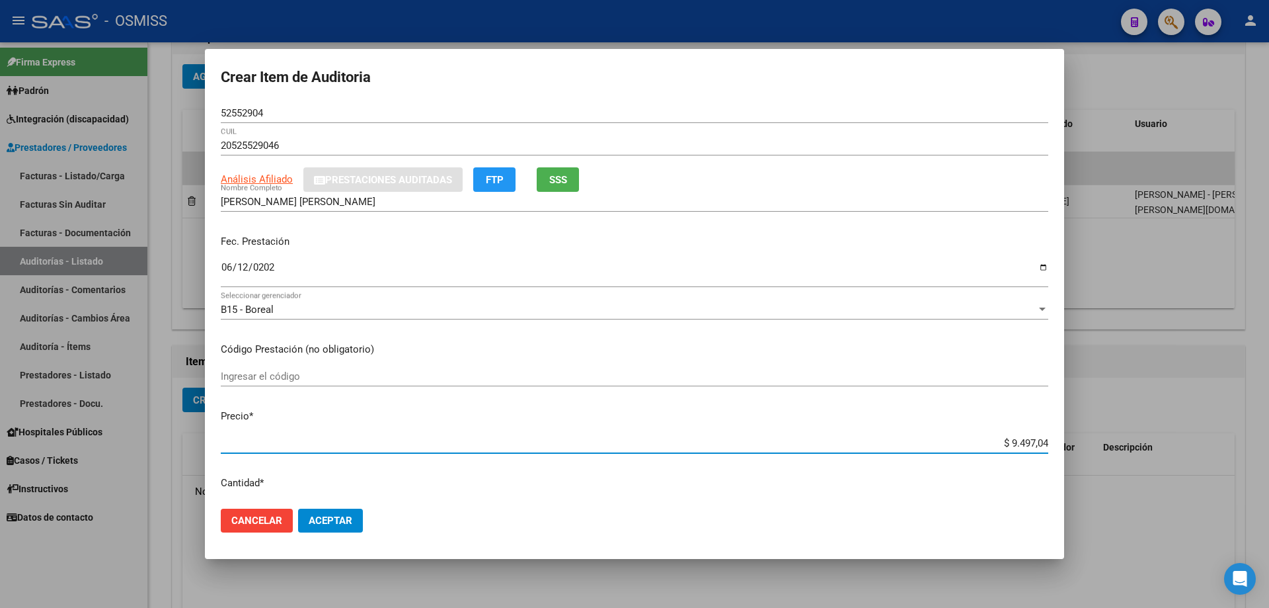
click at [1065, 438] on div "Crear Item de Auditoria 52552904 Nro Documento 20525529046 CUIL Análisis Afilia…" at bounding box center [634, 304] width 1269 height 608
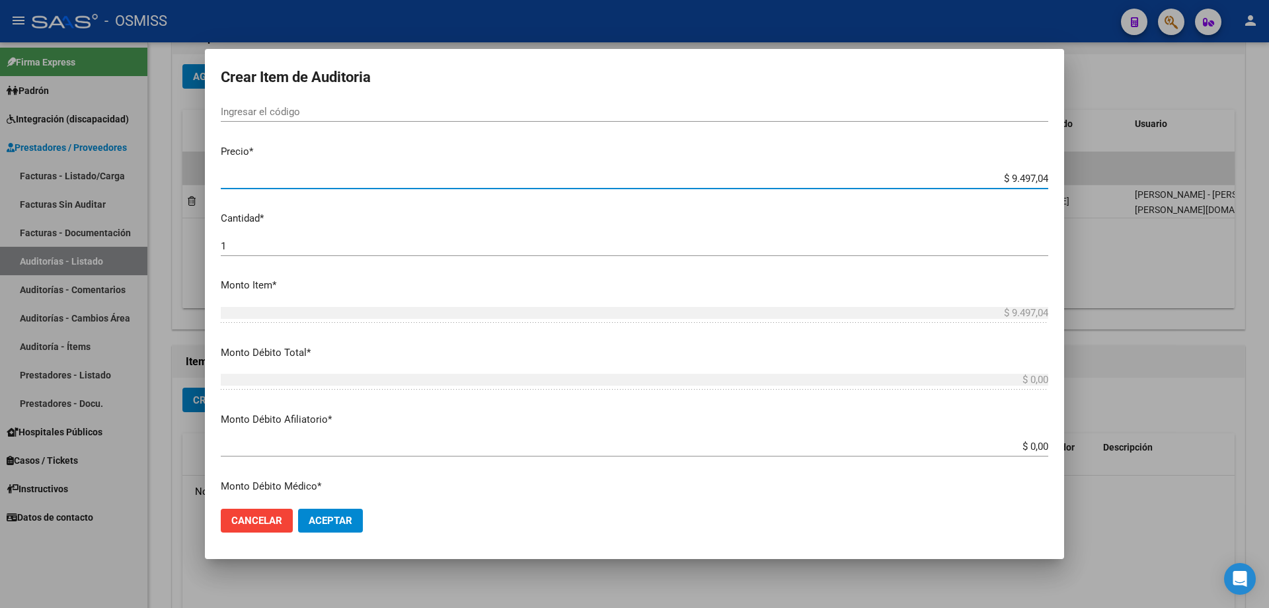
scroll to position [397, 0]
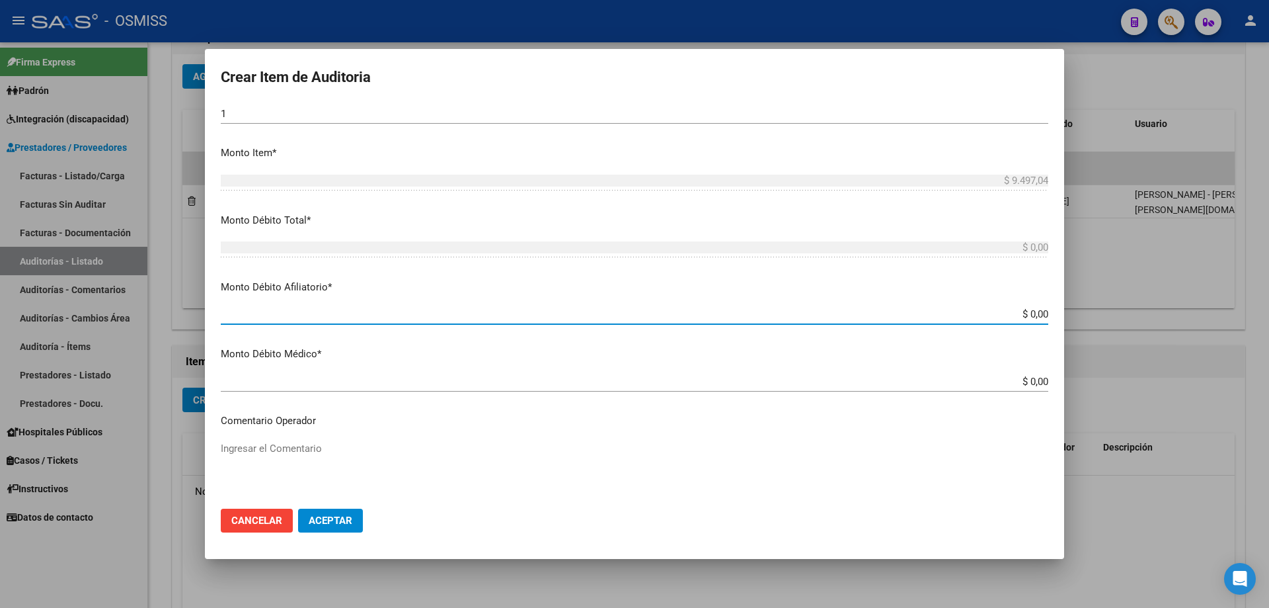
drag, startPoint x: 959, startPoint y: 314, endPoint x: 1173, endPoint y: 293, distance: 214.6
click at [1164, 295] on div "Crear Item de Auditoria 52552904 Nro Documento 20525529046 CUIL Análisis Afilia…" at bounding box center [634, 304] width 1269 height 608
paste input "9.497,04"
type input "$ 9.497,04"
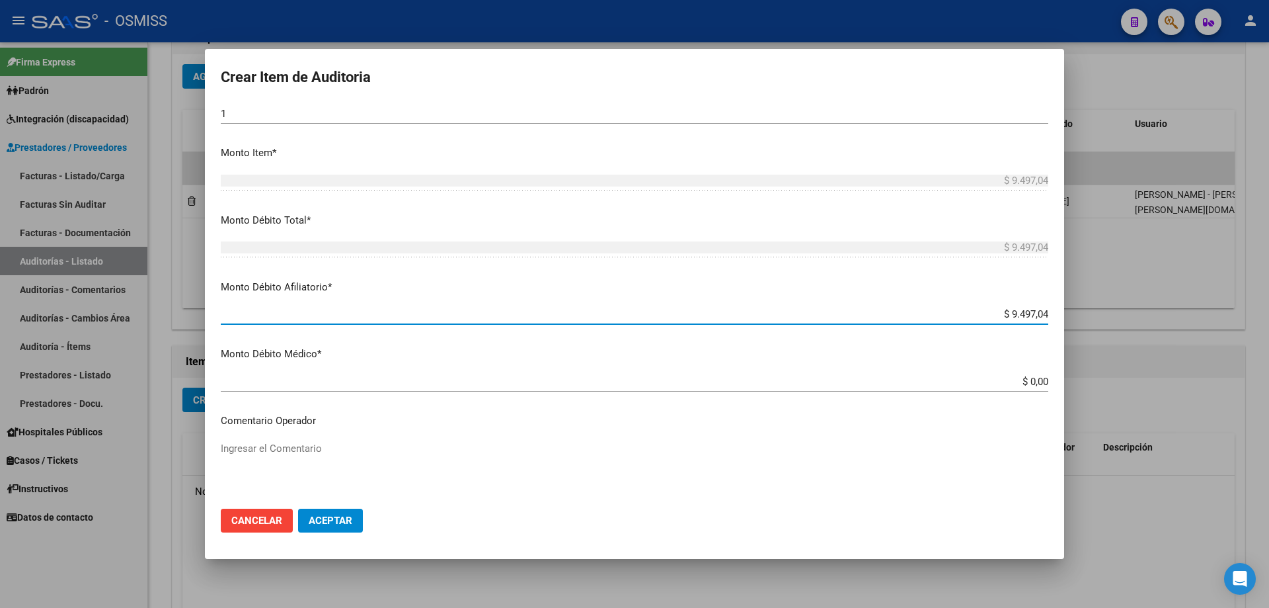
type input "$ 9.497,04"
click at [289, 439] on div "Ingresar el Comentario" at bounding box center [635, 471] width 828 height 67
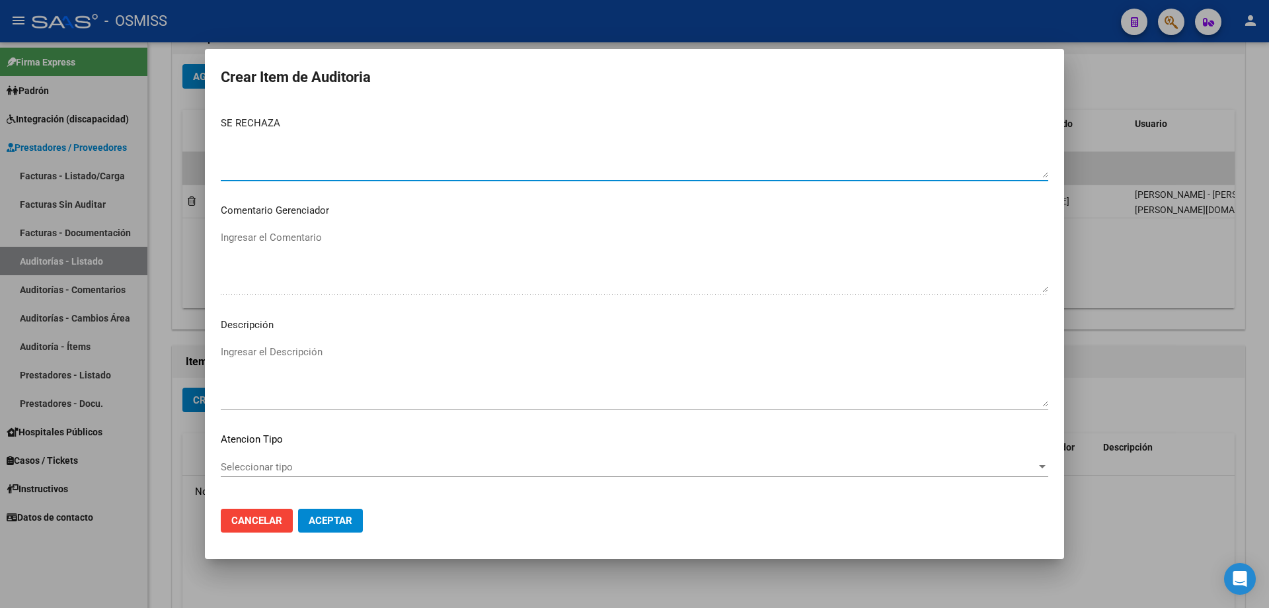
scroll to position [727, 0]
type textarea "SE RECHAZA"
click at [282, 353] on textarea "Ingresar el Descripción" at bounding box center [635, 370] width 828 height 62
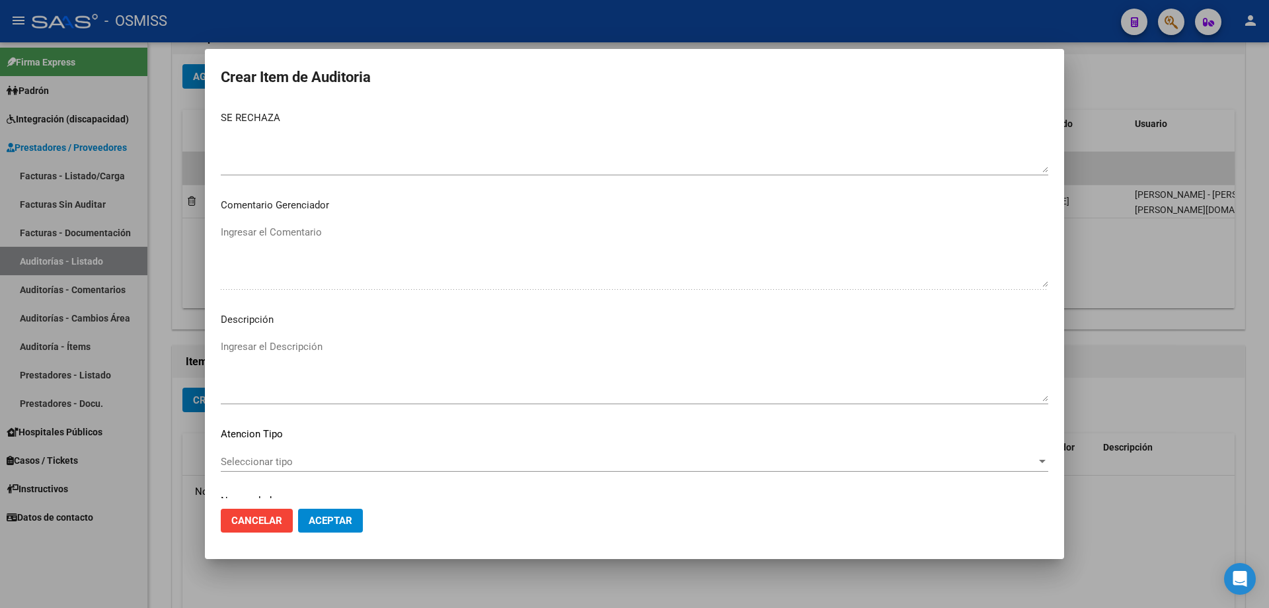
click at [376, 554] on mat-dialog-container "Crear Item de Auditoria 52552904 Nro Documento 20525529046 CUIL Análisis Afilia…" at bounding box center [634, 304] width 859 height 510
click at [235, 344] on textarea "Ingresar el Descripción" at bounding box center [635, 370] width 828 height 62
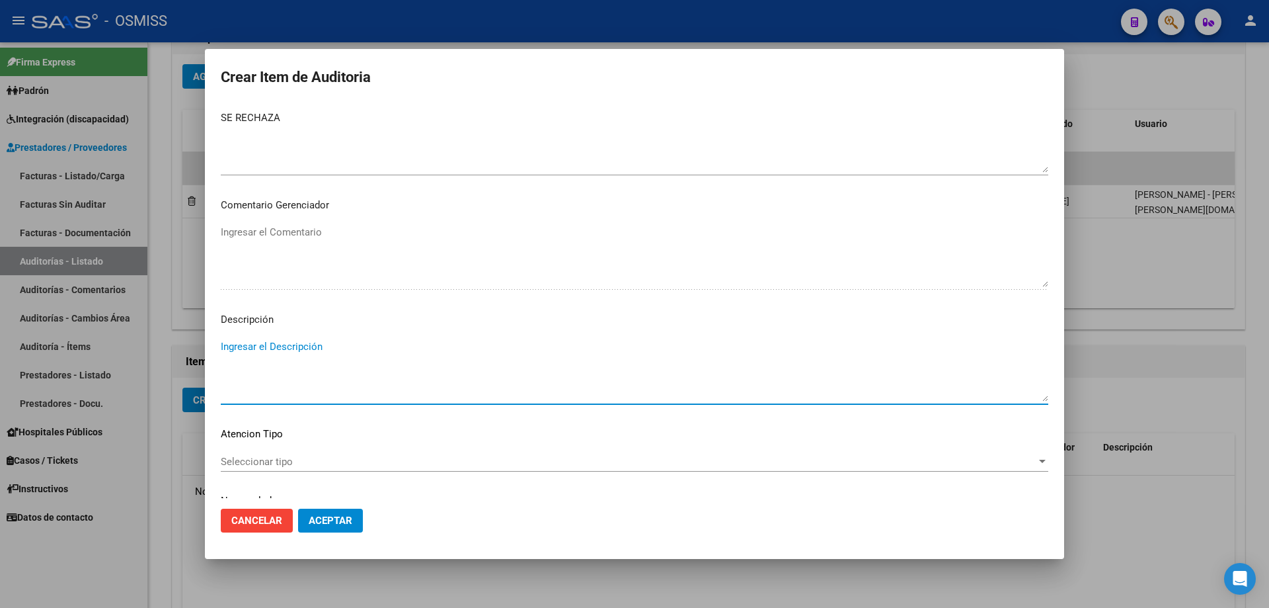
paste textarea "Según el art. 10 inc. A de la ley 23660, no se cumple con la minima continuidad…"
drag, startPoint x: 811, startPoint y: 348, endPoint x: 776, endPoint y: 352, distance: 35.9
click at [776, 352] on textarea "Según el art. 10 inc. A de la ley 23660, no se cumple con la minima continuidad…" at bounding box center [635, 370] width 828 height 62
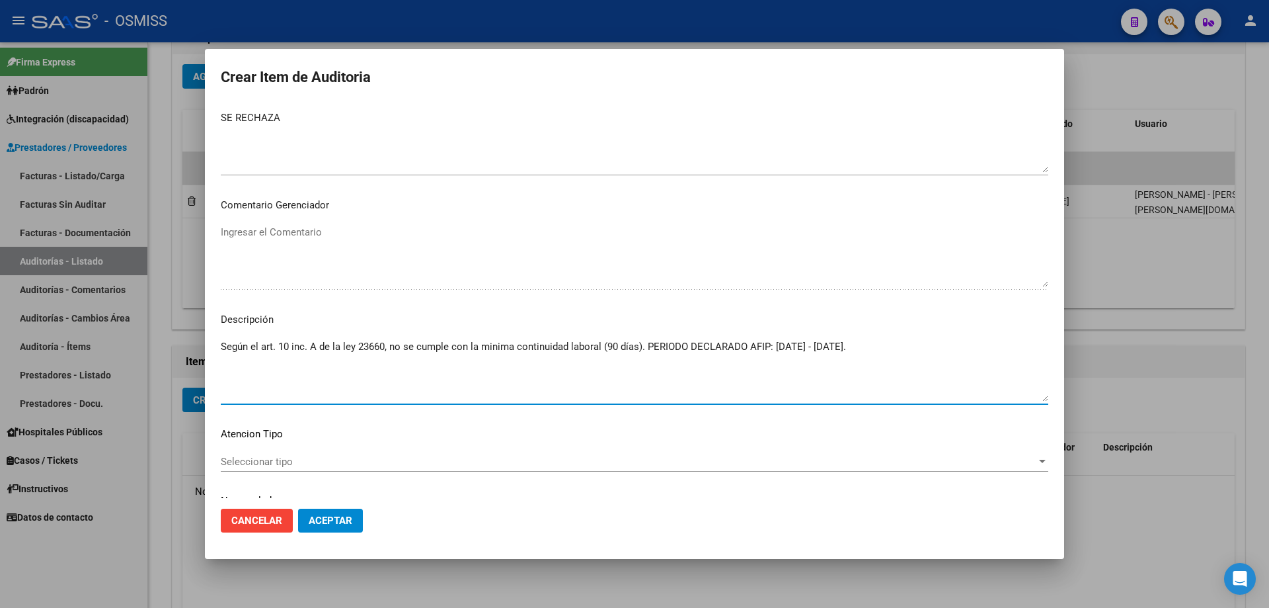
type textarea "Según el art. 10 inc. A de la ley 23660, no se cumple con la minima continuidad…"
click at [333, 519] on span "Aceptar" at bounding box center [331, 520] width 44 height 12
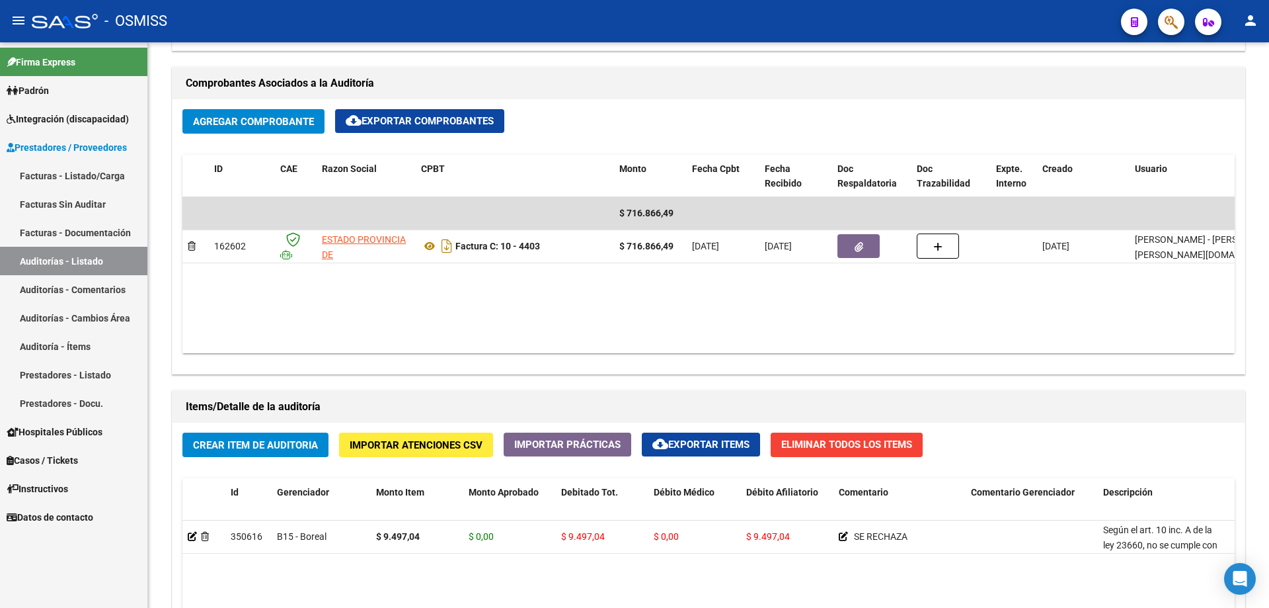
scroll to position [596, 0]
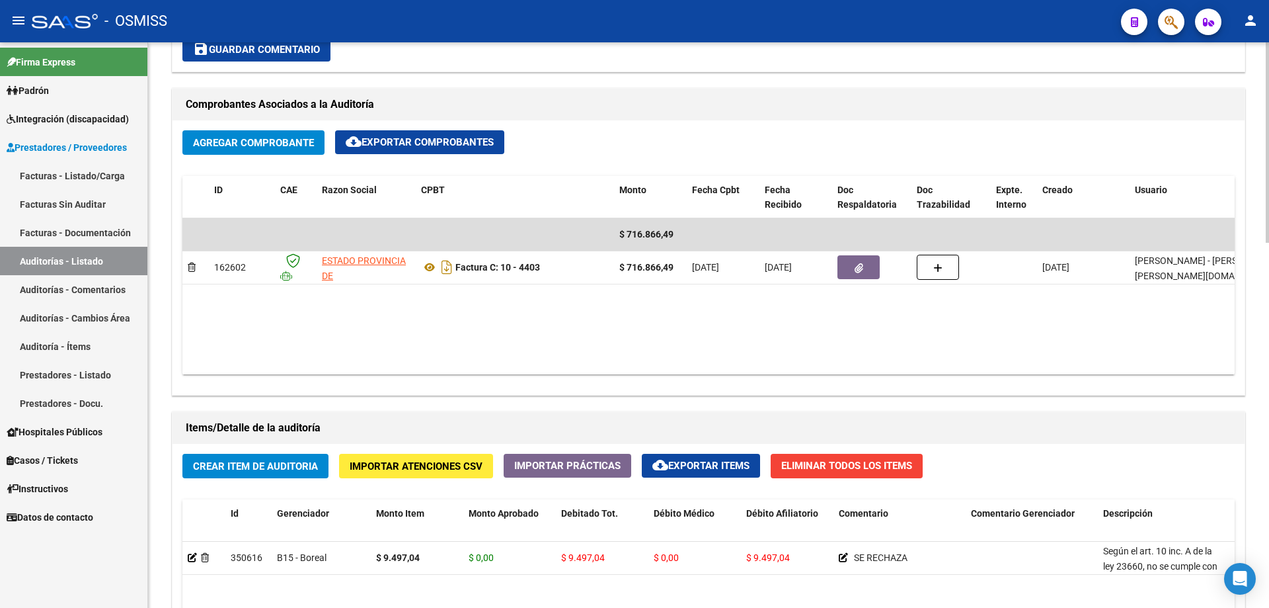
click at [676, 311] on datatable-body "$ 716.866,49 162602 ESTADO PROVINCIA DE [GEOGRAPHIC_DATA][PERSON_NAME] Factura …" at bounding box center [708, 296] width 1053 height 156
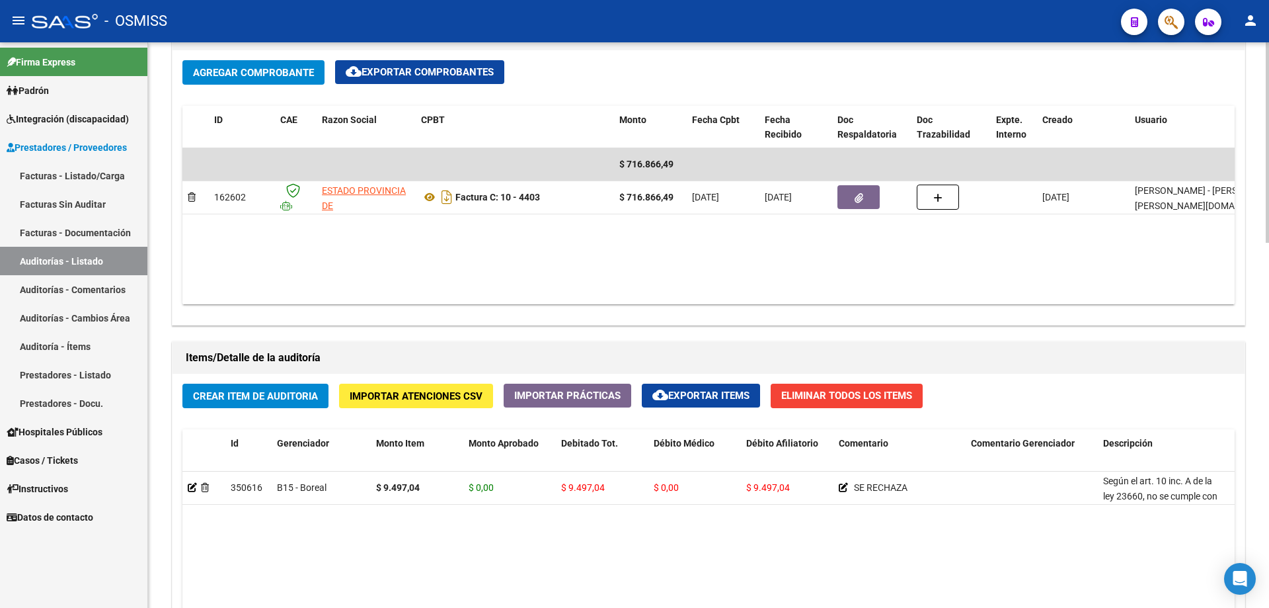
scroll to position [794, 0]
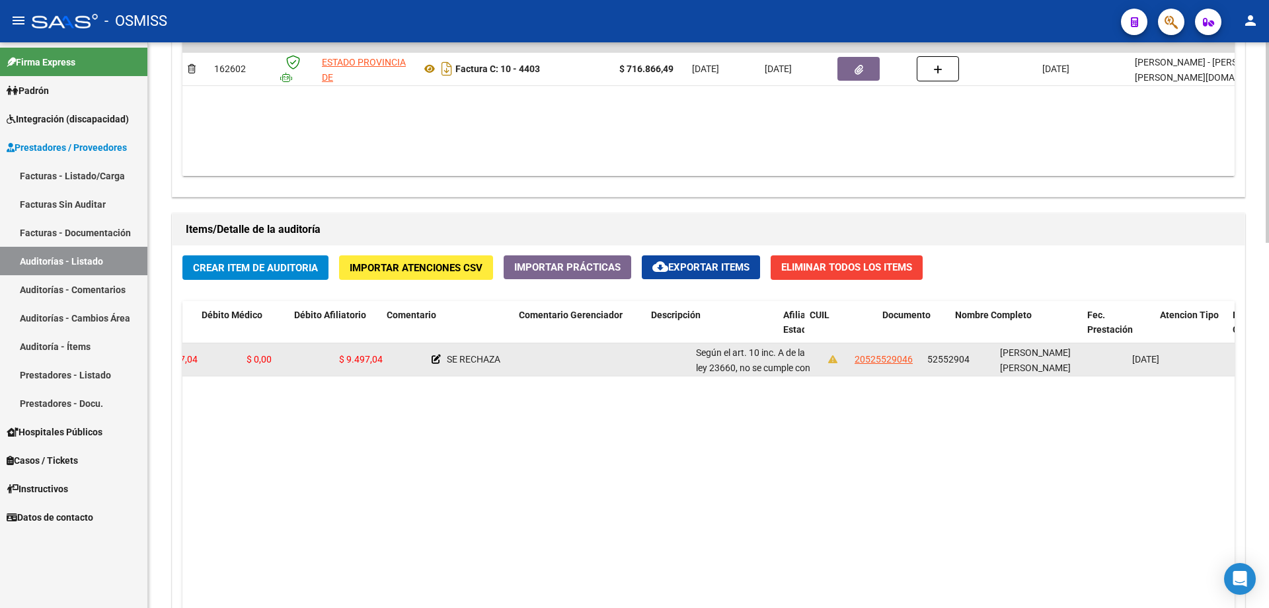
drag, startPoint x: 738, startPoint y: 378, endPoint x: 859, endPoint y: 368, distance: 121.4
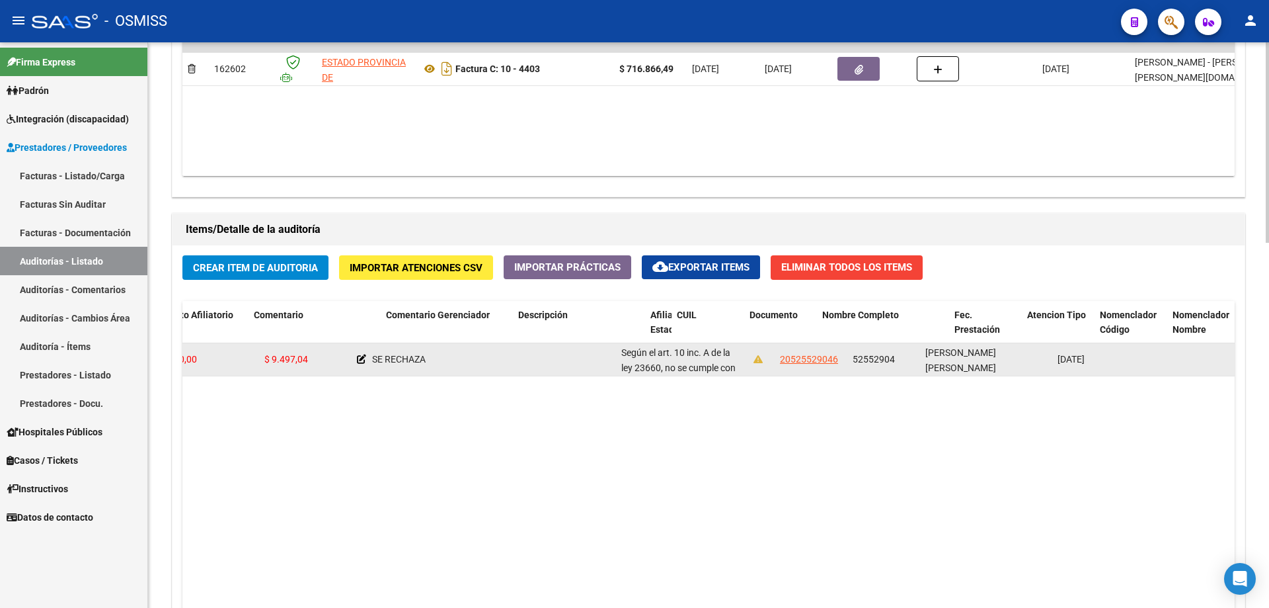
scroll to position [0, 0]
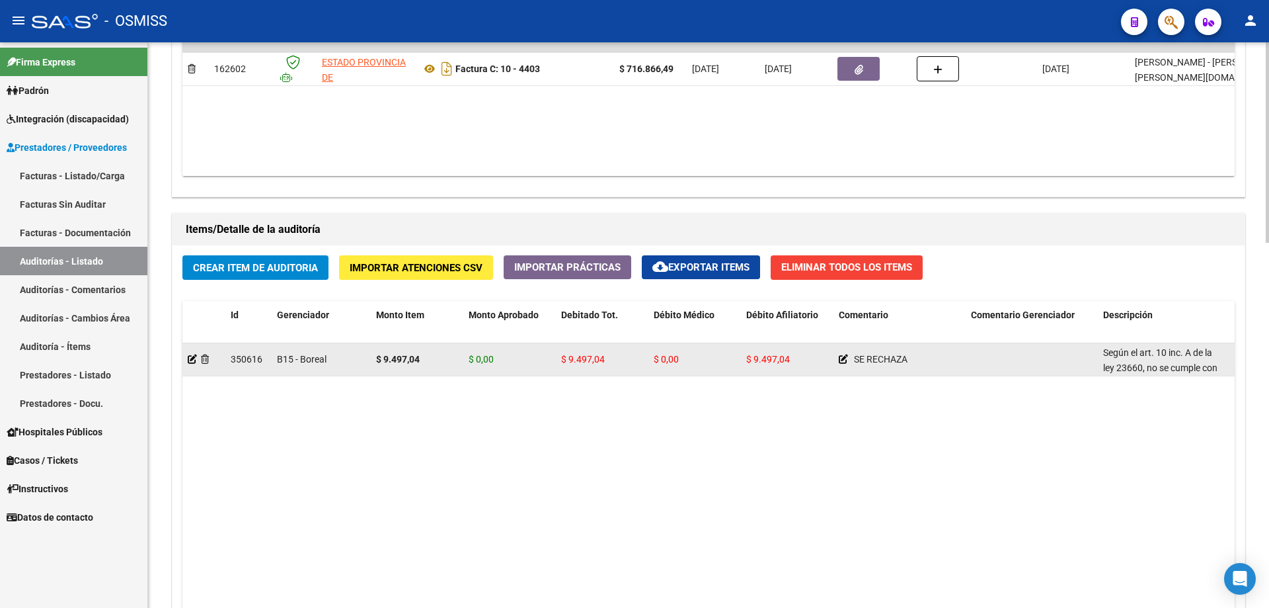
drag, startPoint x: 768, startPoint y: 358, endPoint x: 553, endPoint y: 357, distance: 214.2
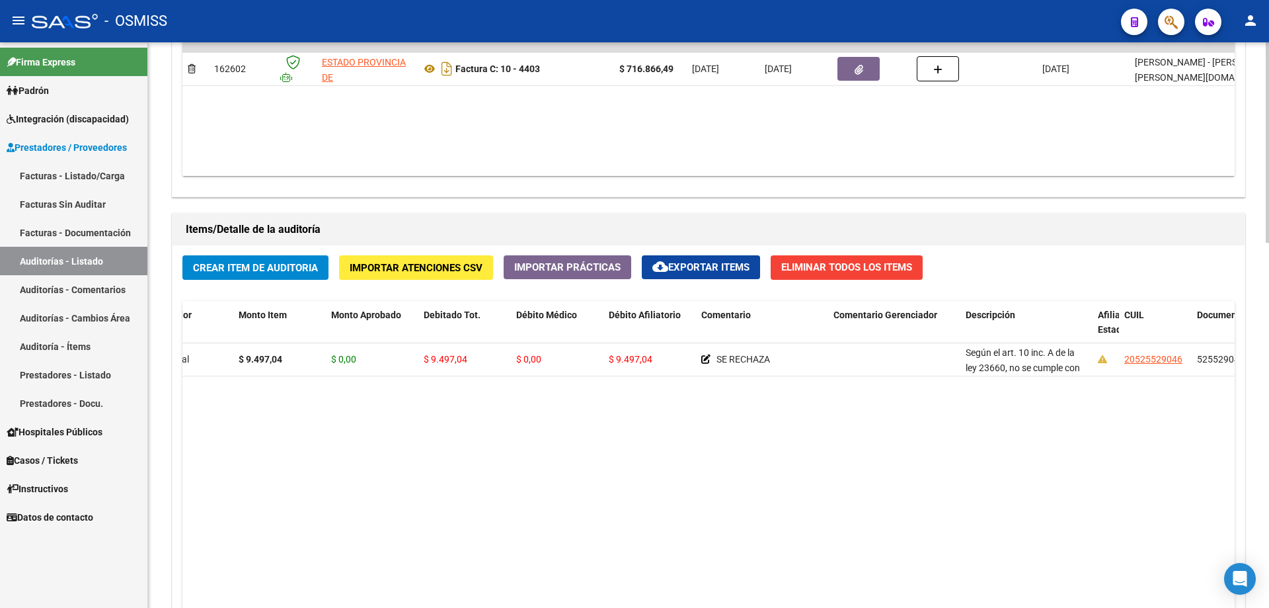
scroll to position [0, 285]
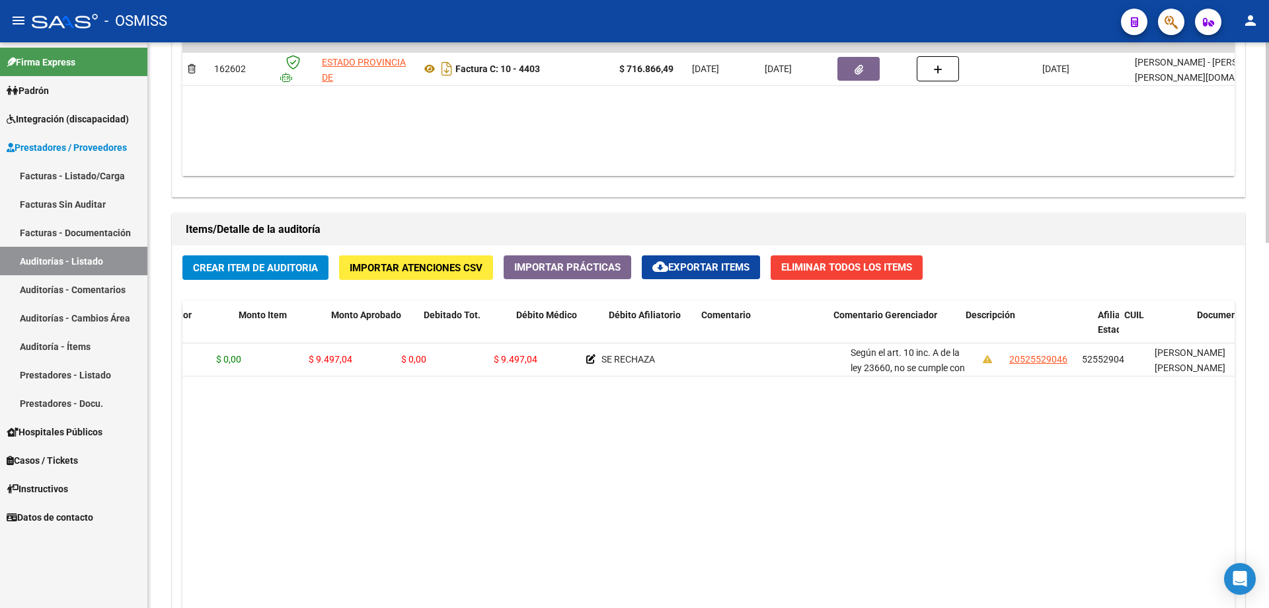
drag, startPoint x: 836, startPoint y: 388, endPoint x: 908, endPoint y: 382, distance: 72.3
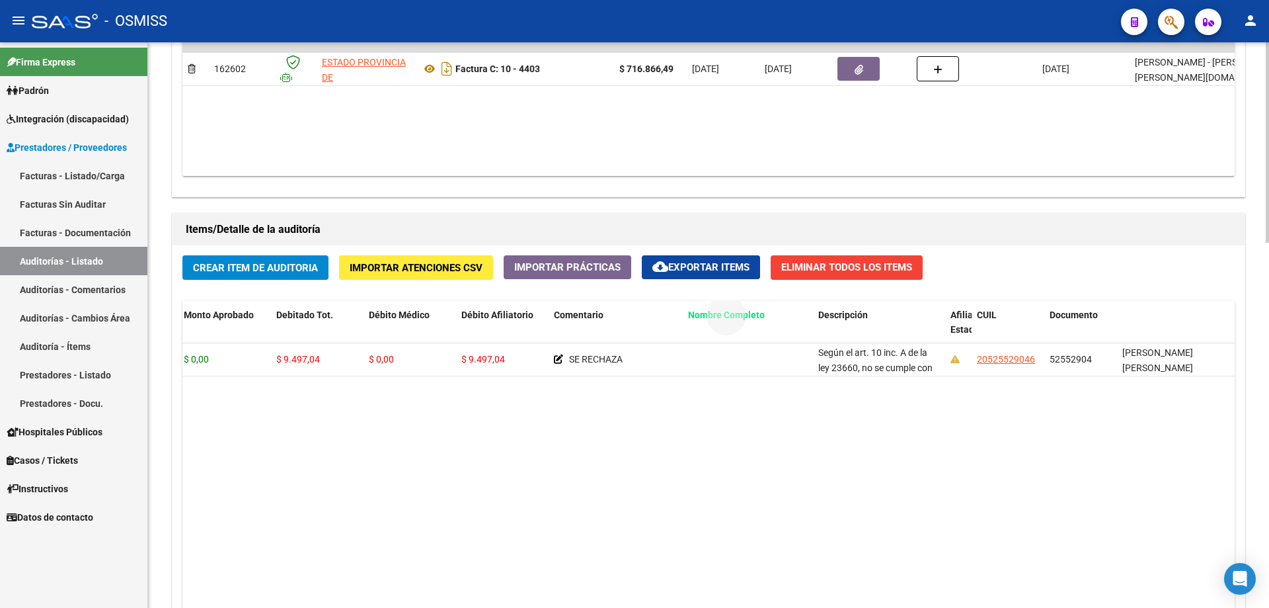
drag, startPoint x: 1164, startPoint y: 318, endPoint x: 730, endPoint y: 327, distance: 434.5
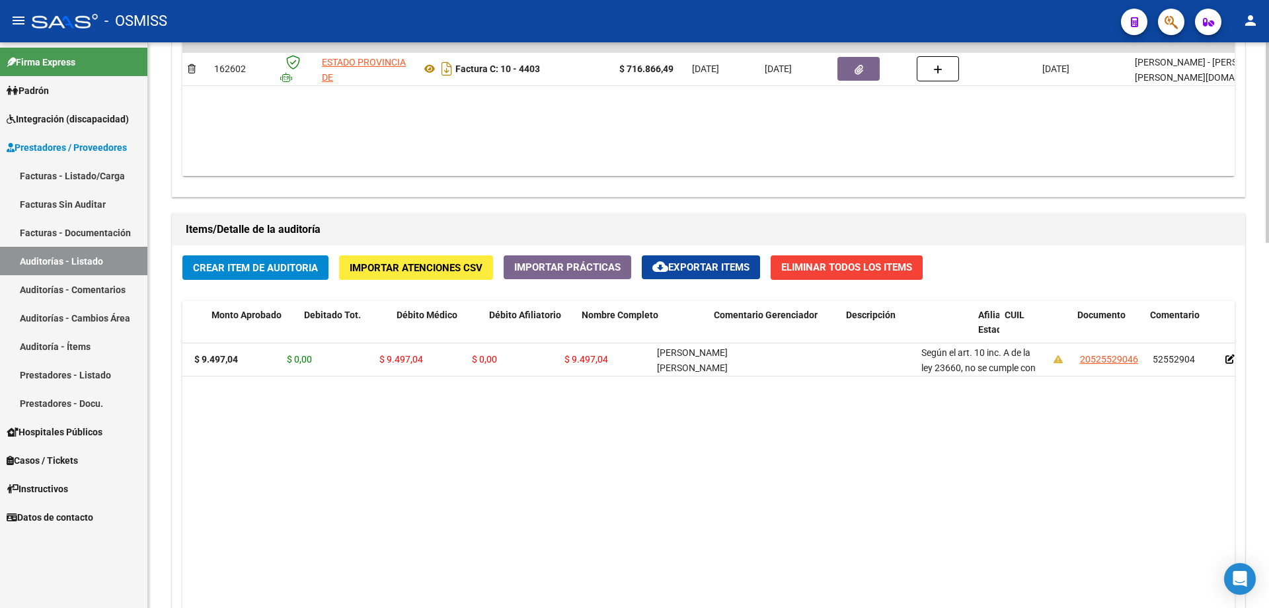
scroll to position [0, 0]
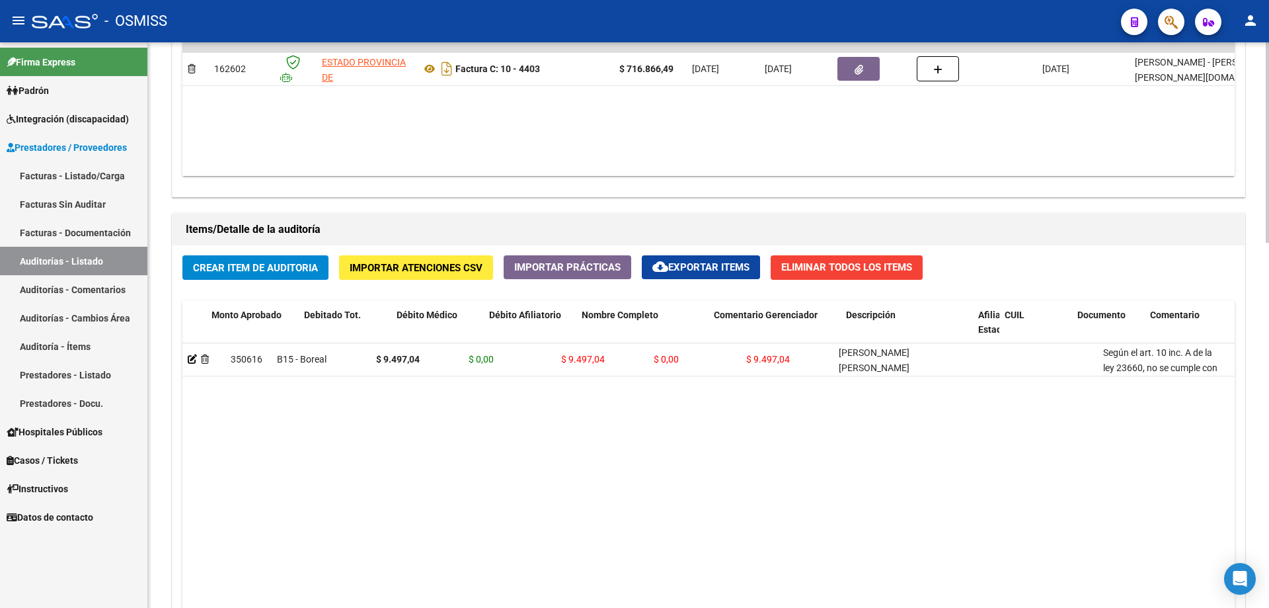
drag, startPoint x: 642, startPoint y: 402, endPoint x: 366, endPoint y: 400, distance: 275.7
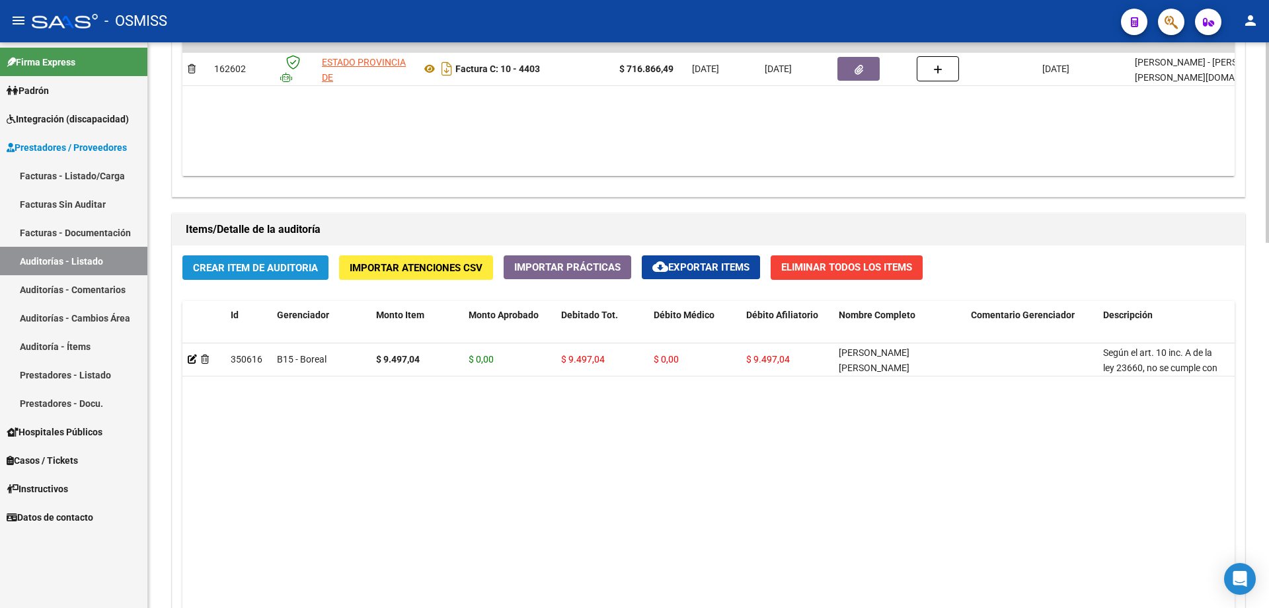
click at [279, 274] on button "Crear Item de Auditoria" at bounding box center [255, 267] width 146 height 24
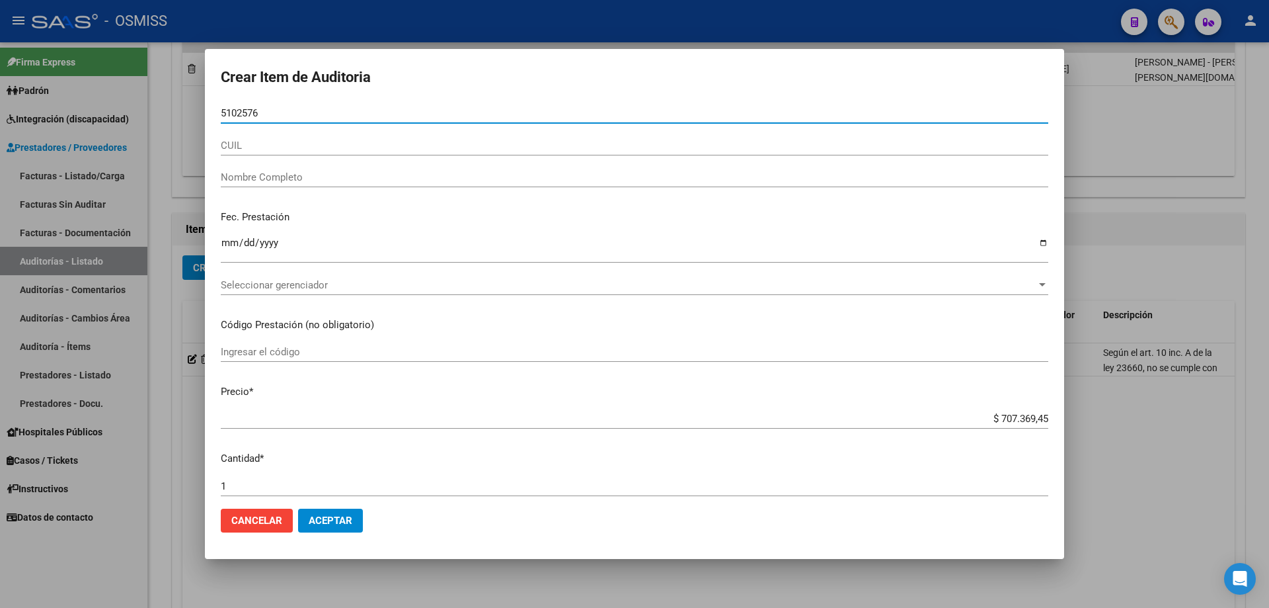
type input "51025760"
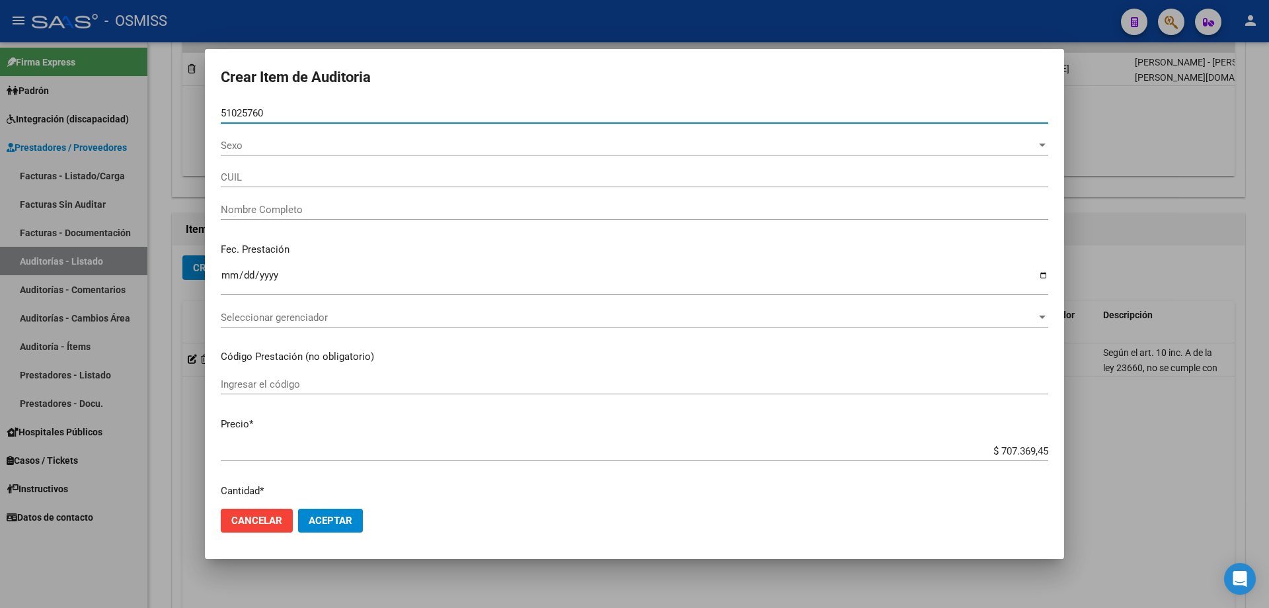
type input "27510257605"
type input "SANCIO [PERSON_NAME]"
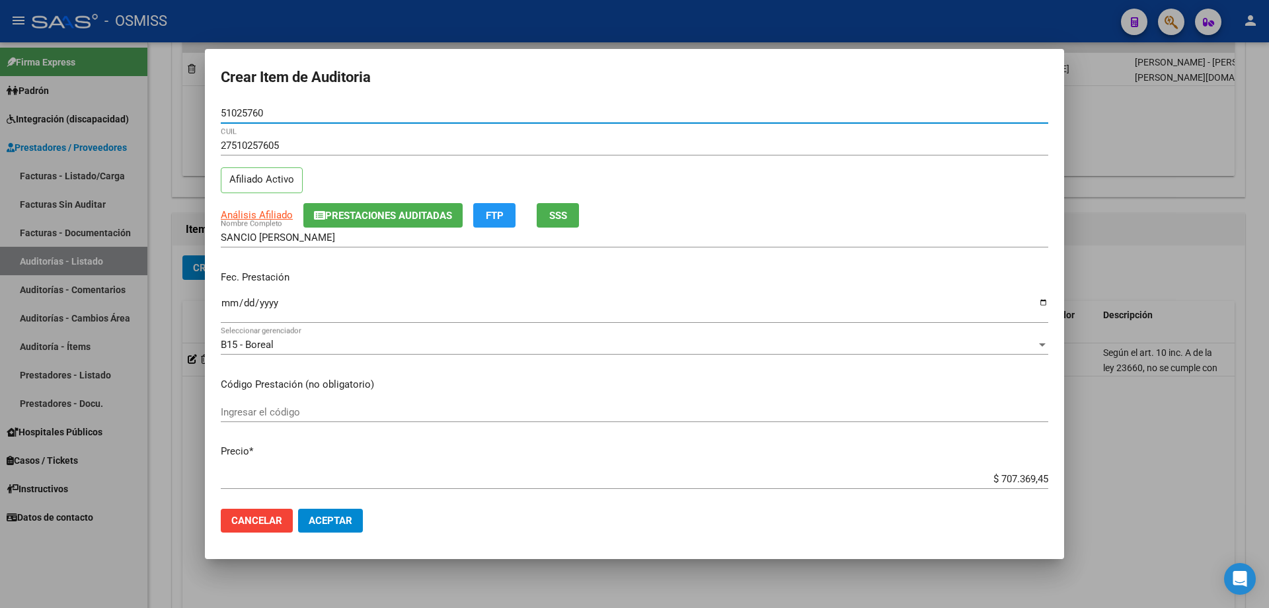
type input "51025760"
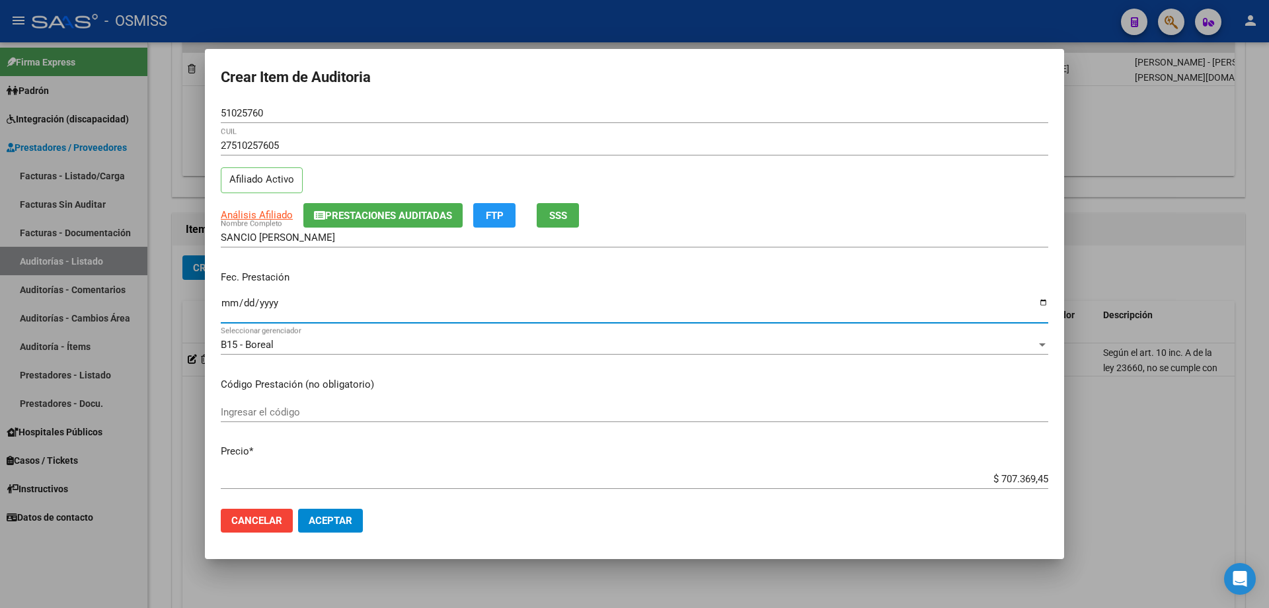
click at [230, 300] on input "Ingresar la fecha" at bounding box center [635, 308] width 828 height 21
type input "[DATE]"
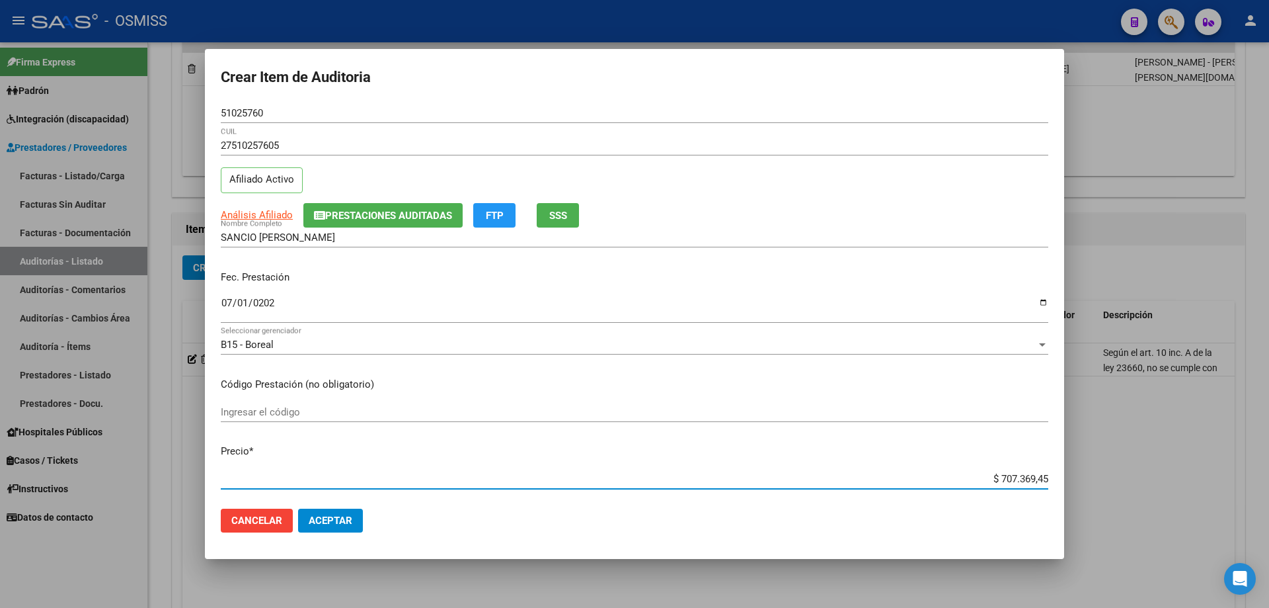
drag, startPoint x: 959, startPoint y: 485, endPoint x: 1265, endPoint y: 453, distance: 307.1
click at [1170, 465] on div "Crear Item de Auditoria 51025760 Nro Documento 27510257605 CUIL Afiliado Activo…" at bounding box center [634, 304] width 1269 height 608
drag, startPoint x: 973, startPoint y: 483, endPoint x: 1160, endPoint y: 467, distance: 188.4
click at [1158, 467] on div "Crear Item de Auditoria 51025760 Nro Documento 27510257605 CUIL Afiliado Activo…" at bounding box center [634, 304] width 1269 height 608
type input "$ 0,03"
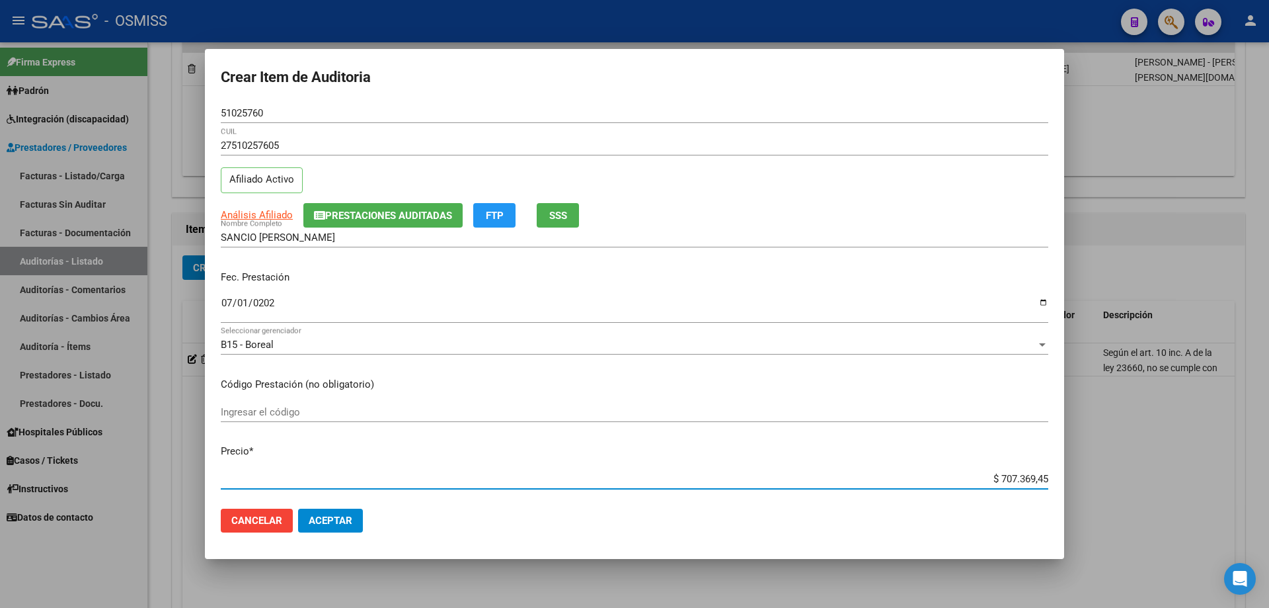
type input "$ 0,03"
type input "$ 0,37"
type input "$ 3,70"
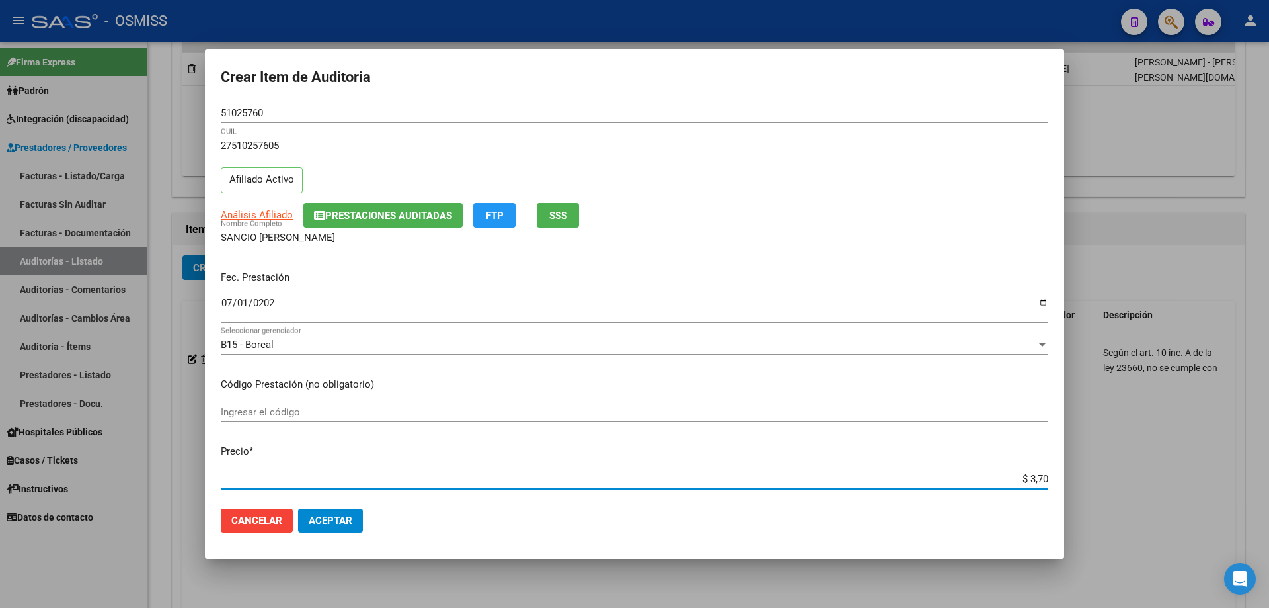
type input "$ 37,00"
type input "$ 370,00"
type input "$ 3.700,00"
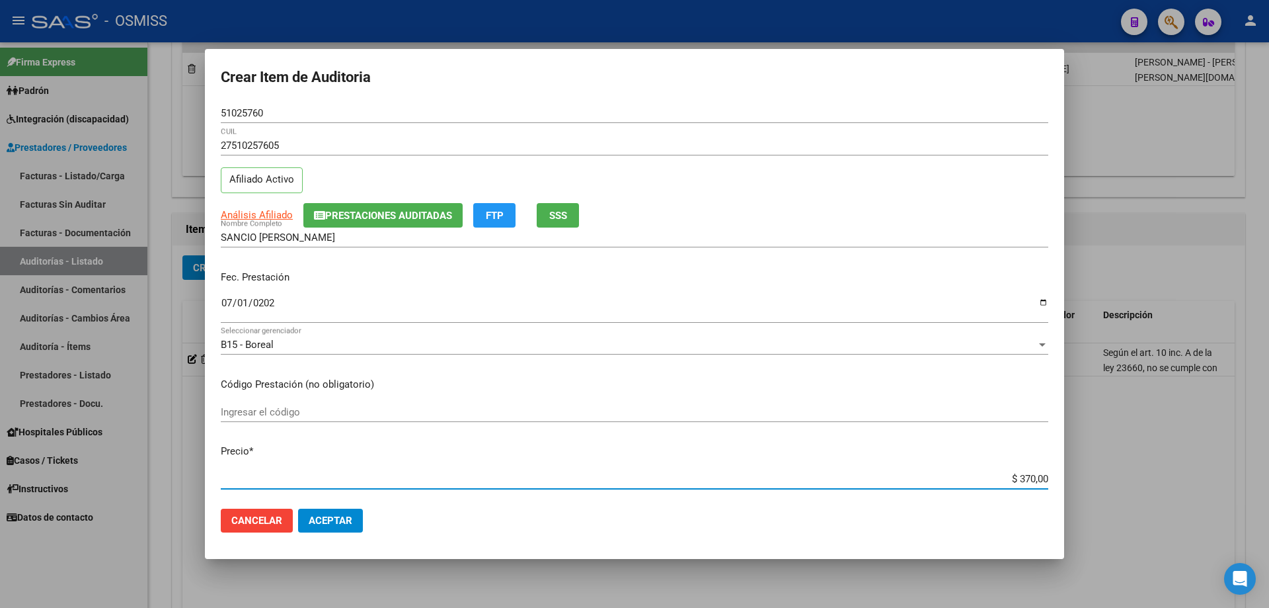
type input "$ 3.700,00"
type input "$ 37.000,00"
click at [344, 509] on button "Aceptar" at bounding box center [330, 520] width 65 height 24
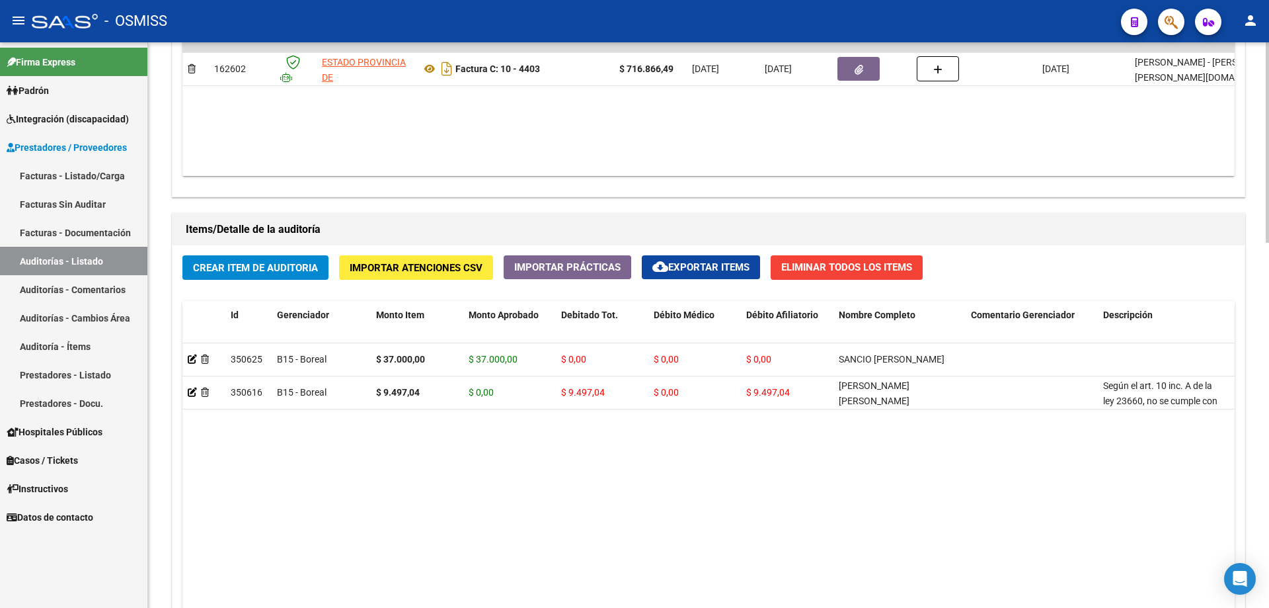
click at [340, 485] on datatable-body "350625 B15 - Boreal $ 37.000,00 $ 37.000,00 $ 0,00 $ 0,00 $ 0,00 SANCIO [PERSON…" at bounding box center [708, 518] width 1053 height 350
click at [299, 270] on span "Crear Item de Auditoria" at bounding box center [255, 268] width 125 height 12
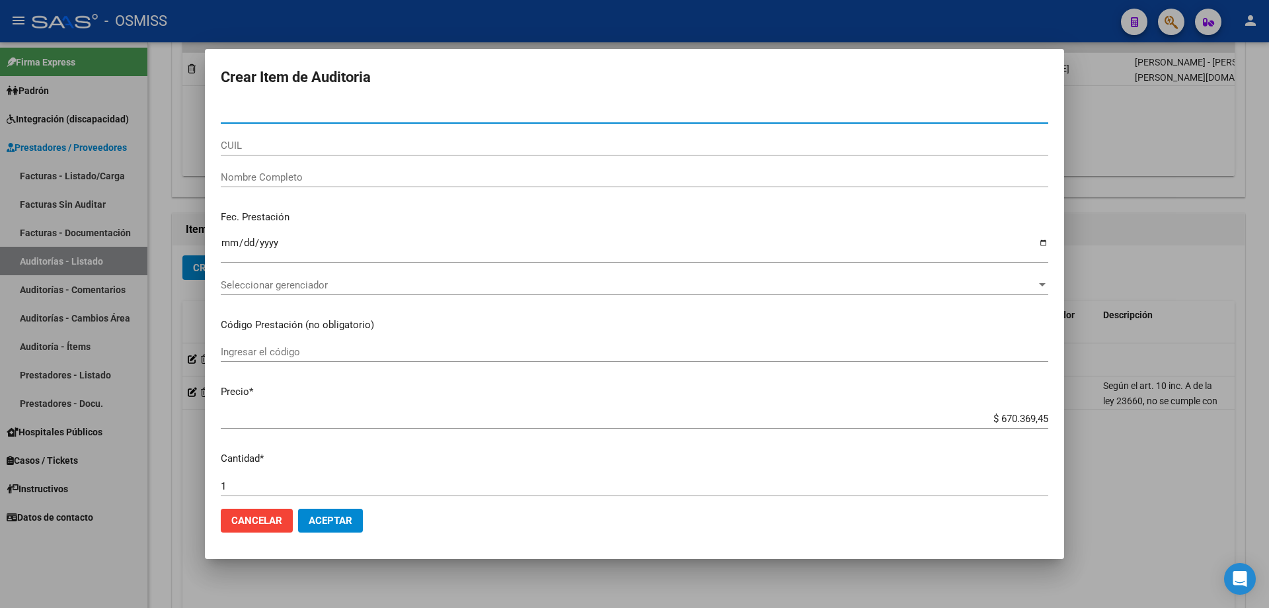
click at [231, 116] on input "Nro Documento" at bounding box center [635, 113] width 828 height 12
paste input "32418883"
type input "32418883"
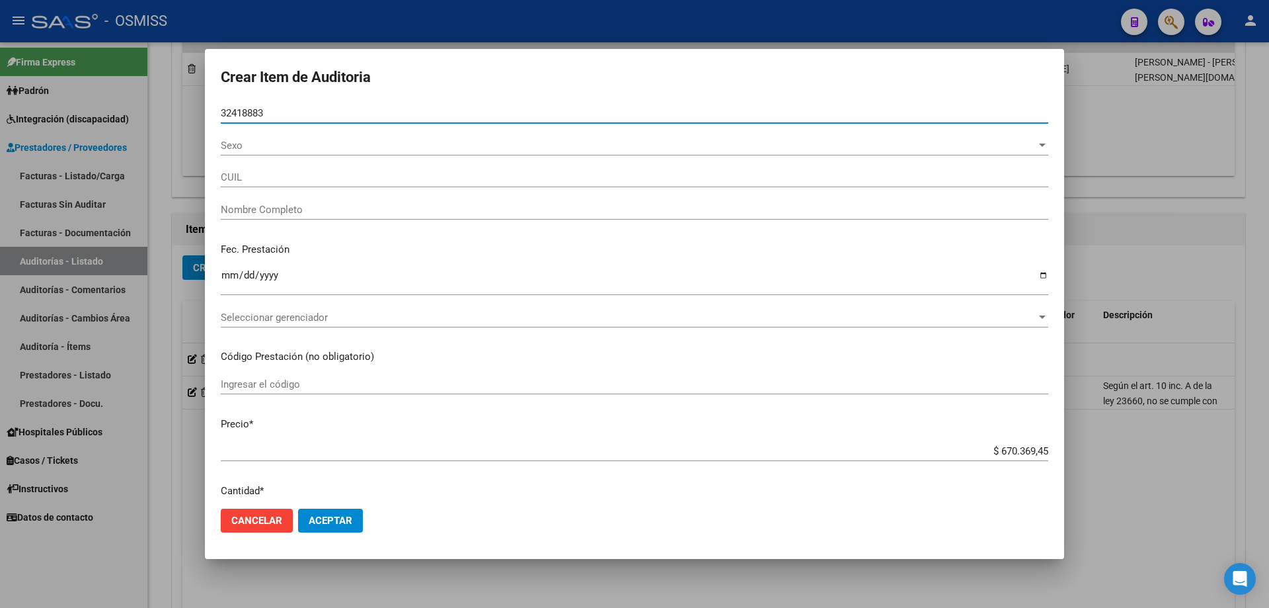
type input "20324188836"
type input "[PERSON_NAME]"
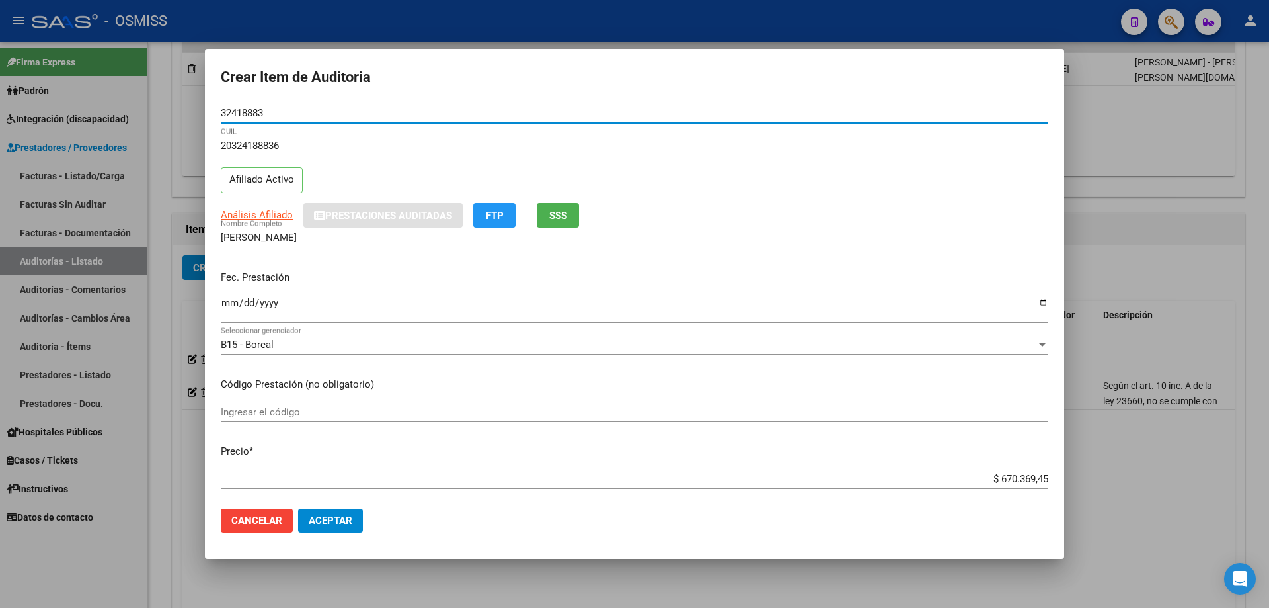
type input "32418883"
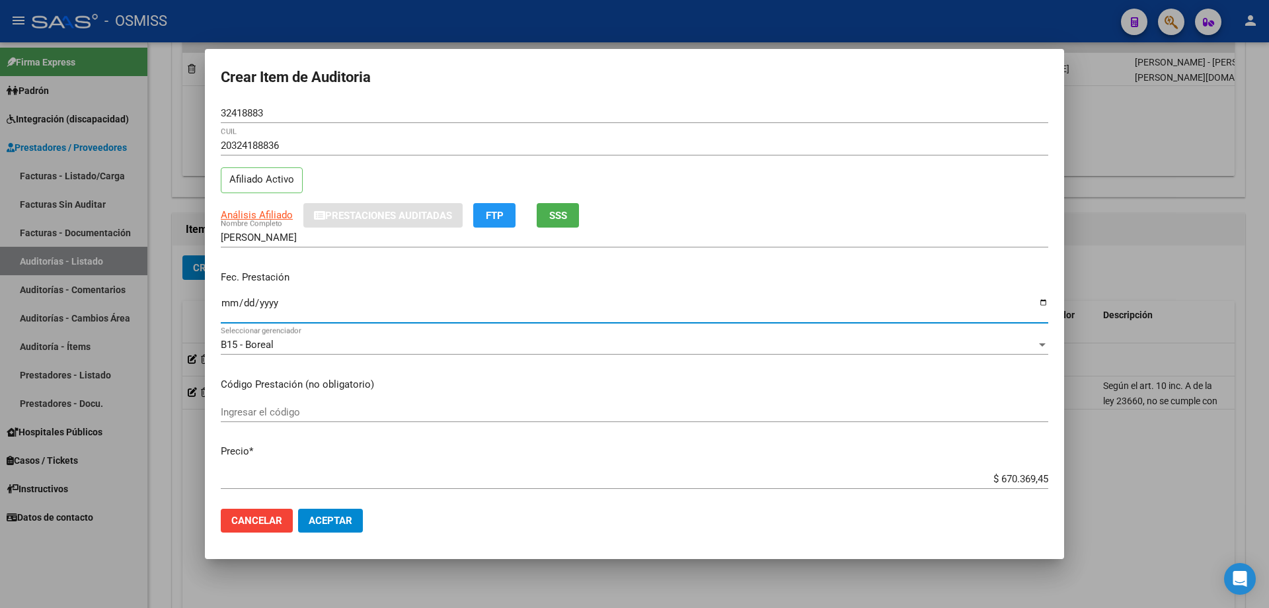
click at [230, 303] on input "Ingresar la fecha" at bounding box center [635, 308] width 828 height 21
type input "[DATE]"
drag, startPoint x: 967, startPoint y: 476, endPoint x: 1225, endPoint y: 464, distance: 258.1
click at [1207, 465] on div "Crear Item de Auditoria 32418883 Nro Documento 20324188836 CUIL Afiliado Activo…" at bounding box center [634, 304] width 1269 height 608
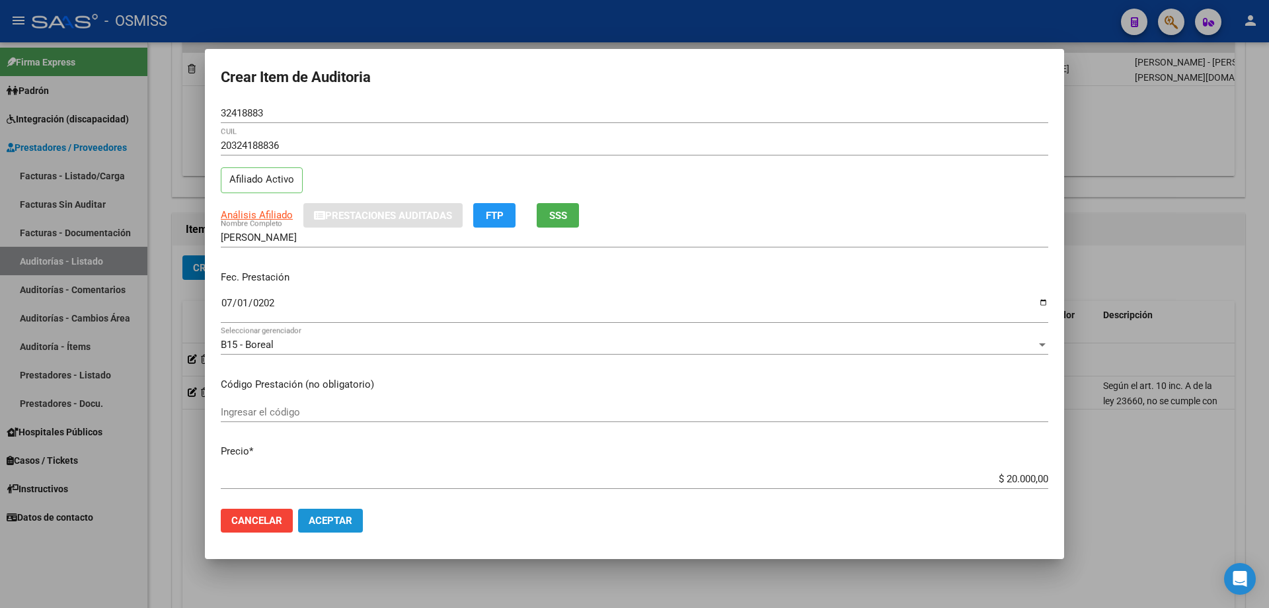
click at [339, 518] on span "Aceptar" at bounding box center [331, 520] width 44 height 12
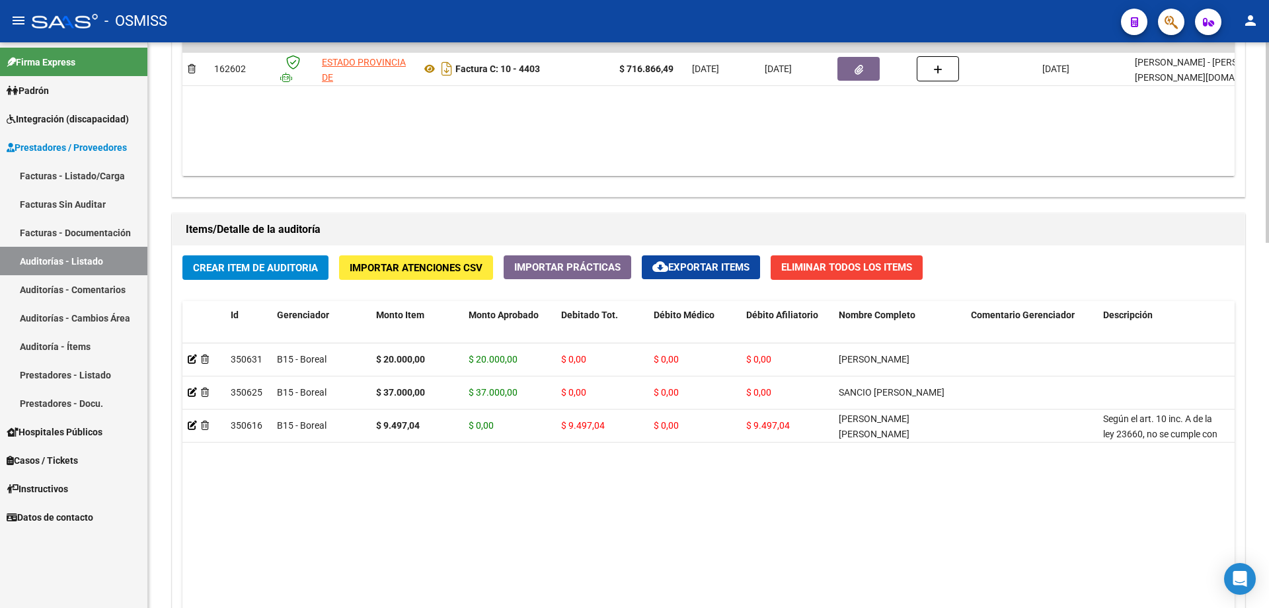
click at [650, 214] on div "Items/Detalle de la auditoría" at bounding box center [709, 230] width 1072 height 32
click at [279, 268] on span "Crear Item de Auditoria" at bounding box center [255, 268] width 125 height 12
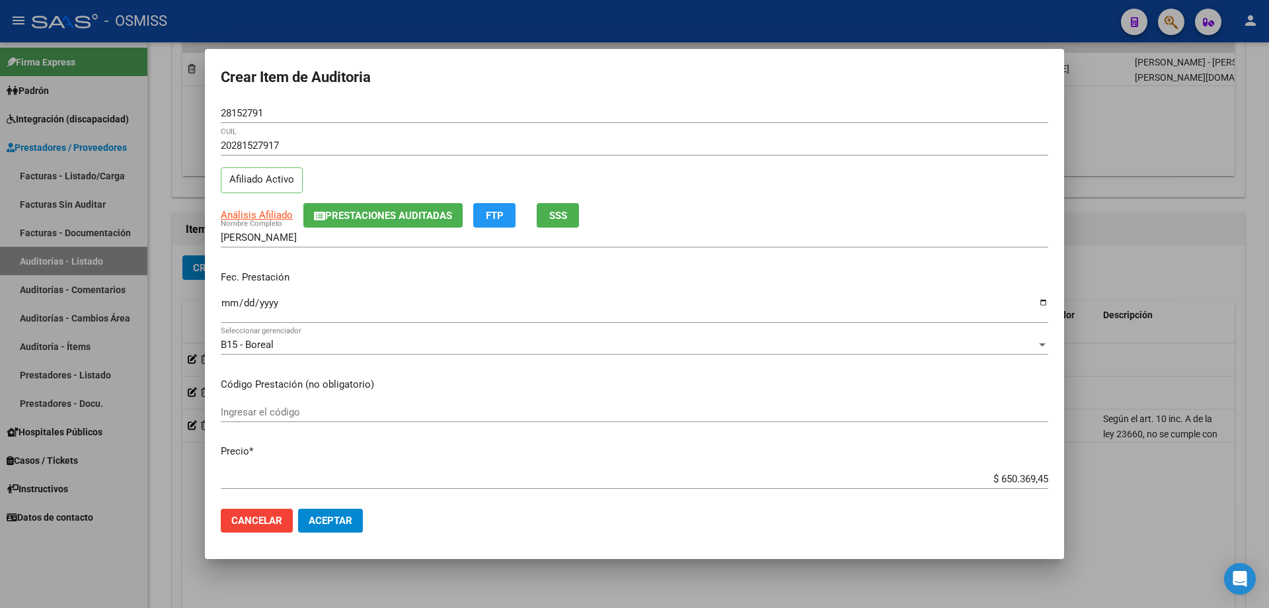
click at [234, 274] on p "Fec. Prestación" at bounding box center [635, 277] width 828 height 15
click at [233, 301] on input "Ingresar la fecha" at bounding box center [635, 308] width 828 height 21
drag, startPoint x: 956, startPoint y: 482, endPoint x: 1269, endPoint y: 536, distance: 317.3
click at [1169, 478] on div "Crear Item de Auditoria 28152791 Nro Documento 20281527917 CUIL Afiliado Activo…" at bounding box center [634, 304] width 1269 height 608
click at [335, 515] on span "Aceptar" at bounding box center [331, 520] width 44 height 12
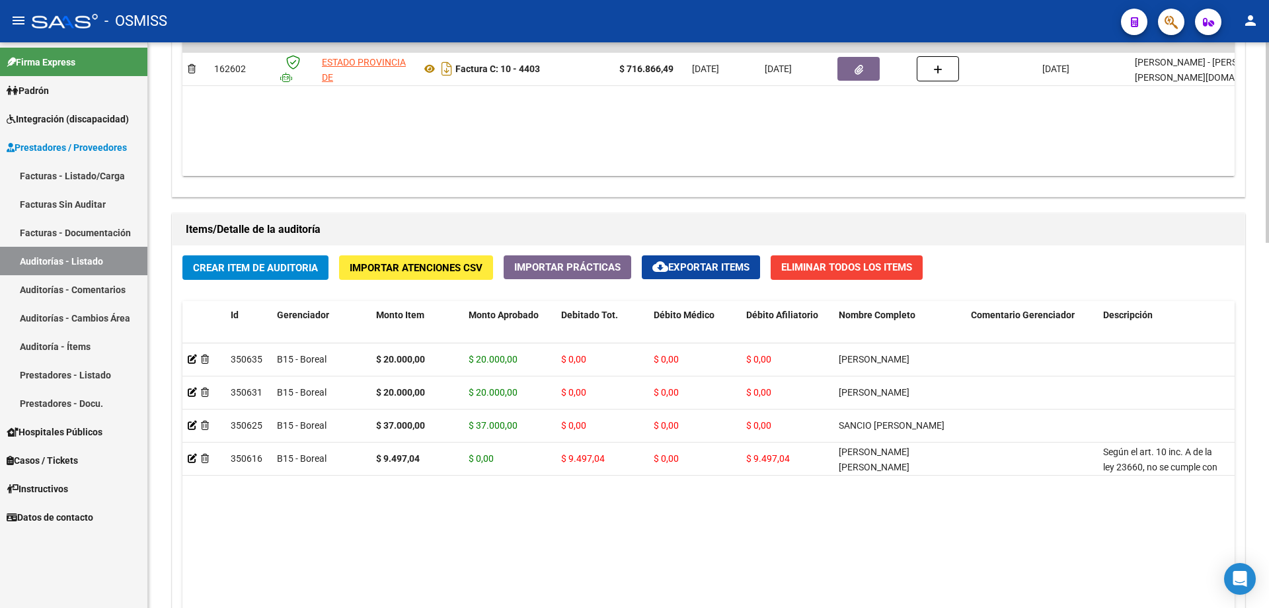
click at [627, 179] on div "Agregar Comprobante cloud_download Exportar Comprobantes ID CAE Razon Social CP…" at bounding box center [709, 59] width 1072 height 274
click at [260, 270] on span "Crear Item de Auditoria" at bounding box center [255, 268] width 125 height 12
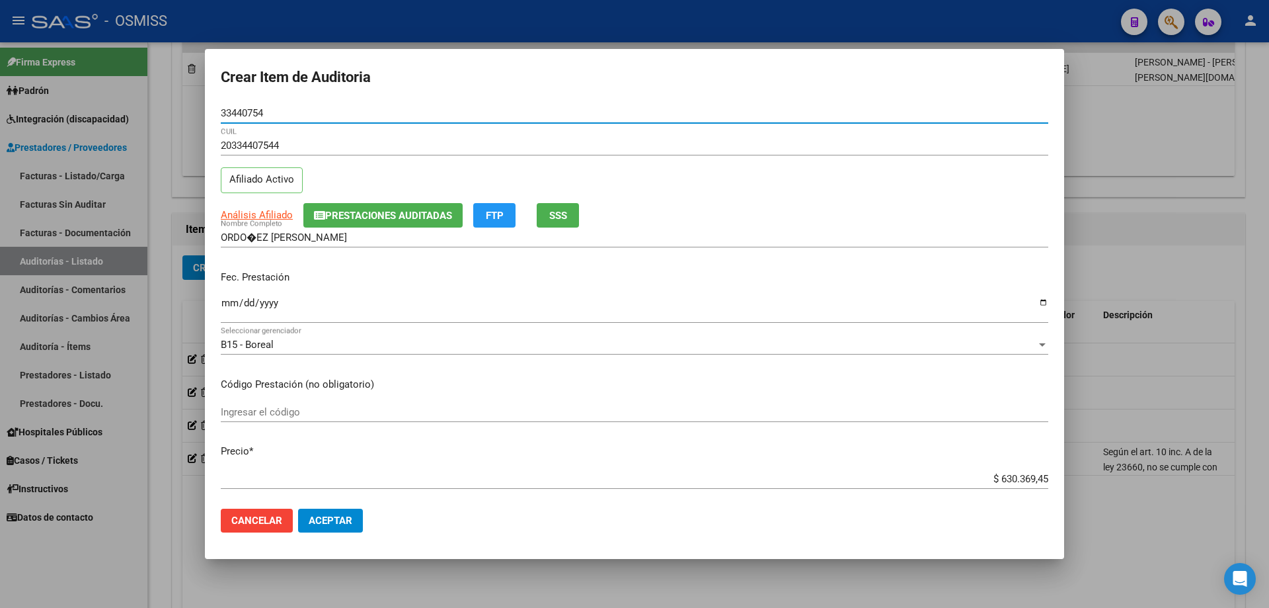
click at [253, 231] on input "ORDO�EZ [PERSON_NAME]" at bounding box center [635, 237] width 828 height 12
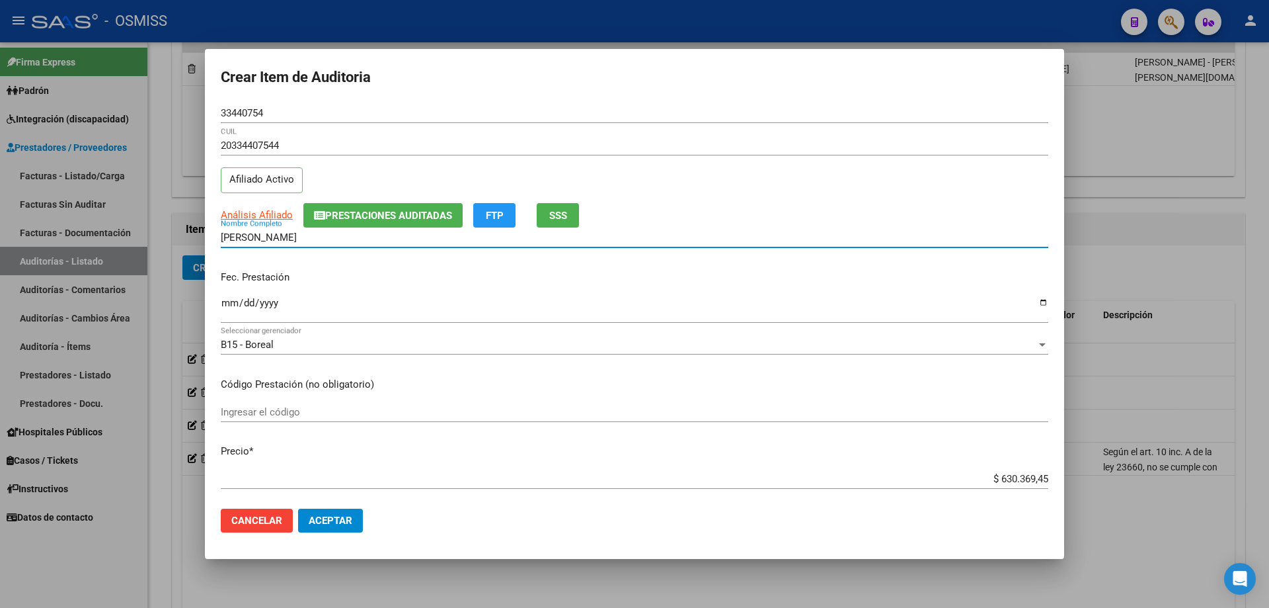
click at [230, 315] on input "Ingresar la fecha" at bounding box center [635, 308] width 828 height 21
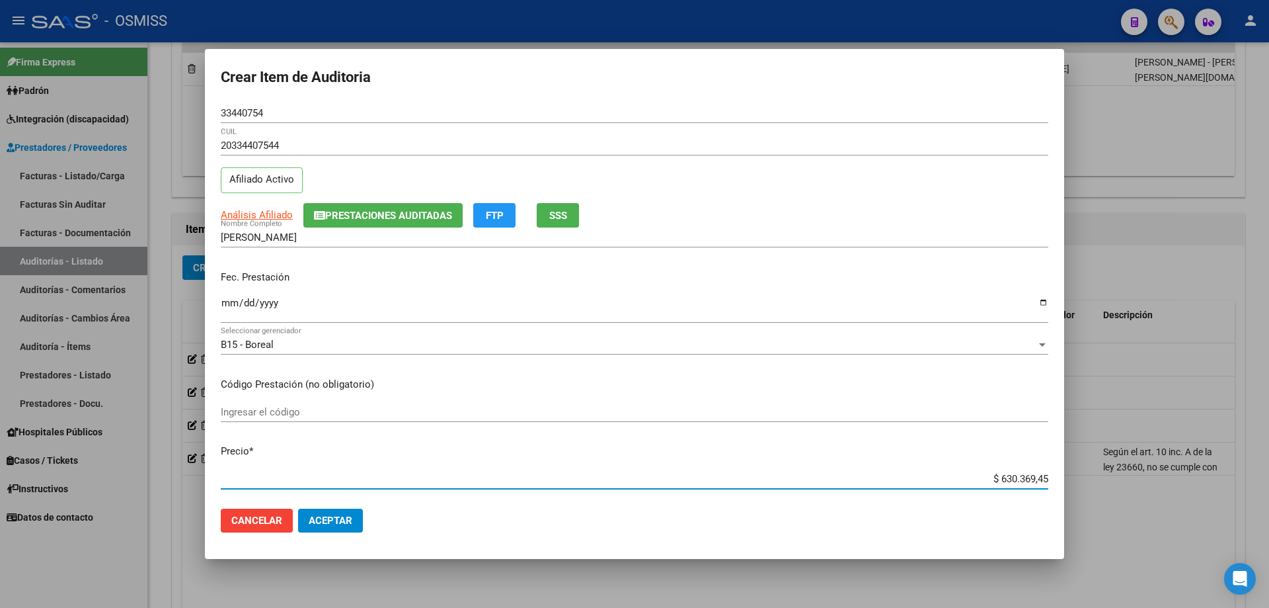
drag, startPoint x: 943, startPoint y: 483, endPoint x: 1269, endPoint y: 405, distance: 334.5
click at [1269, 422] on div "Crear Item de Auditoria 33440754 Nro Documento 20334407544 CUIL Afiliado Activo…" at bounding box center [634, 304] width 1269 height 608
click at [333, 517] on span "Aceptar" at bounding box center [331, 520] width 44 height 12
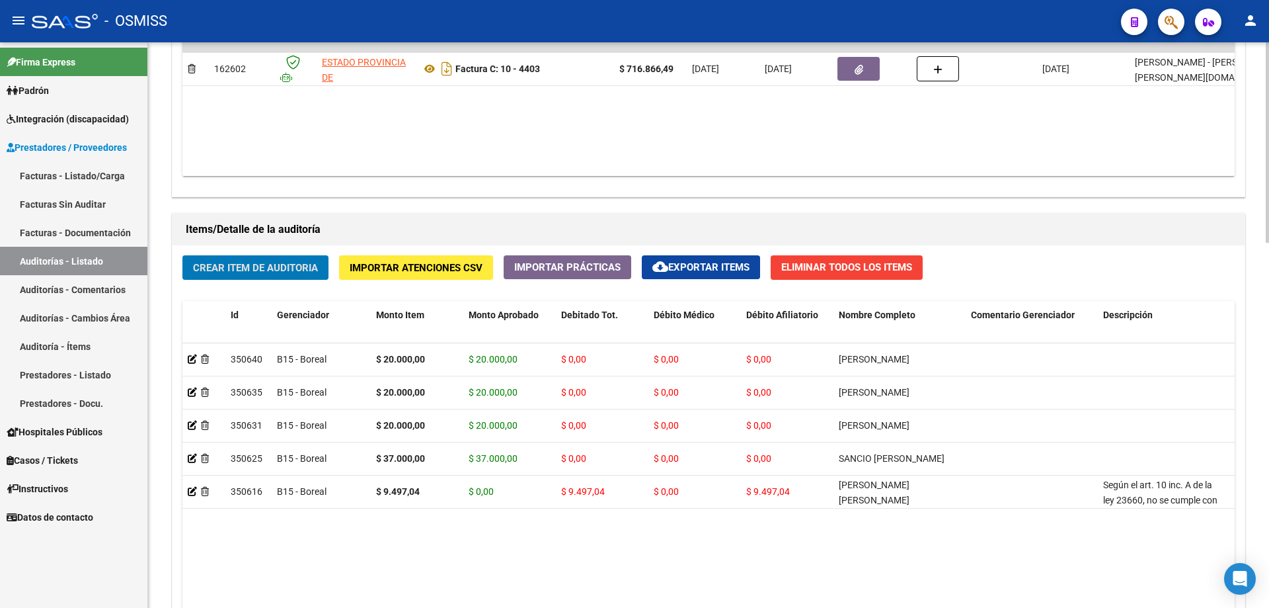
click at [233, 264] on span "Crear Item de Auditoria" at bounding box center [255, 268] width 125 height 12
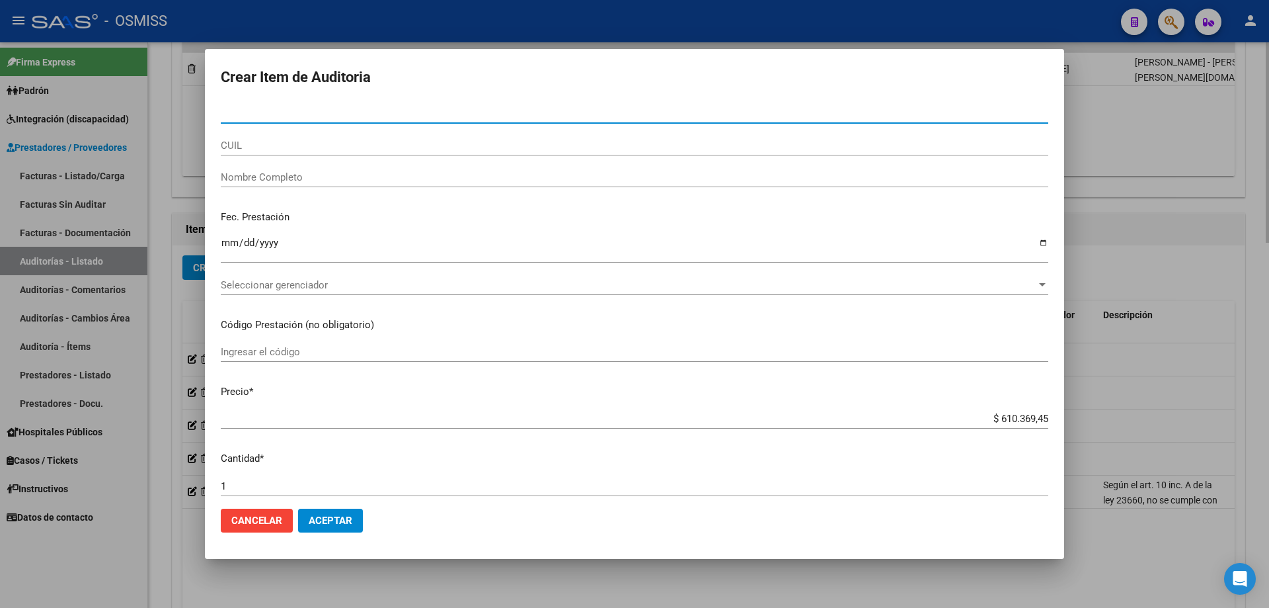
paste input "29338553"
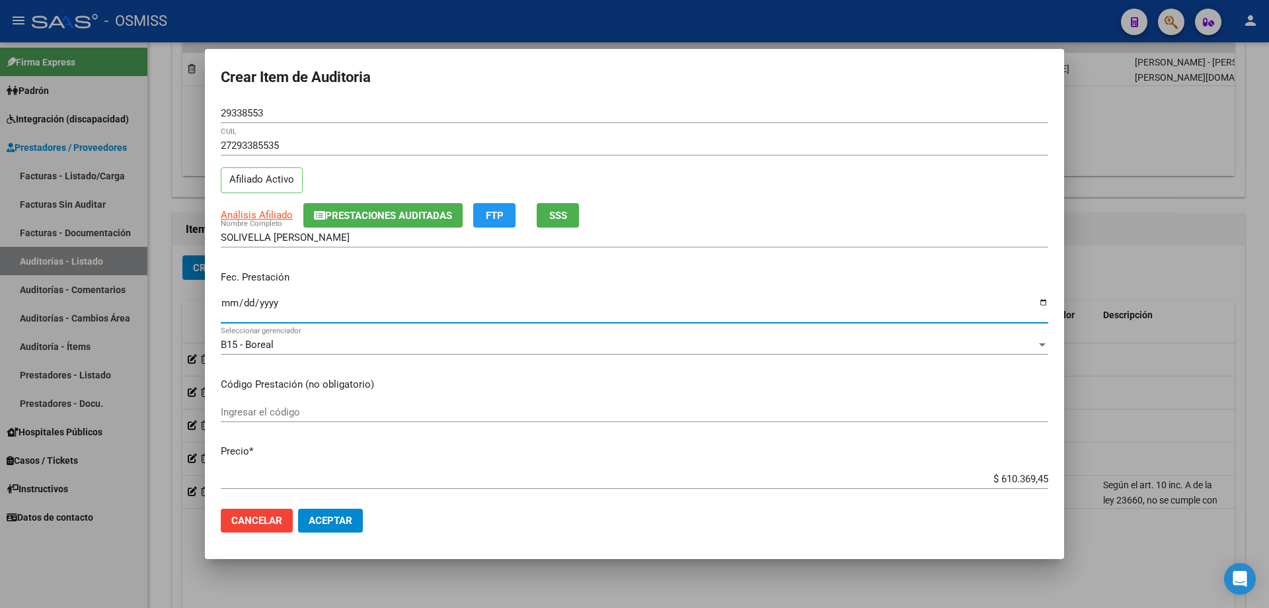
click at [225, 310] on input "Ingresar la fecha" at bounding box center [635, 308] width 828 height 21
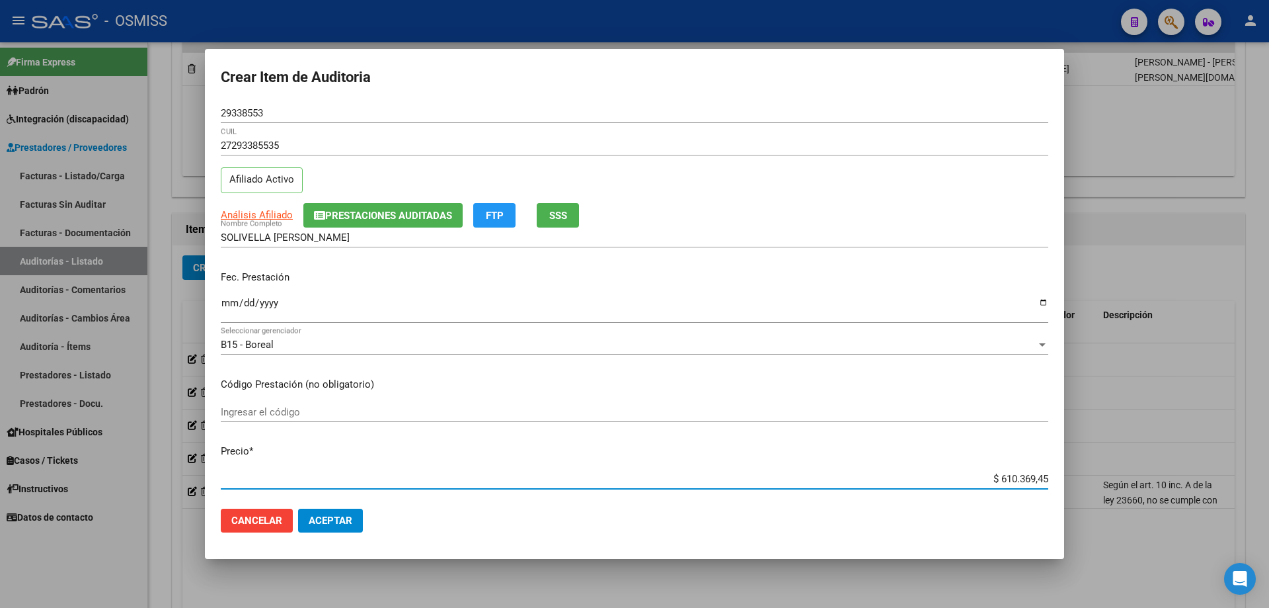
drag, startPoint x: 965, startPoint y: 483, endPoint x: 1024, endPoint y: 477, distance: 59.7
click at [1017, 477] on input "$ 610.369,45" at bounding box center [635, 479] width 828 height 12
click at [972, 474] on input "$ 610.369,45" at bounding box center [635, 479] width 828 height 12
drag, startPoint x: 967, startPoint y: 478, endPoint x: 1046, endPoint y: 467, distance: 80.0
click at [1046, 467] on mat-dialog-content "29338553 Nro Documento 27293385535 CUIL Afiliado Activo Análisis Afiliado Prest…" at bounding box center [634, 300] width 859 height 395
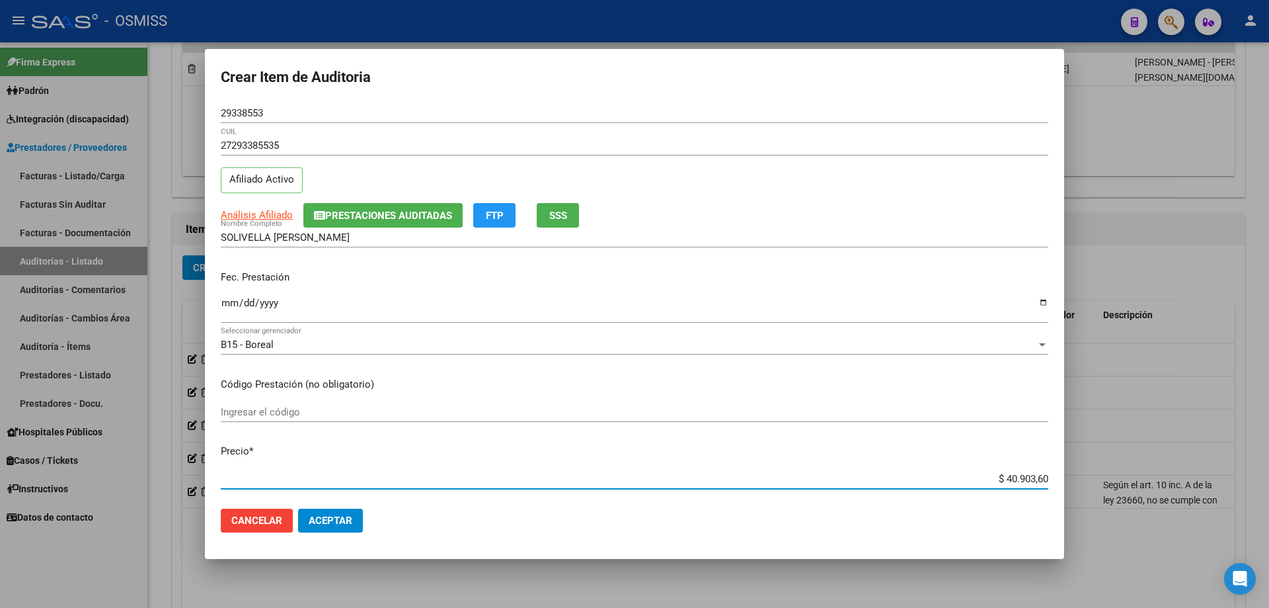
click at [336, 524] on span "Aceptar" at bounding box center [331, 520] width 44 height 12
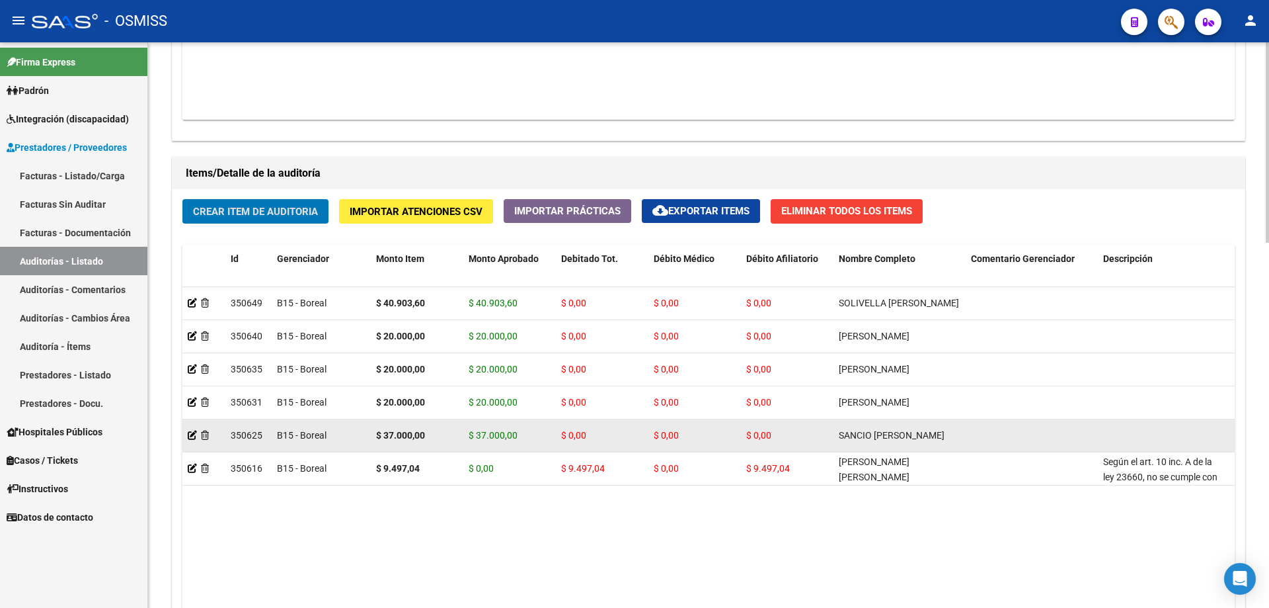
scroll to position [926, 0]
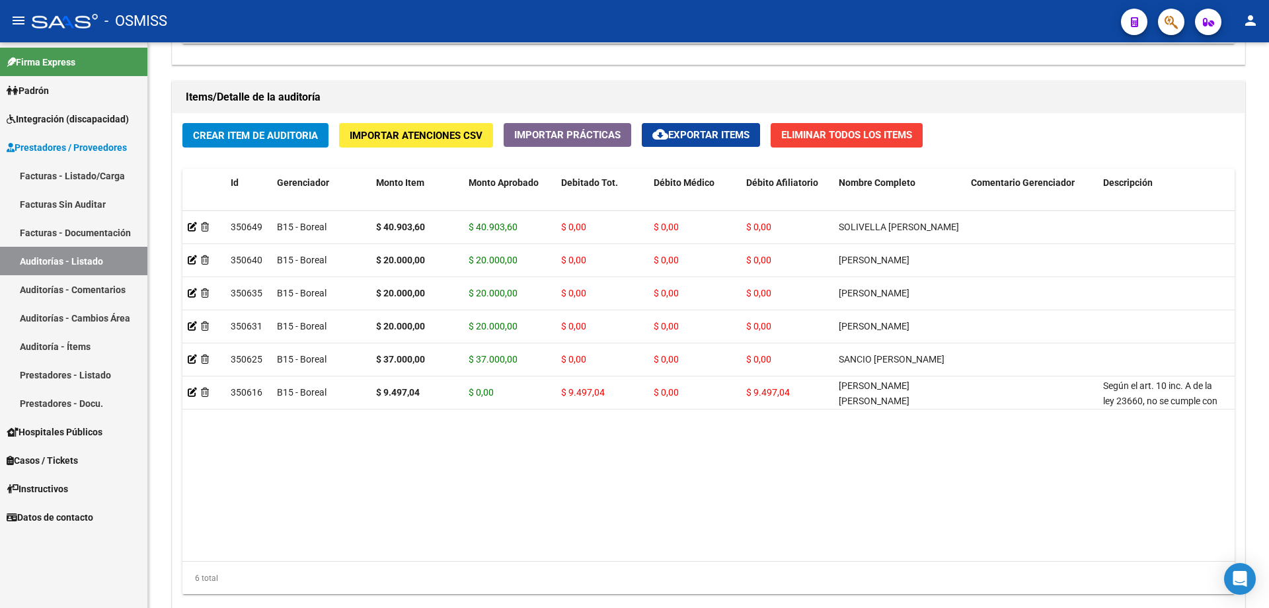
drag, startPoint x: 455, startPoint y: 442, endPoint x: 307, endPoint y: 27, distance: 440.6
click at [450, 430] on datatable-body "350649 B15 - Boreal $ 40.903,60 $ 40.903,60 $ 0,00 $ 0,00 $ 0,00 SOLIVELLA [PER…" at bounding box center [708, 386] width 1053 height 350
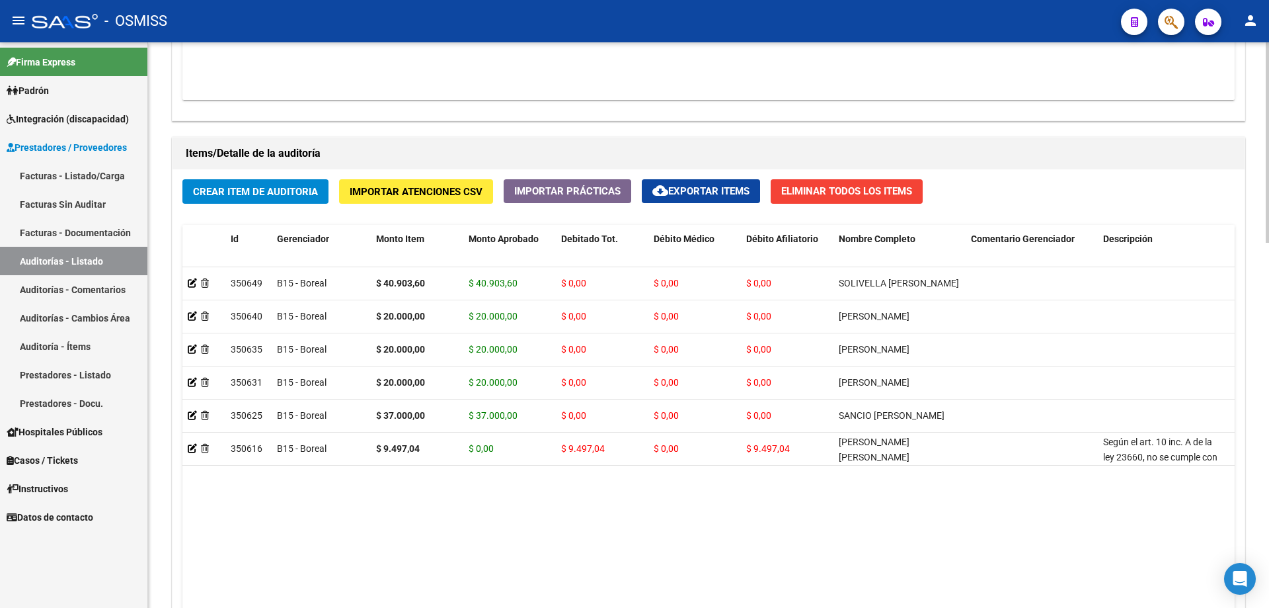
scroll to position [794, 0]
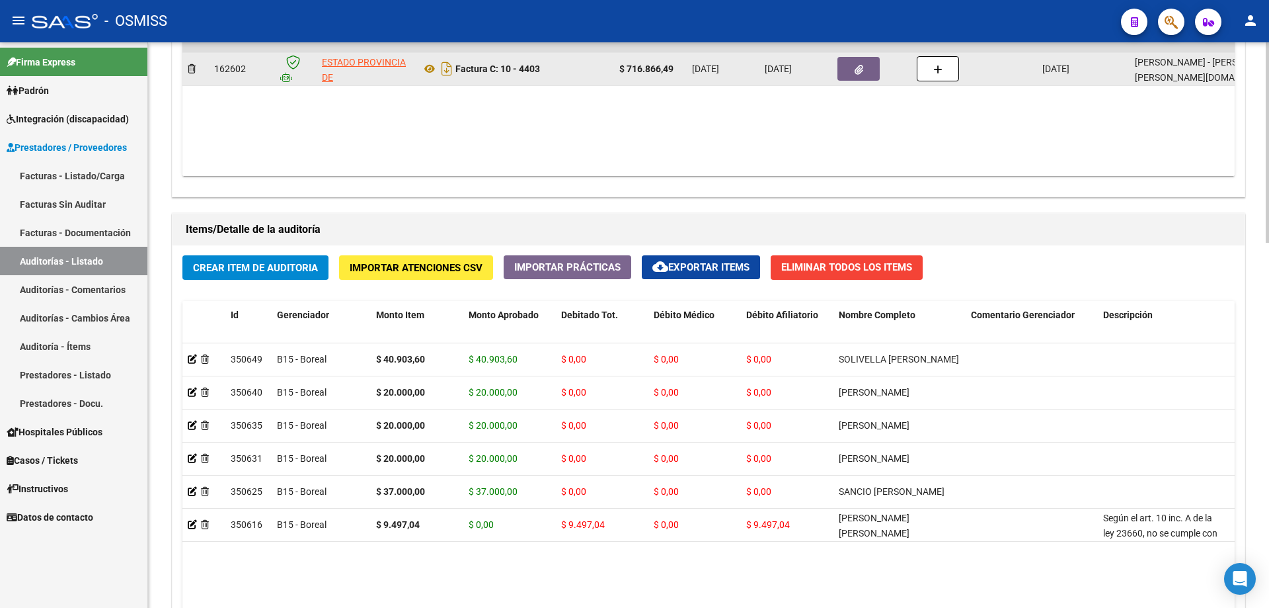
click at [849, 76] on button "button" at bounding box center [859, 69] width 42 height 24
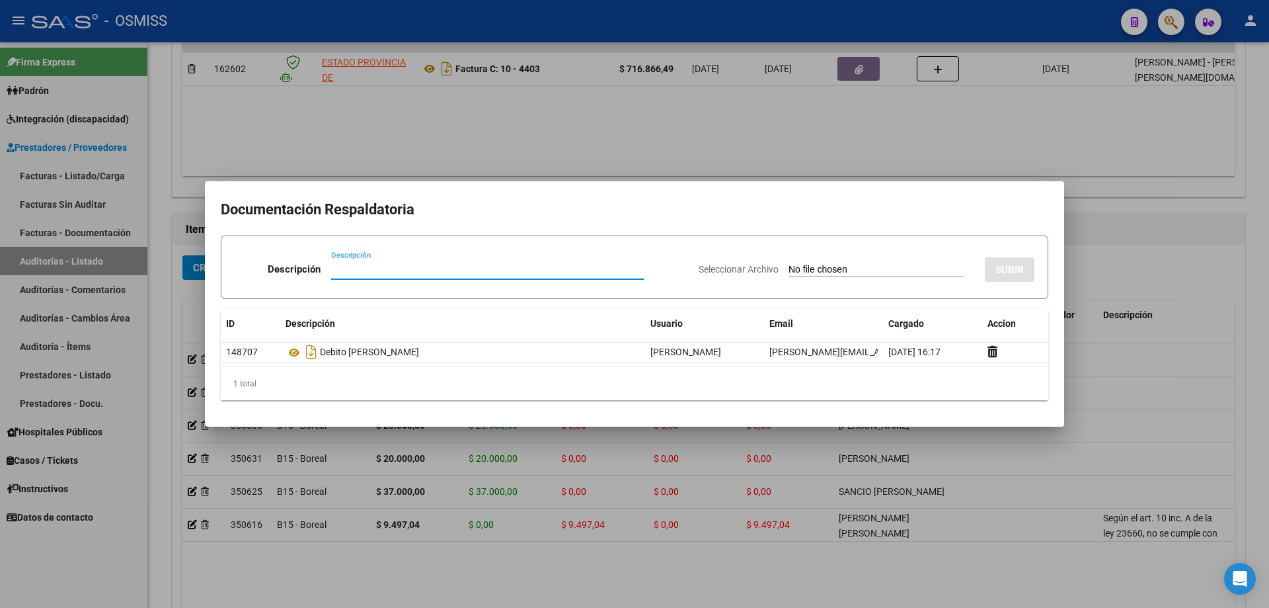
click at [370, 266] on input "Descripción" at bounding box center [487, 269] width 313 height 12
click at [928, 272] on input "Seleccionar Archivo" at bounding box center [876, 270] width 175 height 13
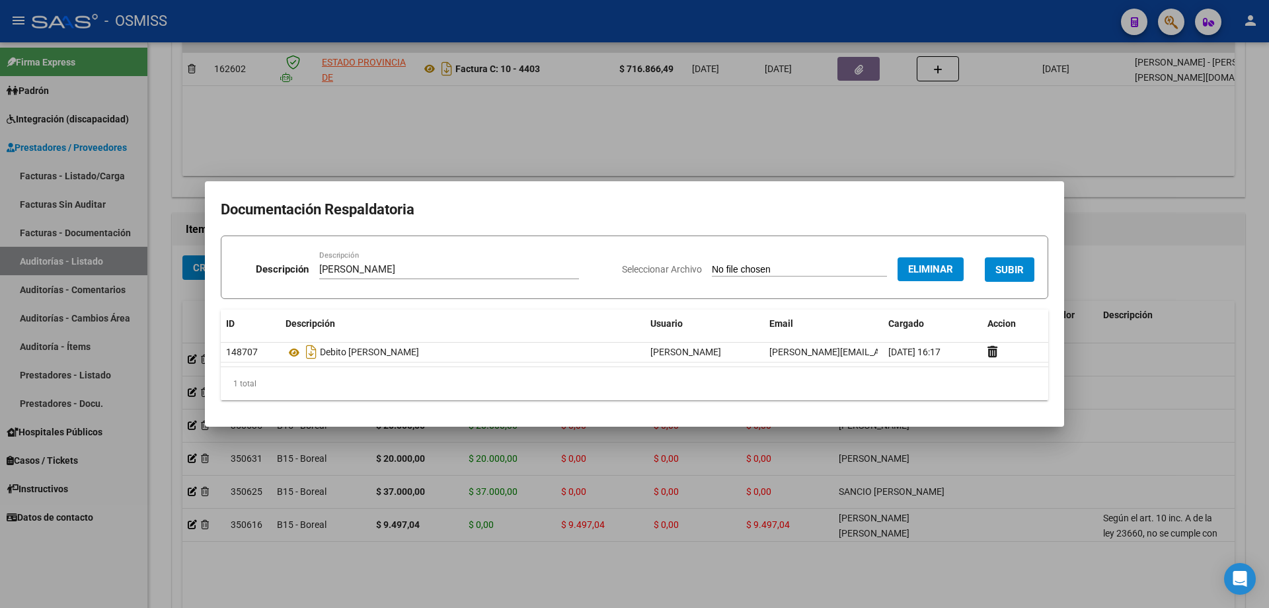
click at [1011, 263] on span "SUBIR" at bounding box center [1010, 269] width 28 height 12
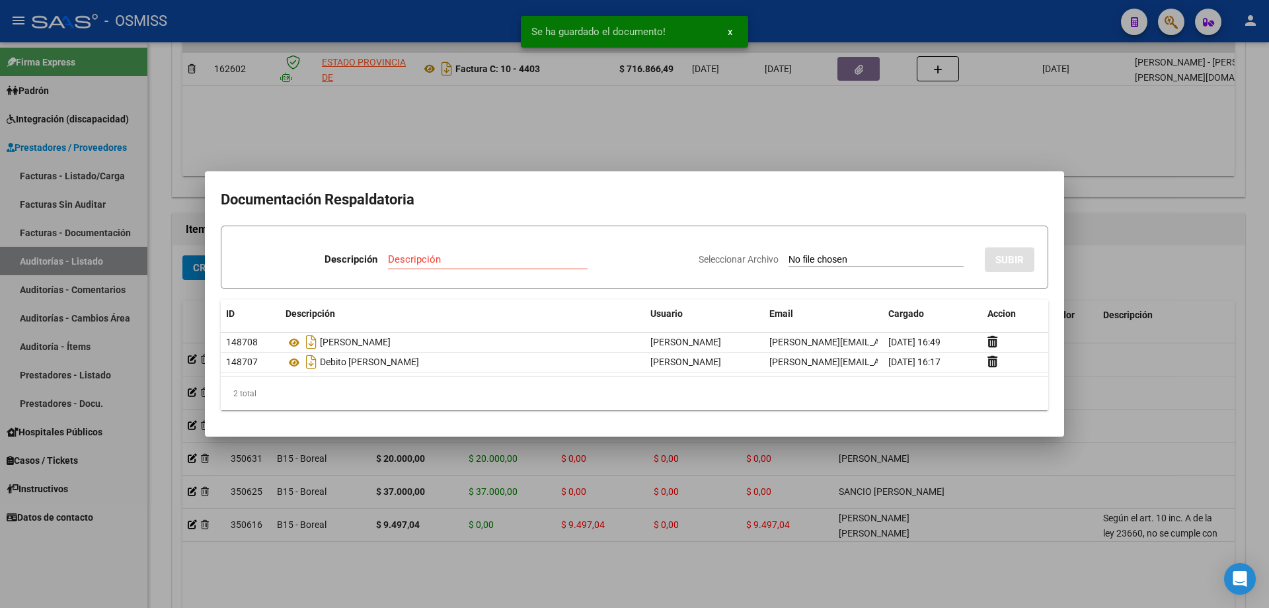
click at [1115, 259] on div at bounding box center [634, 304] width 1269 height 608
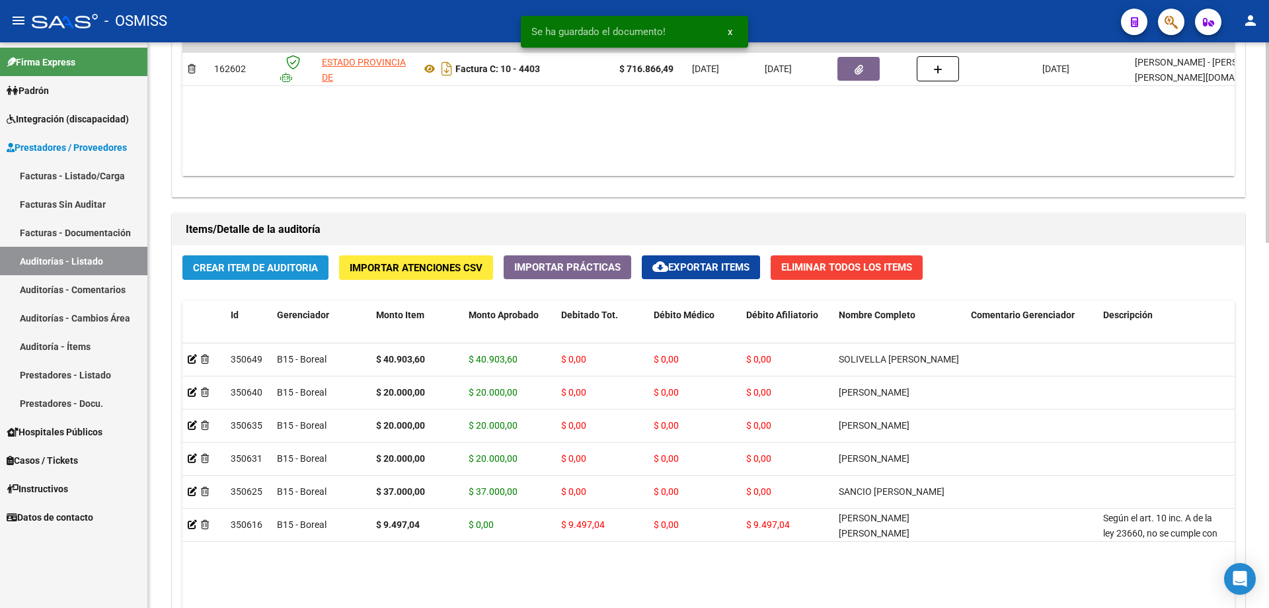
click at [295, 276] on button "Crear Item de Auditoria" at bounding box center [255, 267] width 146 height 24
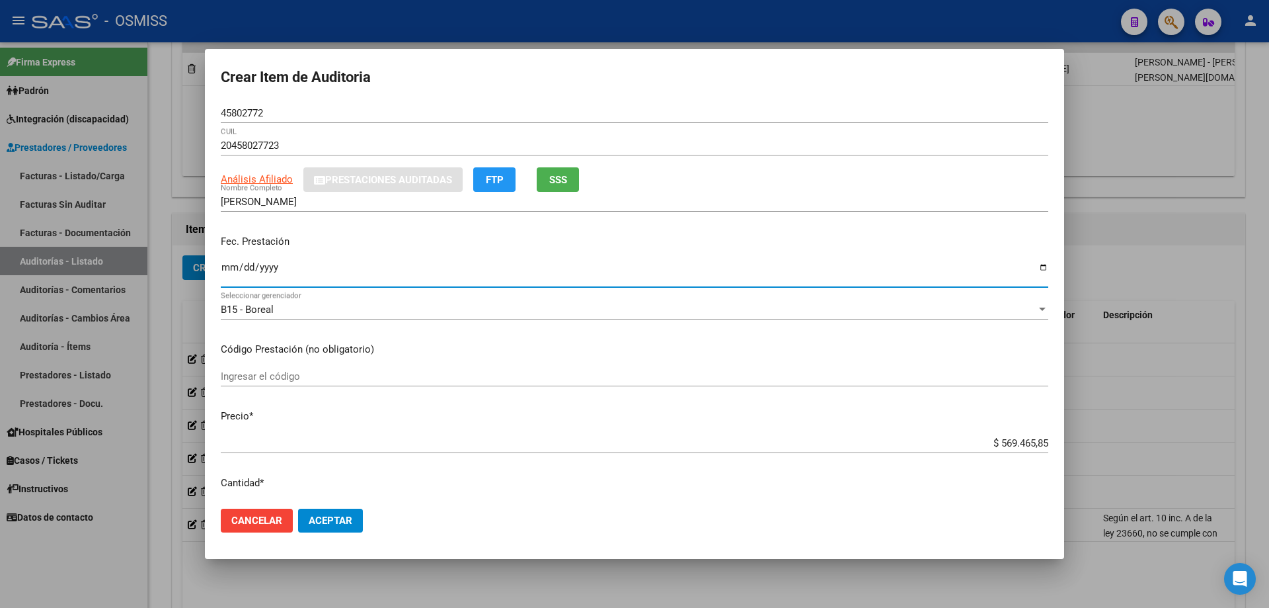
click at [228, 276] on input "Ingresar la fecha" at bounding box center [635, 272] width 828 height 21
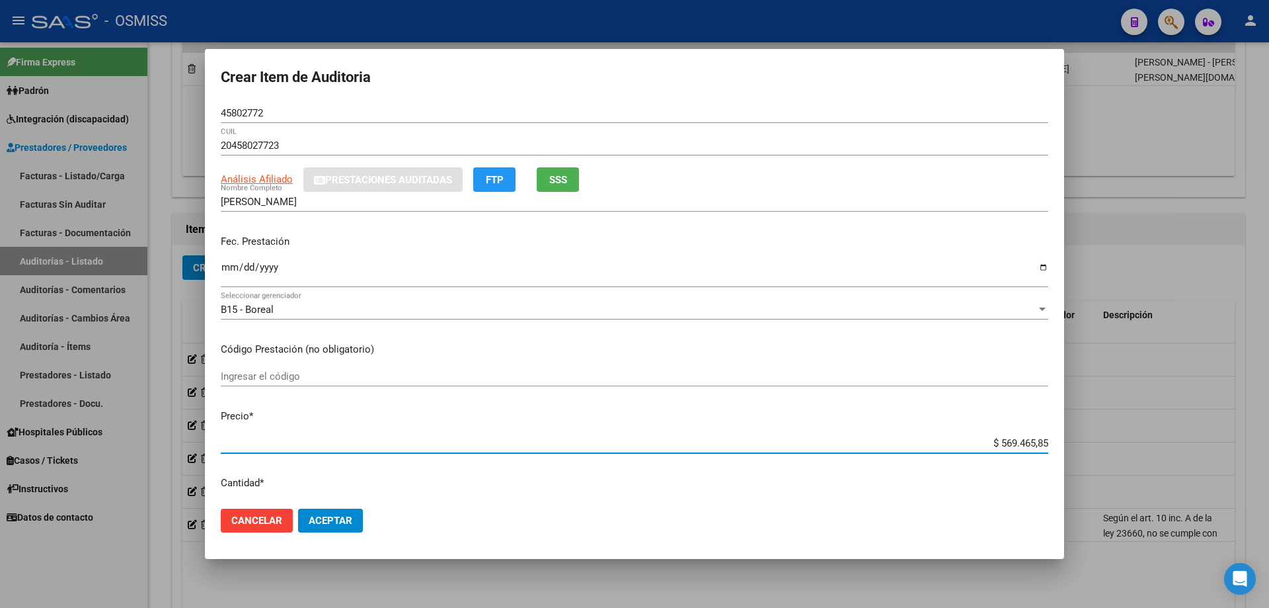
drag, startPoint x: 960, startPoint y: 442, endPoint x: 1246, endPoint y: 433, distance: 285.8
click at [1232, 435] on div "Crear Item de Auditoria 45802772 Nro Documento 20458027723 CUIL Análisis Afilia…" at bounding box center [634, 304] width 1269 height 608
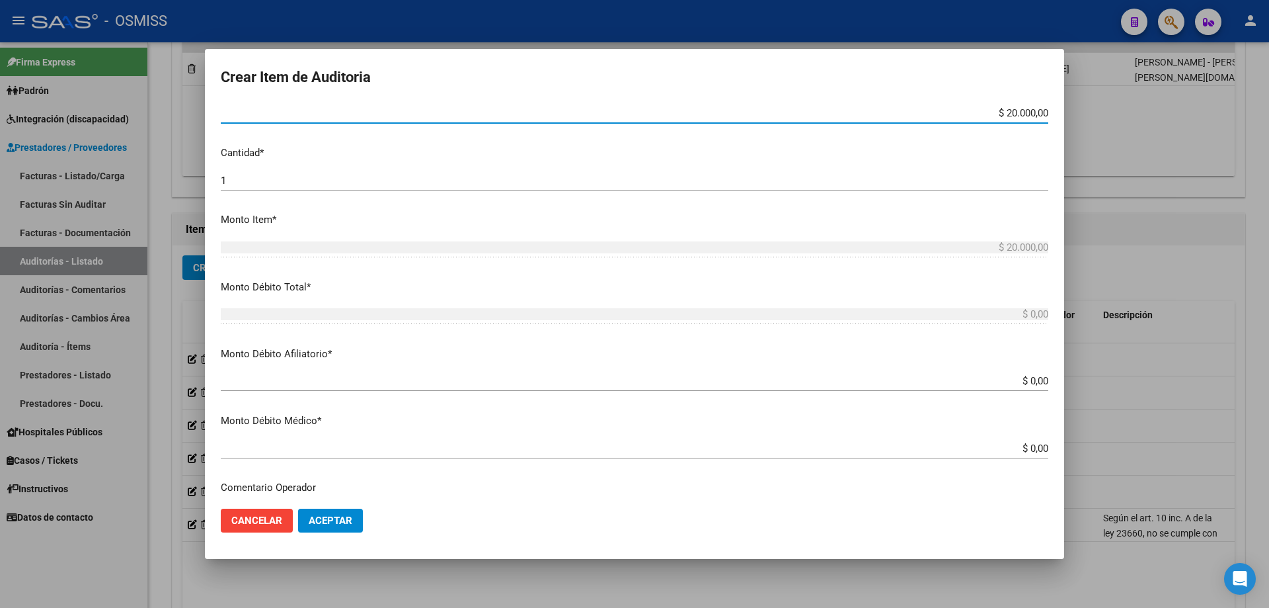
scroll to position [331, 0]
drag, startPoint x: 976, startPoint y: 384, endPoint x: 1269, endPoint y: 344, distance: 295.6
click at [1269, 362] on div "Crear Item de Auditoria 45802772 Nro Documento 20458027723 CUIL Análisis Afilia…" at bounding box center [634, 304] width 1269 height 608
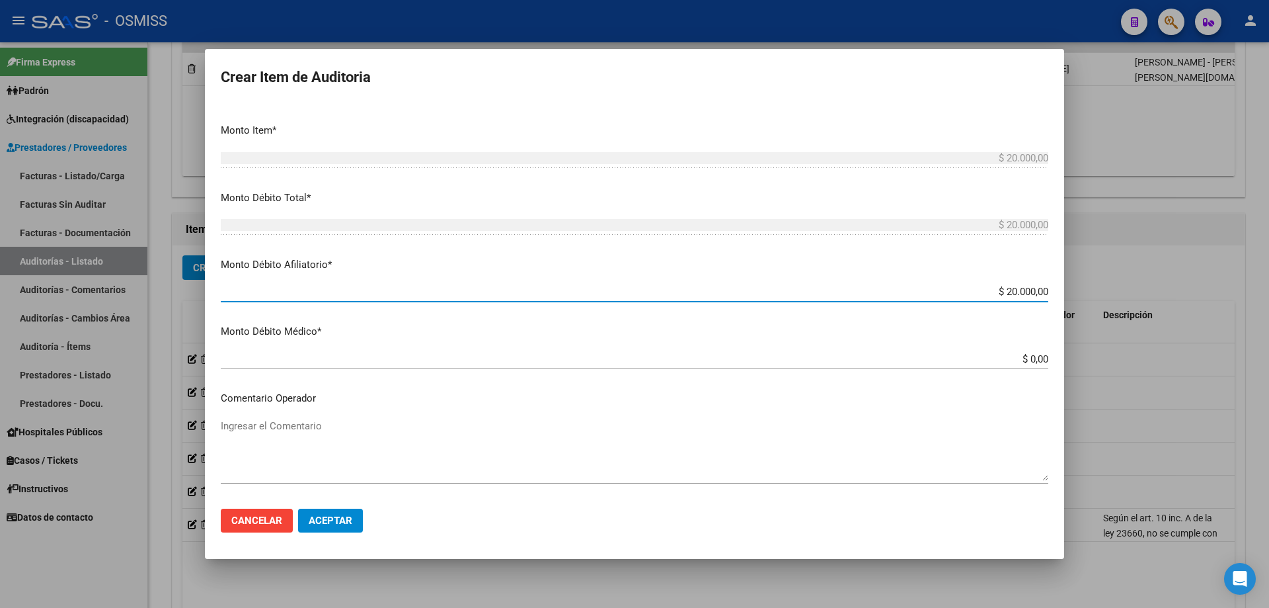
scroll to position [595, 0]
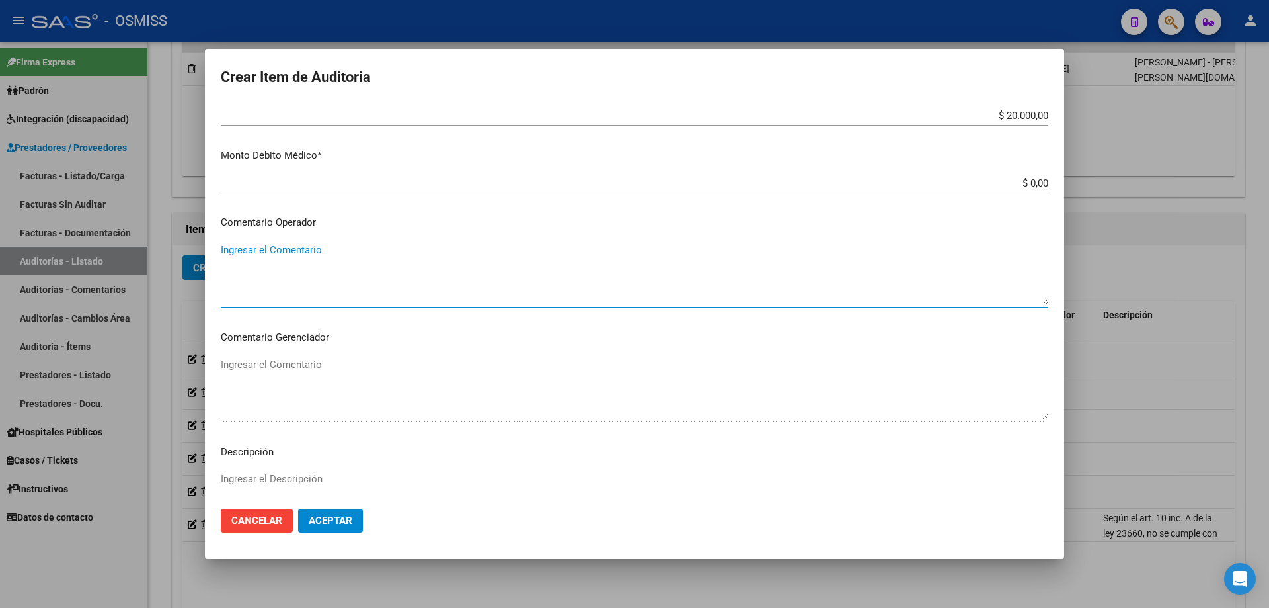
click at [439, 278] on textarea "Ingresar el Comentario" at bounding box center [635, 274] width 828 height 62
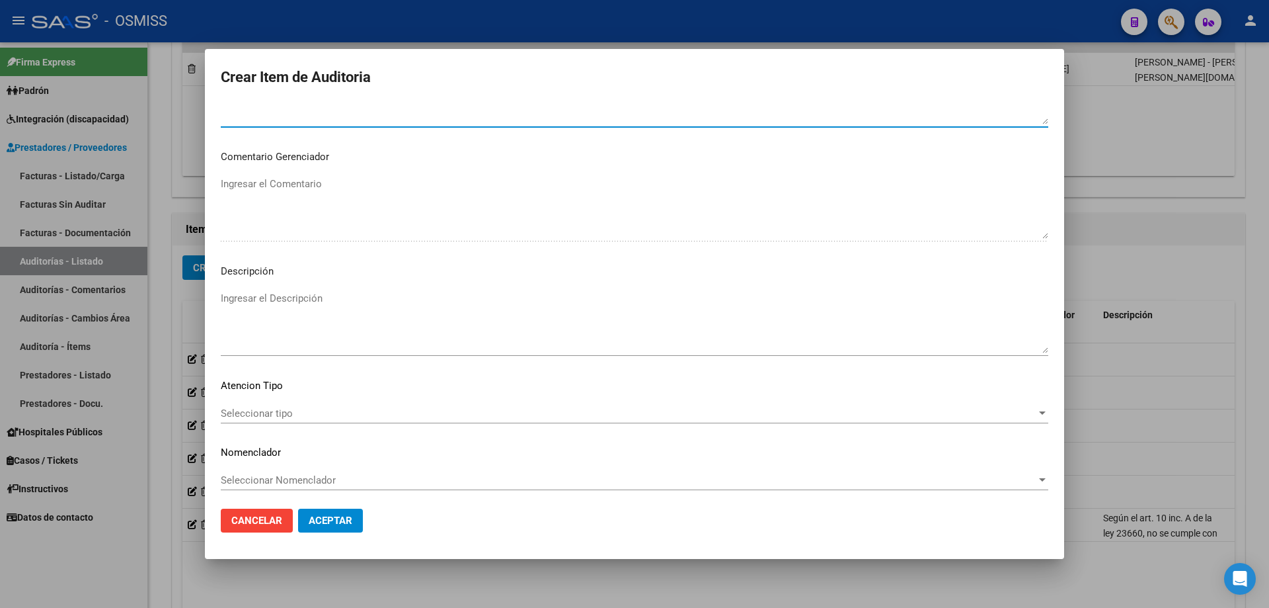
scroll to position [780, 0]
click at [290, 324] on textarea "Ingresar el Descripción" at bounding box center [635, 317] width 828 height 62
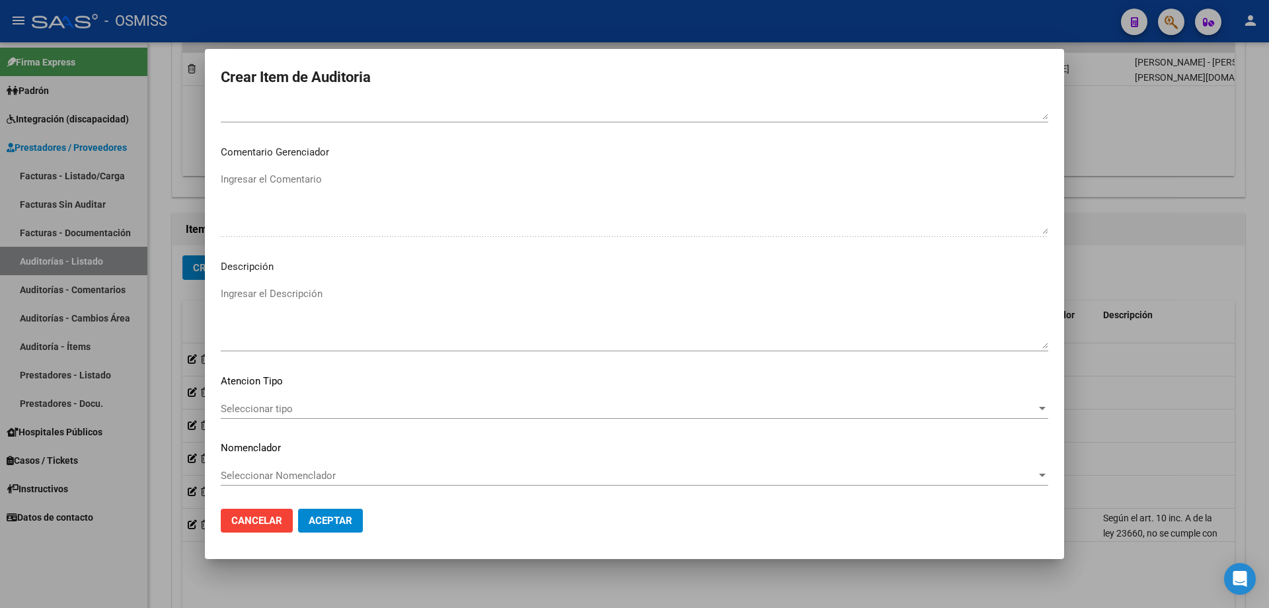
click at [478, 546] on mat-dialog-container "Crear Item de Auditoria 45802772 Nro Documento 20458027723 CUIL Análisis Afilia…" at bounding box center [634, 304] width 859 height 510
click at [239, 311] on textarea "Ingresar el Descripción" at bounding box center [635, 317] width 828 height 62
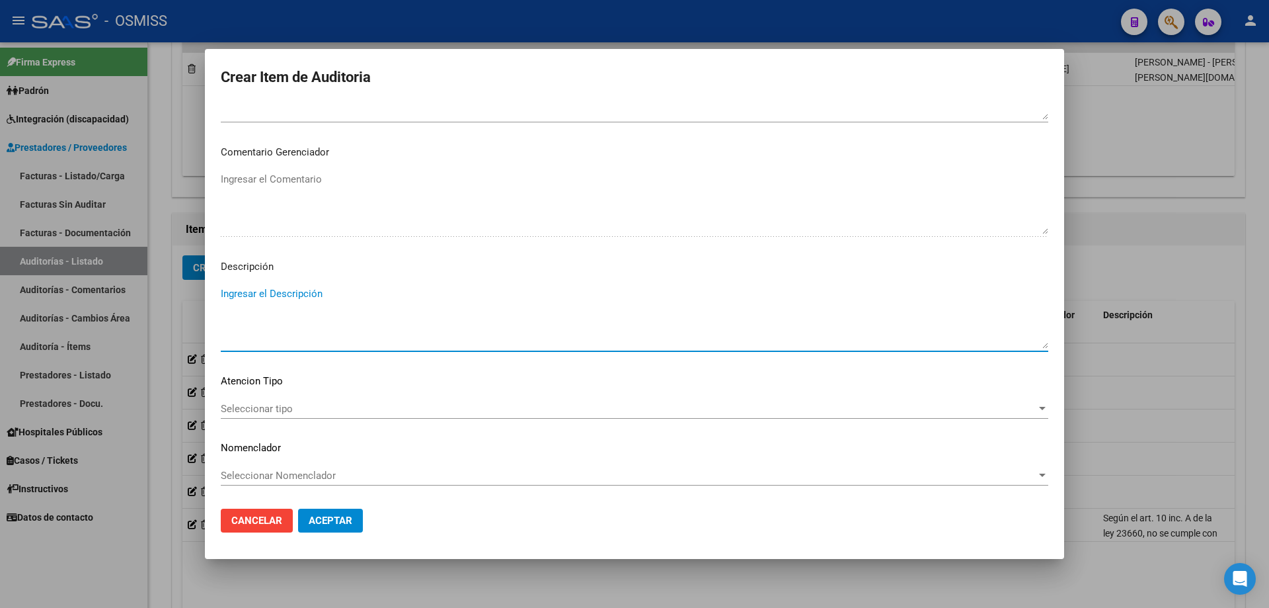
paste textarea "ALTA / BAJA por OPCIÓN SSS al …. . Al momento de la prestación, corresponde la …"
drag, startPoint x: 252, startPoint y: 292, endPoint x: 180, endPoint y: 286, distance: 71.7
click at [180, 286] on div "Crear Item de Auditoria 45802772 Nro Documento 20458027723 CUIL Análisis Afilia…" at bounding box center [634, 304] width 1269 height 608
drag, startPoint x: 348, startPoint y: 294, endPoint x: 335, endPoint y: 295, distance: 13.3
click at [335, 295] on textarea "BAJA por OPCIÓN SSS al …. . Al momento de la prestación, corresponde la cobertu…" at bounding box center [635, 317] width 828 height 62
